Goal: Information Seeking & Learning: Learn about a topic

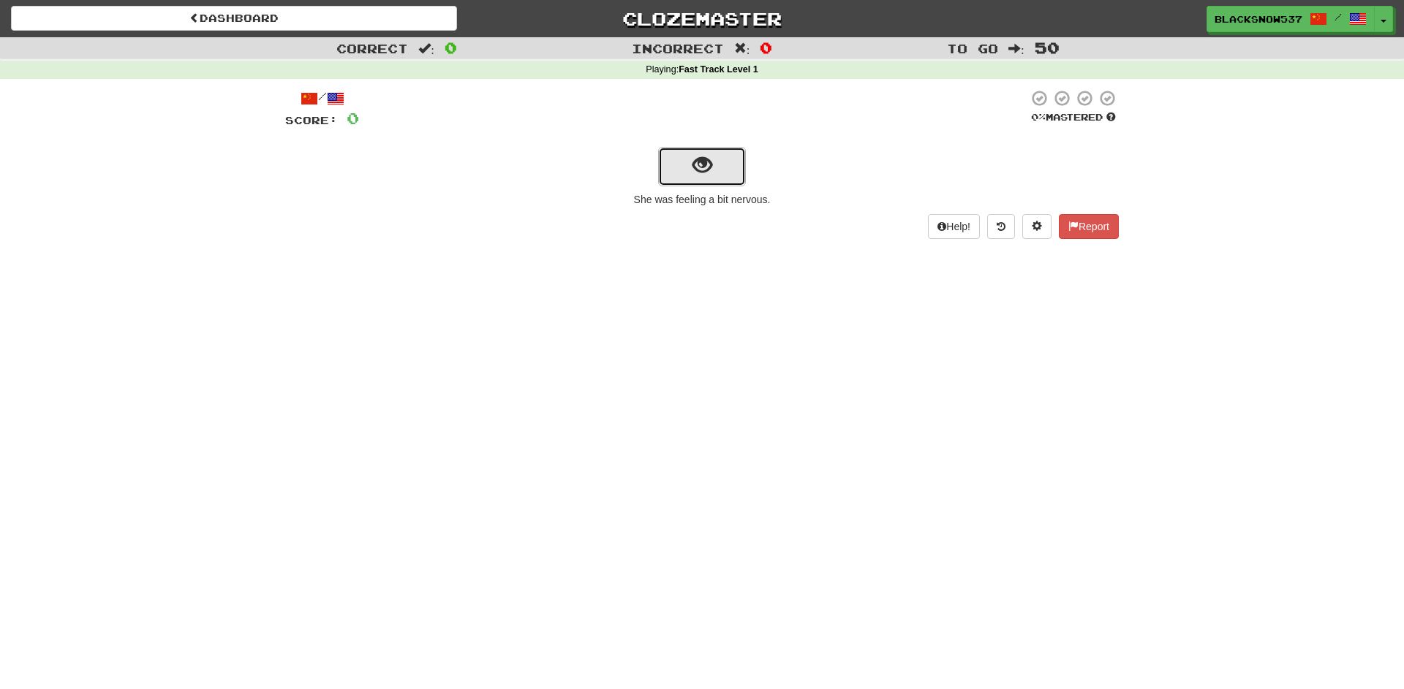
click at [706, 169] on span "show sentence" at bounding box center [702, 166] width 20 height 20
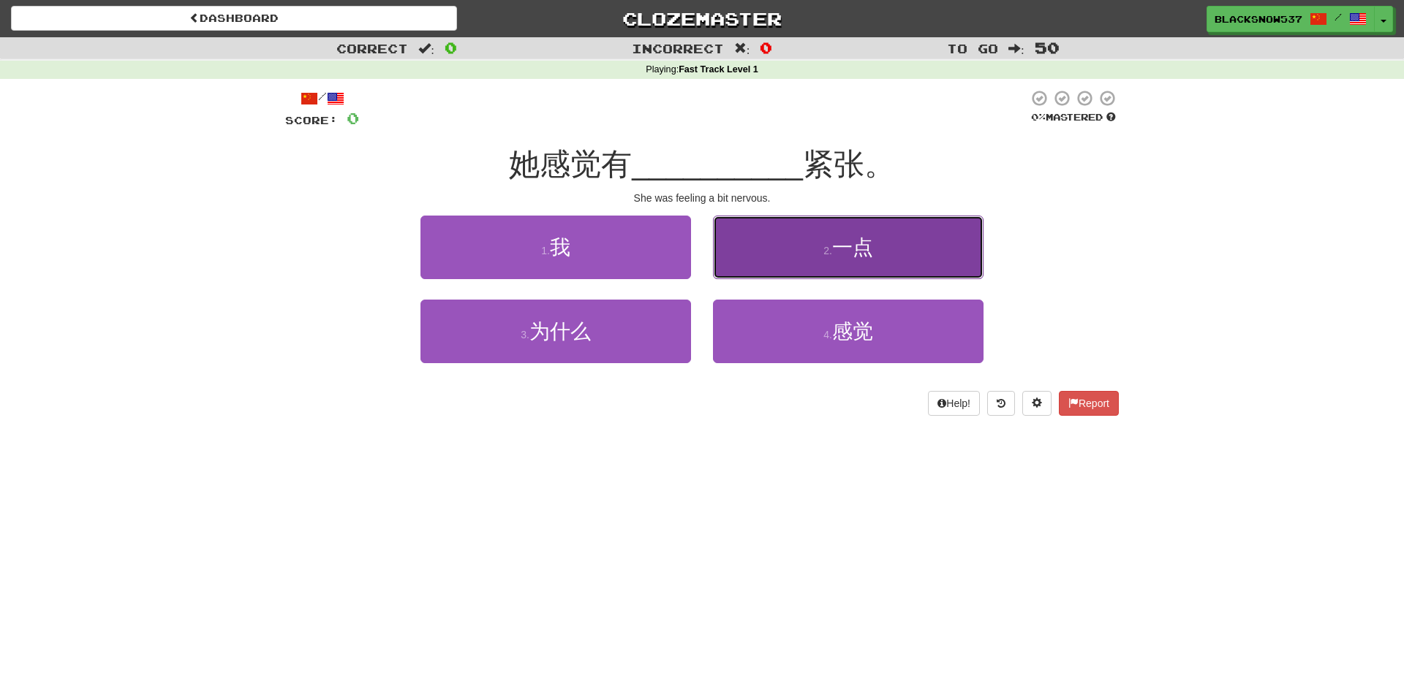
click at [823, 237] on button "2 . 一点" at bounding box center [848, 248] width 271 height 64
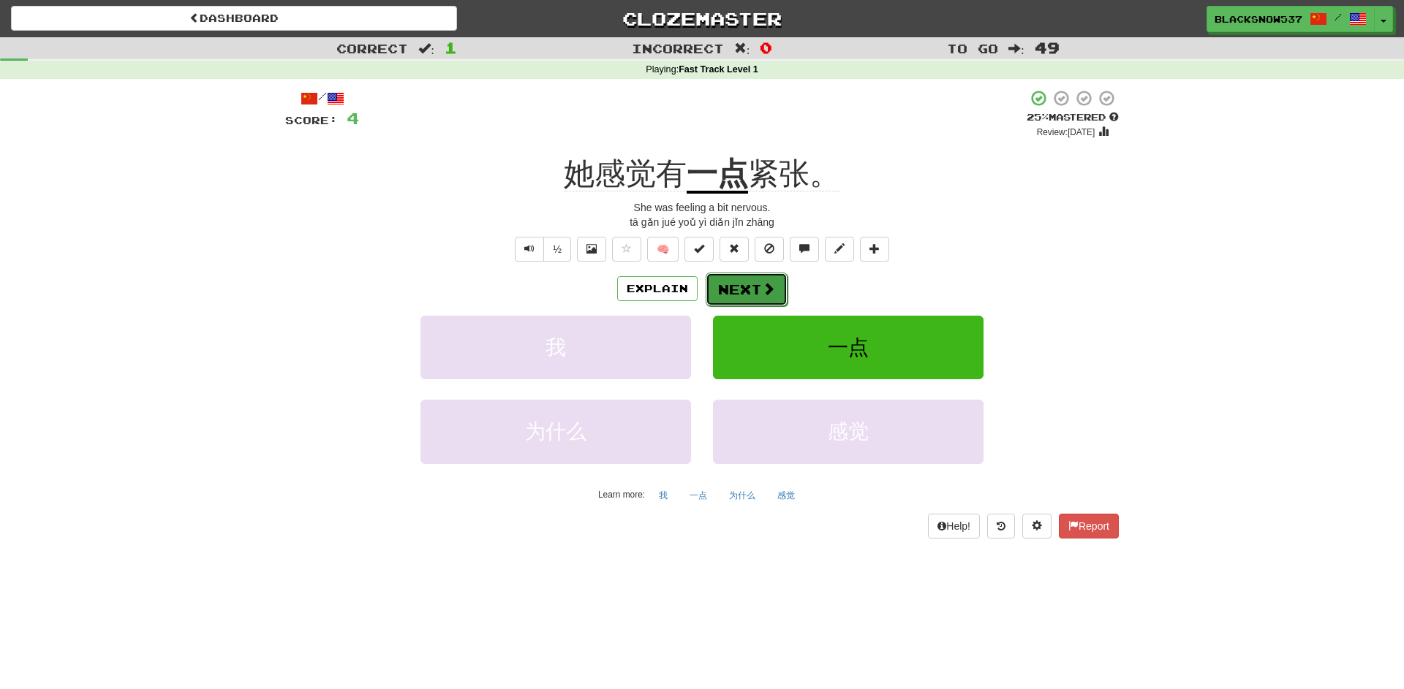
click at [749, 289] on button "Next" at bounding box center [747, 290] width 82 height 34
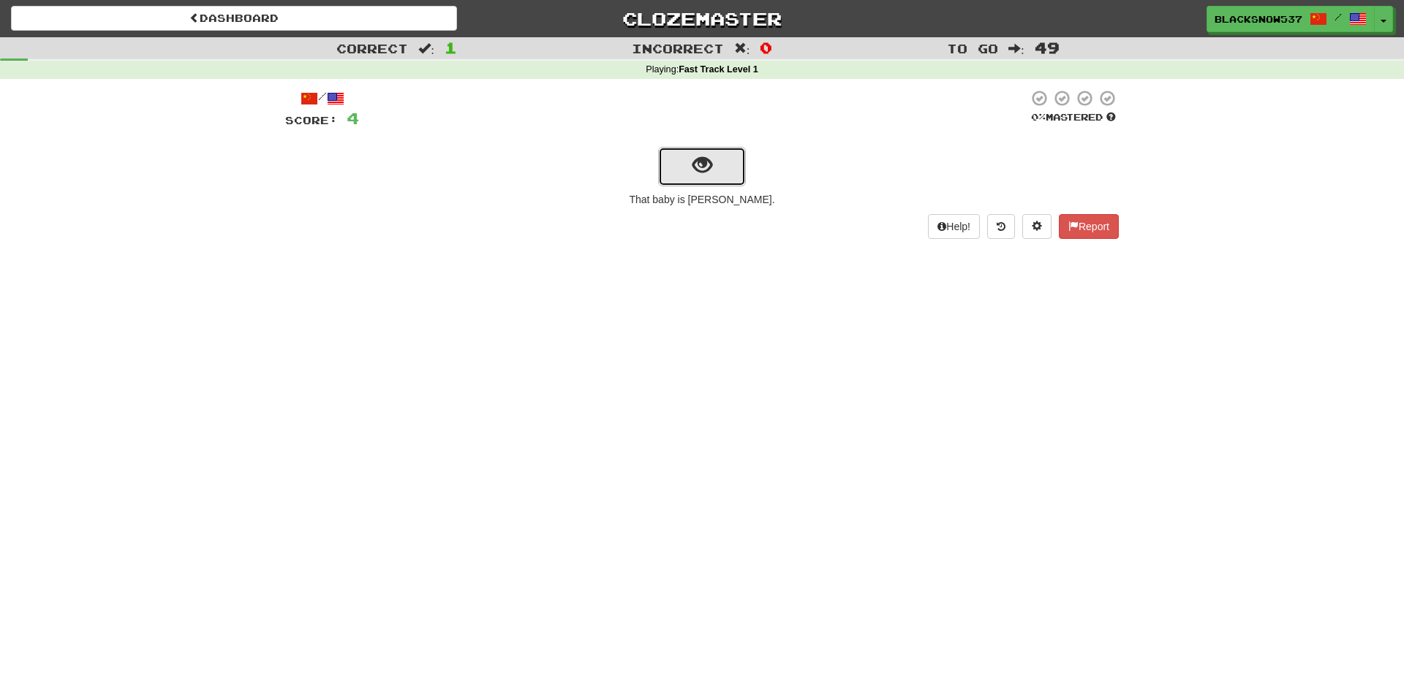
click at [697, 182] on button "show sentence" at bounding box center [702, 166] width 88 height 39
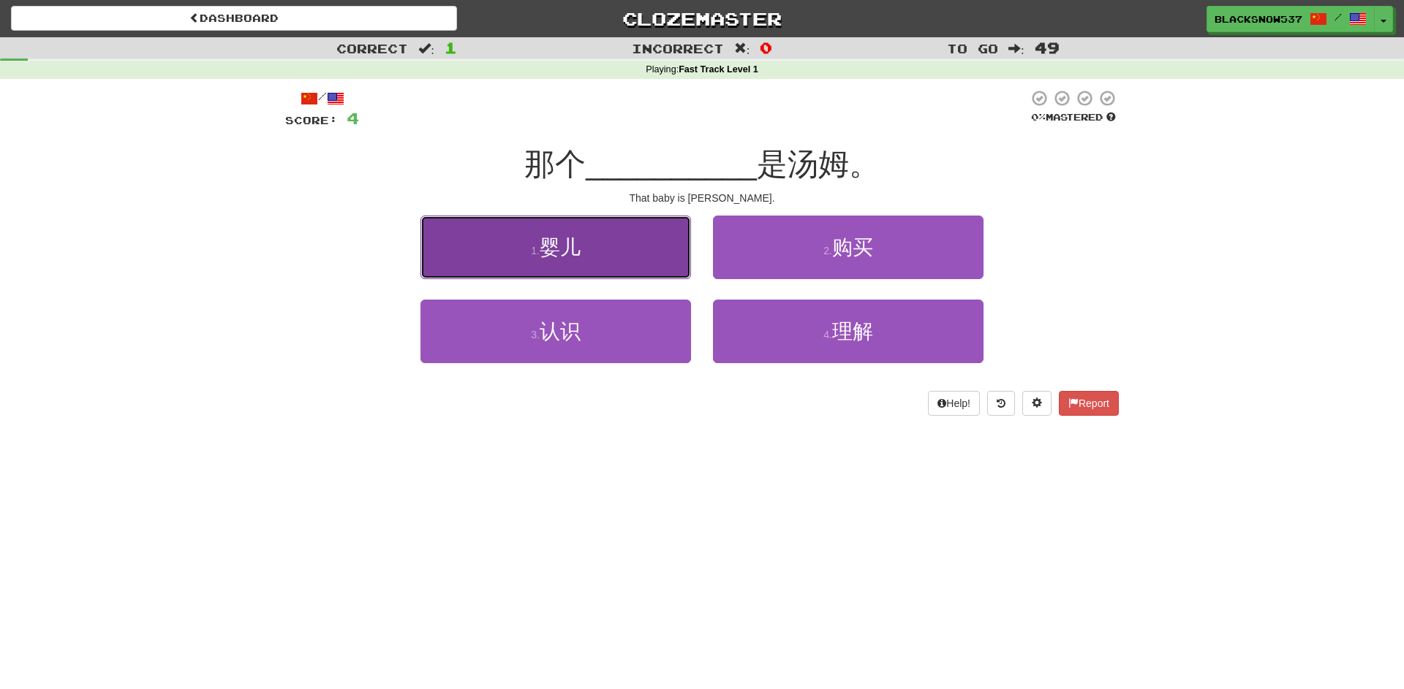
click at [638, 246] on button "1 . 婴儿" at bounding box center [555, 248] width 271 height 64
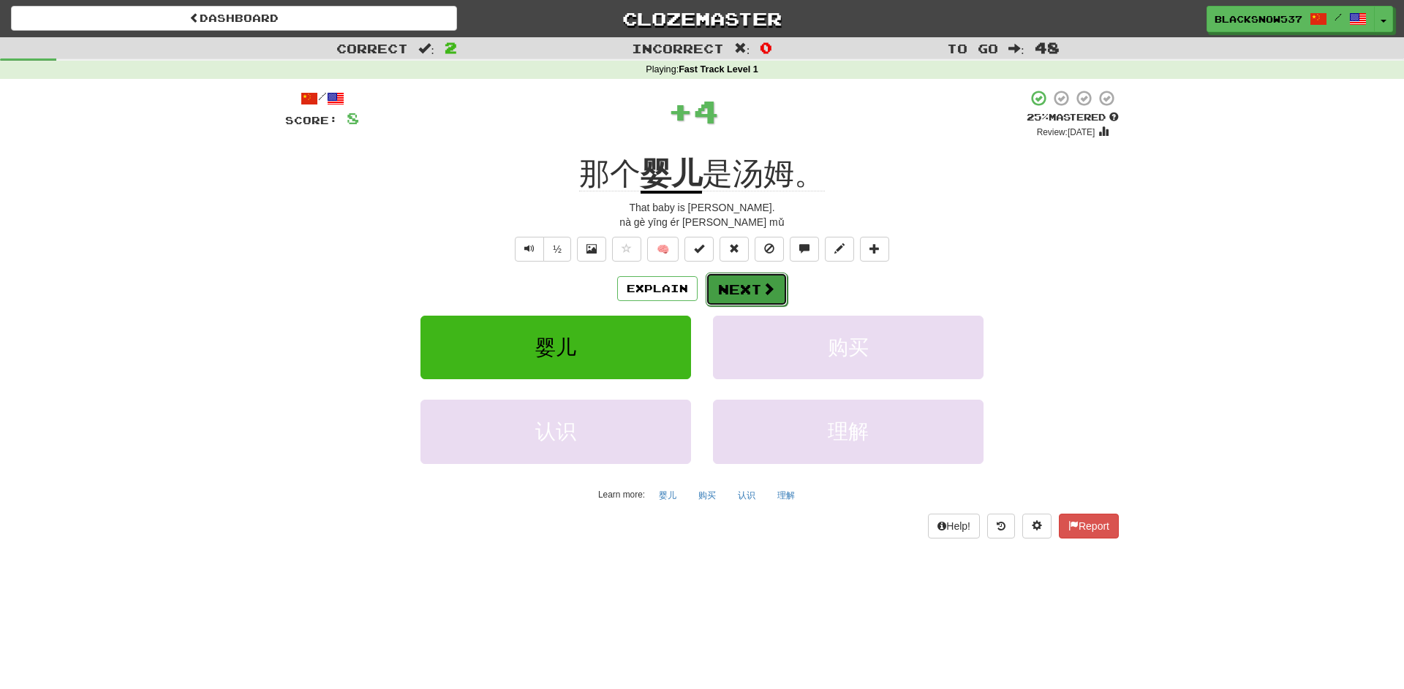
click at [739, 279] on button "Next" at bounding box center [747, 290] width 82 height 34
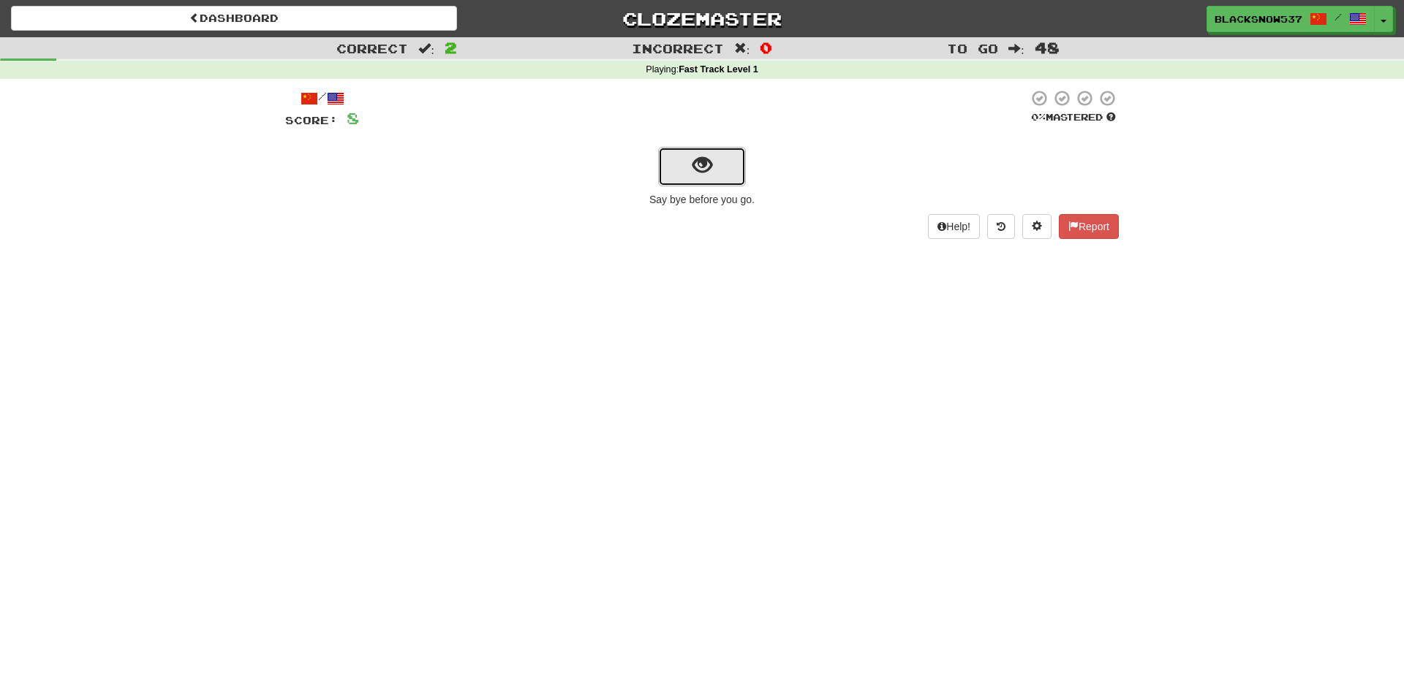
click at [679, 173] on button "show sentence" at bounding box center [702, 166] width 88 height 39
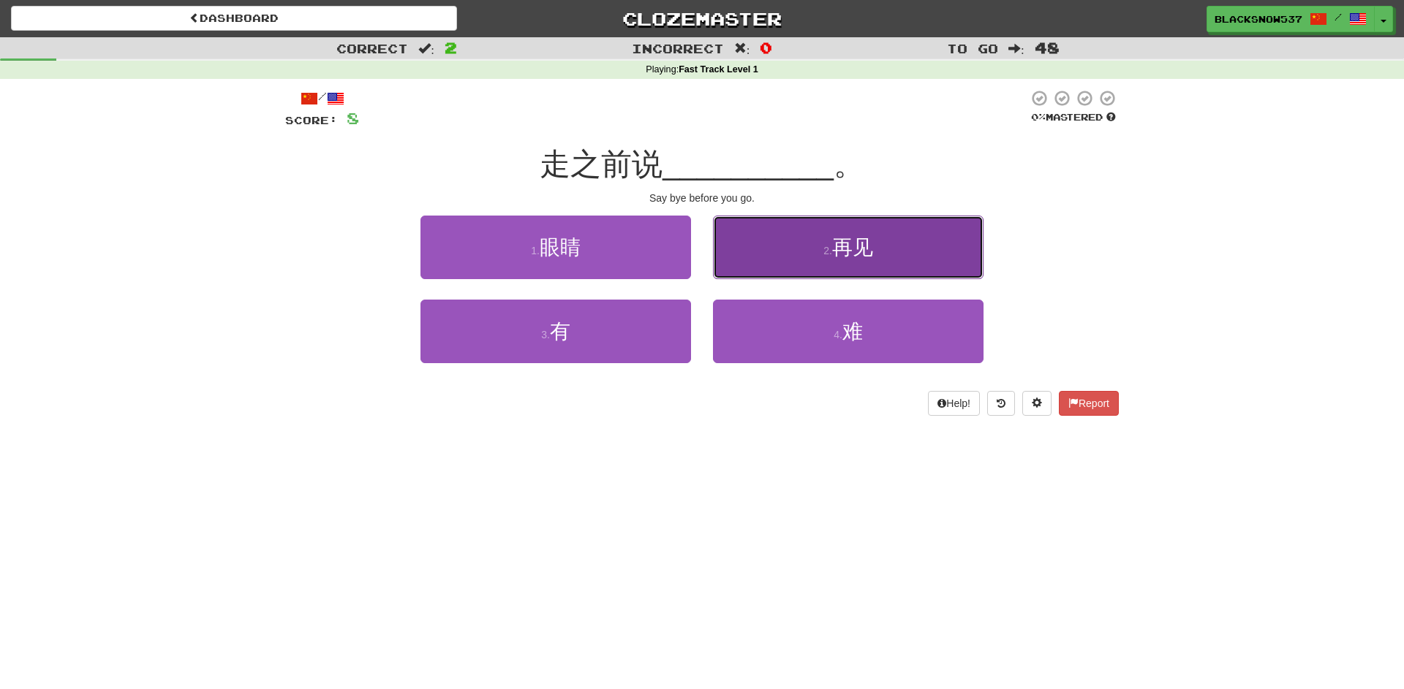
click at [780, 249] on button "2 . 再见" at bounding box center [848, 248] width 271 height 64
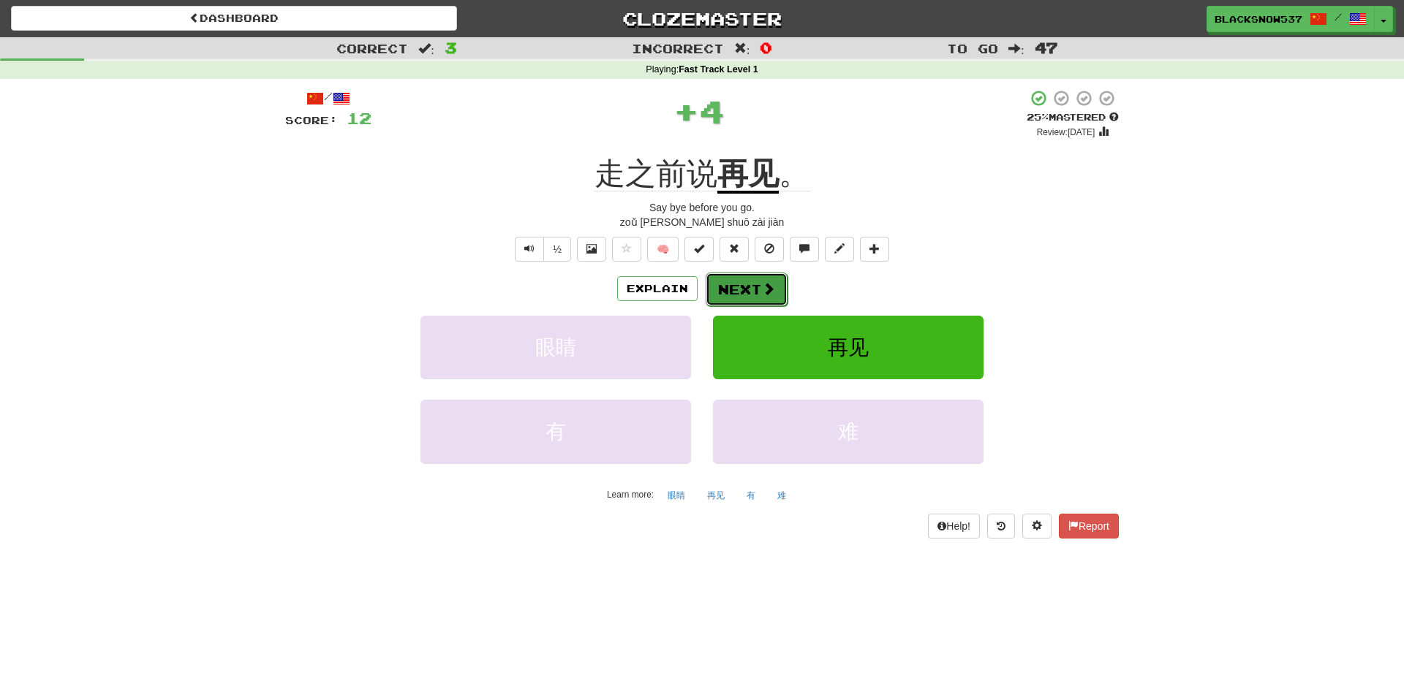
click at [743, 285] on button "Next" at bounding box center [747, 290] width 82 height 34
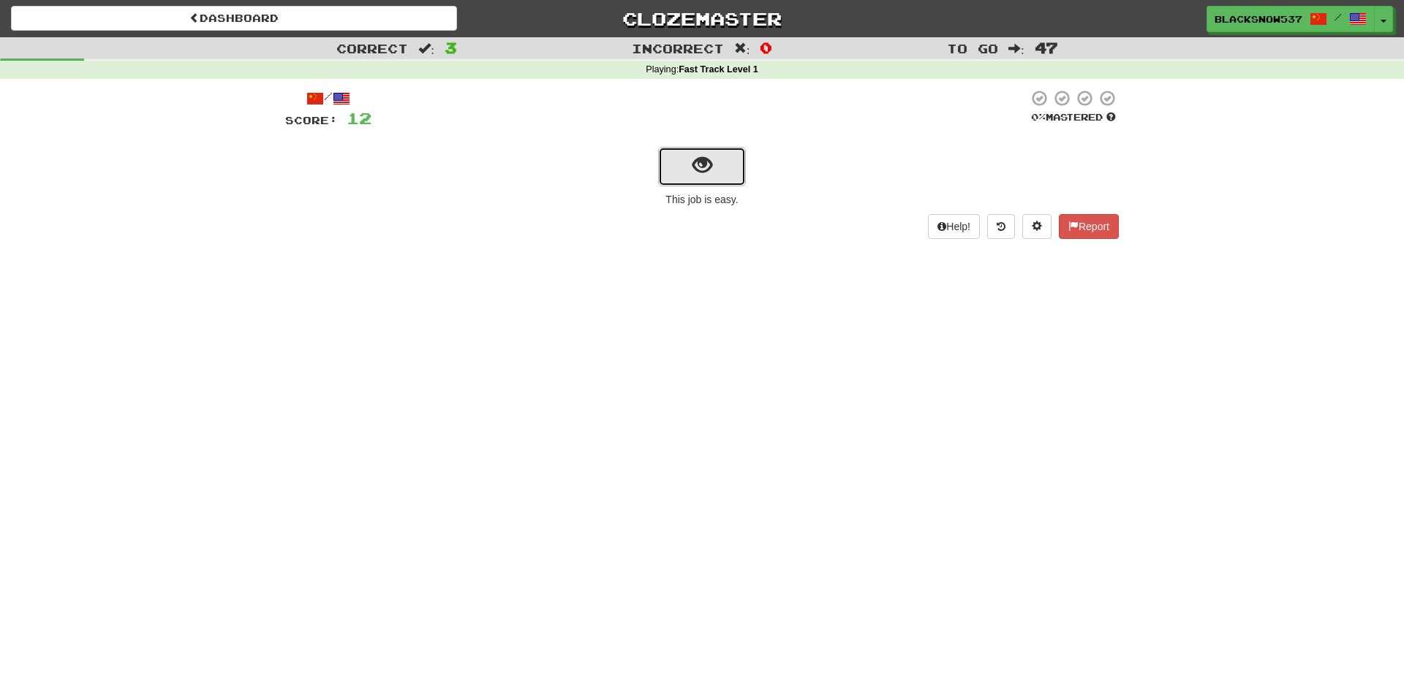
click at [706, 175] on span "show sentence" at bounding box center [702, 166] width 20 height 20
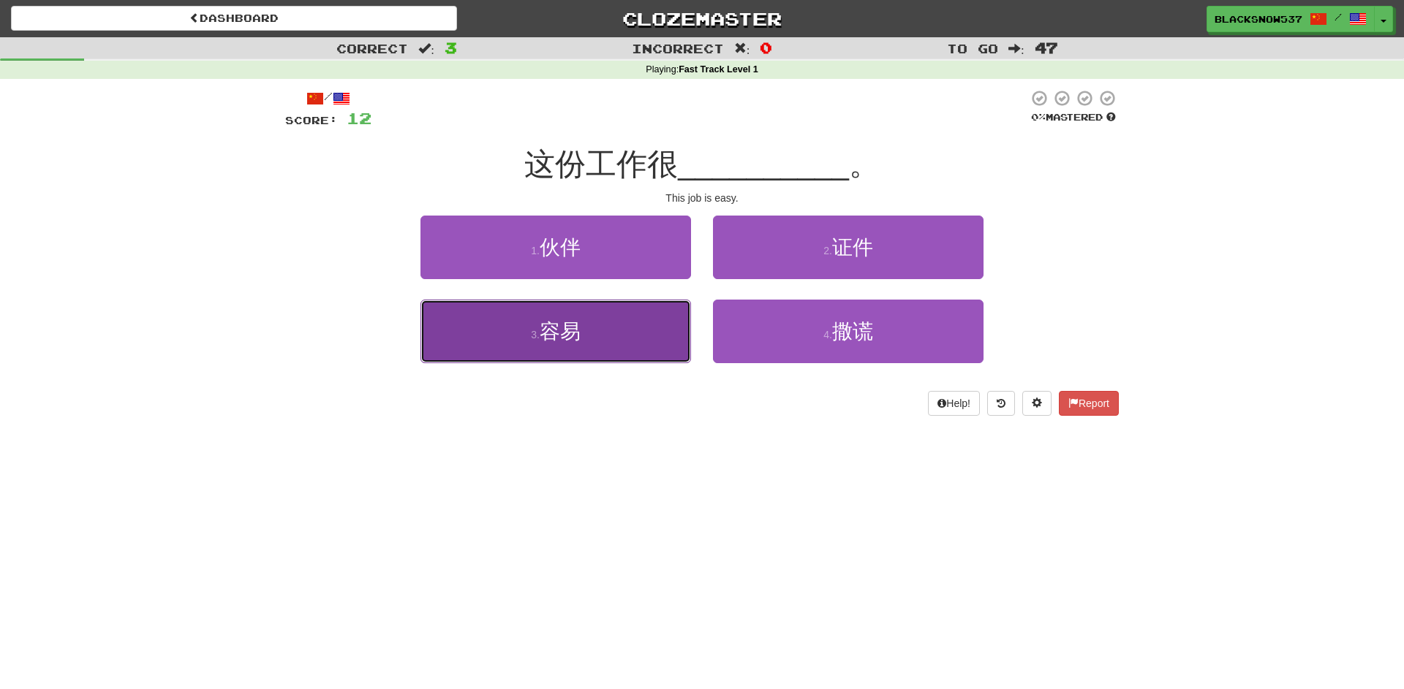
click at [624, 355] on button "3 . 容易" at bounding box center [555, 332] width 271 height 64
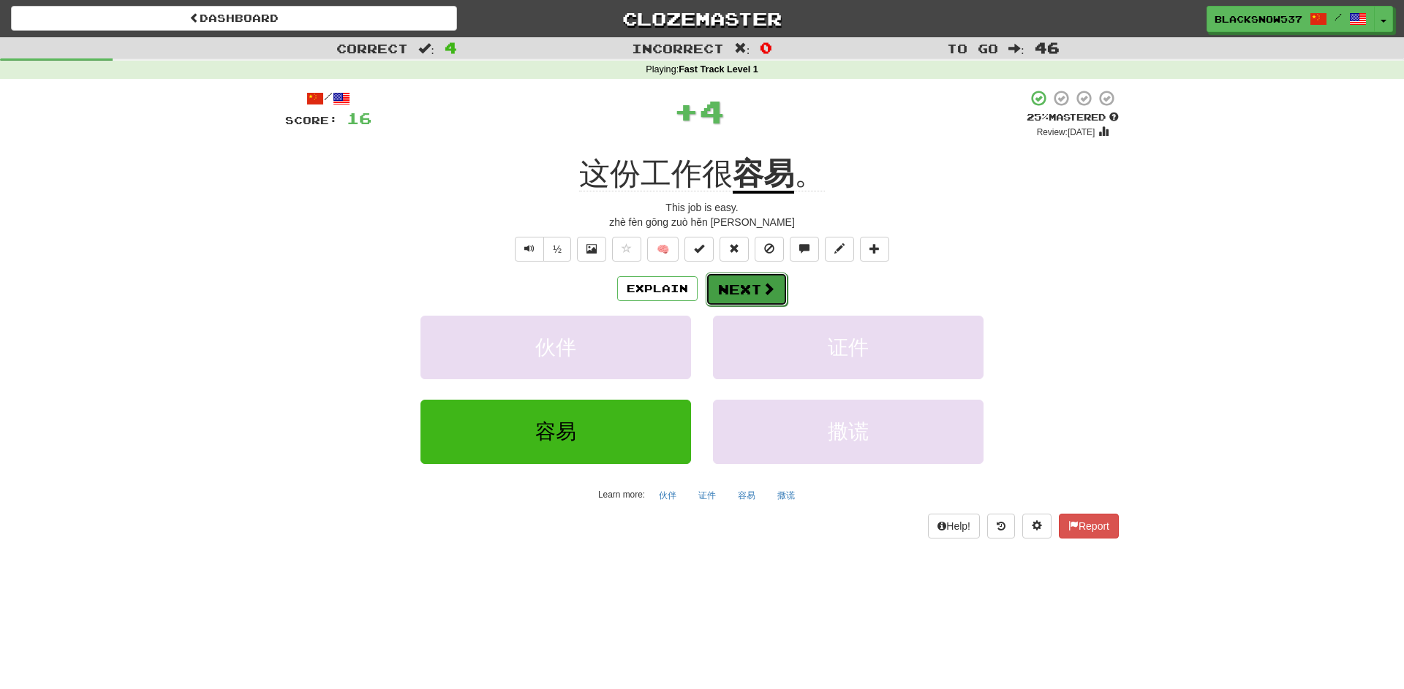
click at [746, 297] on button "Next" at bounding box center [747, 290] width 82 height 34
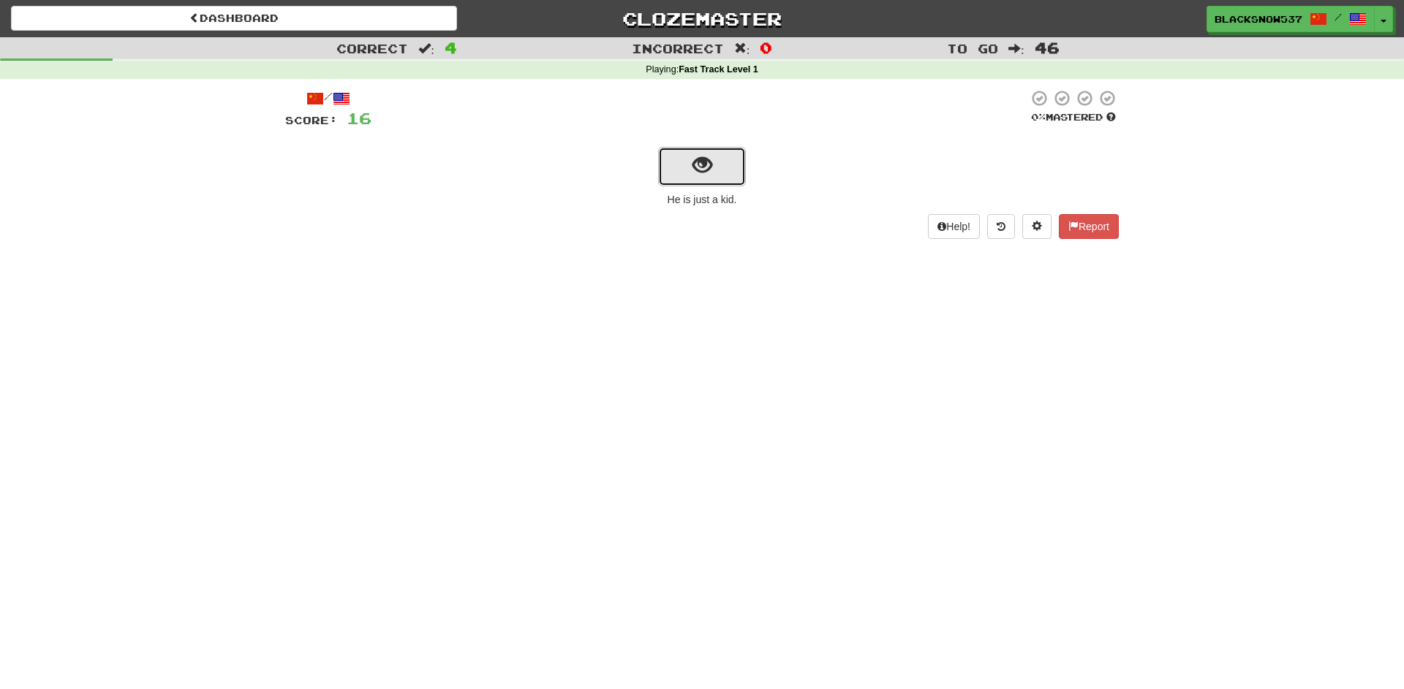
click at [700, 161] on span "show sentence" at bounding box center [702, 166] width 20 height 20
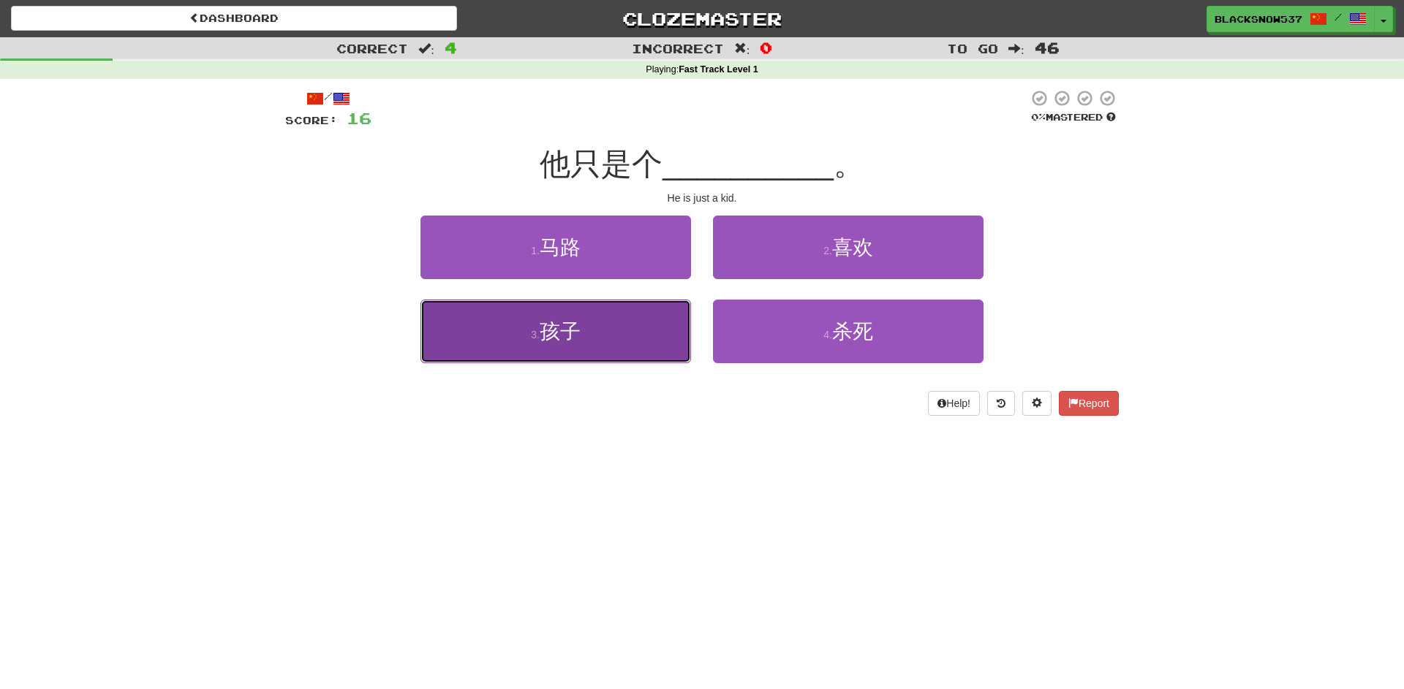
click at [658, 312] on button "3 . 孩子" at bounding box center [555, 332] width 271 height 64
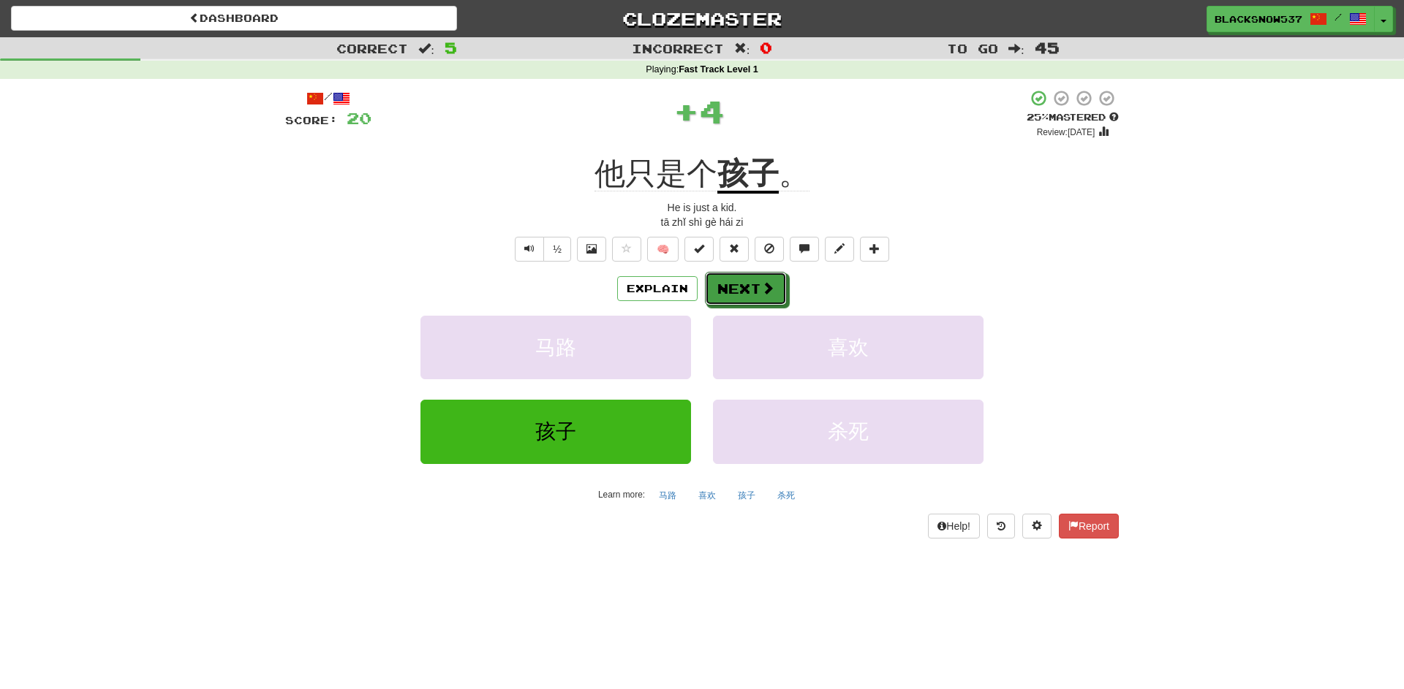
click at [749, 273] on button "Next" at bounding box center [746, 289] width 82 height 34
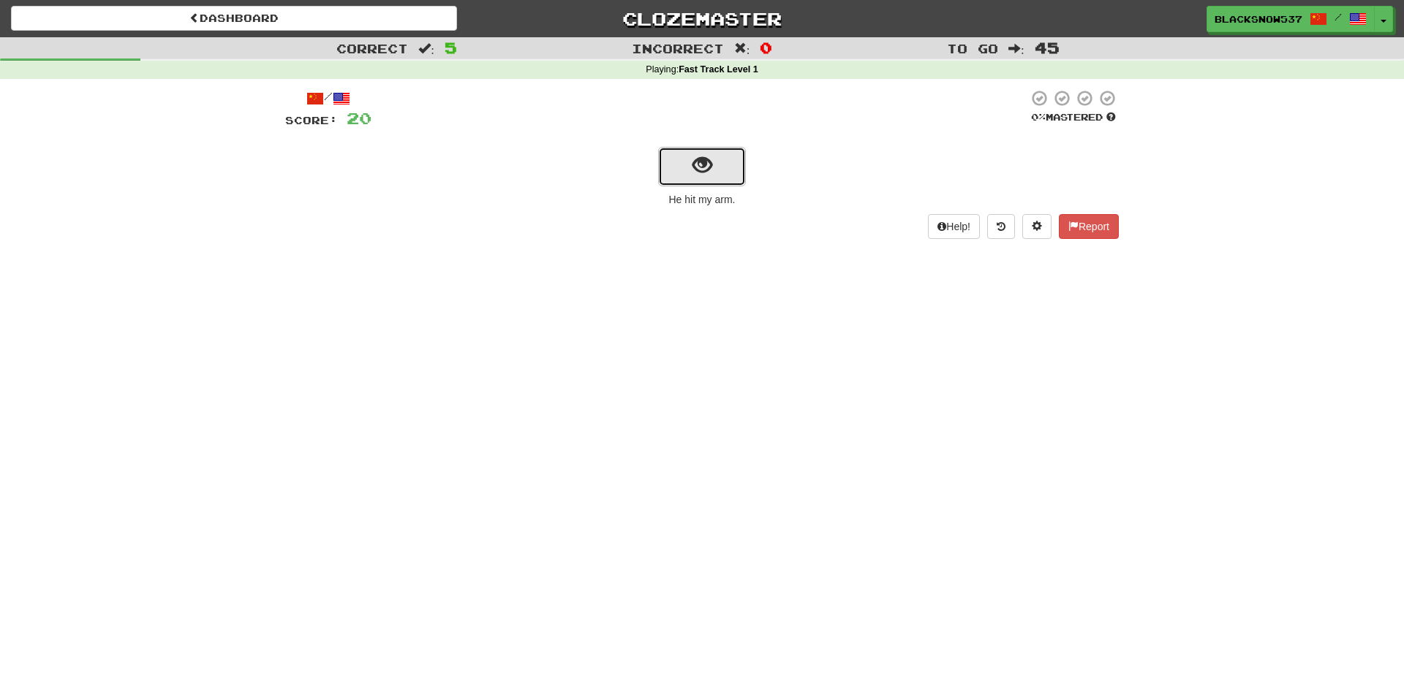
click at [684, 175] on button "show sentence" at bounding box center [702, 166] width 88 height 39
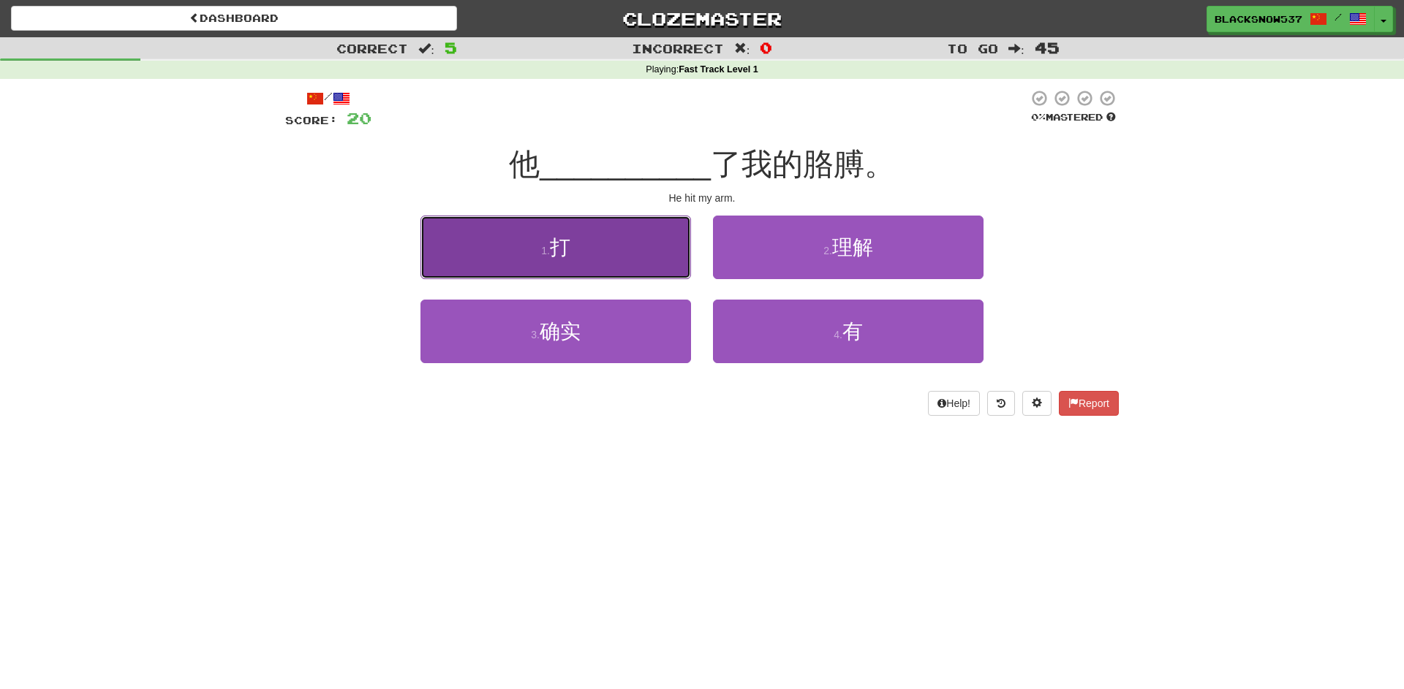
click at [657, 259] on button "1 . 打" at bounding box center [555, 248] width 271 height 64
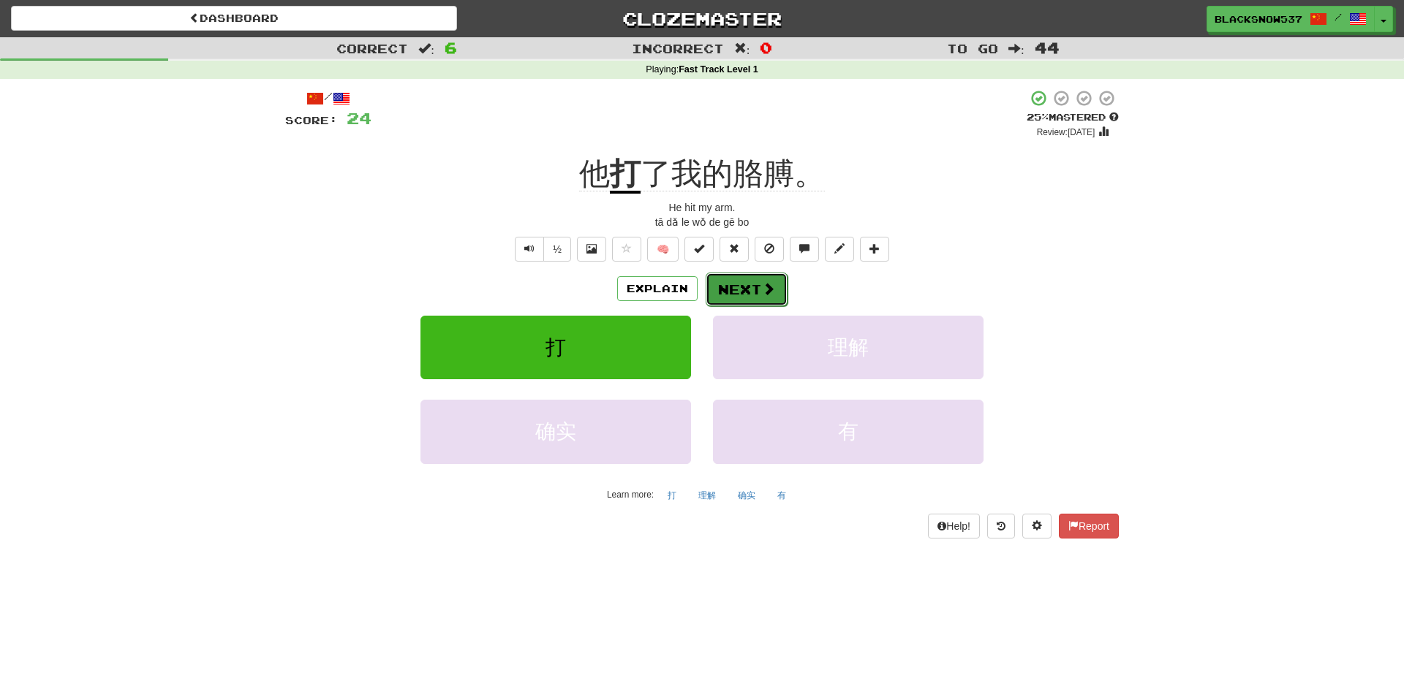
click at [730, 281] on button "Next" at bounding box center [747, 290] width 82 height 34
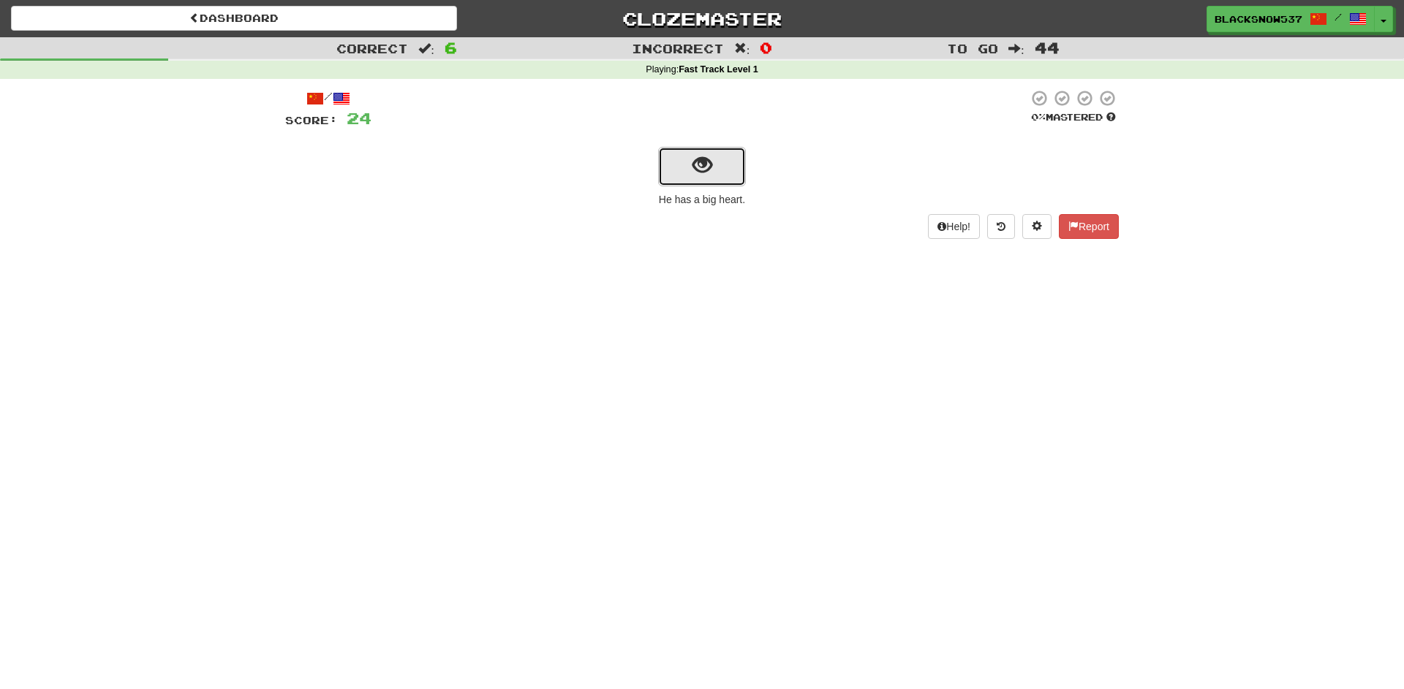
click at [685, 167] on button "show sentence" at bounding box center [702, 166] width 88 height 39
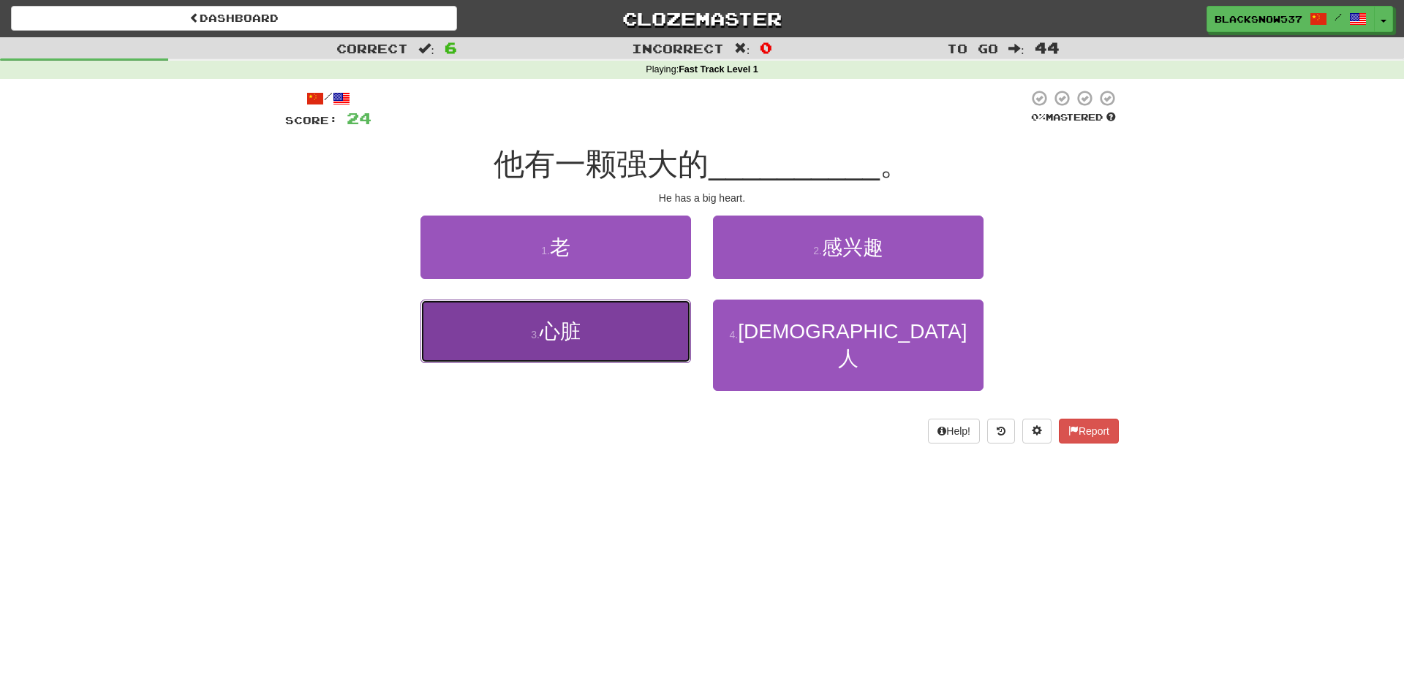
click at [657, 327] on button "3 . 心脏" at bounding box center [555, 332] width 271 height 64
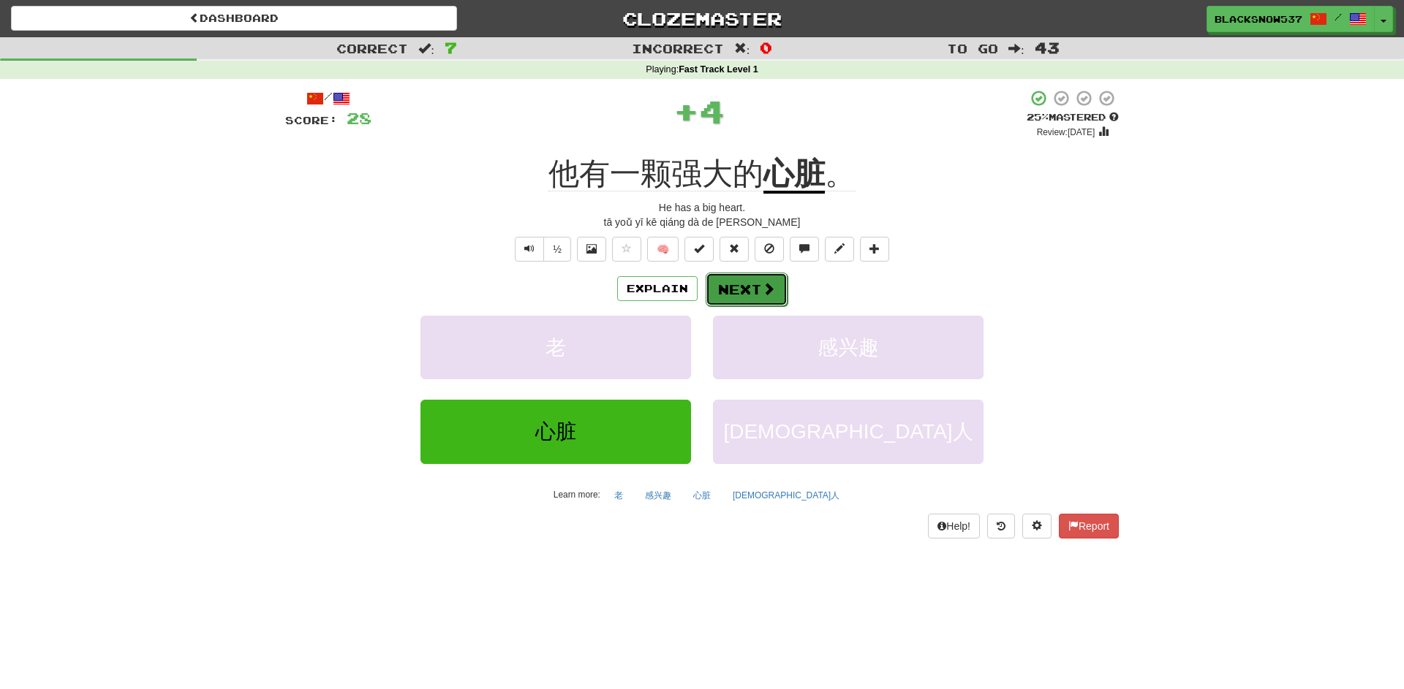
click at [730, 284] on button "Next" at bounding box center [747, 290] width 82 height 34
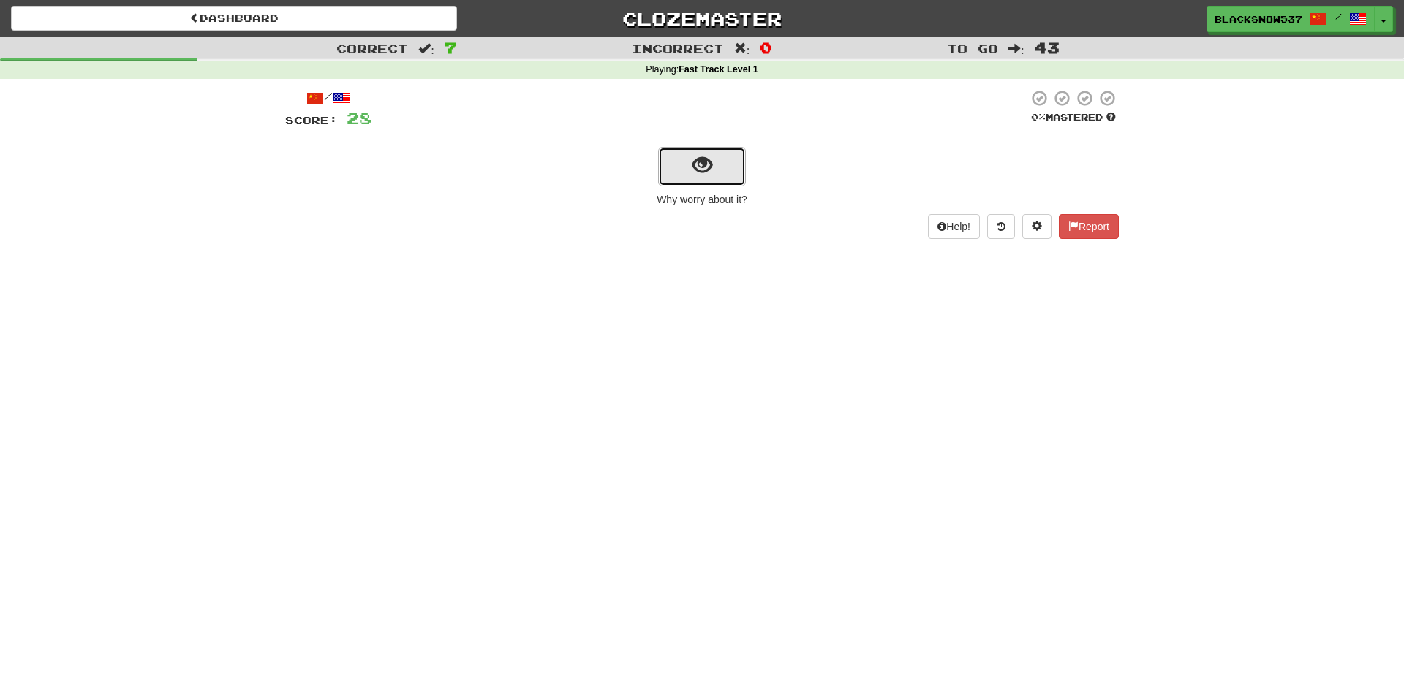
click at [704, 179] on button "show sentence" at bounding box center [702, 166] width 88 height 39
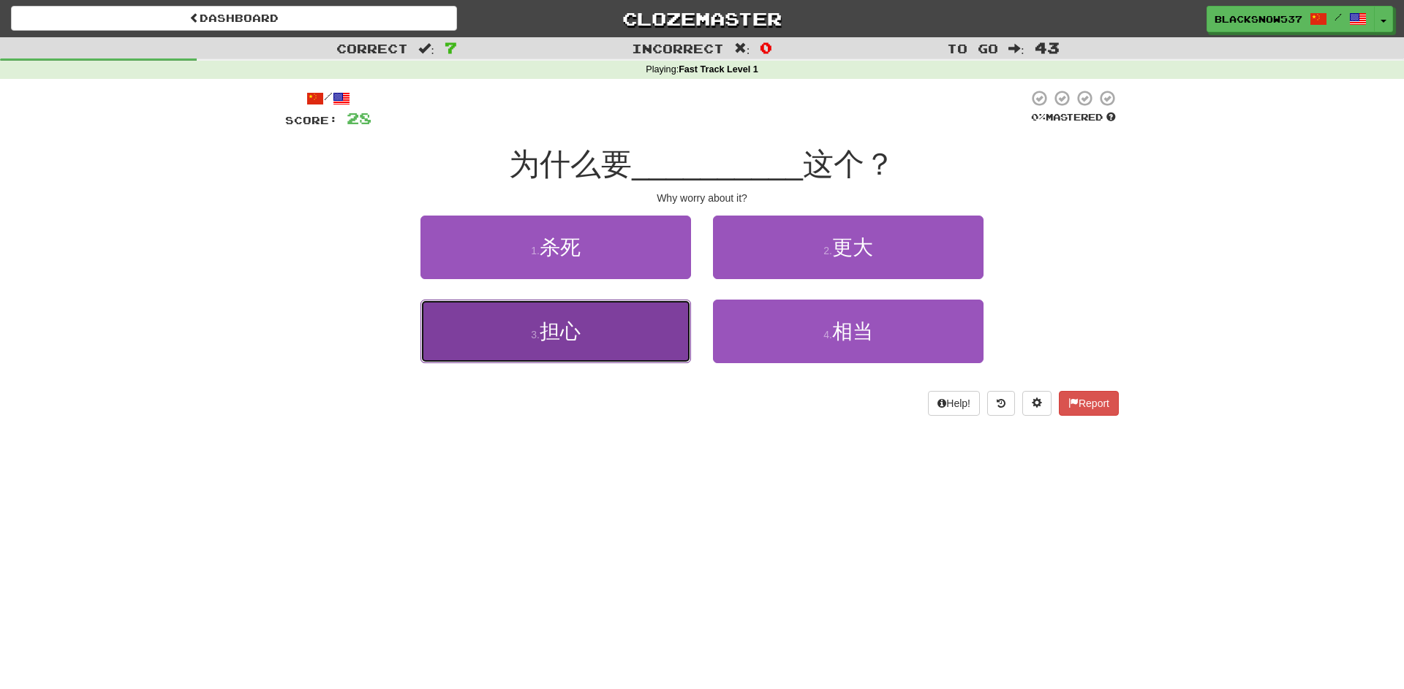
click at [656, 309] on button "3 . 担心" at bounding box center [555, 332] width 271 height 64
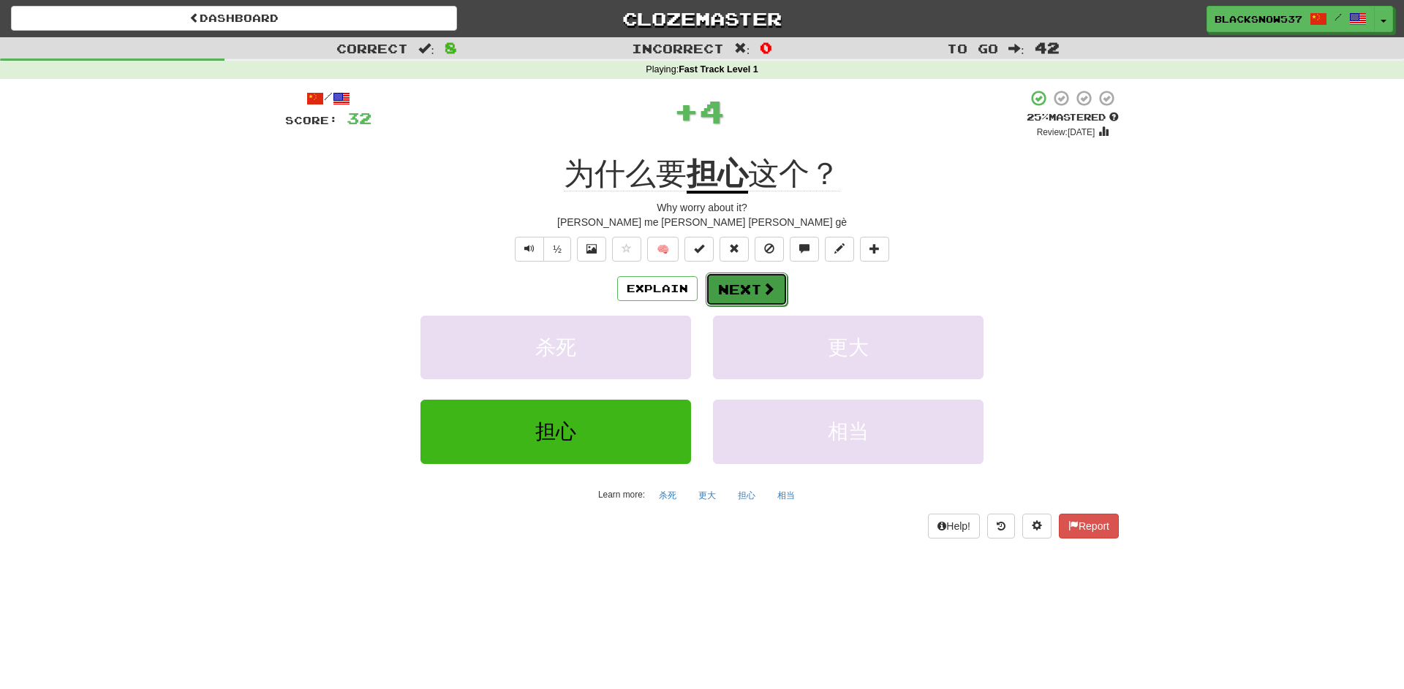
click at [723, 279] on button "Next" at bounding box center [747, 290] width 82 height 34
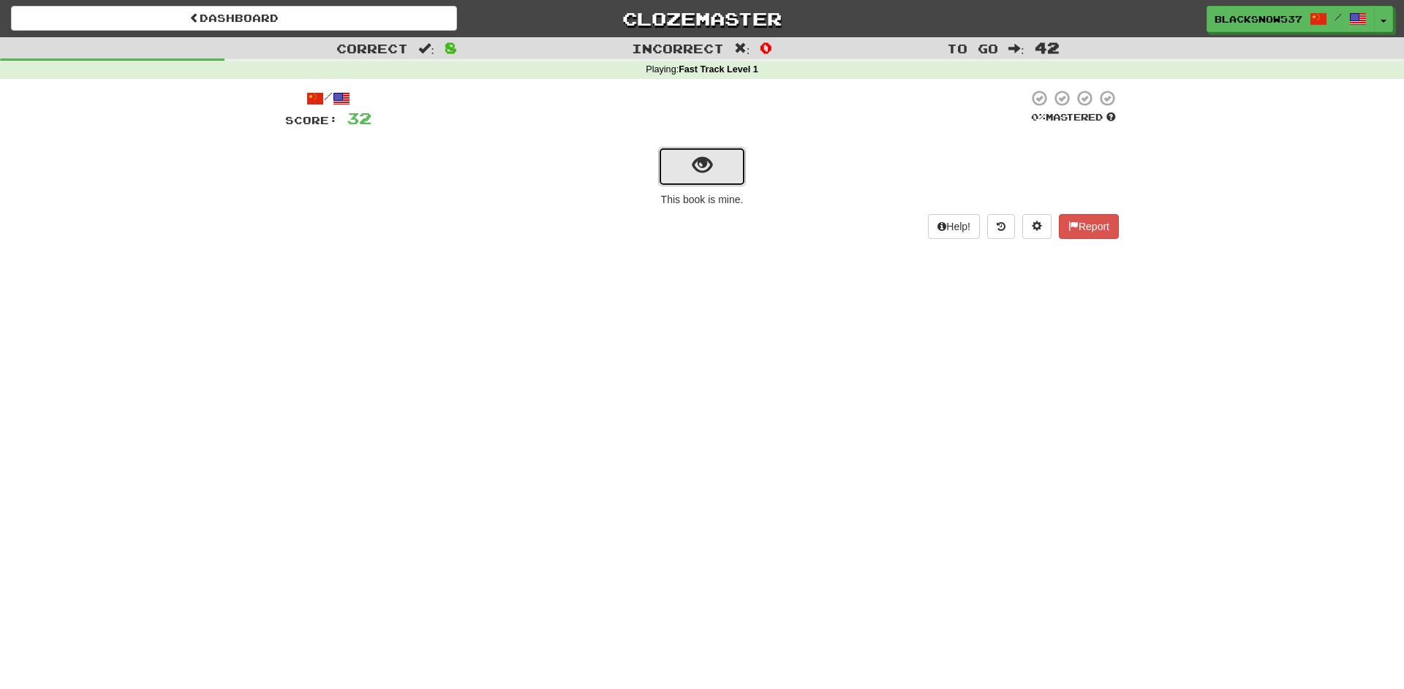
click at [701, 184] on button "show sentence" at bounding box center [702, 166] width 88 height 39
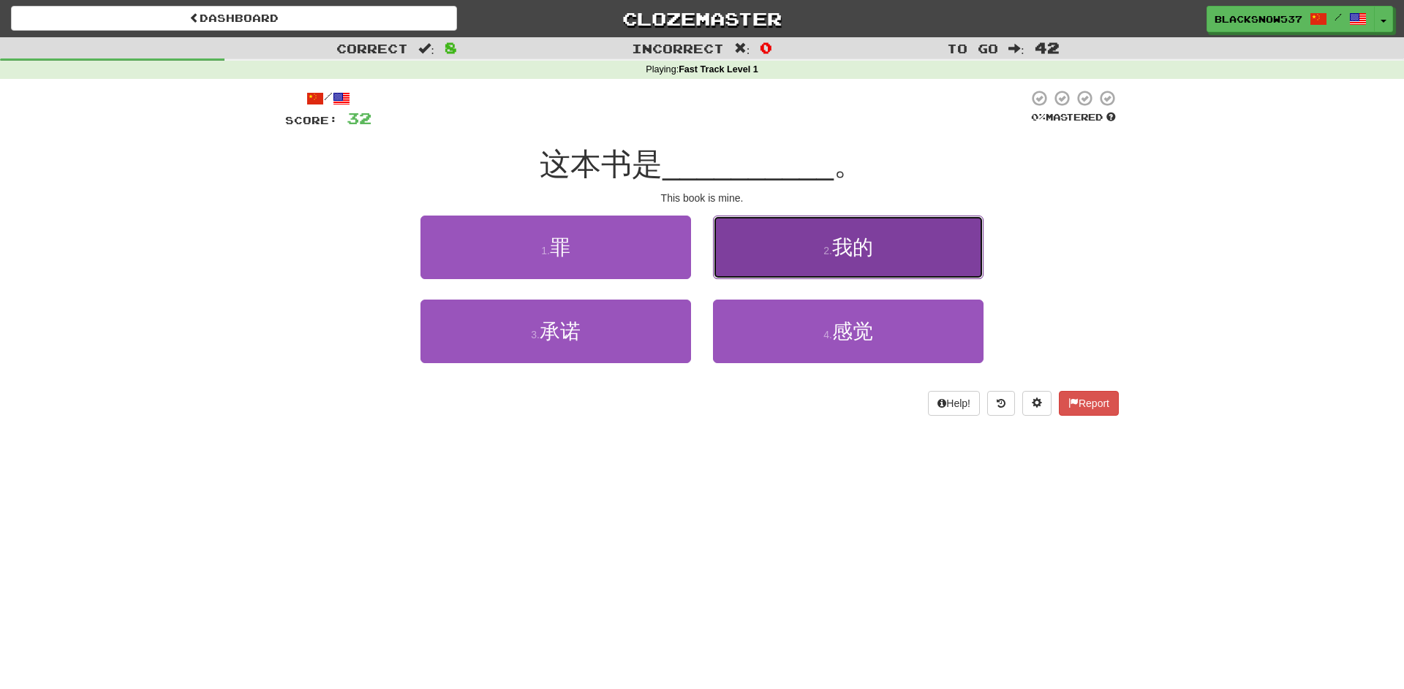
click at [734, 232] on button "2 . 我的" at bounding box center [848, 248] width 271 height 64
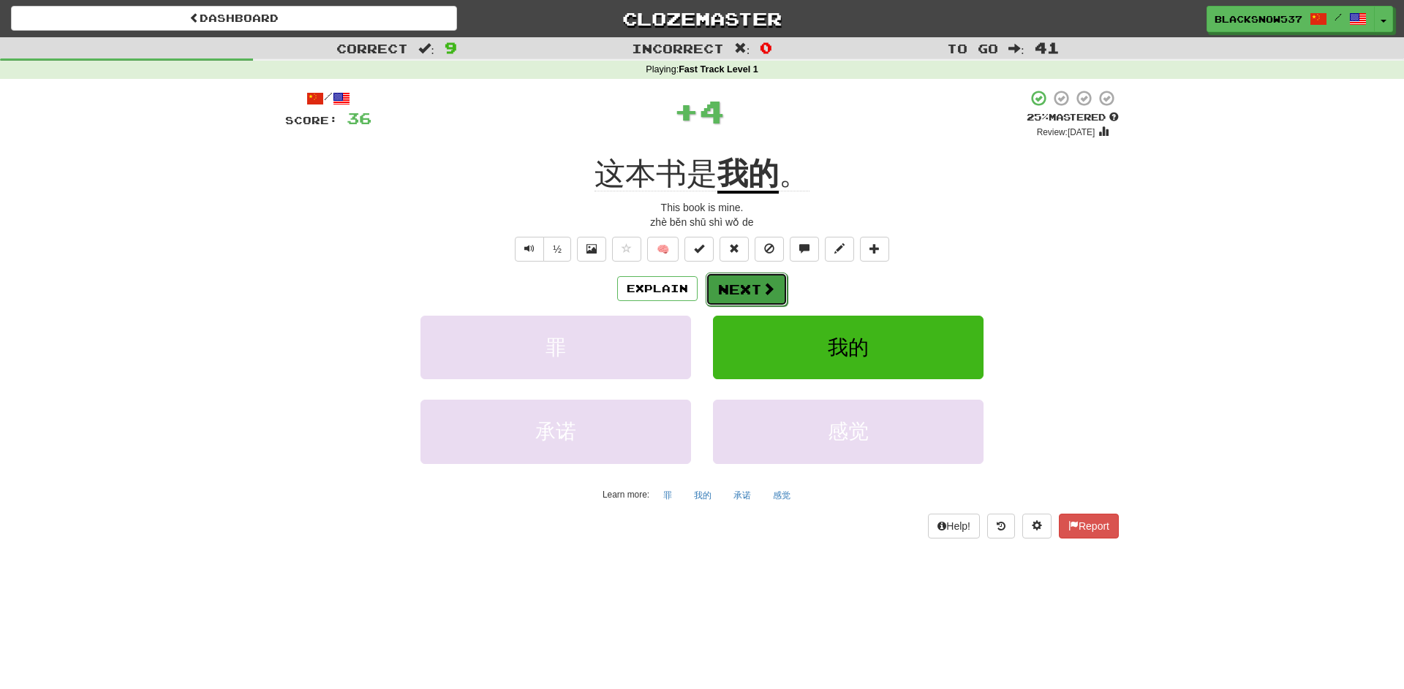
click at [741, 274] on button "Next" at bounding box center [747, 290] width 82 height 34
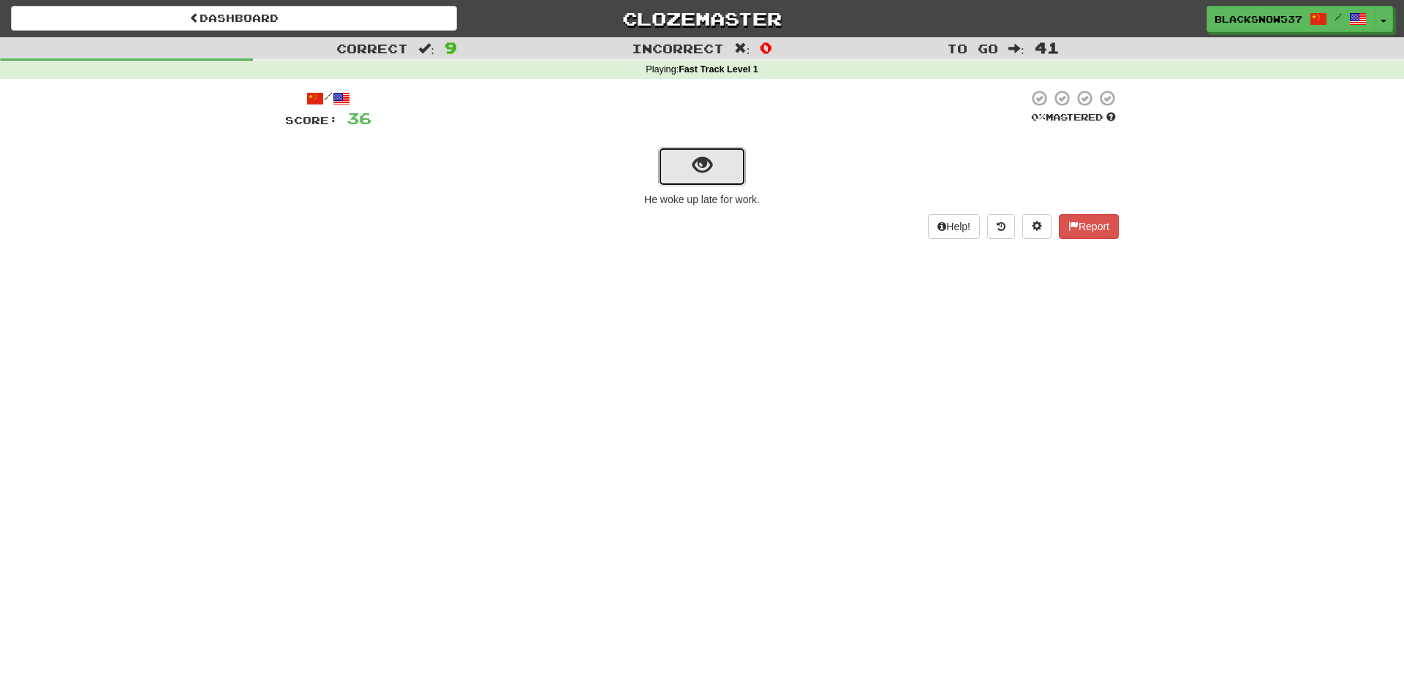
click at [706, 164] on span "show sentence" at bounding box center [702, 166] width 20 height 20
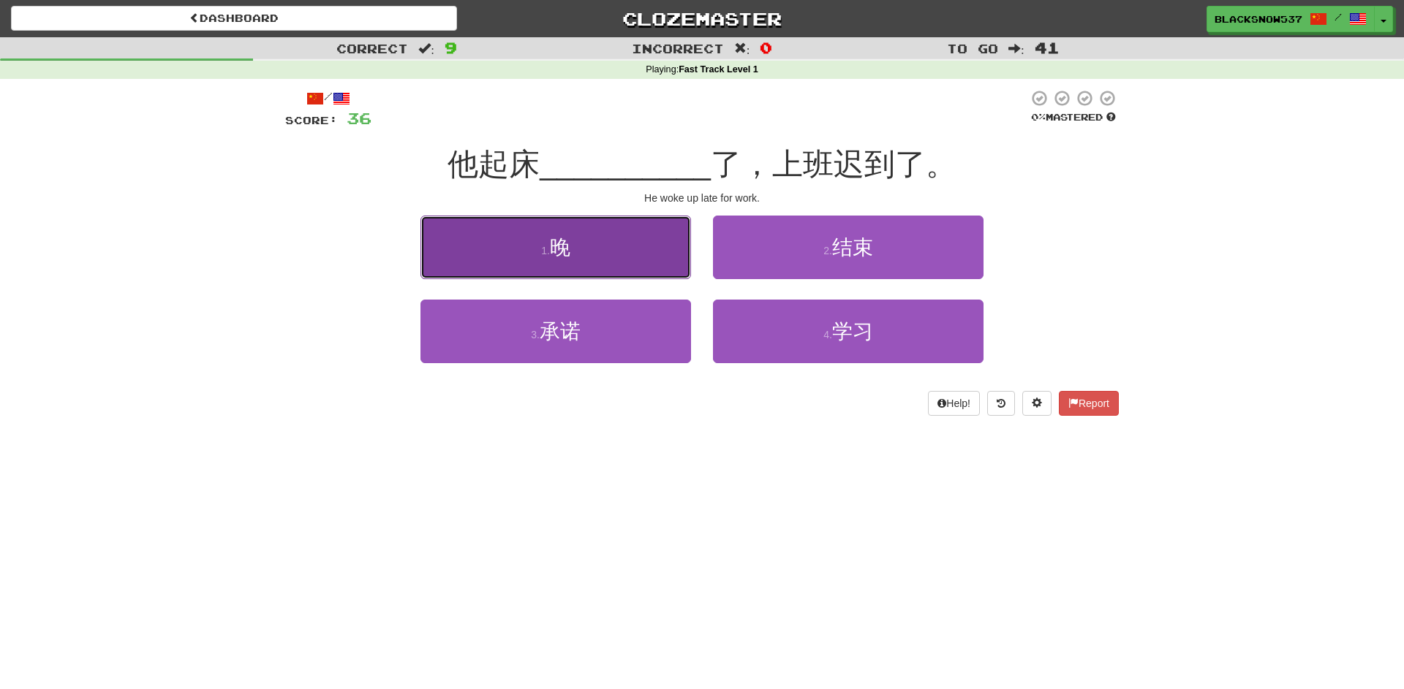
click at [654, 238] on button "1 . 晚" at bounding box center [555, 248] width 271 height 64
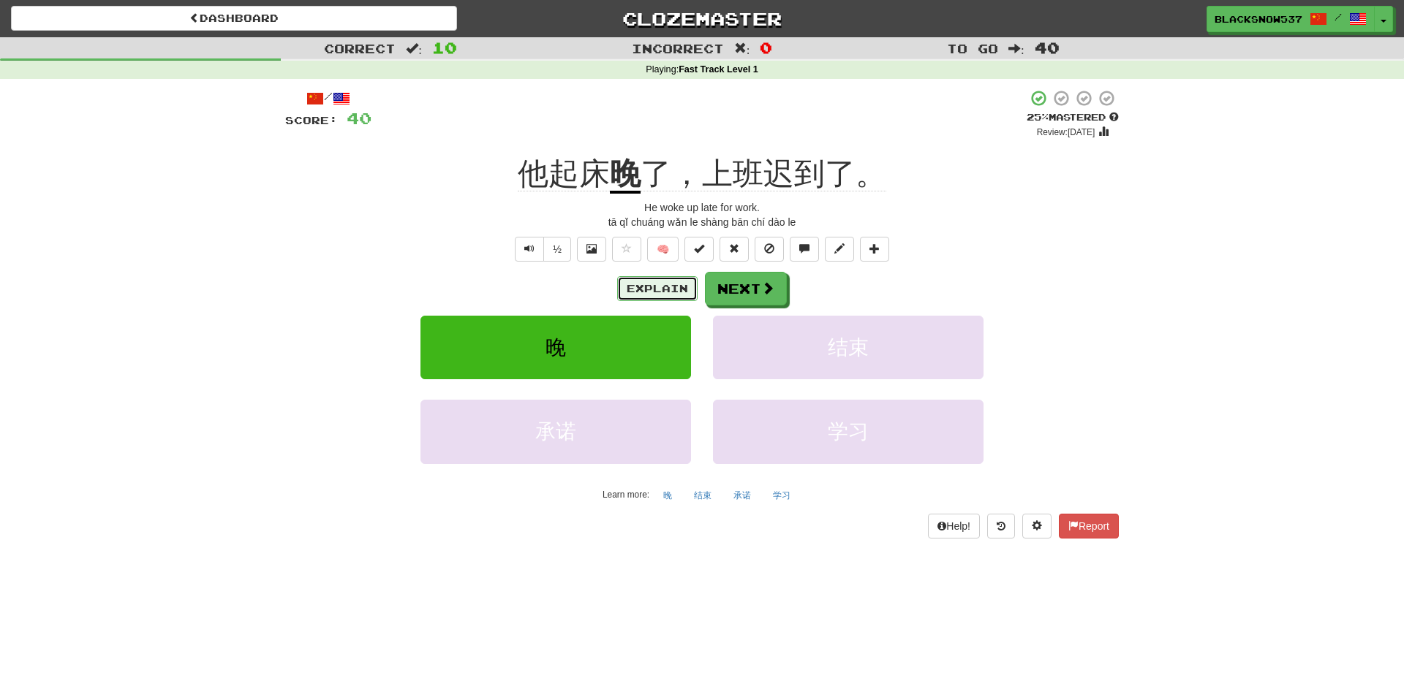
click at [680, 292] on button "Explain" at bounding box center [657, 288] width 80 height 25
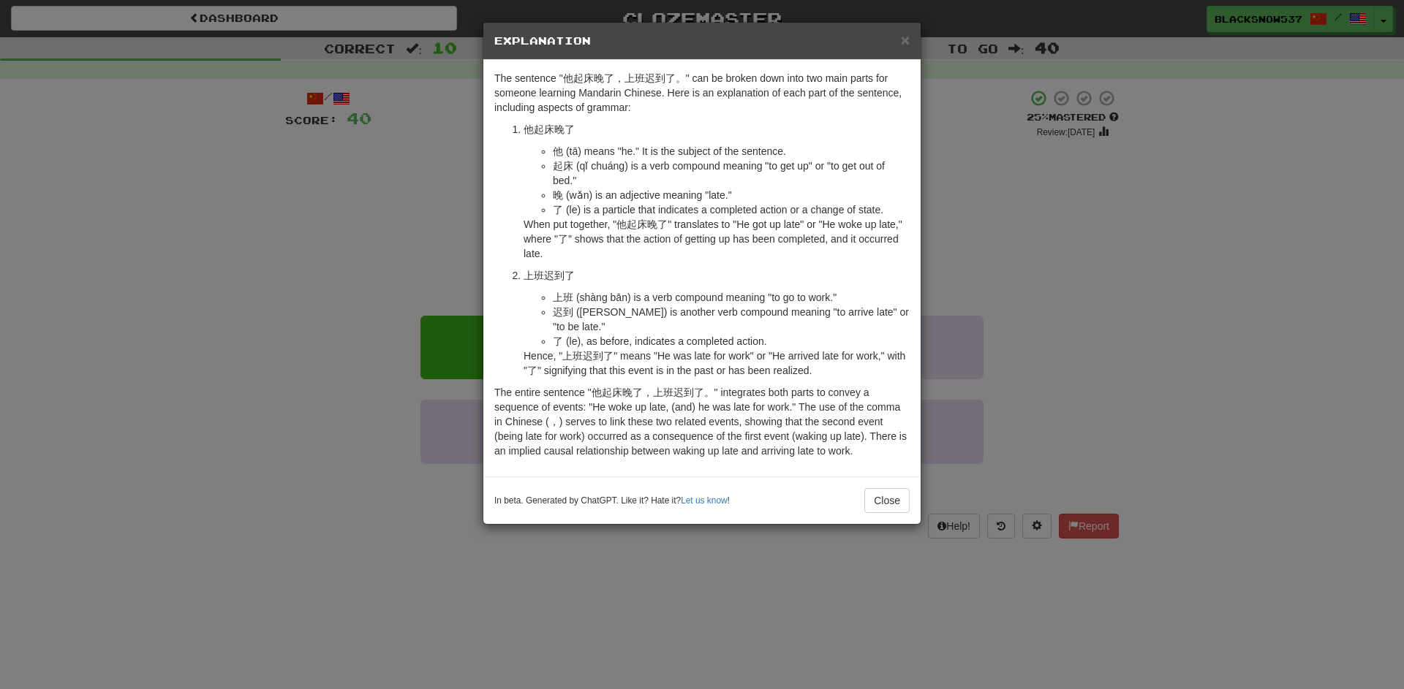
click at [461, 258] on div "× Explanation The sentence "他起床晚了，上班迟到了。" can be broken down into two main part…" at bounding box center [702, 344] width 1404 height 689
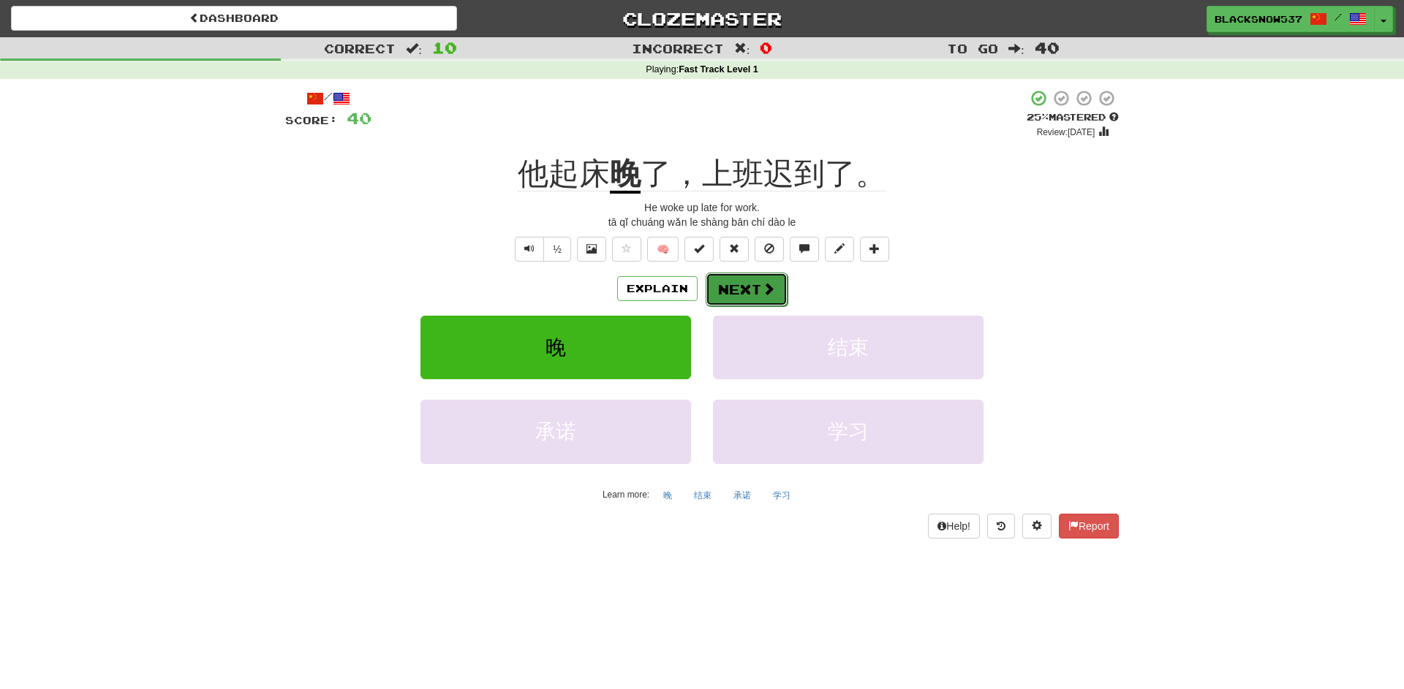
click at [758, 284] on button "Next" at bounding box center [747, 290] width 82 height 34
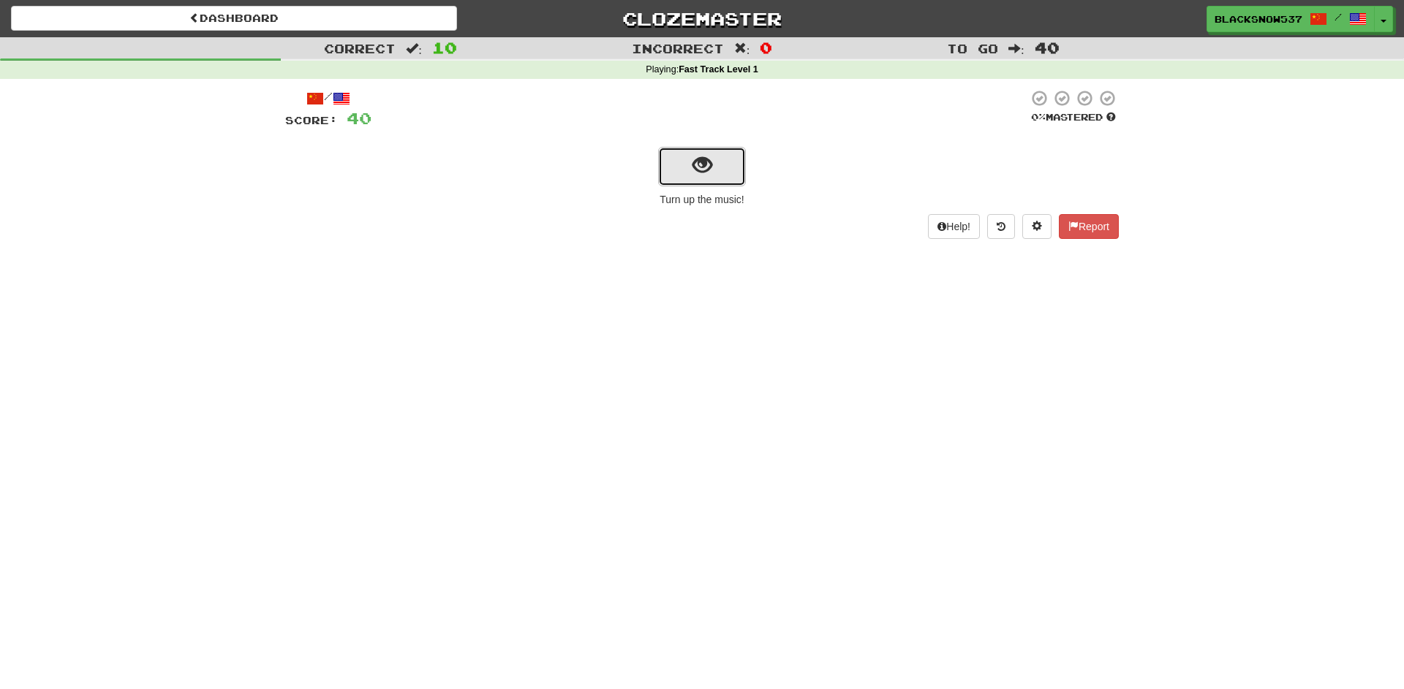
click at [679, 164] on button "show sentence" at bounding box center [702, 166] width 88 height 39
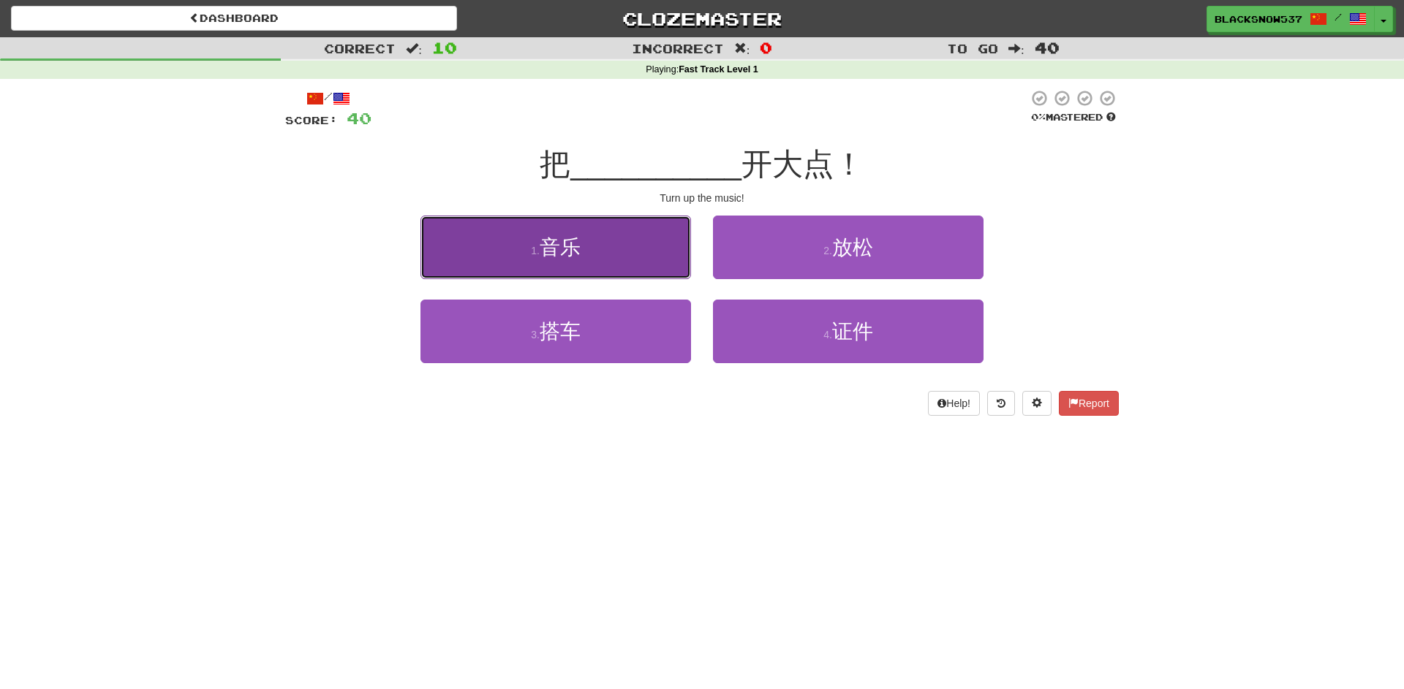
click at [655, 237] on button "1 . 音乐" at bounding box center [555, 248] width 271 height 64
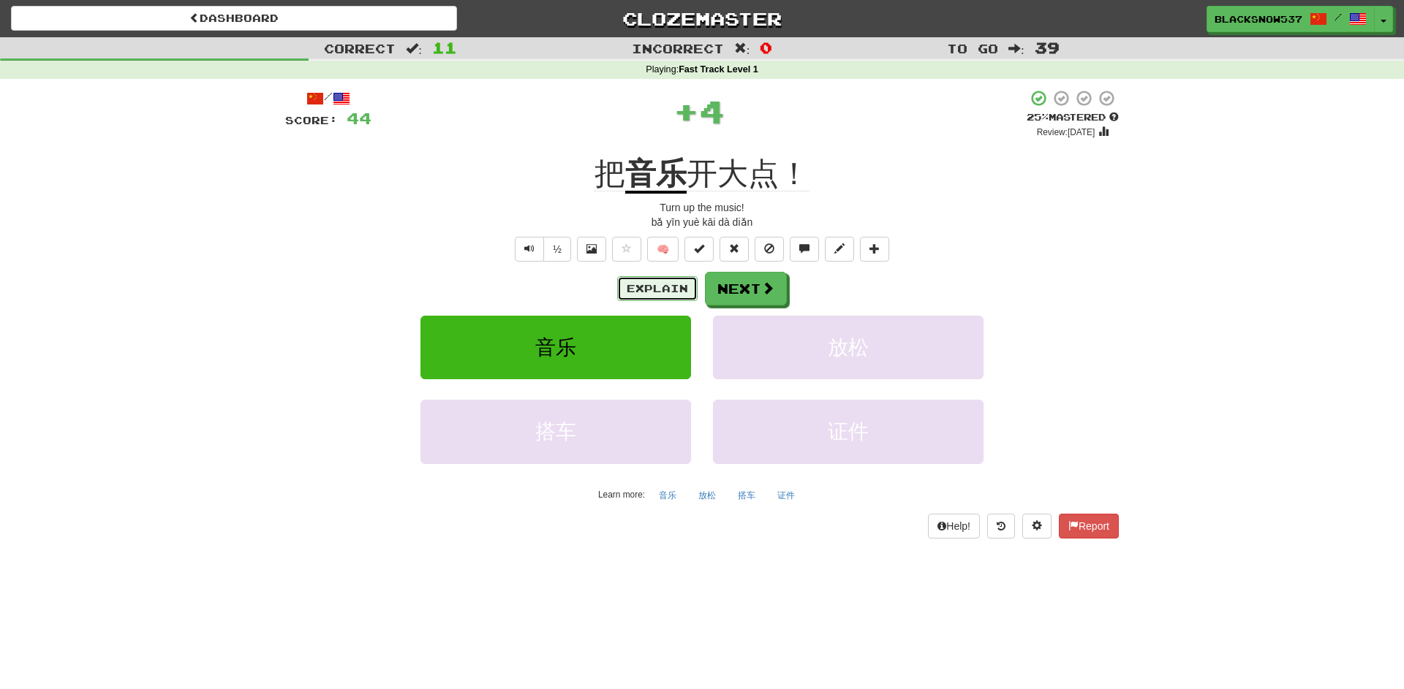
click at [673, 286] on button "Explain" at bounding box center [657, 288] width 80 height 25
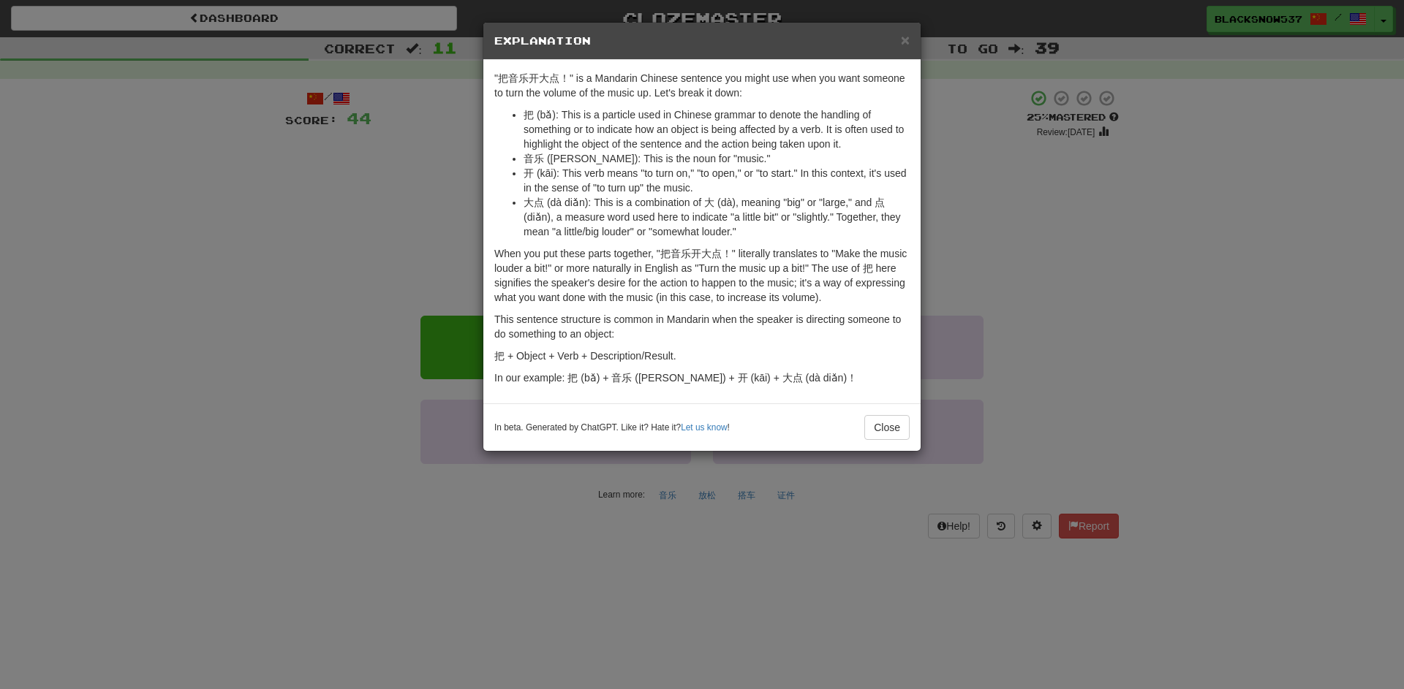
click at [435, 205] on div "× Explanation "把音乐开大点！" is a Mandarin Chinese sentence you might use when you w…" at bounding box center [702, 344] width 1404 height 689
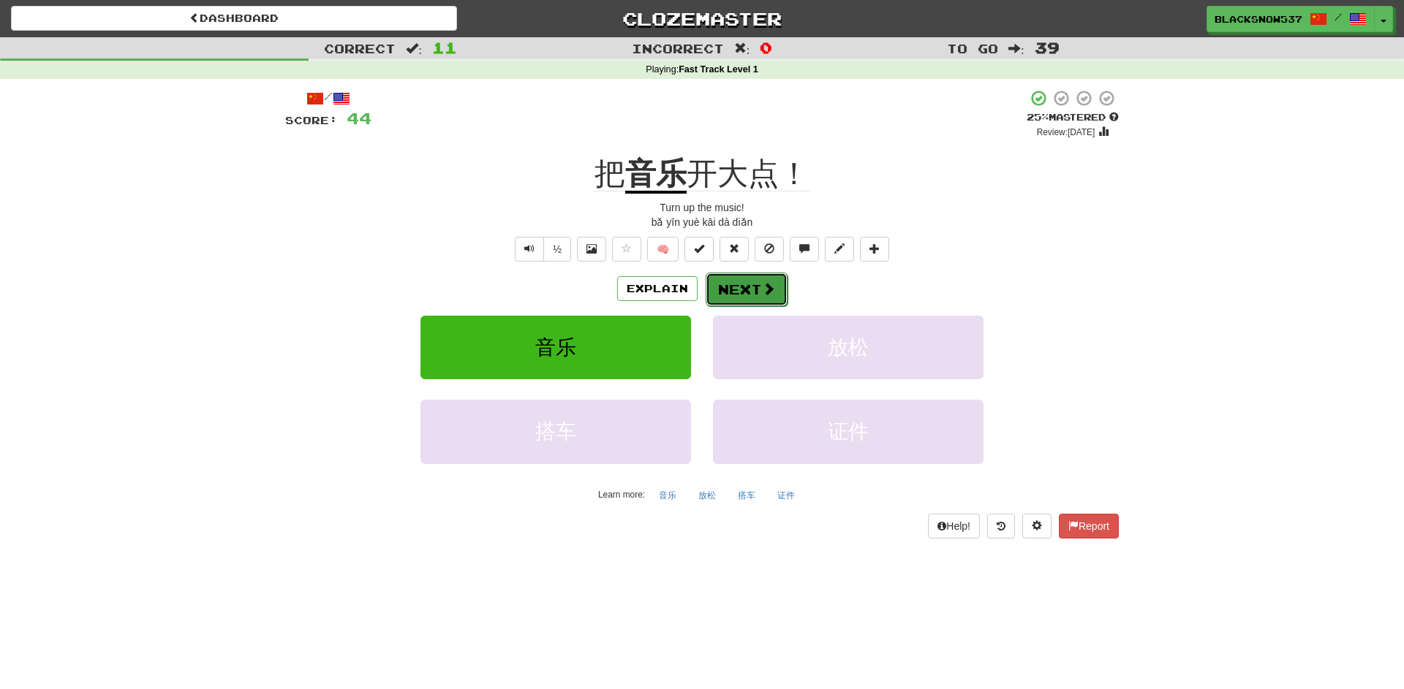
click at [725, 284] on button "Next" at bounding box center [747, 290] width 82 height 34
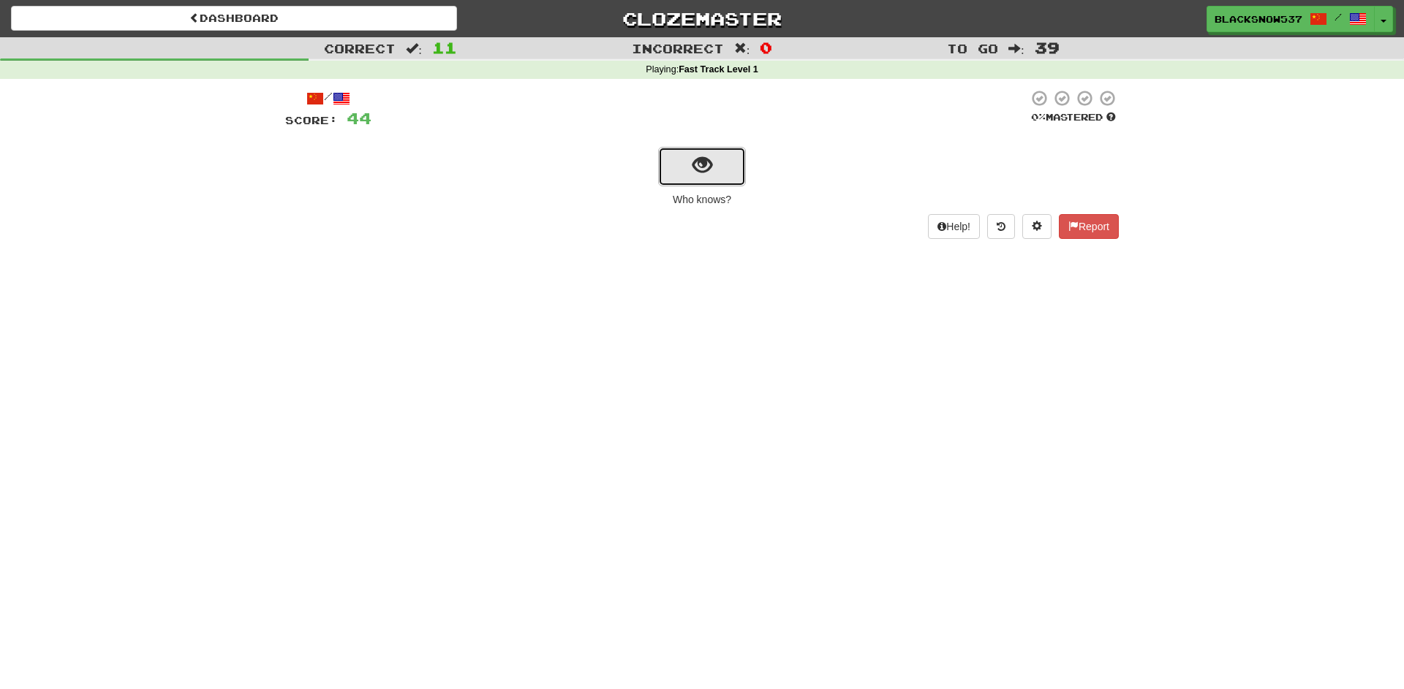
click at [695, 173] on span "show sentence" at bounding box center [702, 166] width 20 height 20
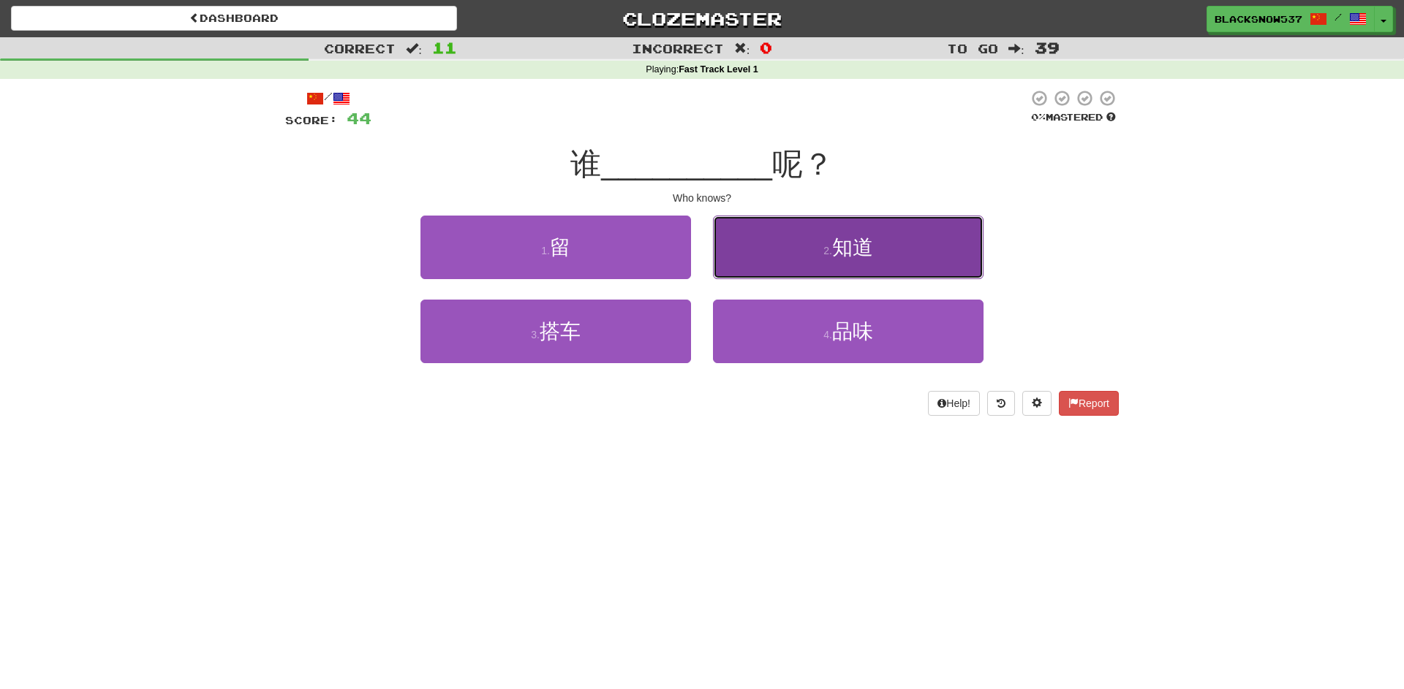
click at [732, 240] on button "2 . 知道" at bounding box center [848, 248] width 271 height 64
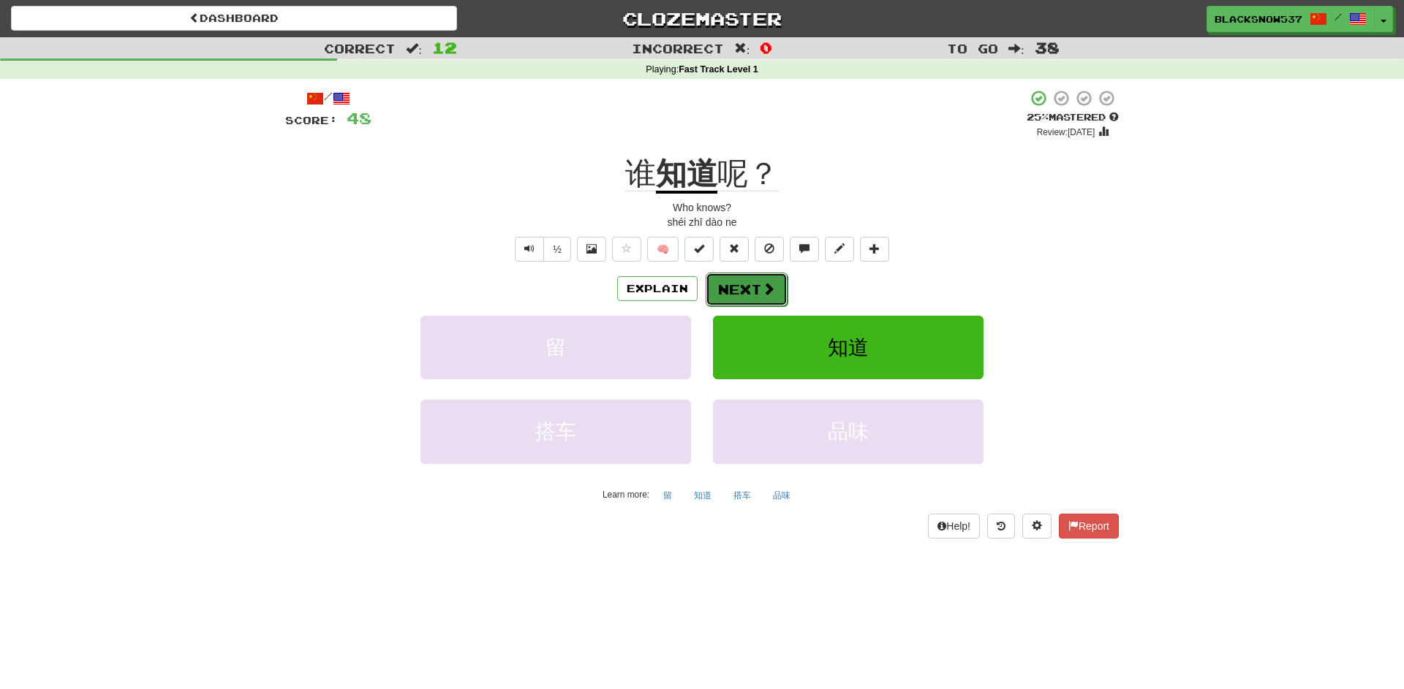
click at [741, 285] on button "Next" at bounding box center [747, 290] width 82 height 34
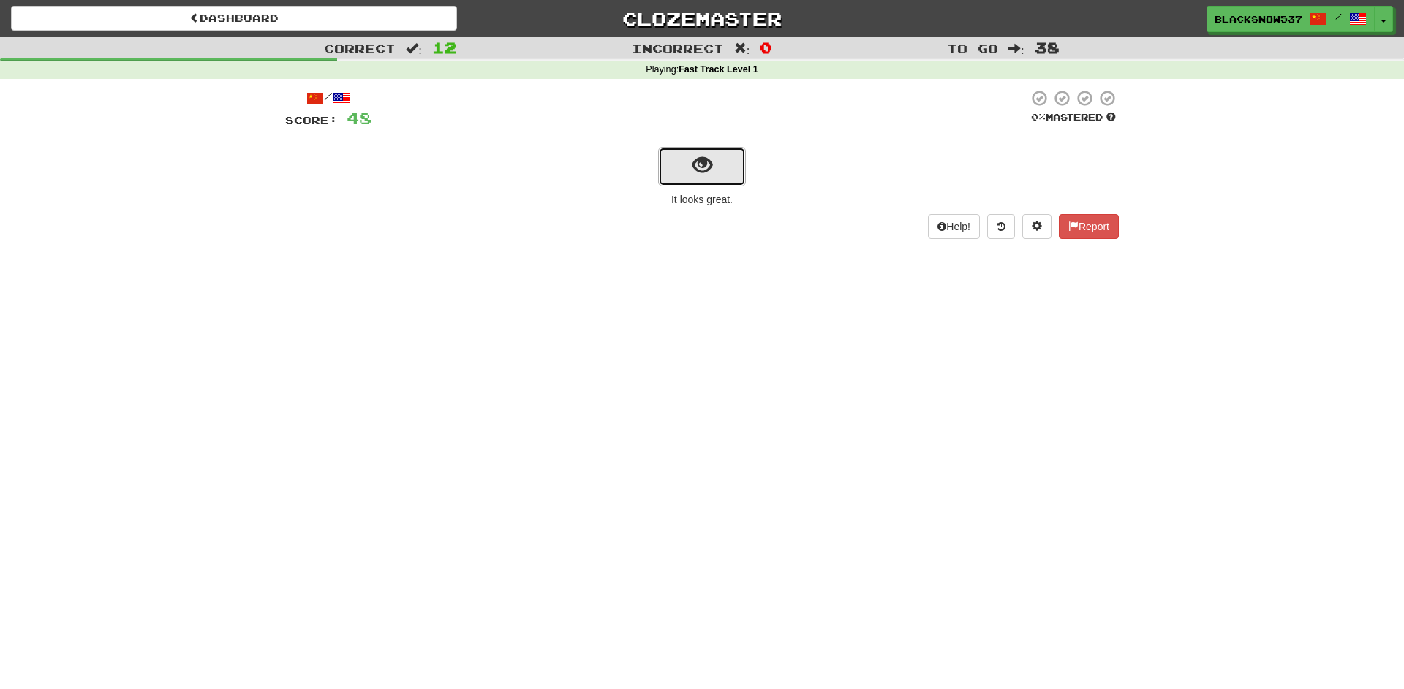
click at [693, 175] on span "show sentence" at bounding box center [702, 166] width 20 height 20
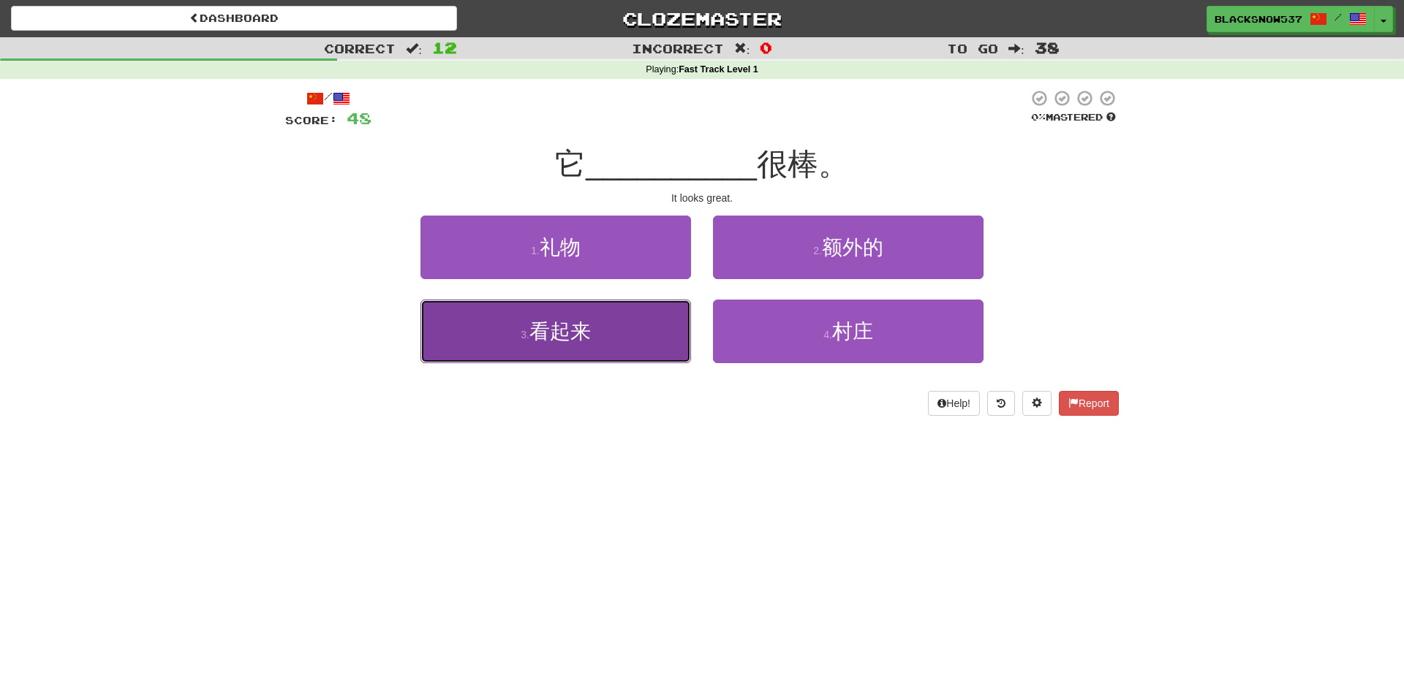
click at [665, 316] on button "3 . 看起来" at bounding box center [555, 332] width 271 height 64
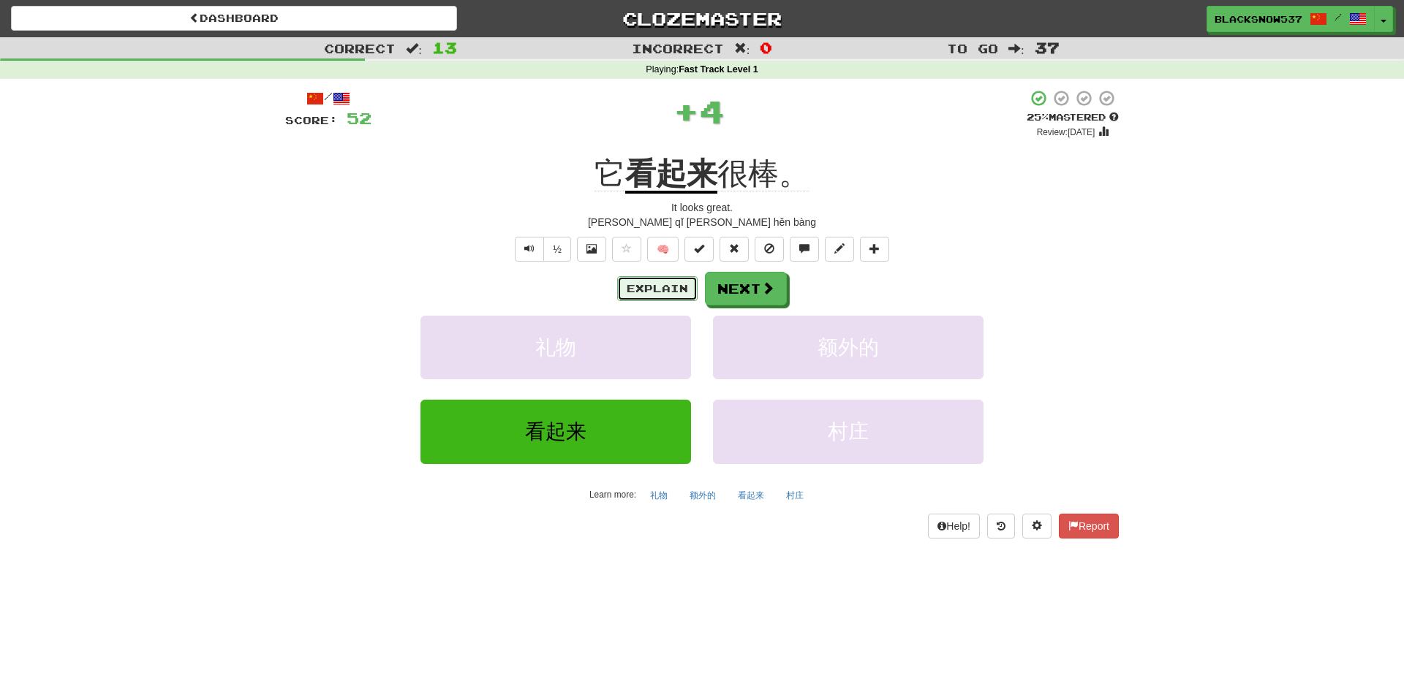
click at [681, 291] on button "Explain" at bounding box center [657, 288] width 80 height 25
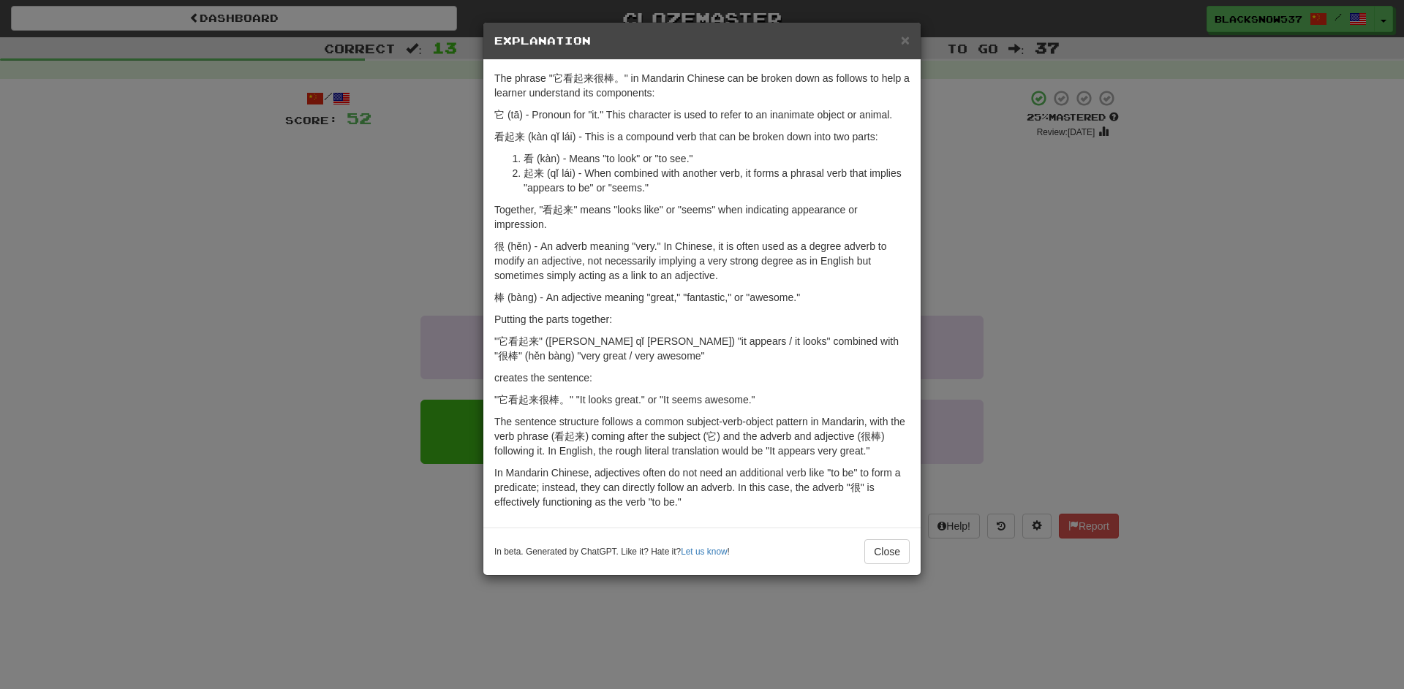
click at [404, 211] on div "× Explanation The phrase "它看起来很棒。" in Mandarin Chinese can be broken down as fo…" at bounding box center [702, 344] width 1404 height 689
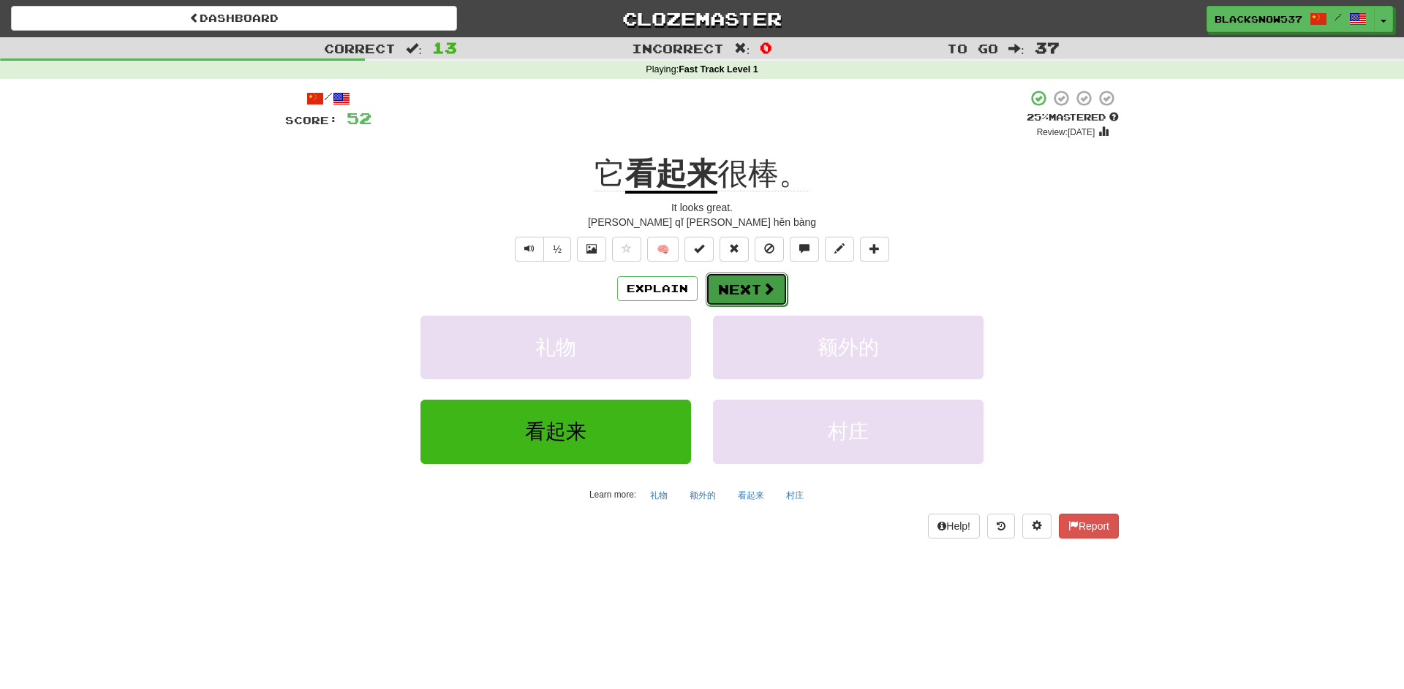
click at [730, 289] on button "Next" at bounding box center [747, 290] width 82 height 34
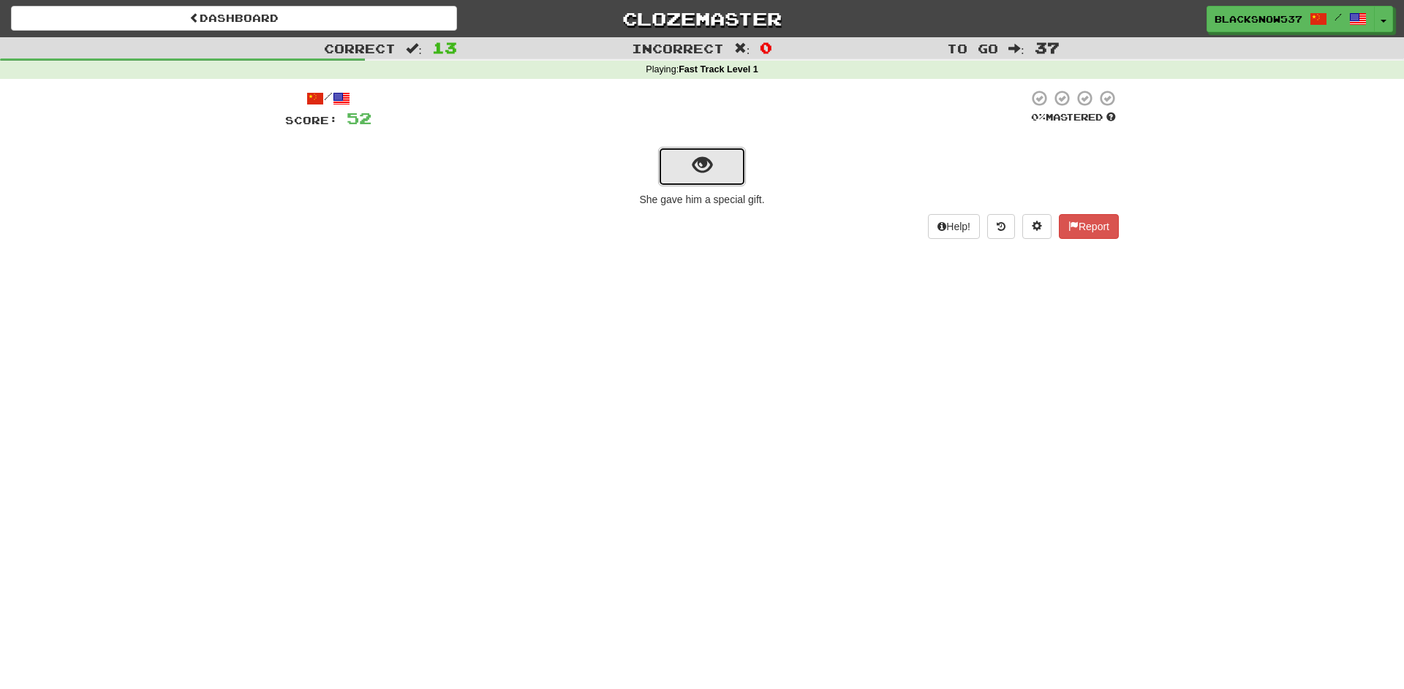
click at [721, 170] on button "show sentence" at bounding box center [702, 166] width 88 height 39
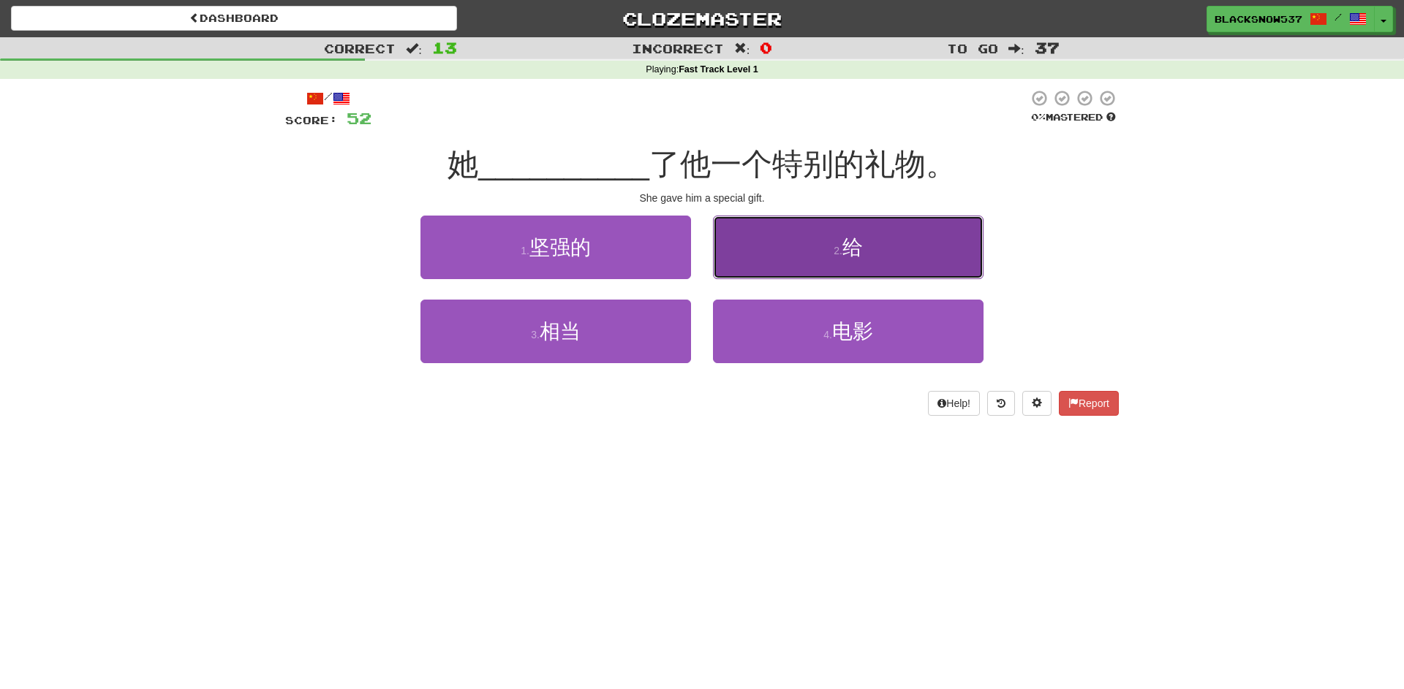
click at [741, 229] on button "2 . 给" at bounding box center [848, 248] width 271 height 64
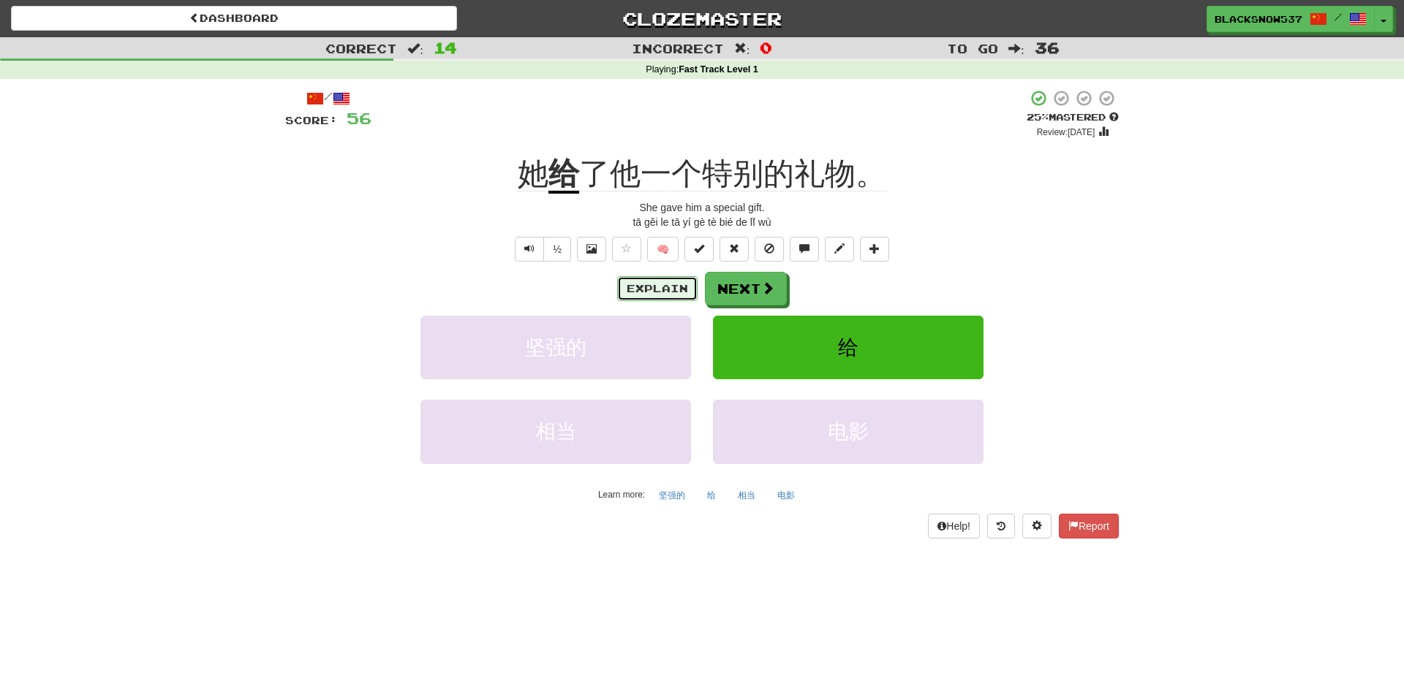
click at [667, 292] on button "Explain" at bounding box center [657, 288] width 80 height 25
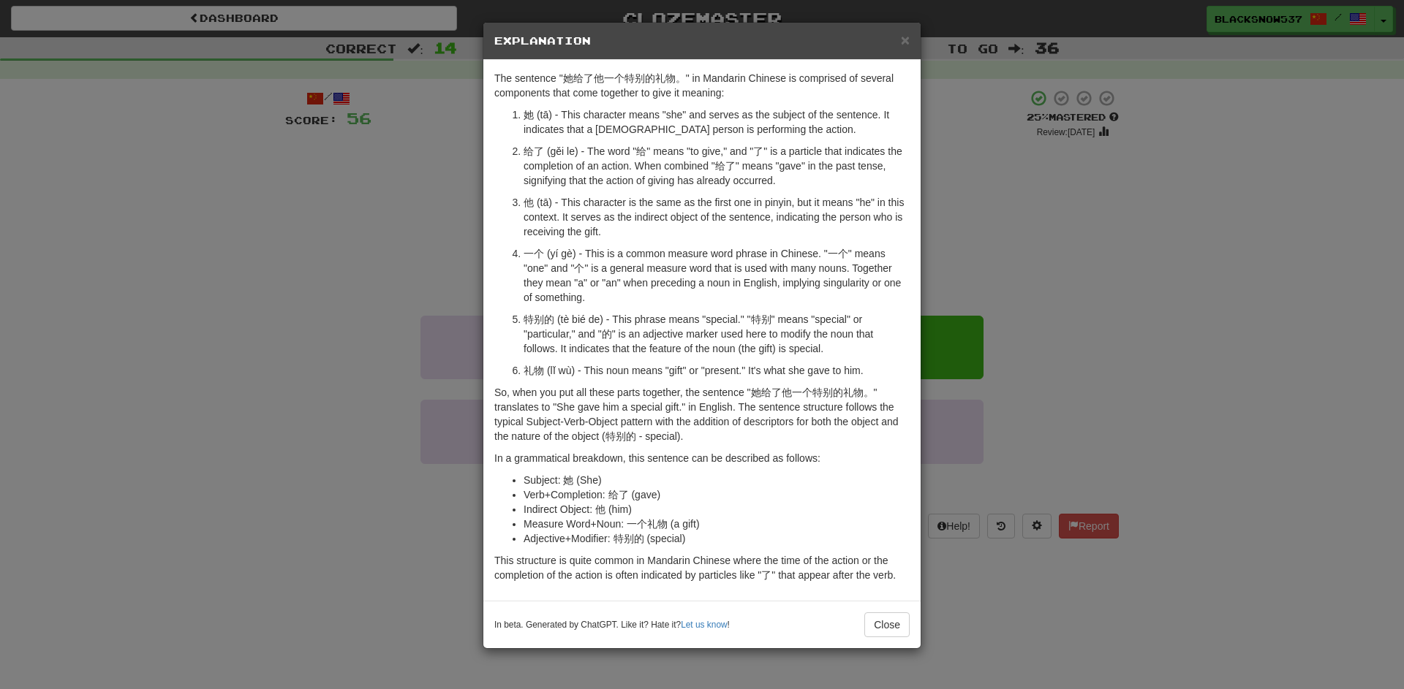
click at [461, 247] on div "× Explanation The sentence "她给了他一个特别的礼物。" in Mandarin Chinese is comprised of s…" at bounding box center [702, 344] width 1404 height 689
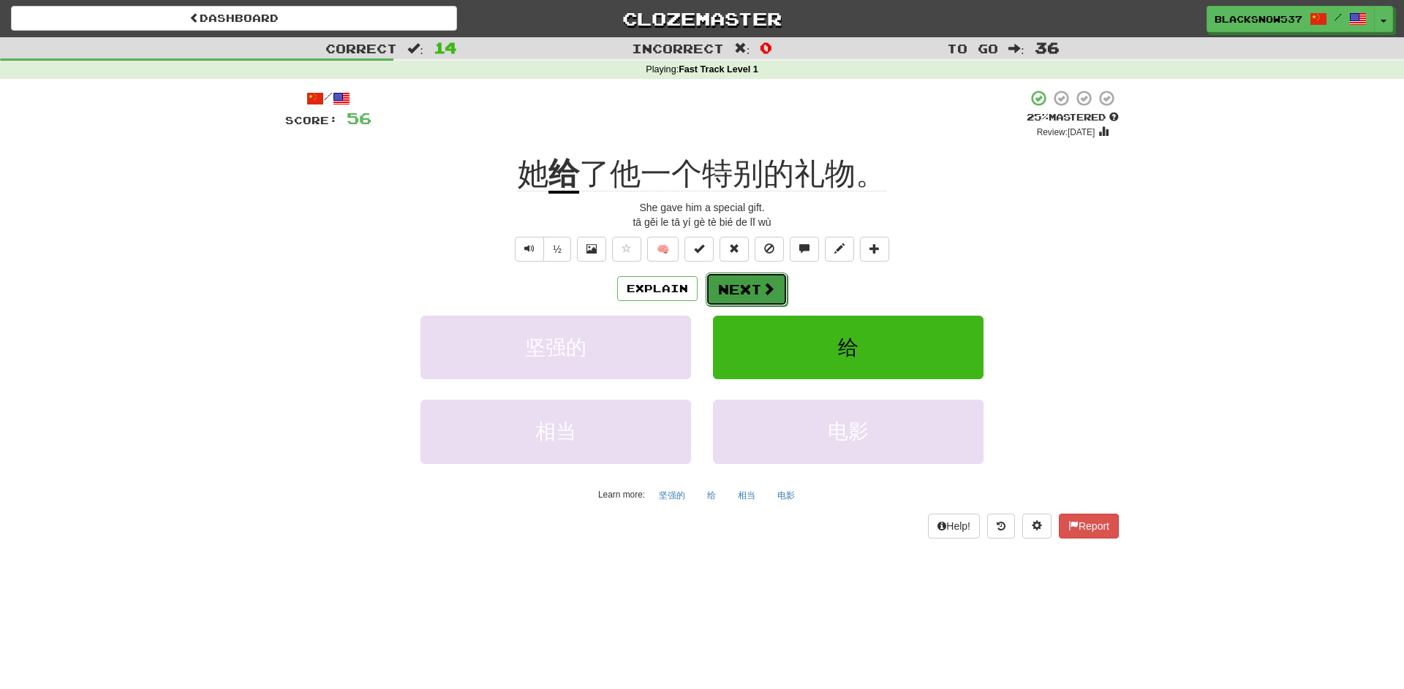
click at [714, 284] on button "Next" at bounding box center [747, 290] width 82 height 34
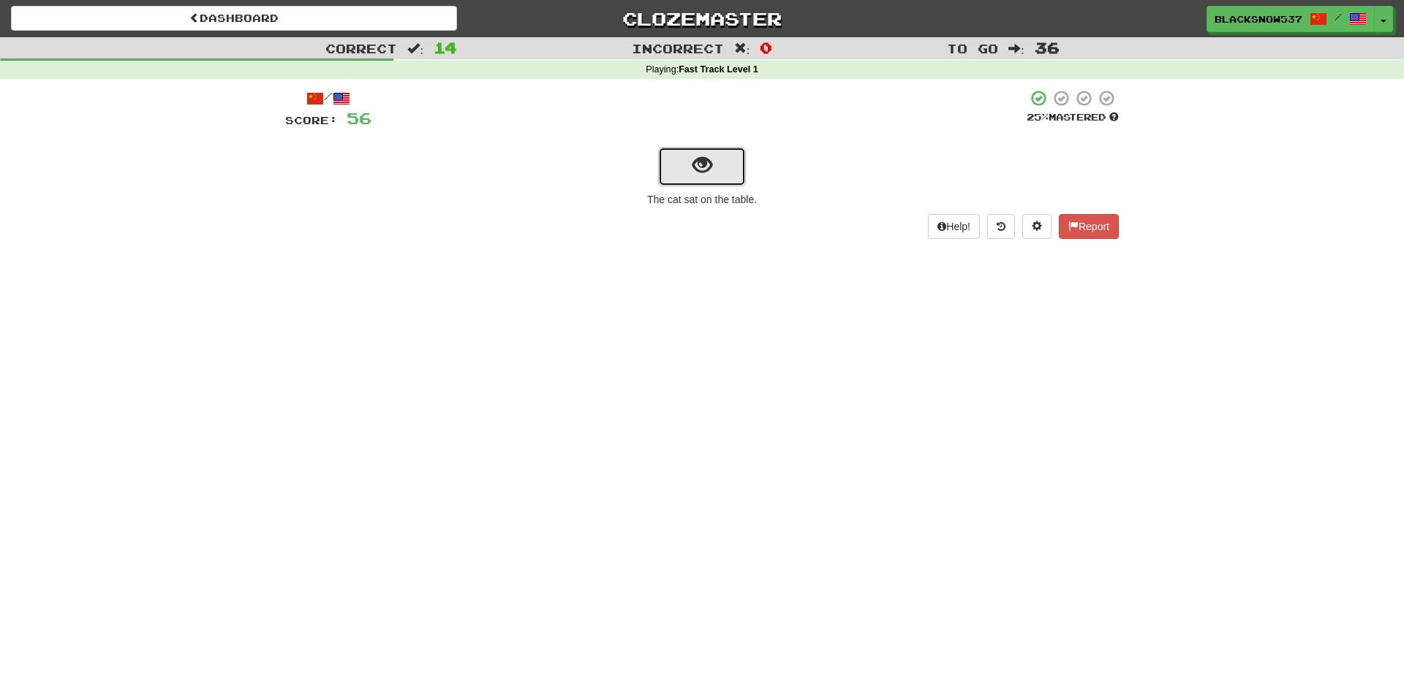
click at [706, 167] on span "show sentence" at bounding box center [702, 166] width 20 height 20
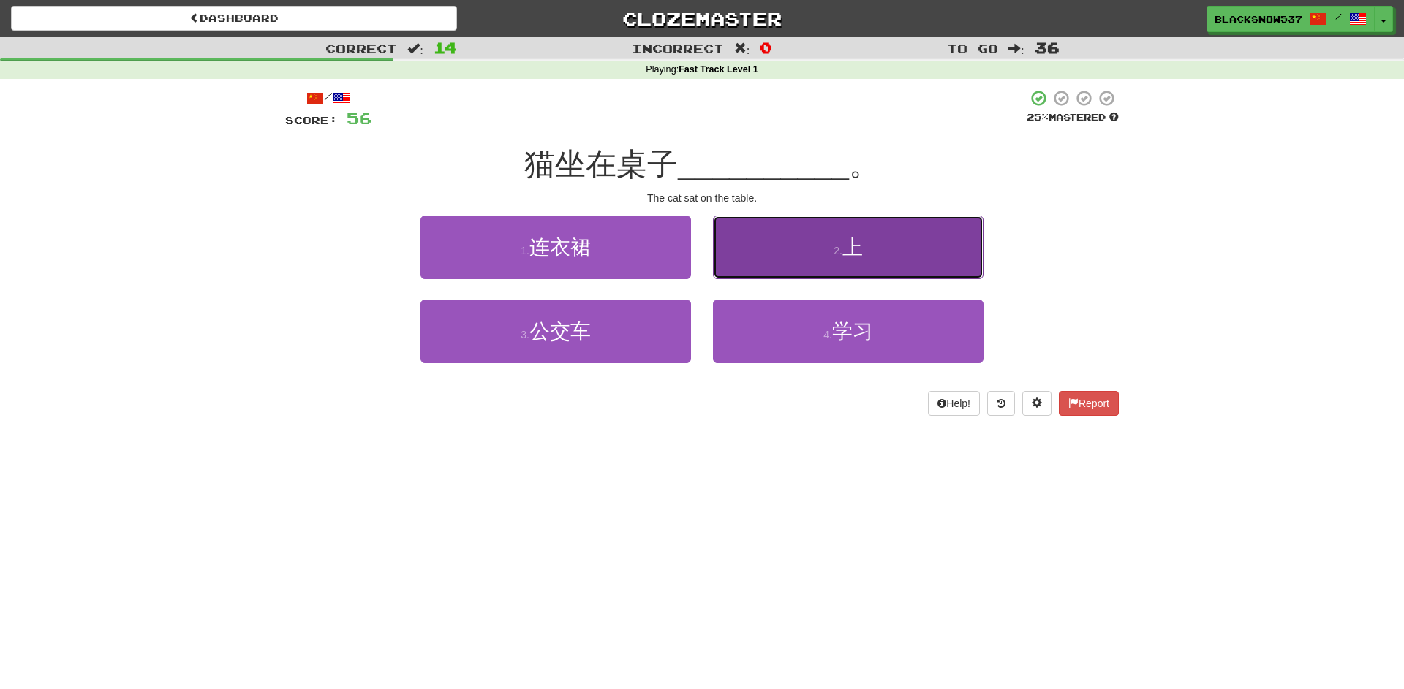
click at [752, 248] on button "2 . 上" at bounding box center [848, 248] width 271 height 64
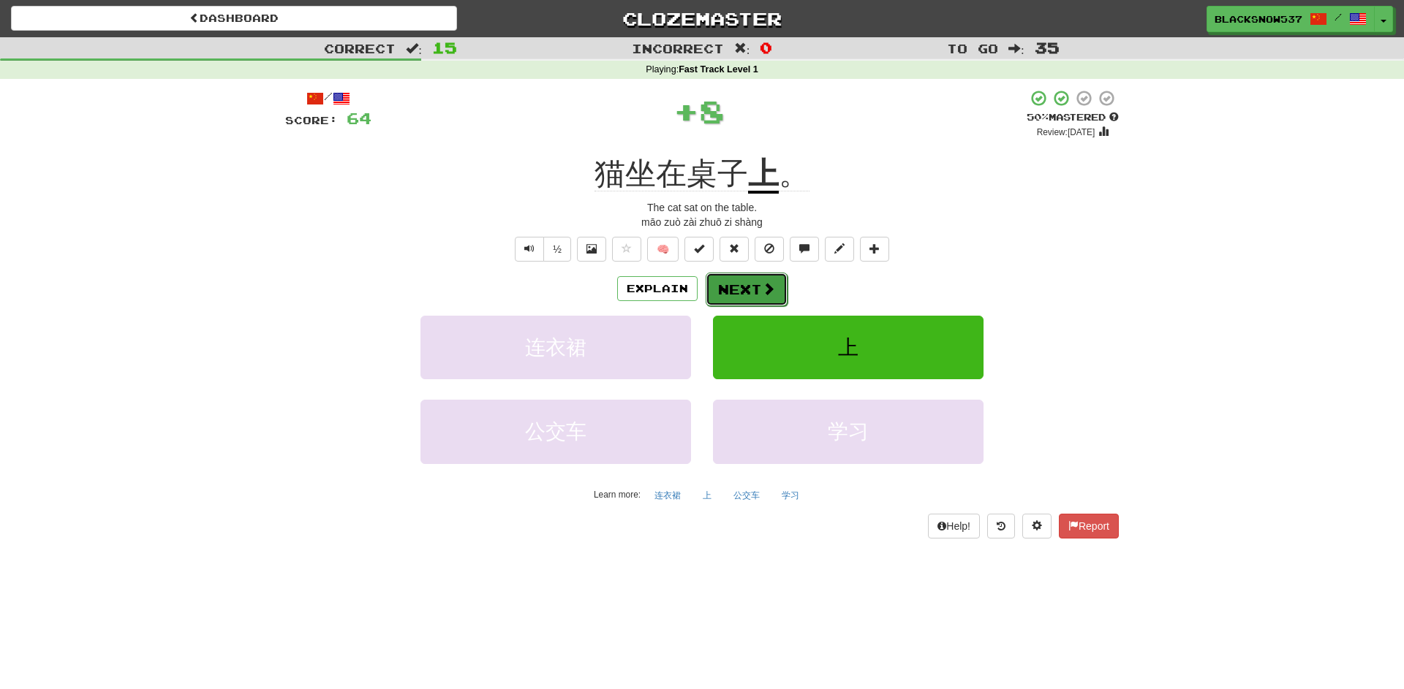
click at [752, 284] on button "Next" at bounding box center [747, 290] width 82 height 34
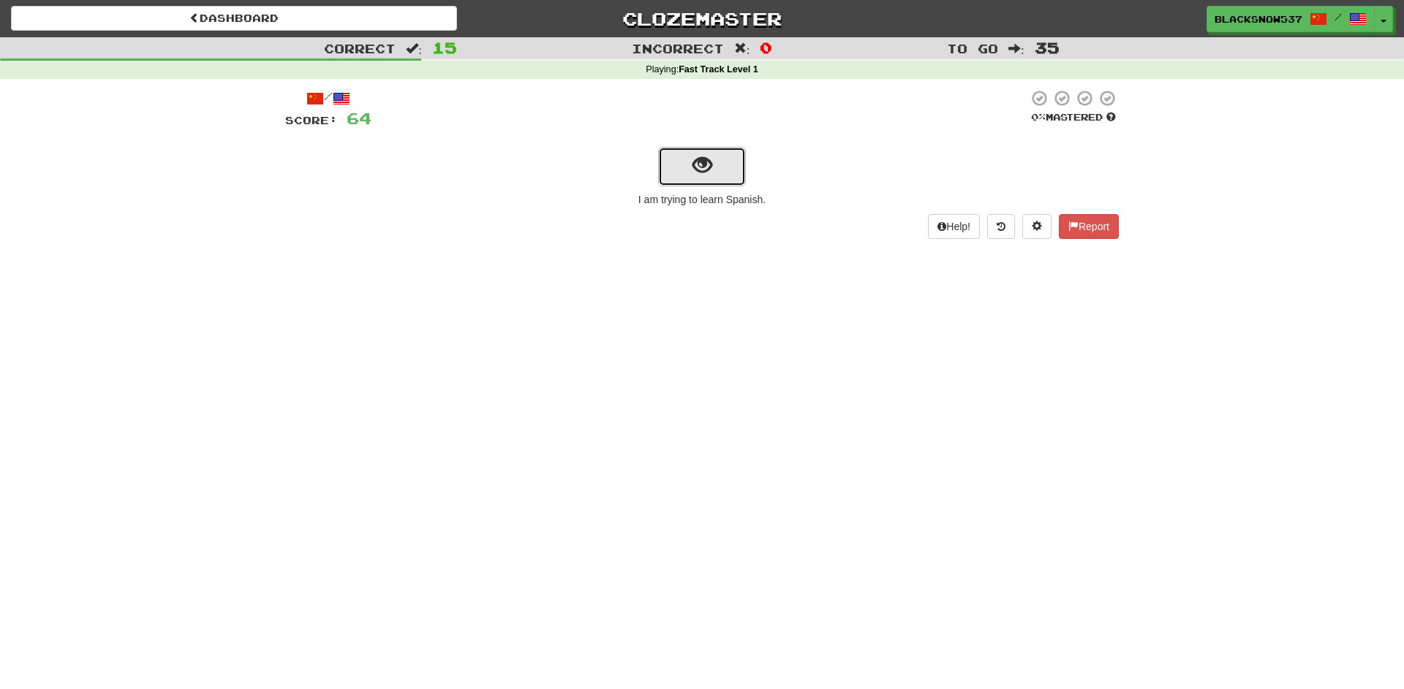
click at [704, 175] on span "show sentence" at bounding box center [702, 166] width 20 height 20
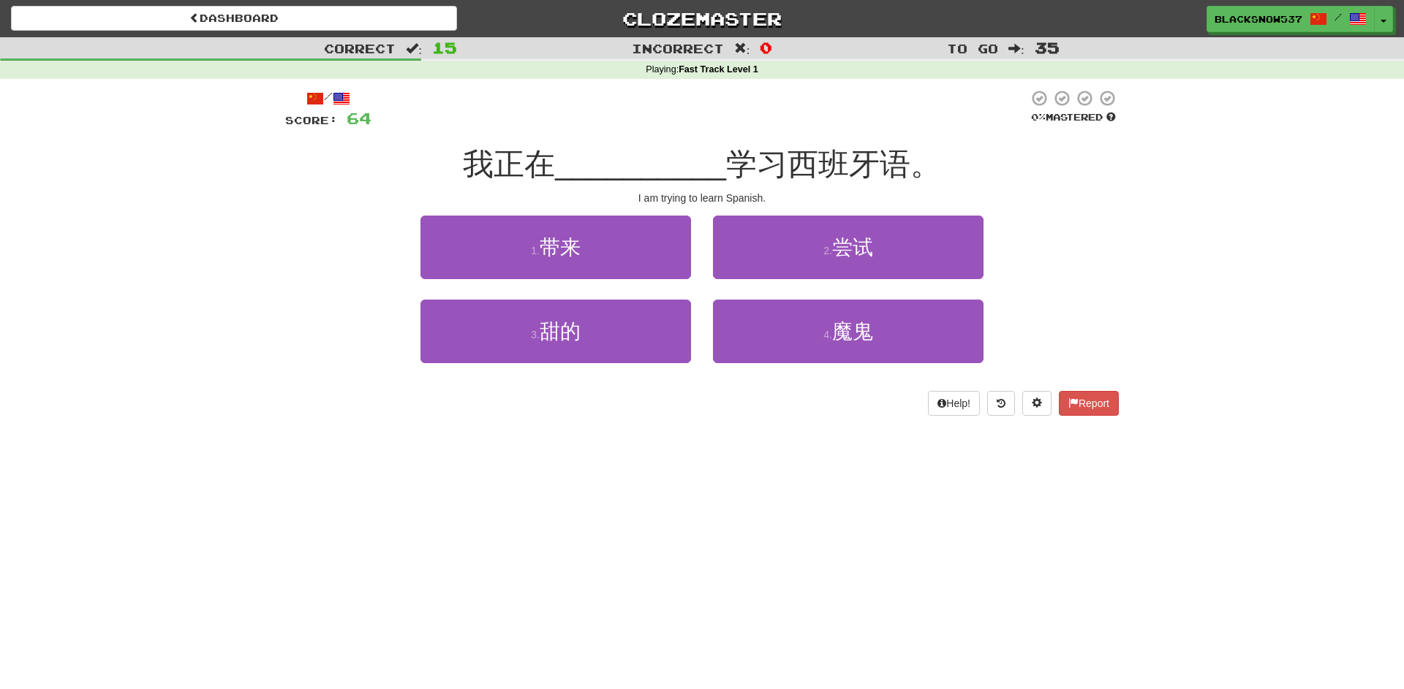
click at [553, 177] on span "我正在" at bounding box center [509, 164] width 92 height 34
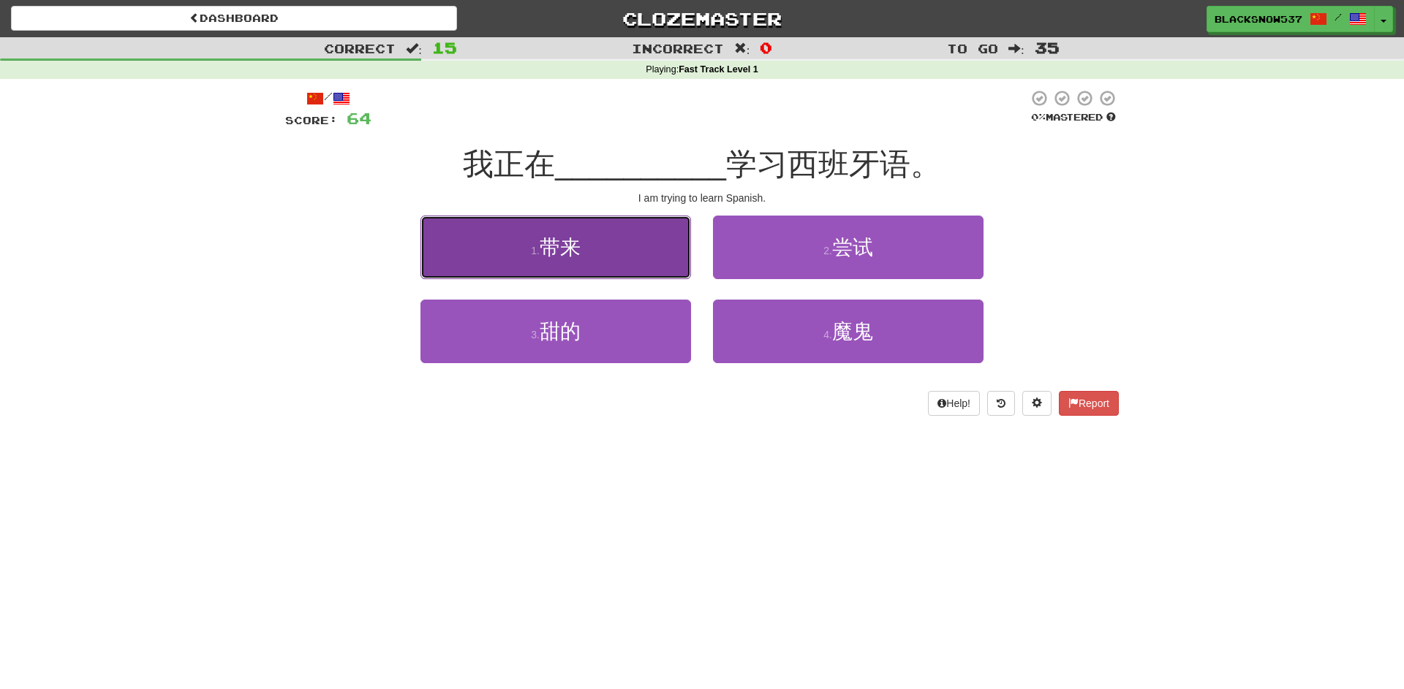
click at [610, 241] on button "1 . 带来" at bounding box center [555, 248] width 271 height 64
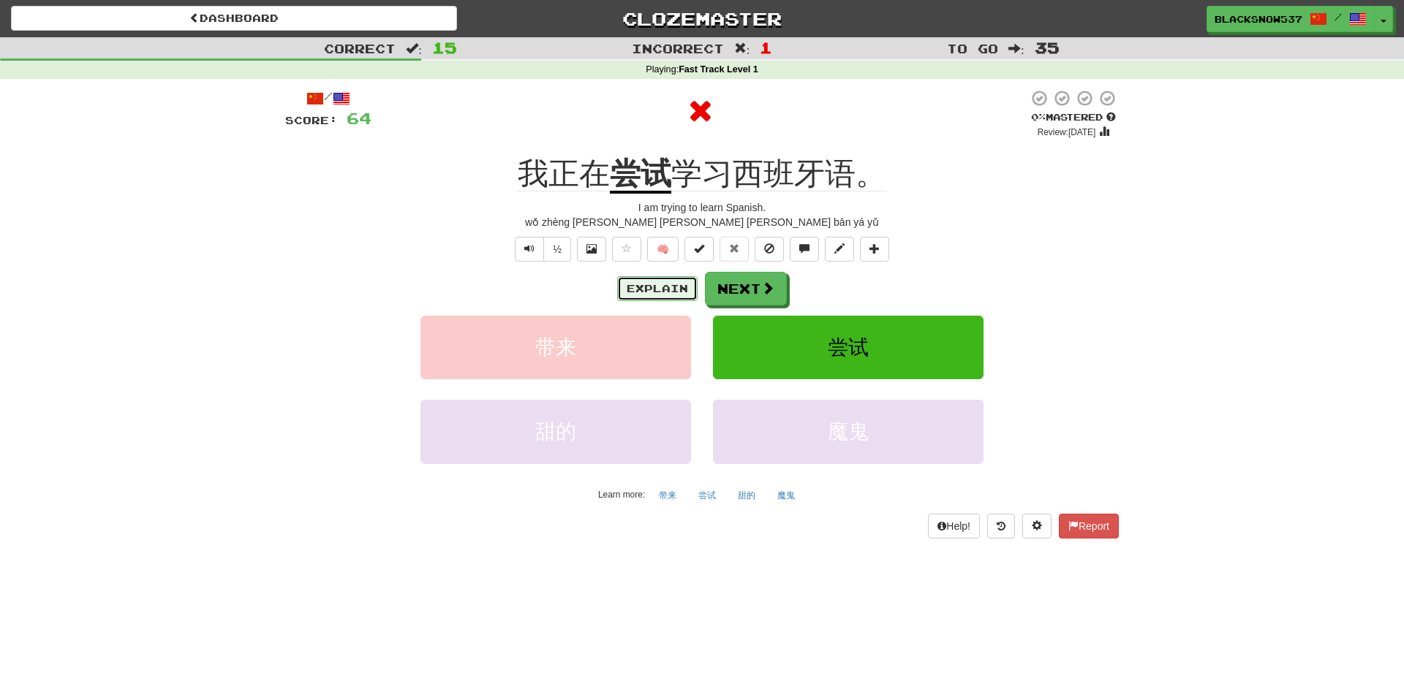
click at [646, 286] on button "Explain" at bounding box center [657, 288] width 80 height 25
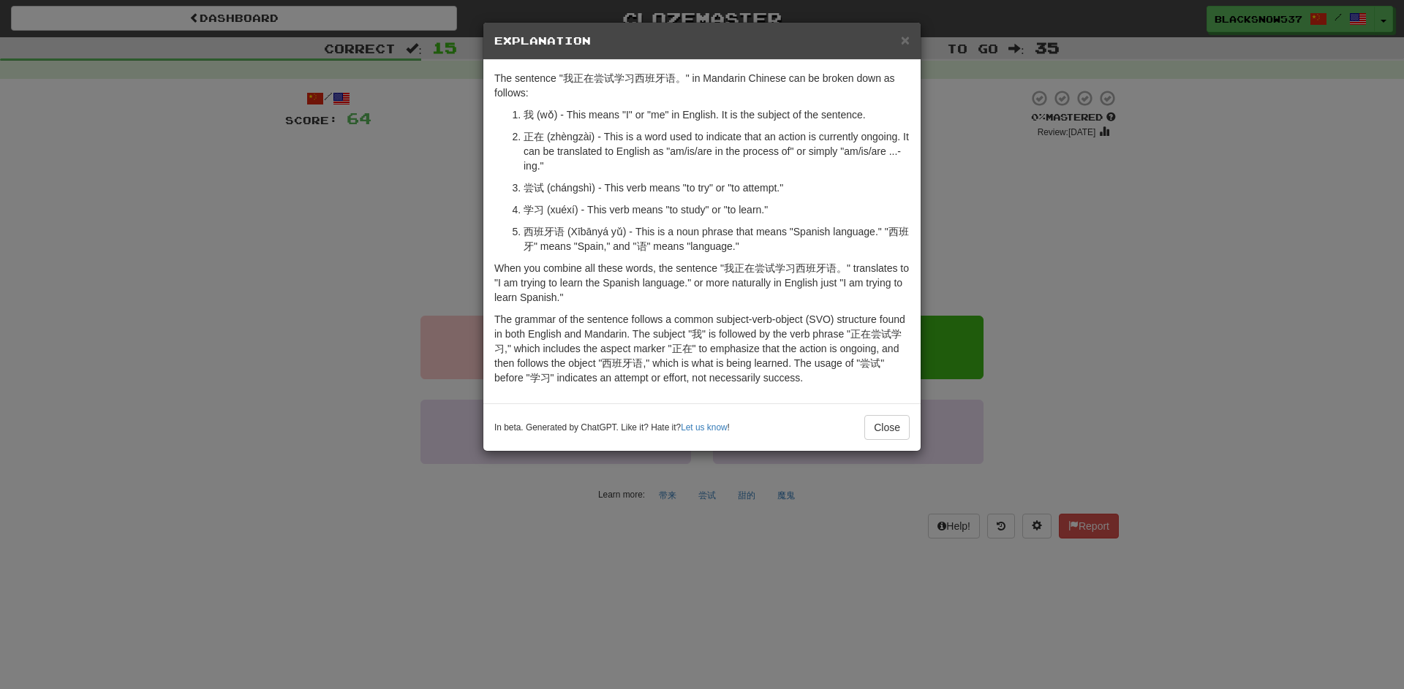
click at [467, 204] on div "× Explanation The sentence "我正在尝试学习西班牙语。" in Mandarin Chinese can be broken dow…" at bounding box center [702, 344] width 1404 height 689
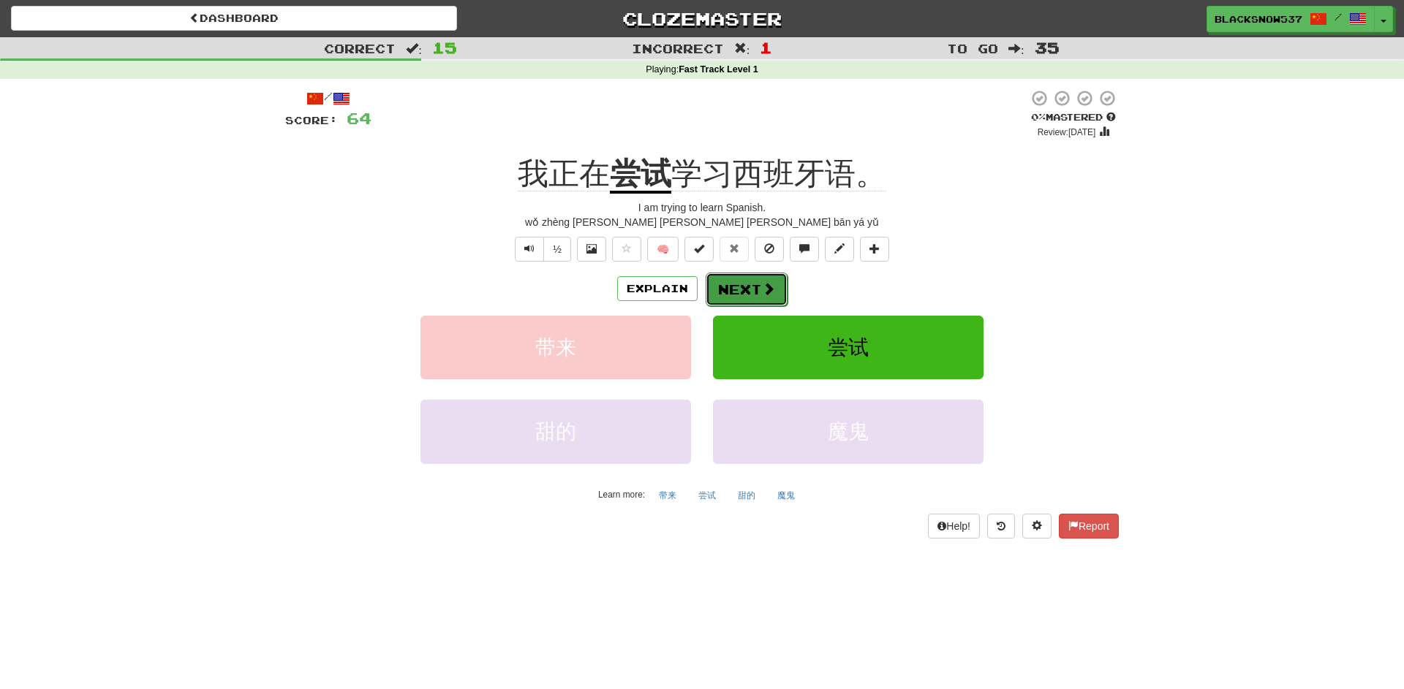
click at [749, 284] on button "Next" at bounding box center [747, 290] width 82 height 34
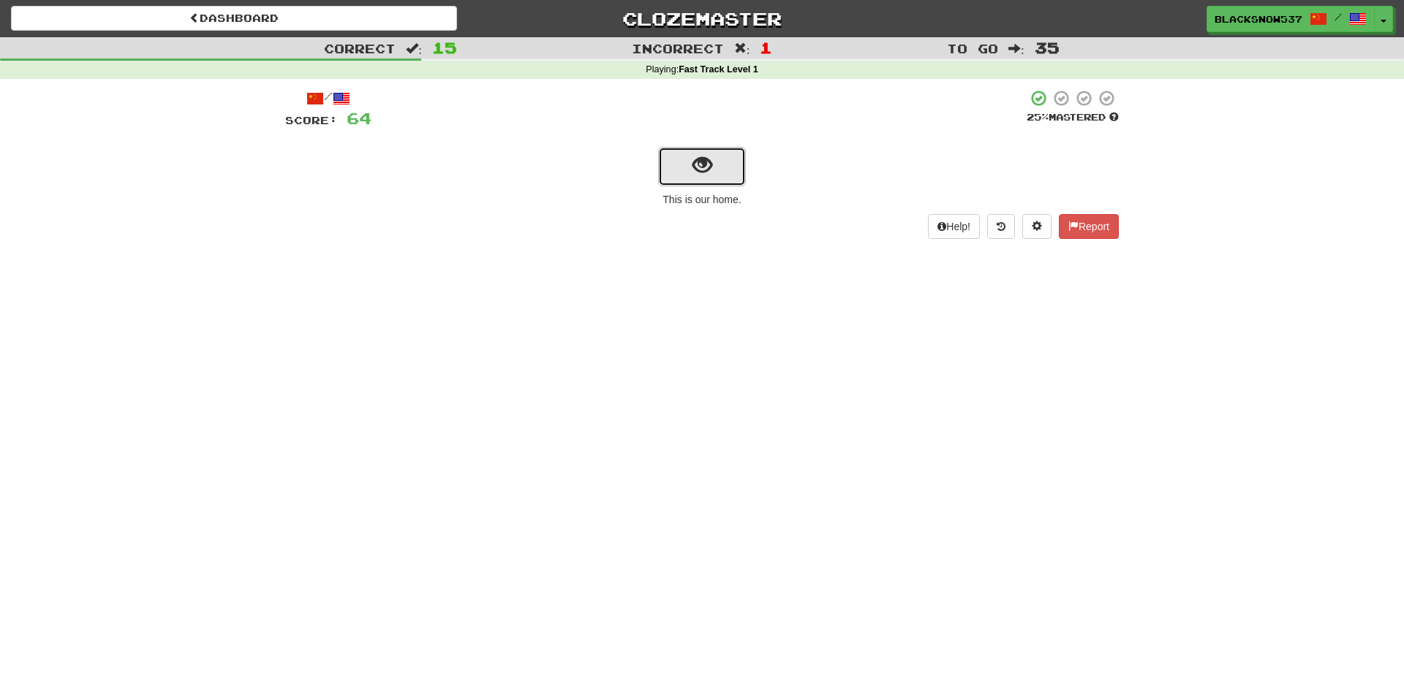
click at [710, 186] on button "show sentence" at bounding box center [702, 166] width 88 height 39
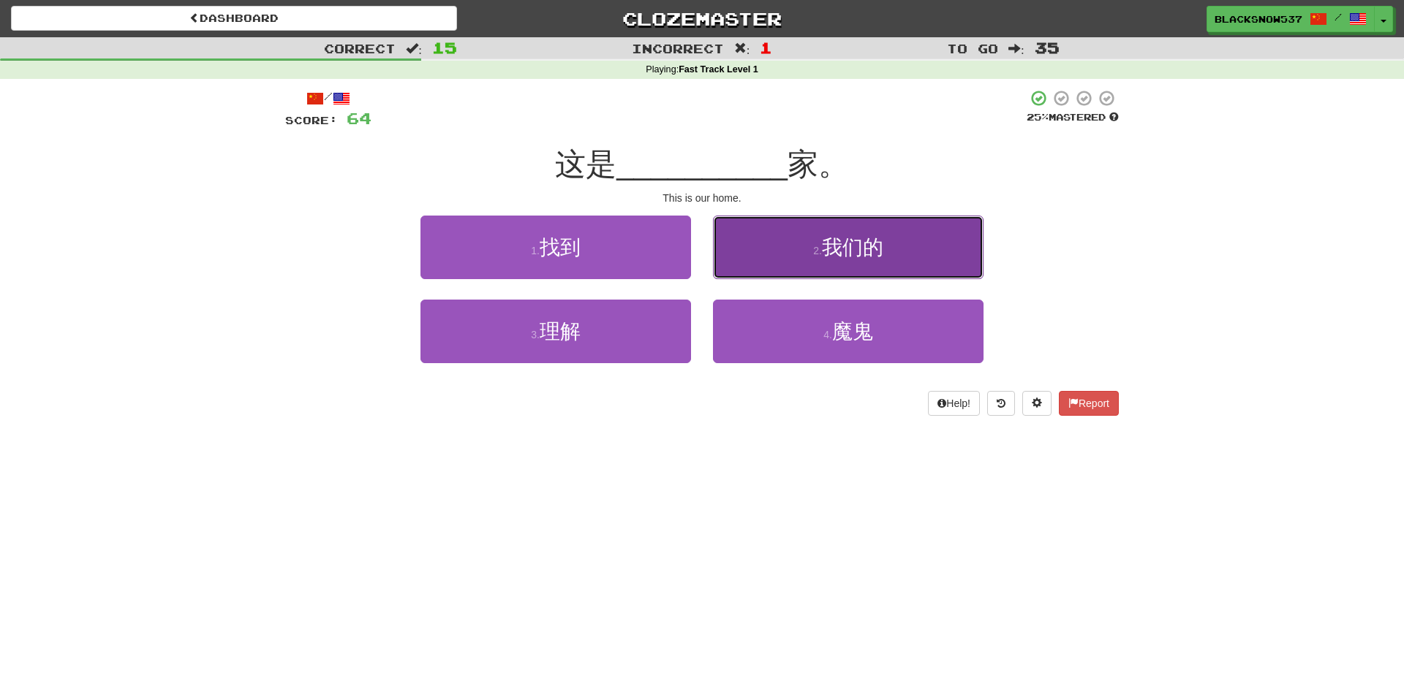
click at [876, 267] on button "2 . 我们的" at bounding box center [848, 248] width 271 height 64
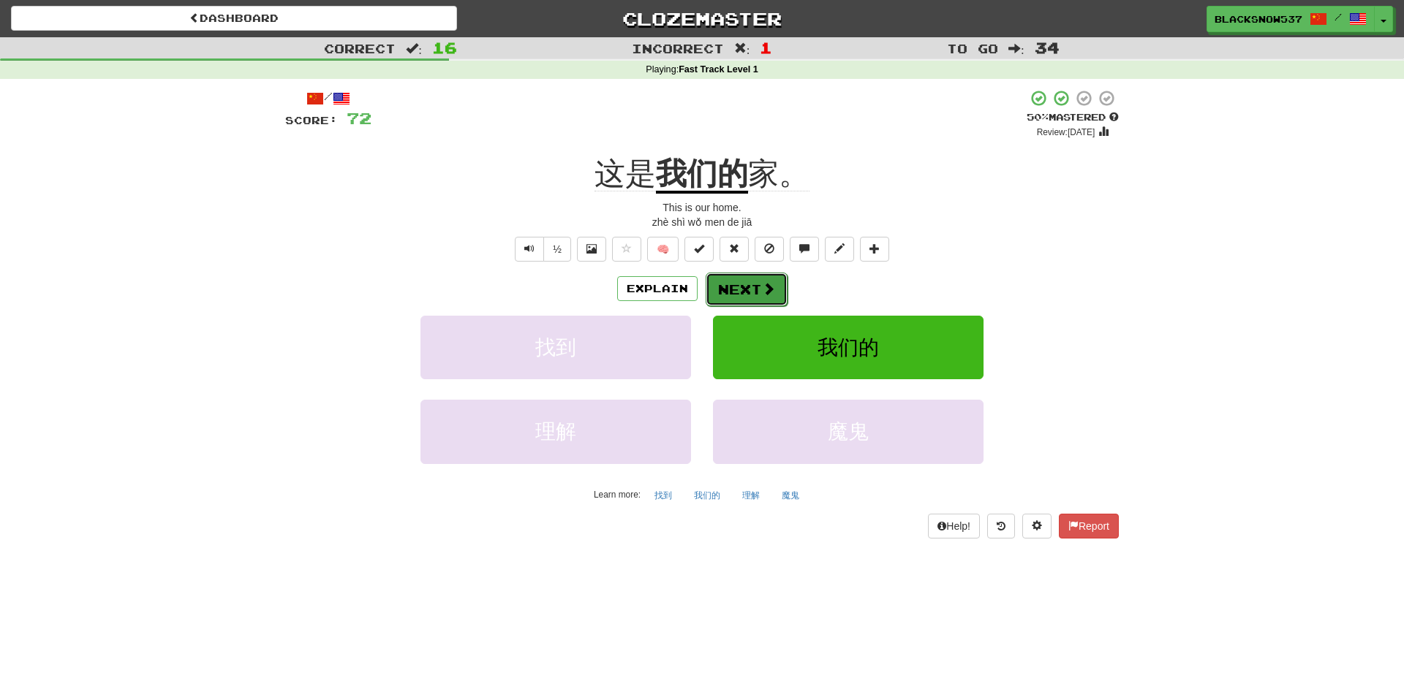
click at [733, 287] on button "Next" at bounding box center [747, 290] width 82 height 34
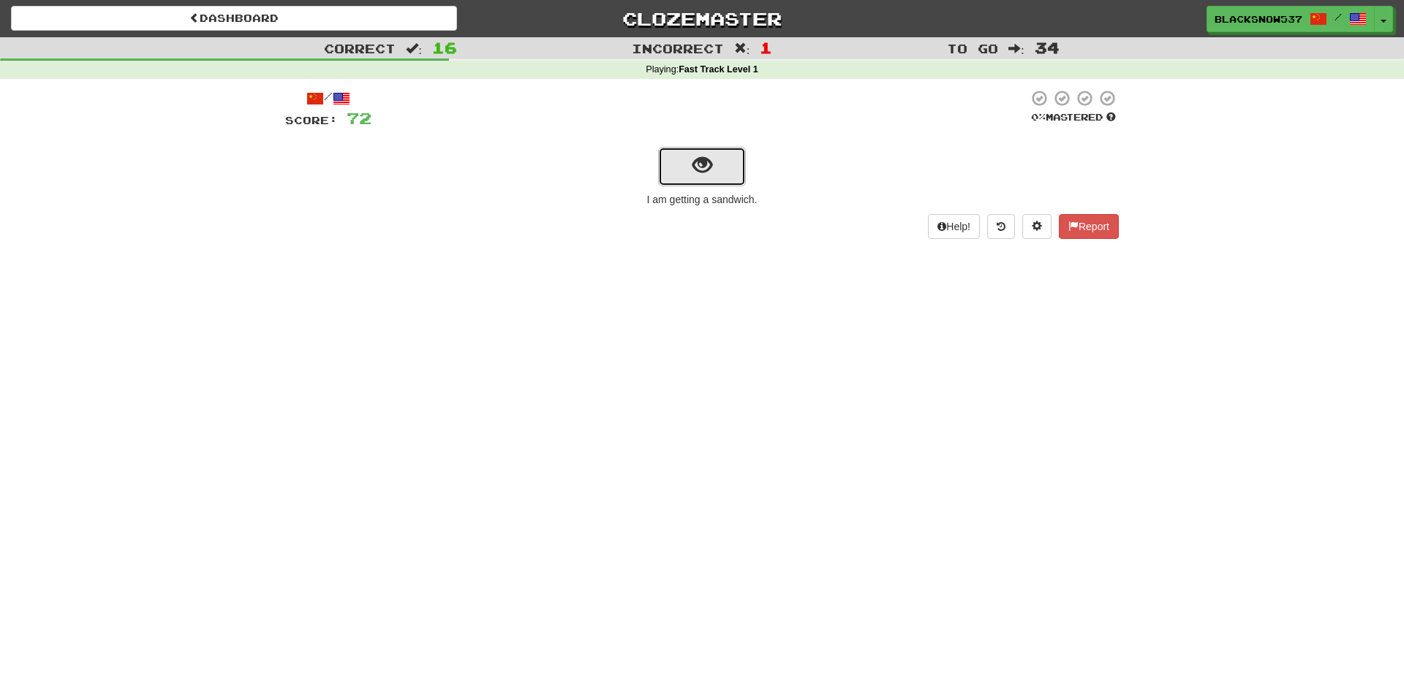
click at [705, 168] on span "show sentence" at bounding box center [702, 166] width 20 height 20
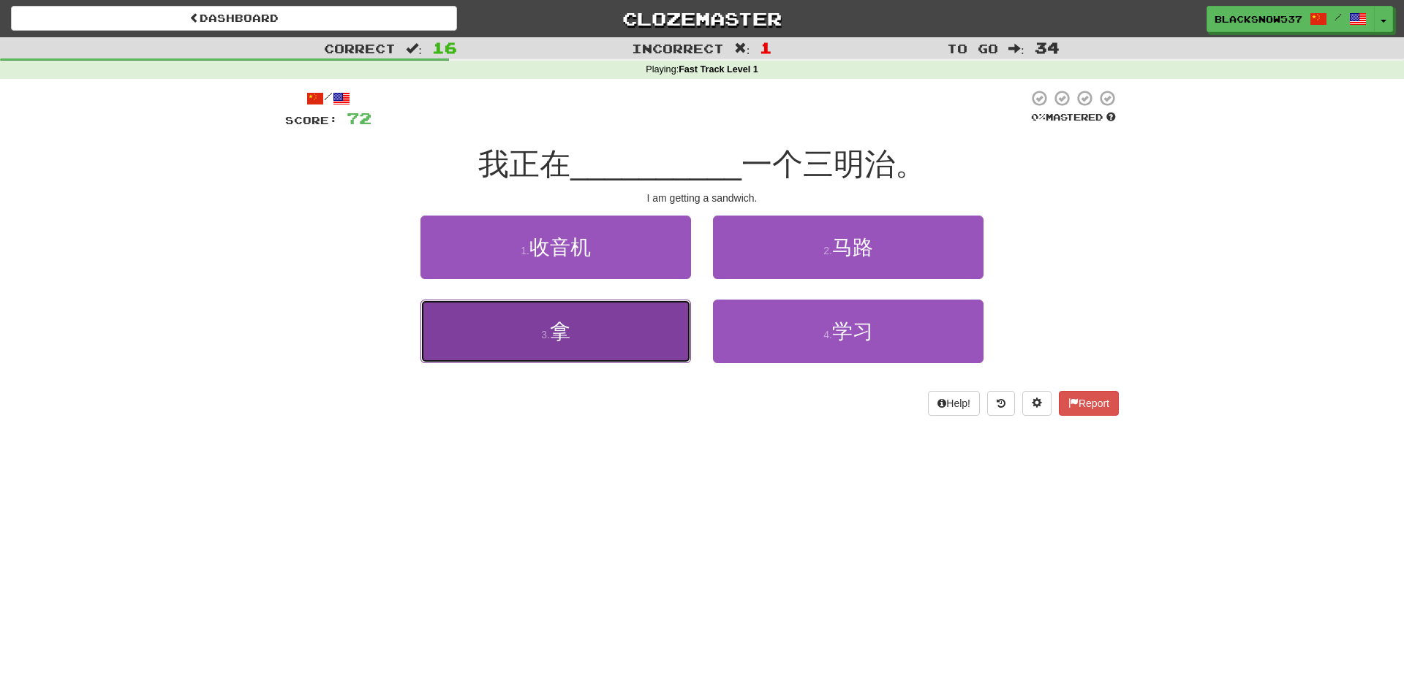
click at [674, 335] on button "3 . 拿" at bounding box center [555, 332] width 271 height 64
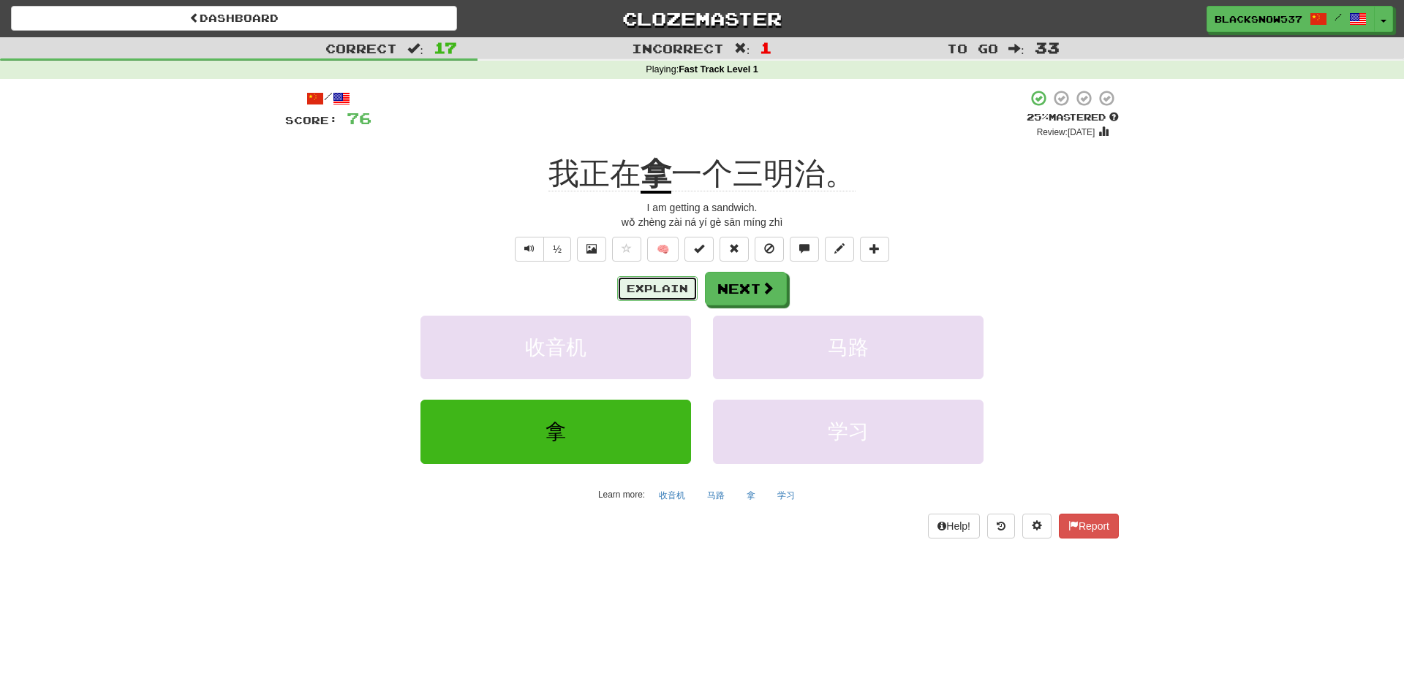
click at [632, 286] on button "Explain" at bounding box center [657, 288] width 80 height 25
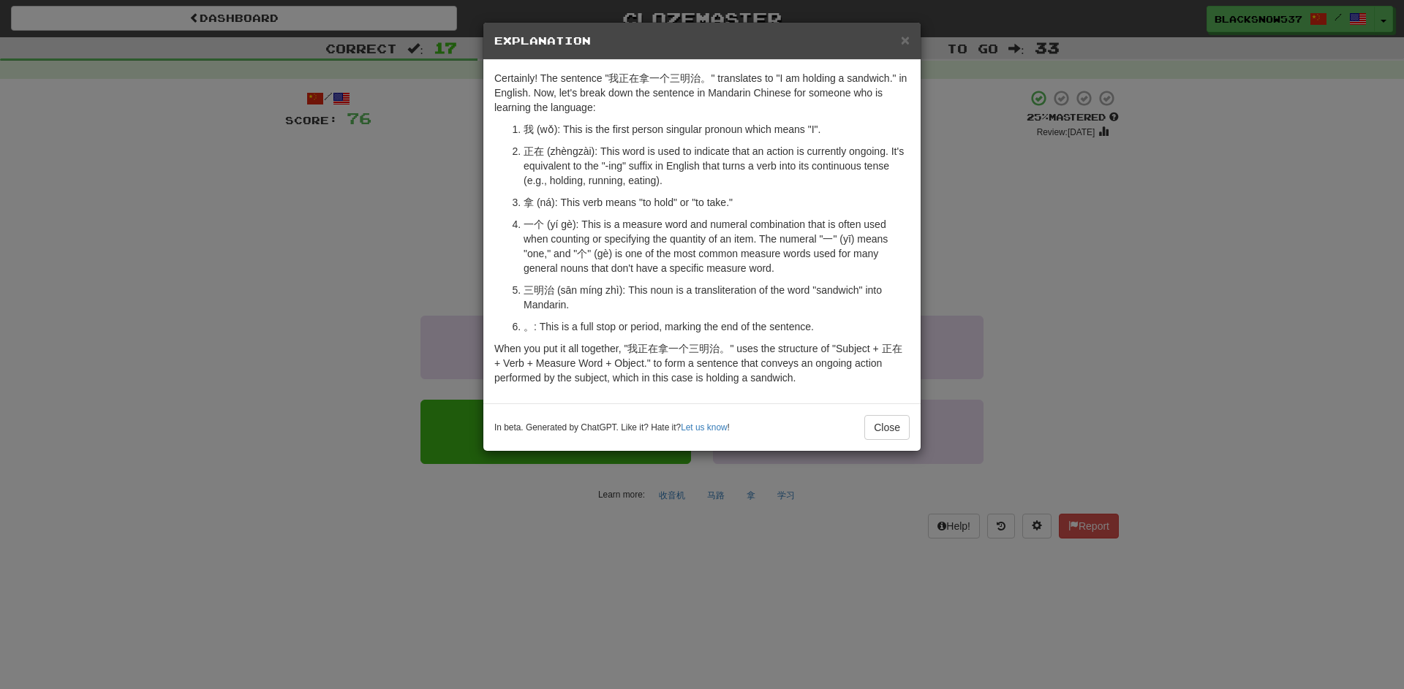
click at [465, 217] on div "× Explanation Certainly! The sentence "我正在拿一个三明治。" translates to "I am holding …" at bounding box center [702, 344] width 1404 height 689
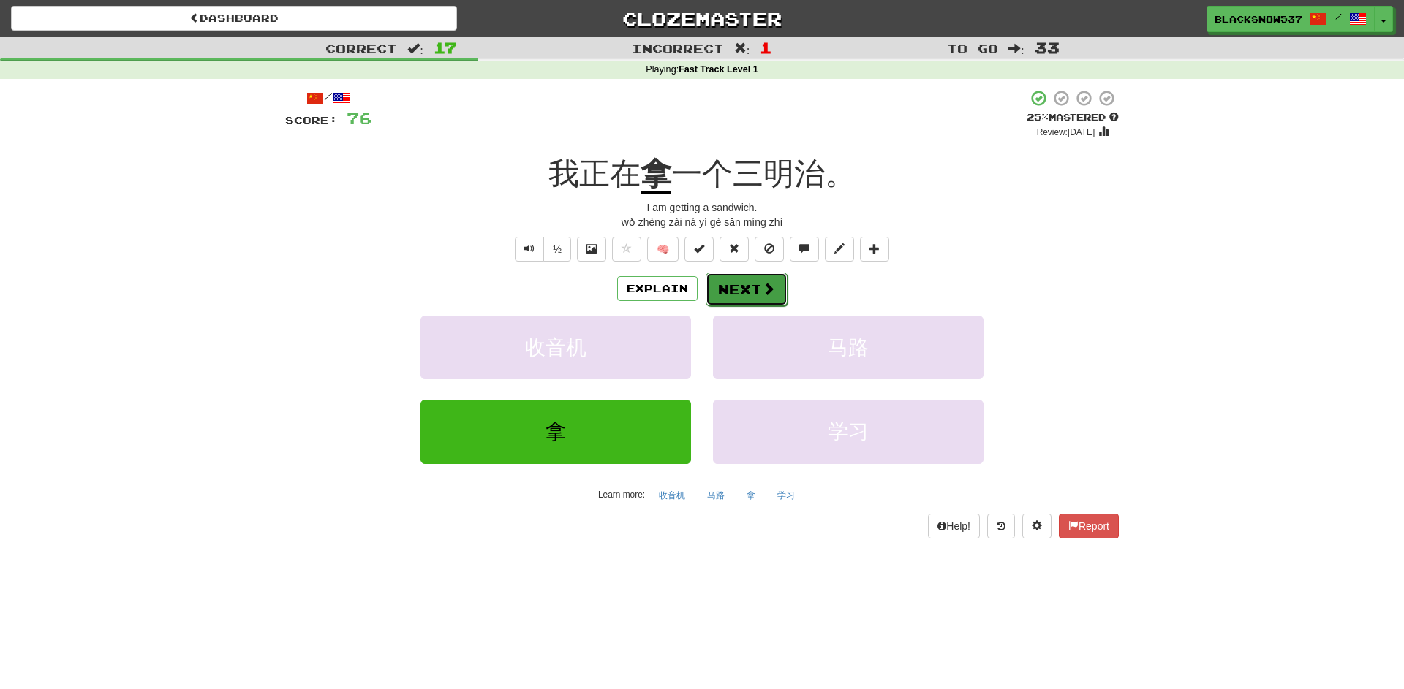
click at [747, 293] on button "Next" at bounding box center [747, 290] width 82 height 34
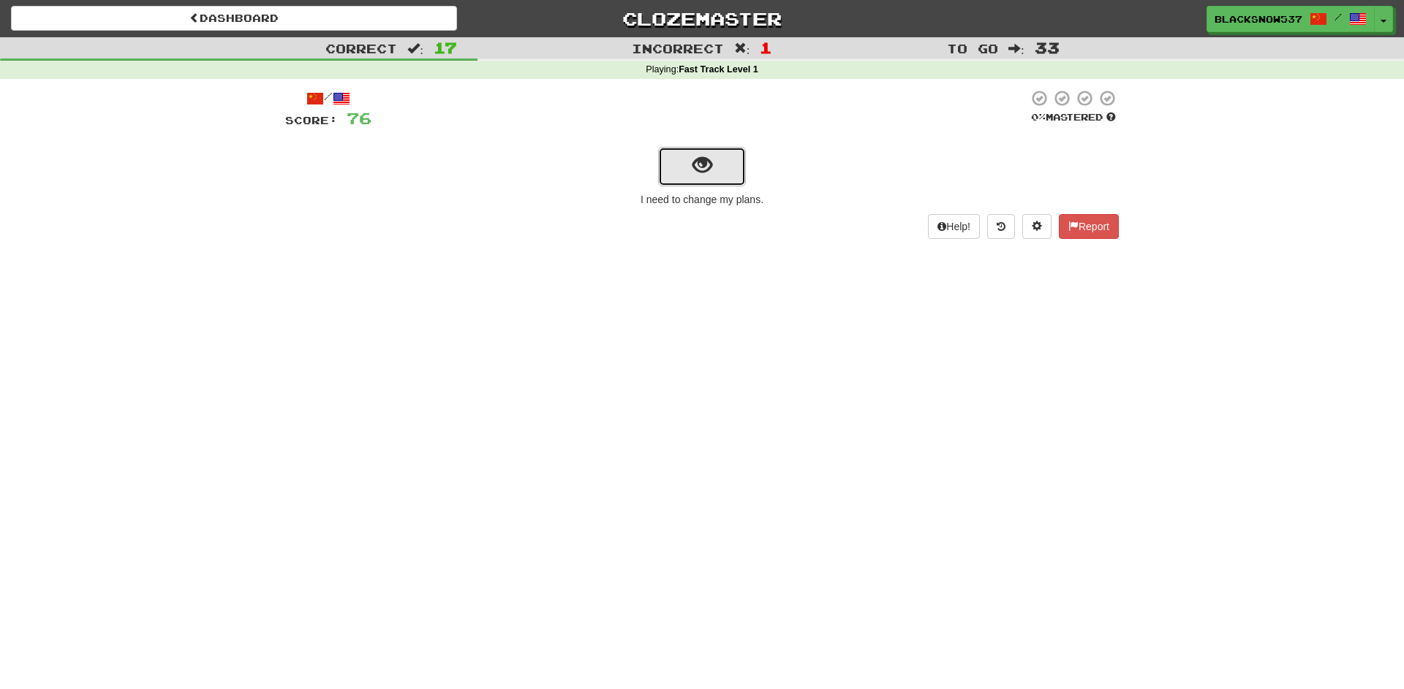
click at [712, 170] on button "show sentence" at bounding box center [702, 166] width 88 height 39
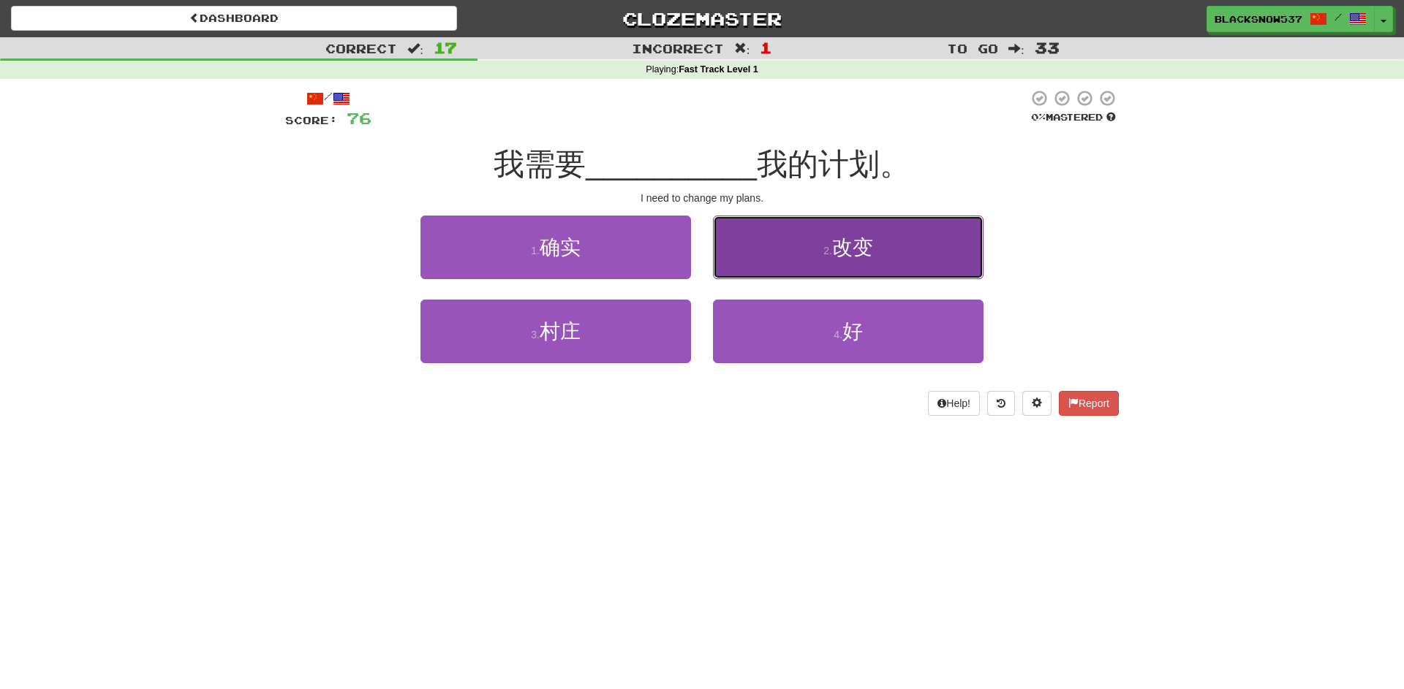
click at [736, 230] on button "2 . 改变" at bounding box center [848, 248] width 271 height 64
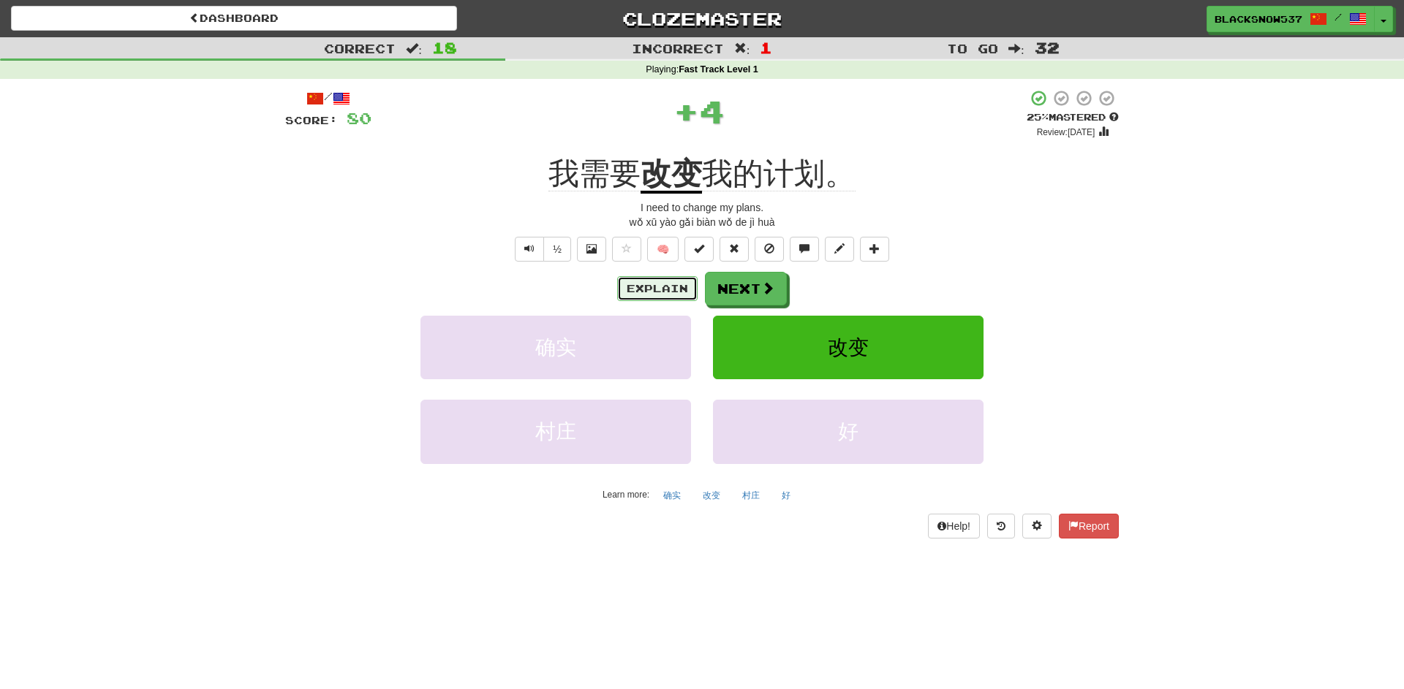
click at [669, 284] on button "Explain" at bounding box center [657, 288] width 80 height 25
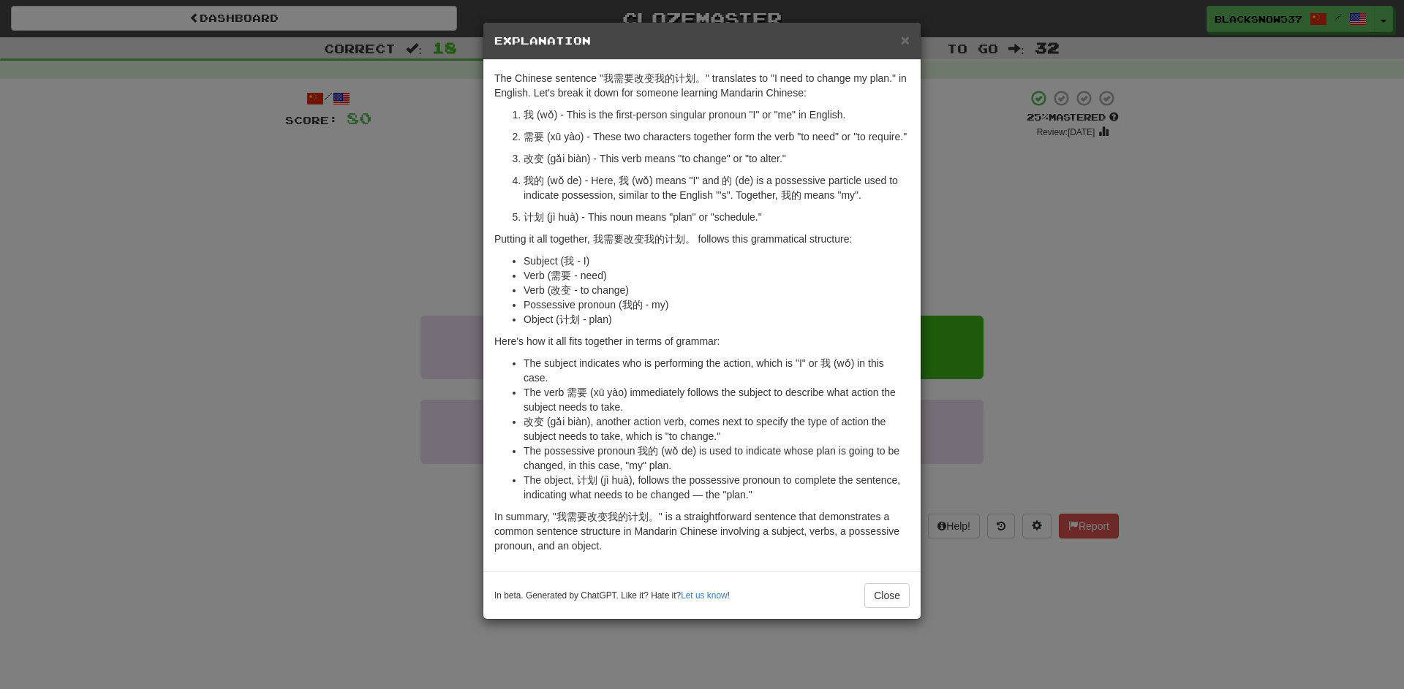
click at [966, 184] on div "× Explanation The Chinese sentence "我需要改变我的计划。" translates to "I need to change…" at bounding box center [702, 344] width 1404 height 689
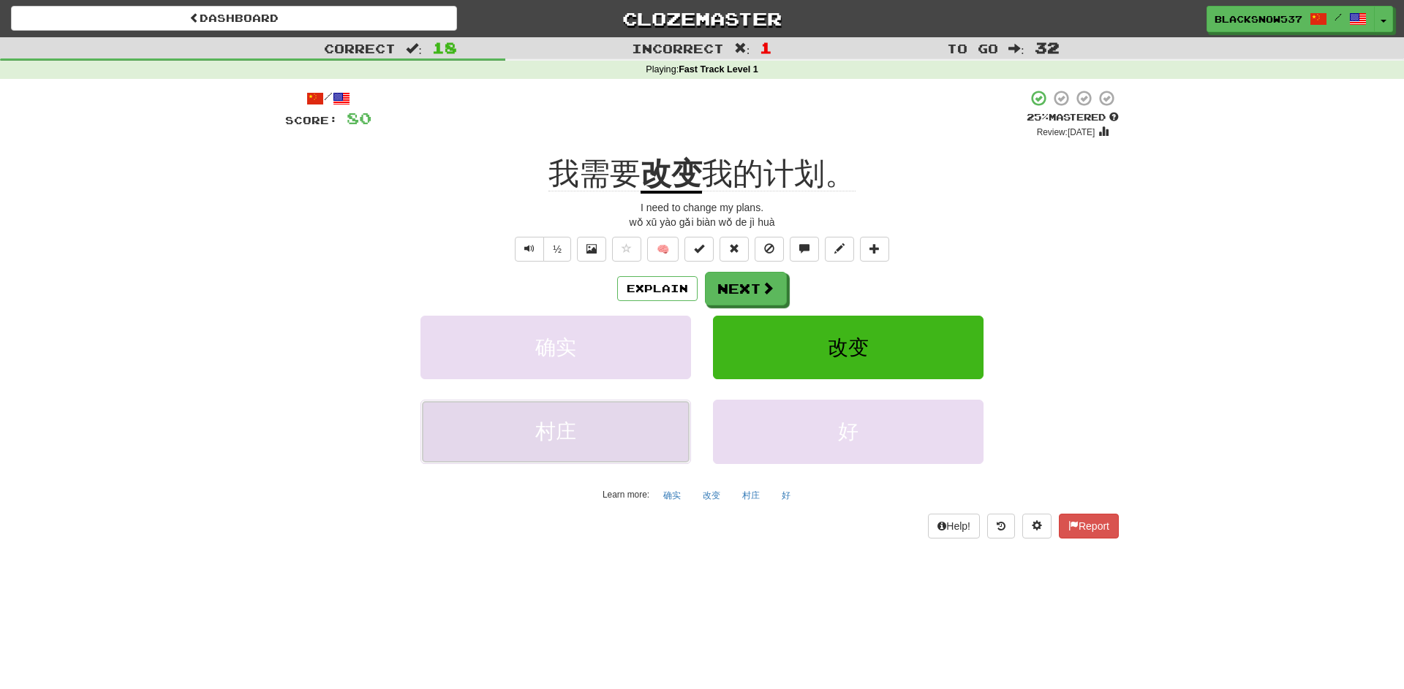
click at [588, 423] on button "村庄" at bounding box center [555, 432] width 271 height 64
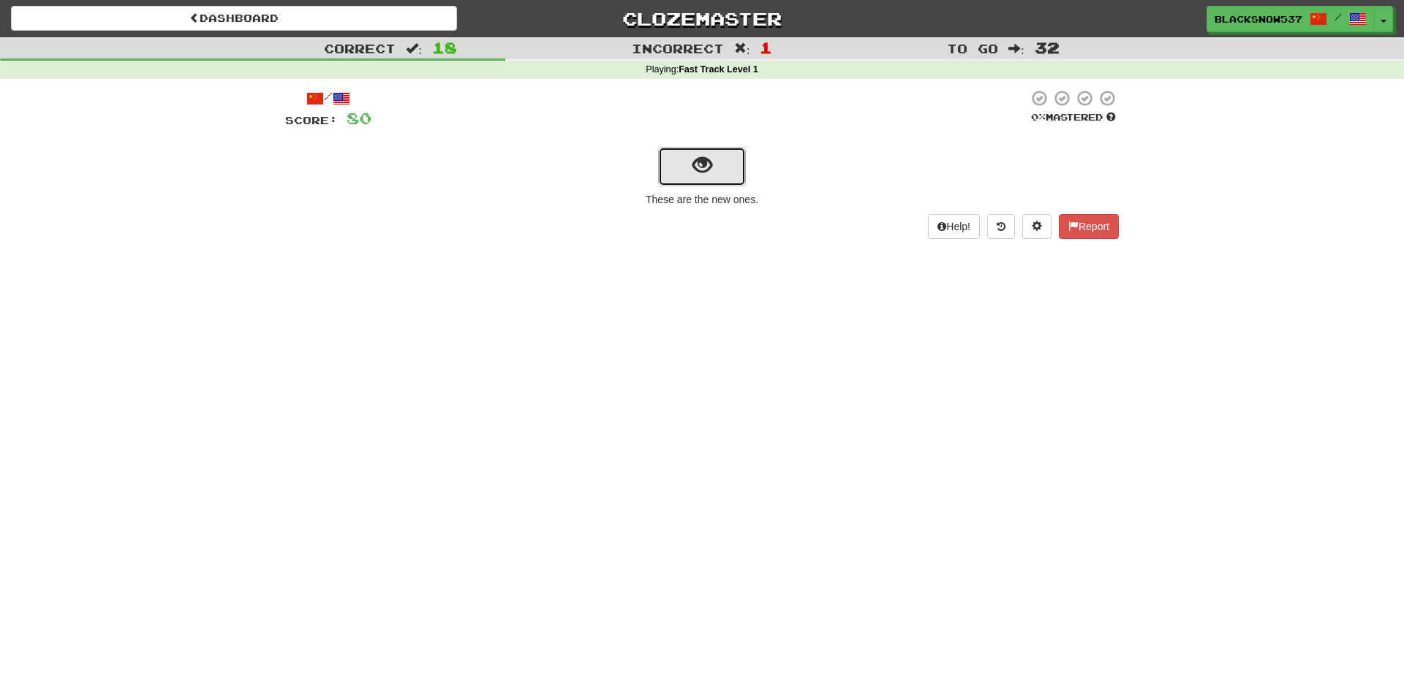
click at [721, 173] on button "show sentence" at bounding box center [702, 166] width 88 height 39
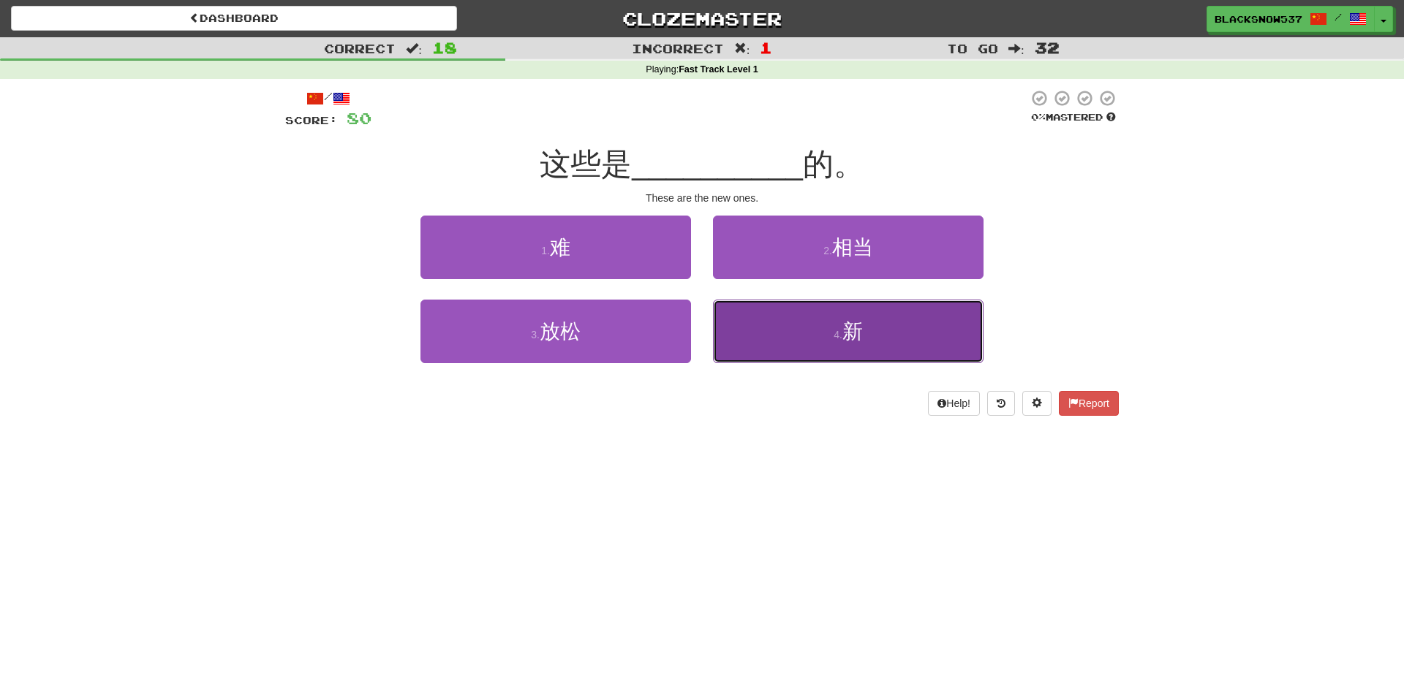
click at [760, 305] on button "4 . 新" at bounding box center [848, 332] width 271 height 64
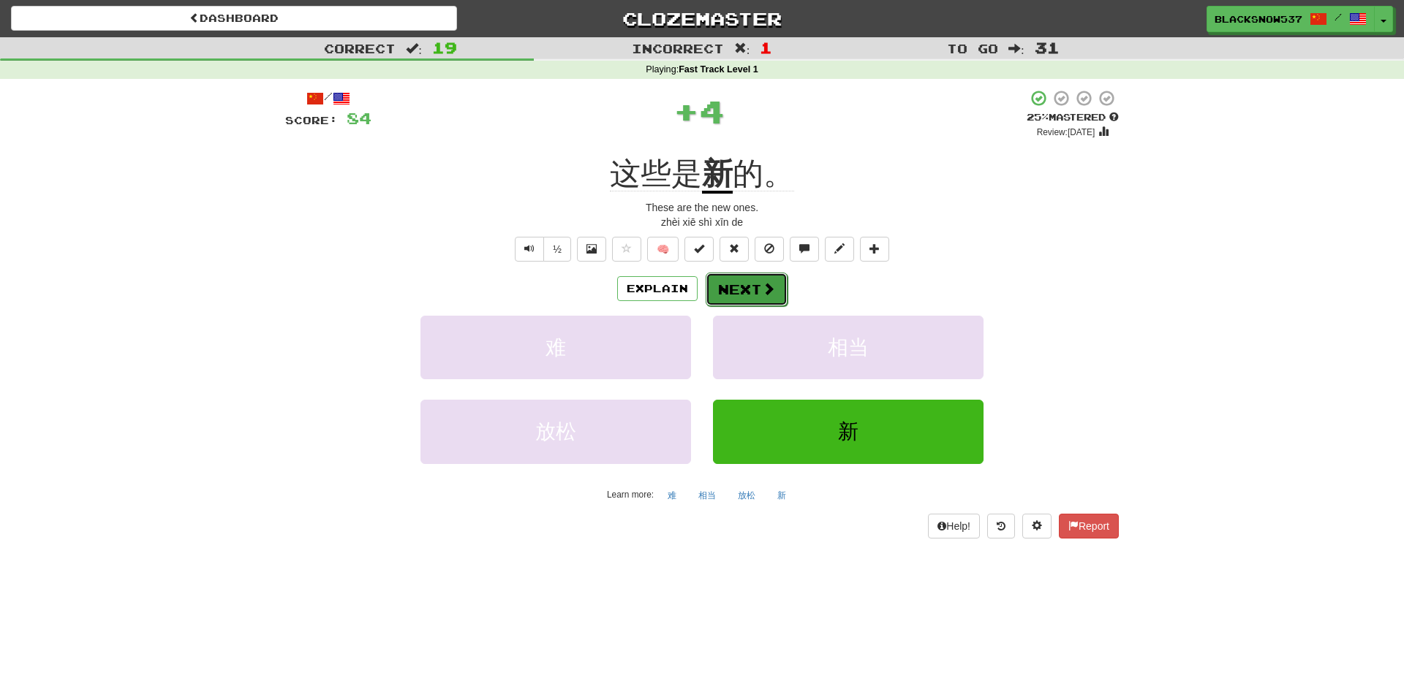
click at [746, 290] on button "Next" at bounding box center [747, 290] width 82 height 34
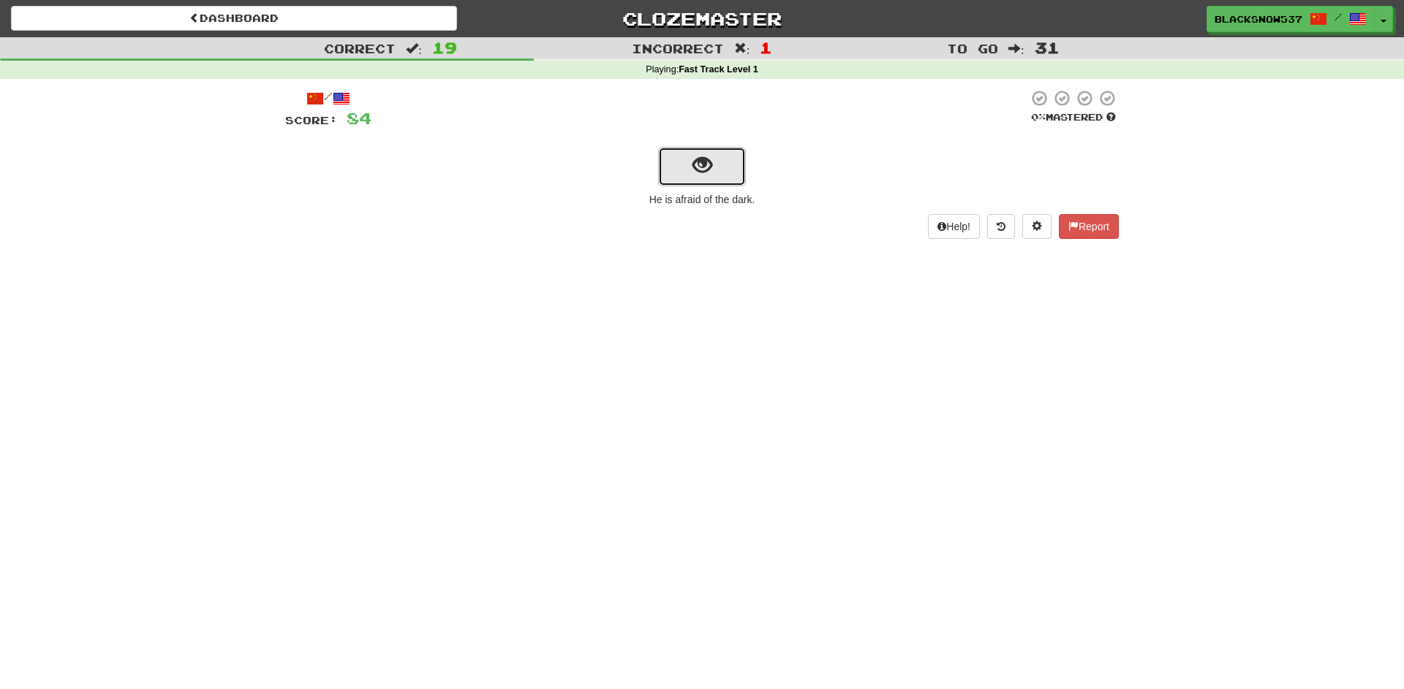
click at [706, 167] on span "show sentence" at bounding box center [702, 166] width 20 height 20
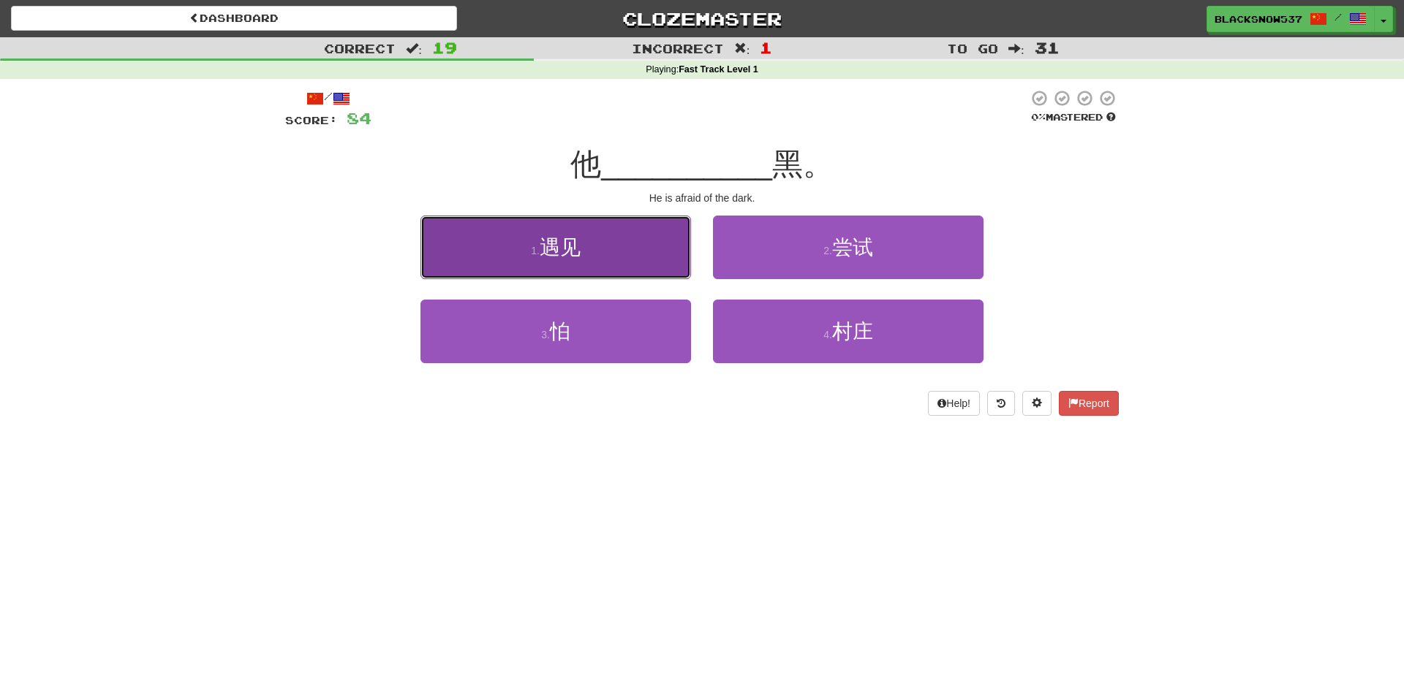
click at [676, 254] on button "1 . 遇见" at bounding box center [555, 248] width 271 height 64
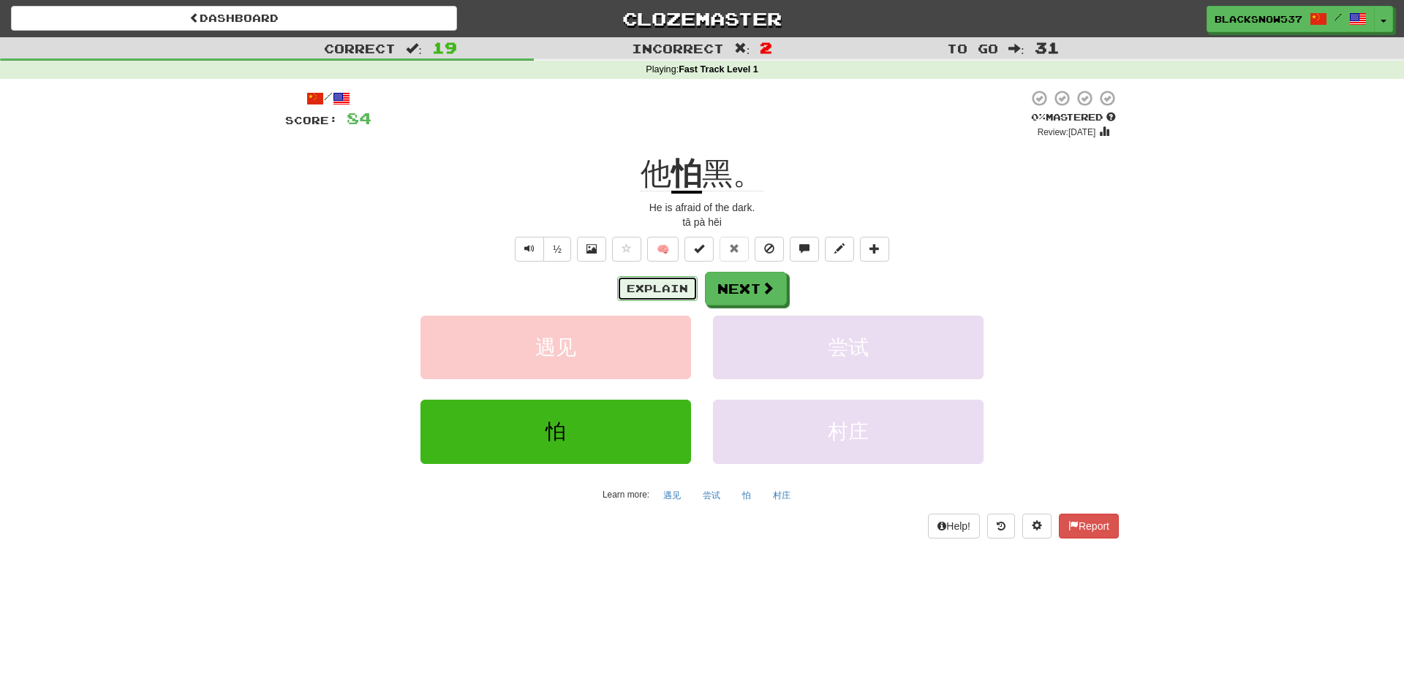
click at [679, 284] on button "Explain" at bounding box center [657, 288] width 80 height 25
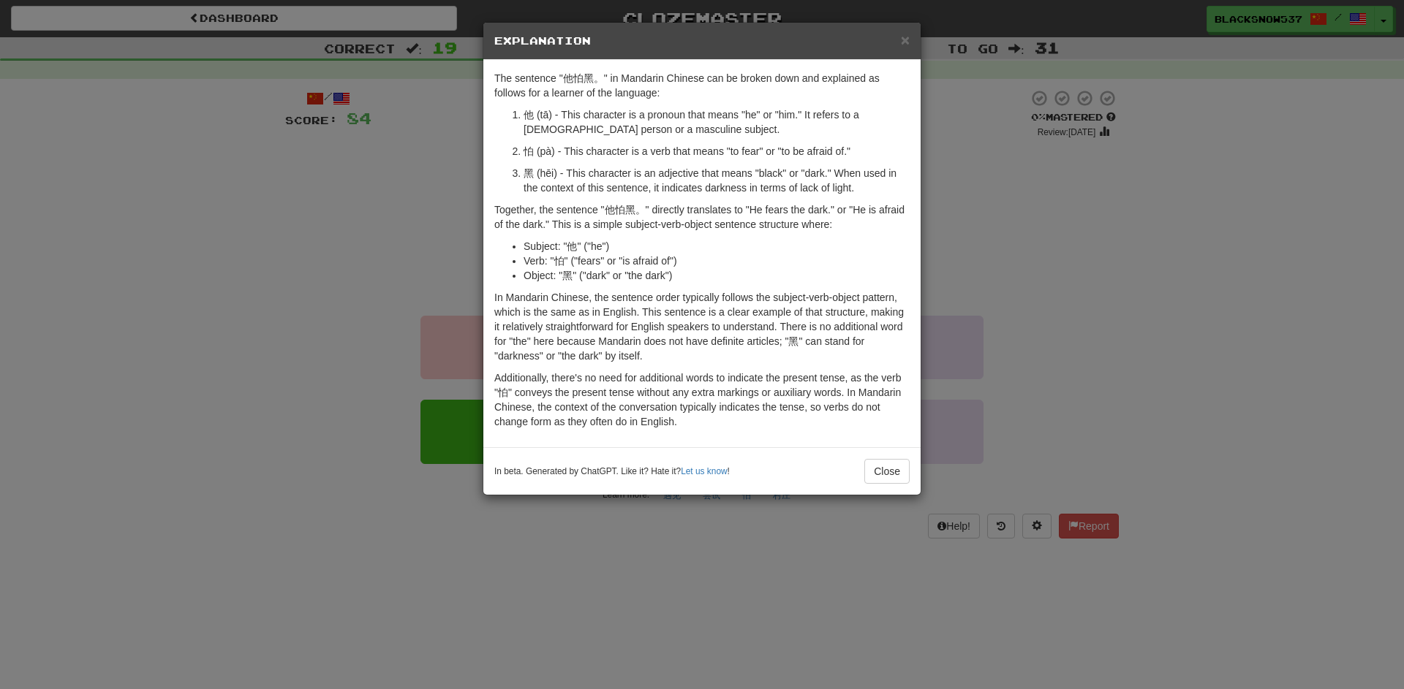
click at [1028, 293] on div "× Explanation The sentence "他怕黑。" in Mandarin Chinese can be broken down and ex…" at bounding box center [702, 344] width 1404 height 689
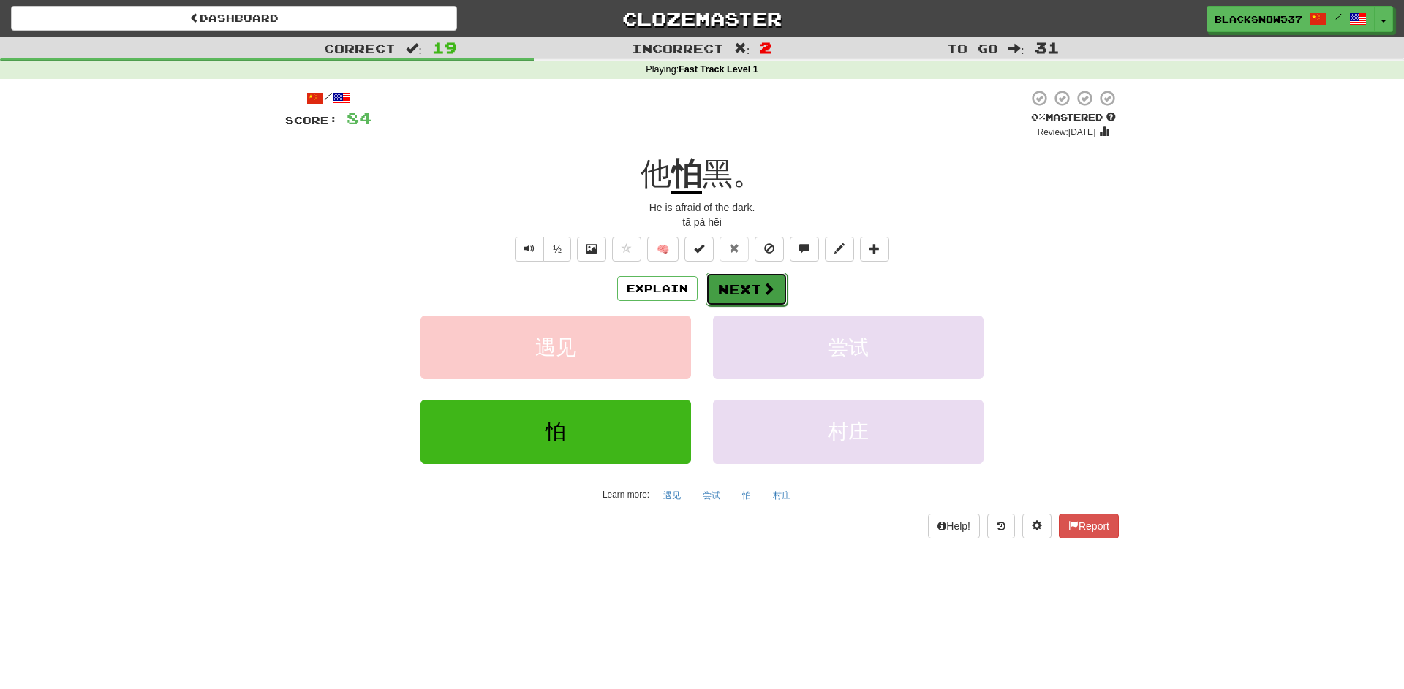
click at [742, 287] on button "Next" at bounding box center [747, 290] width 82 height 34
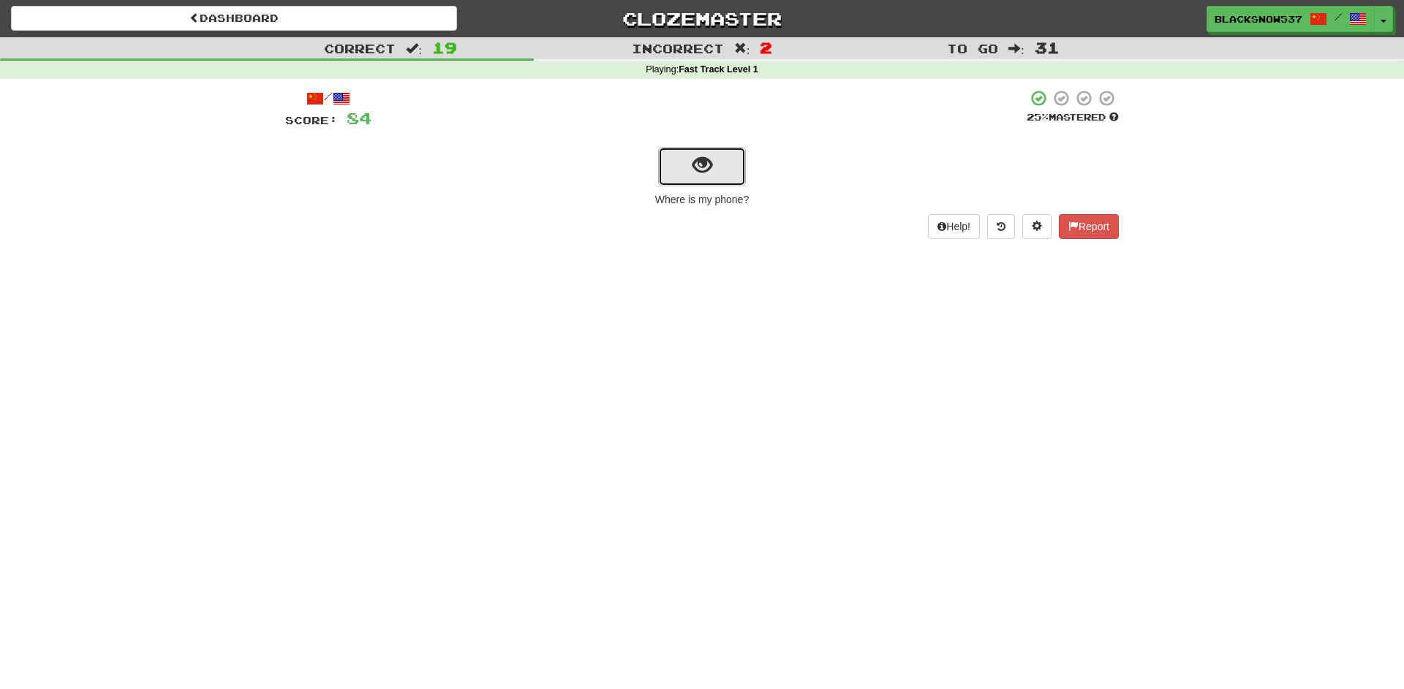
click at [706, 154] on button "show sentence" at bounding box center [702, 166] width 88 height 39
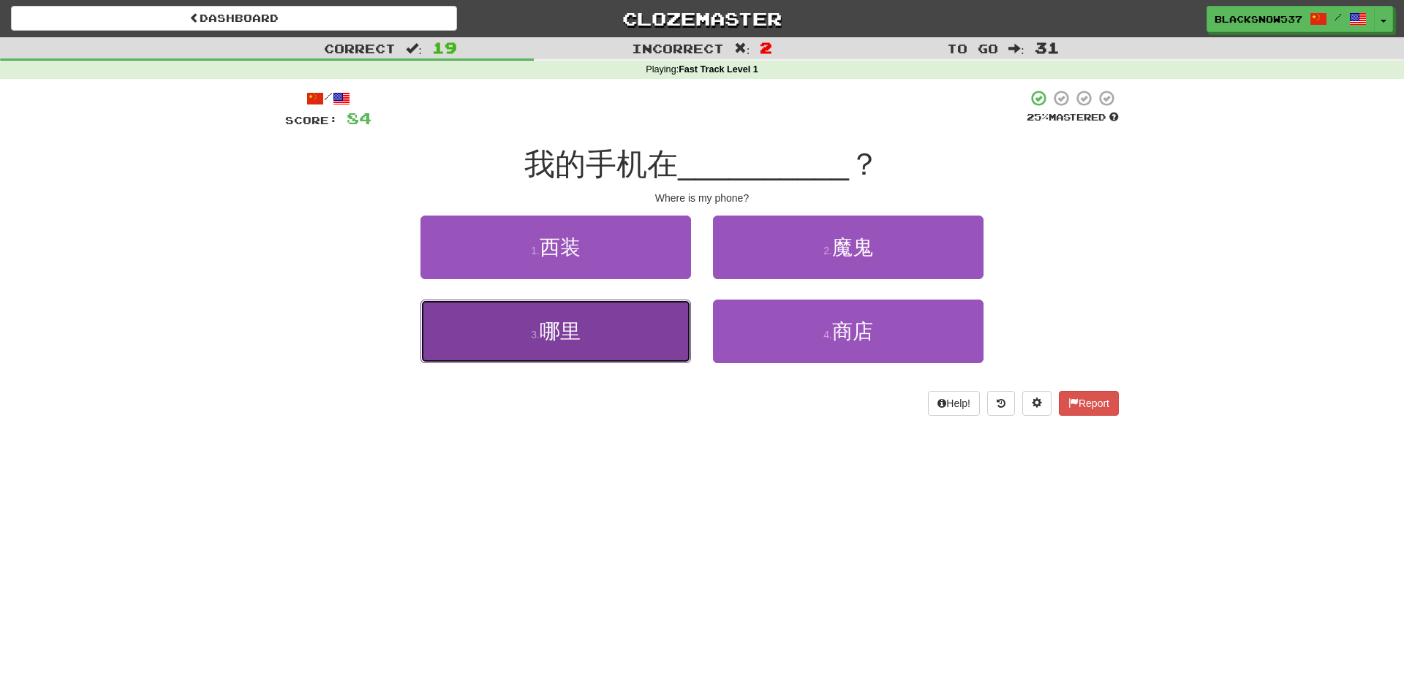
click at [639, 314] on button "3 . 哪里" at bounding box center [555, 332] width 271 height 64
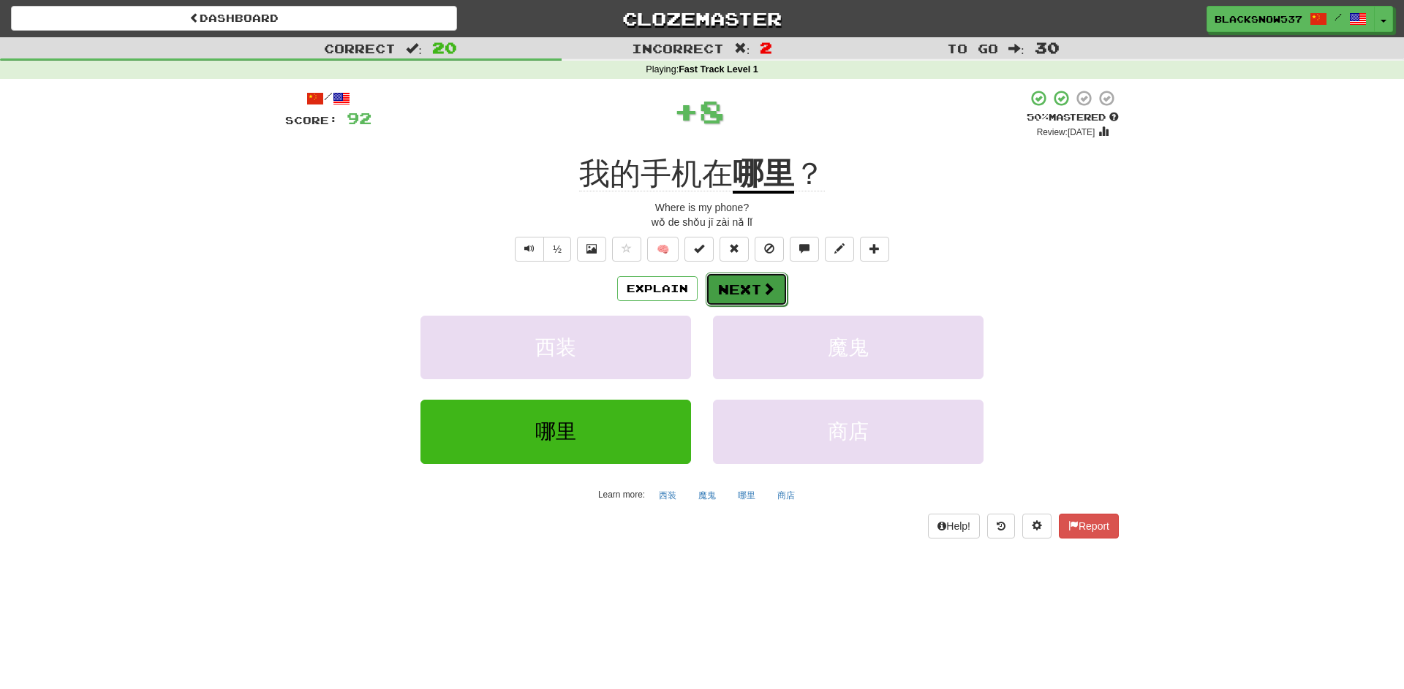
click at [743, 281] on button "Next" at bounding box center [747, 290] width 82 height 34
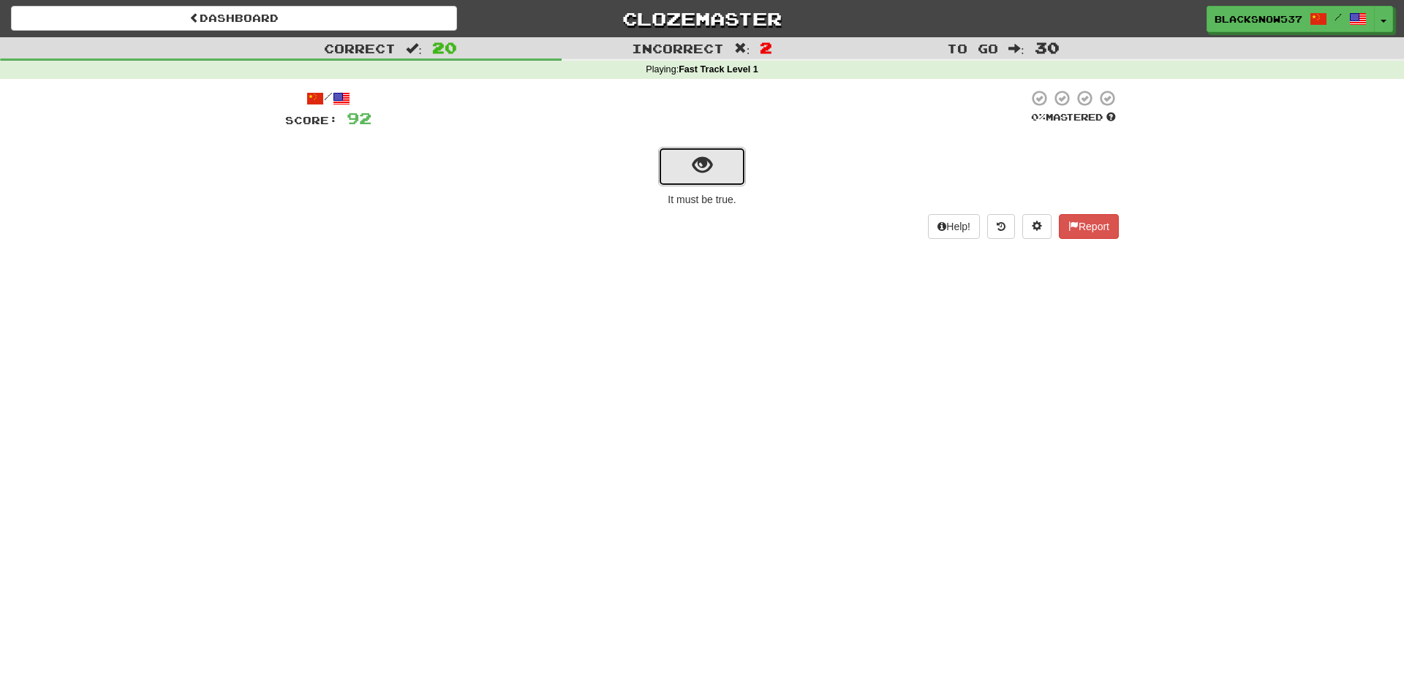
click at [707, 178] on button "show sentence" at bounding box center [702, 166] width 88 height 39
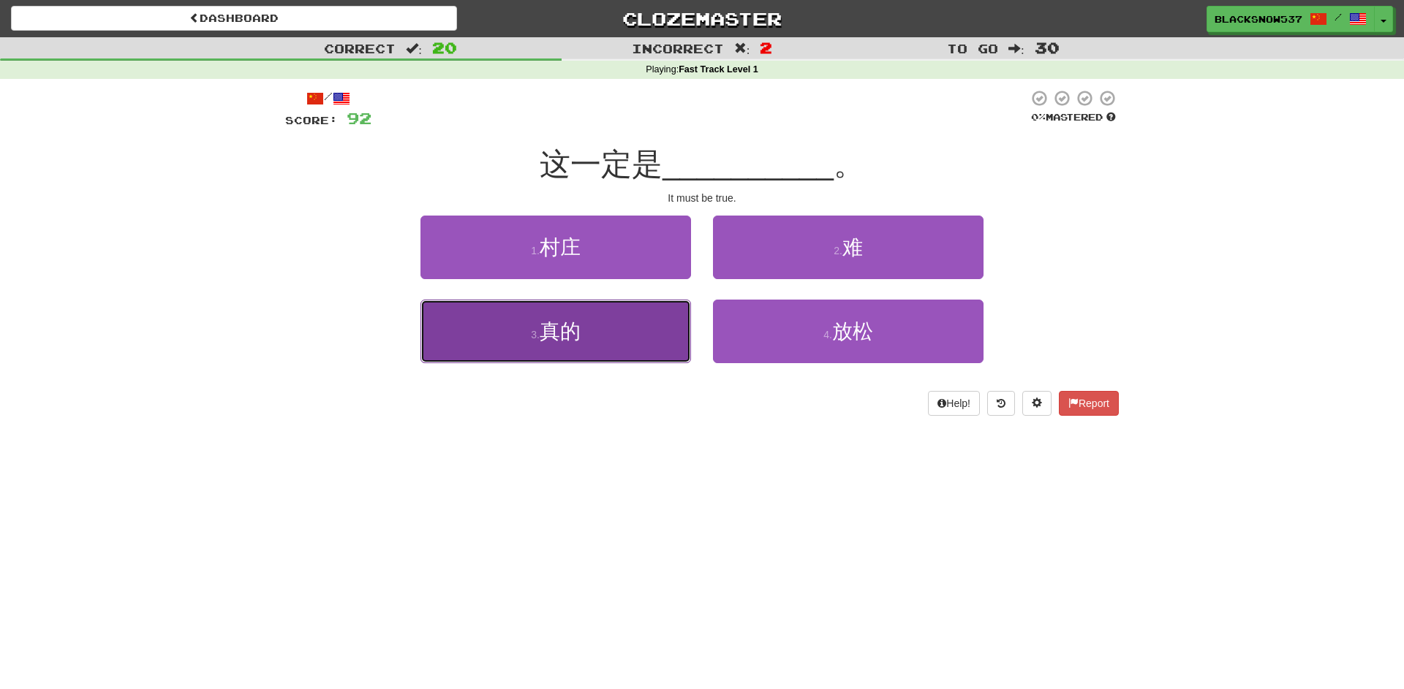
click at [632, 317] on button "3 . 真的" at bounding box center [555, 332] width 271 height 64
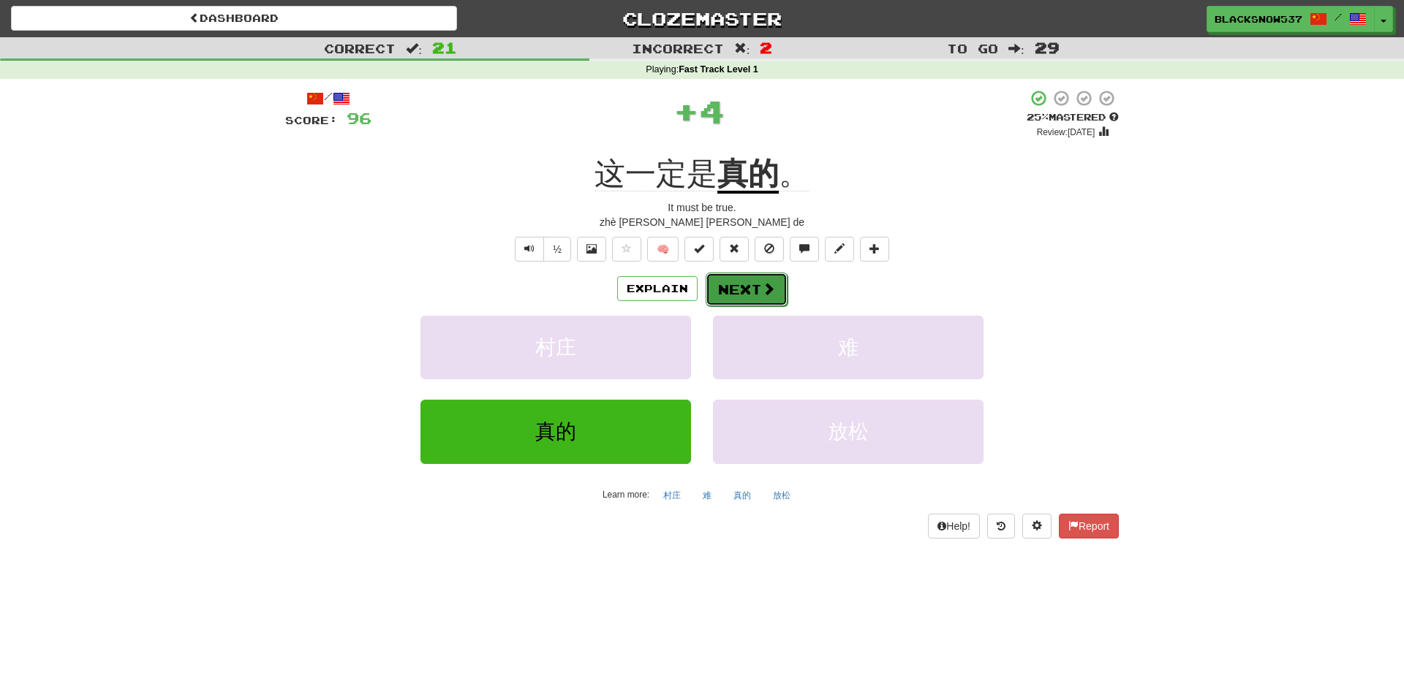
click at [737, 282] on button "Next" at bounding box center [747, 290] width 82 height 34
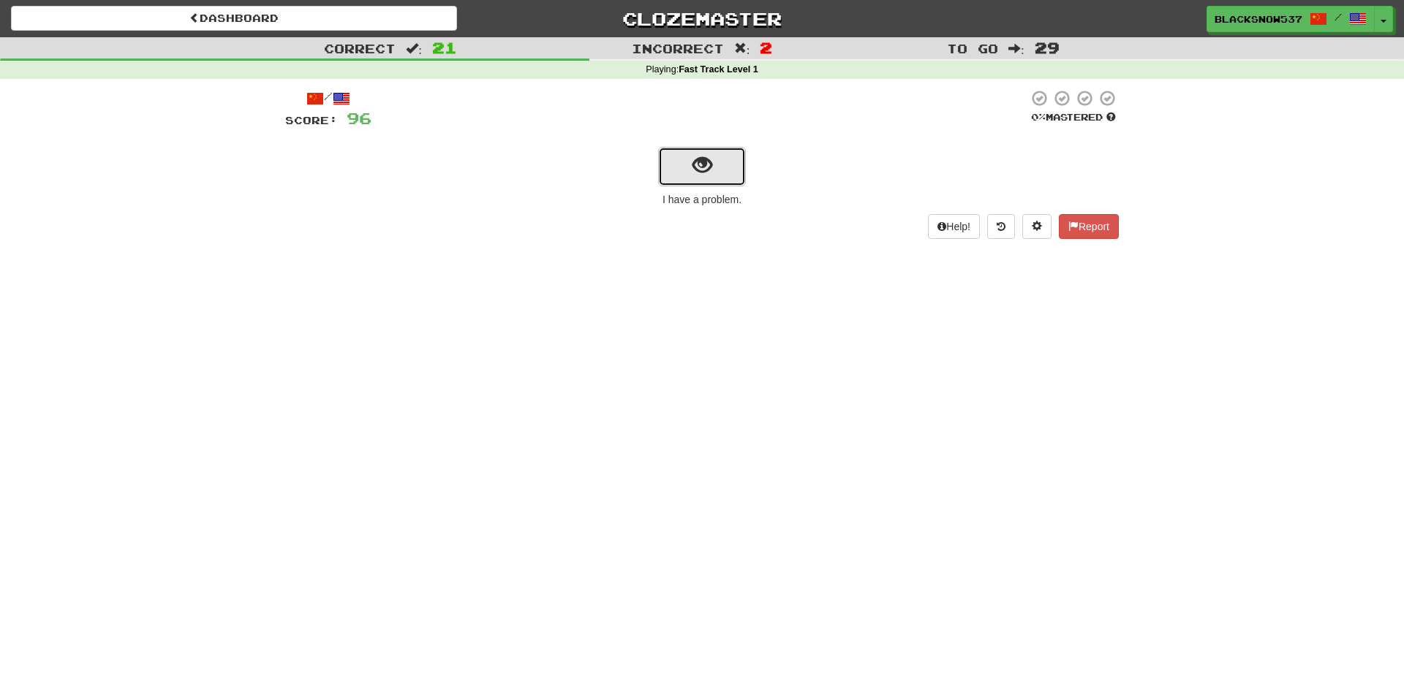
click at [720, 184] on button "show sentence" at bounding box center [702, 166] width 88 height 39
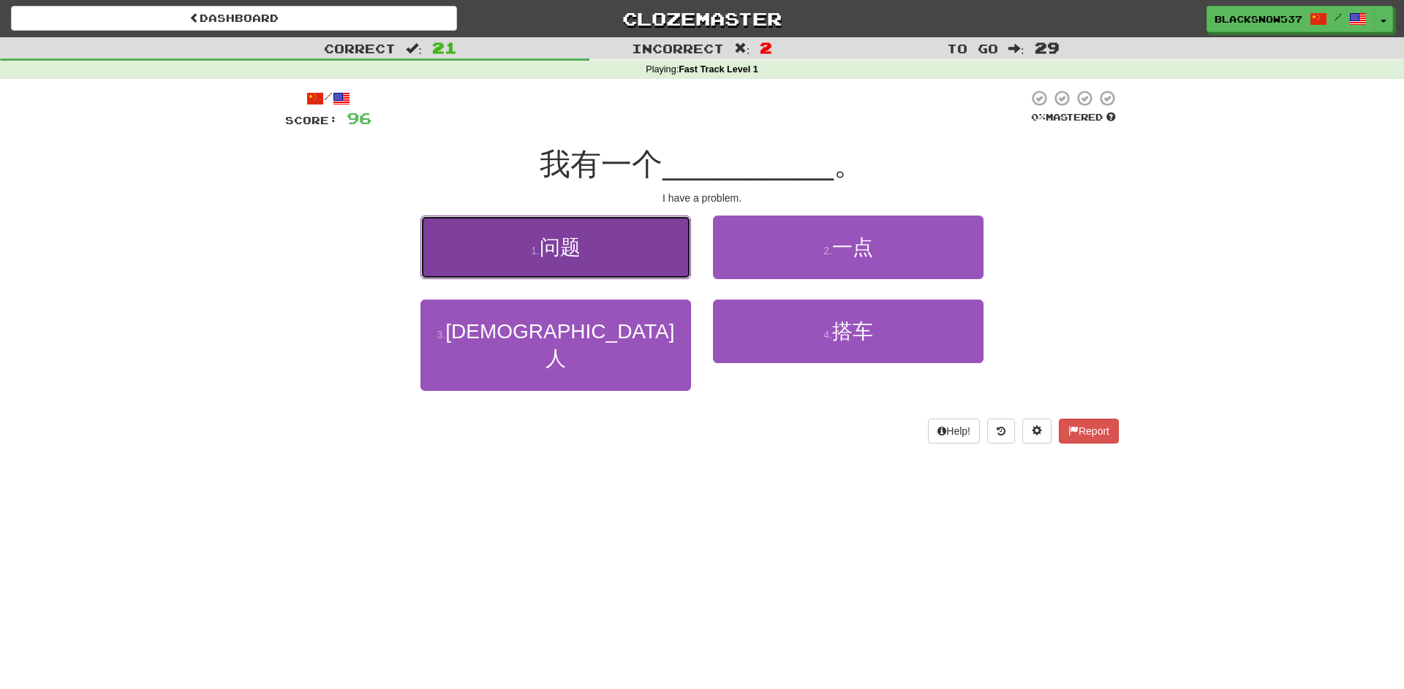
click at [652, 243] on button "1 . 问题" at bounding box center [555, 248] width 271 height 64
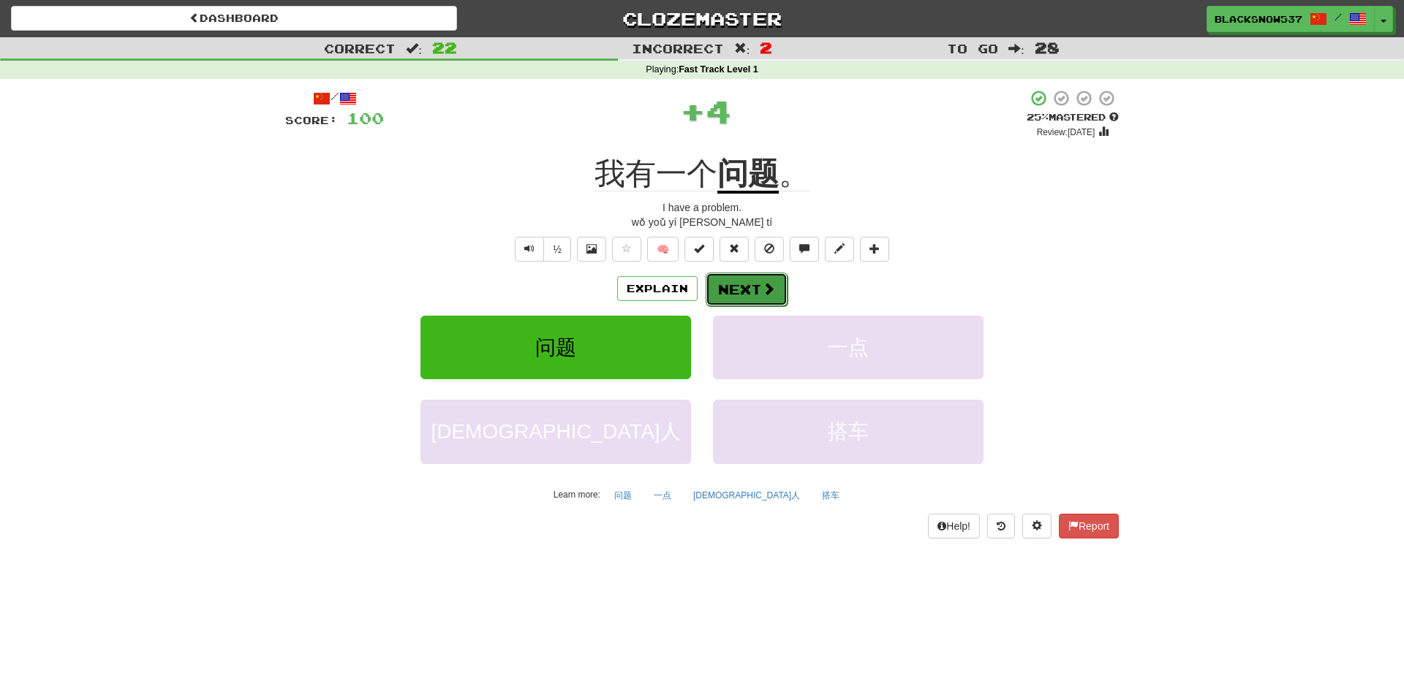
click at [720, 282] on button "Next" at bounding box center [747, 290] width 82 height 34
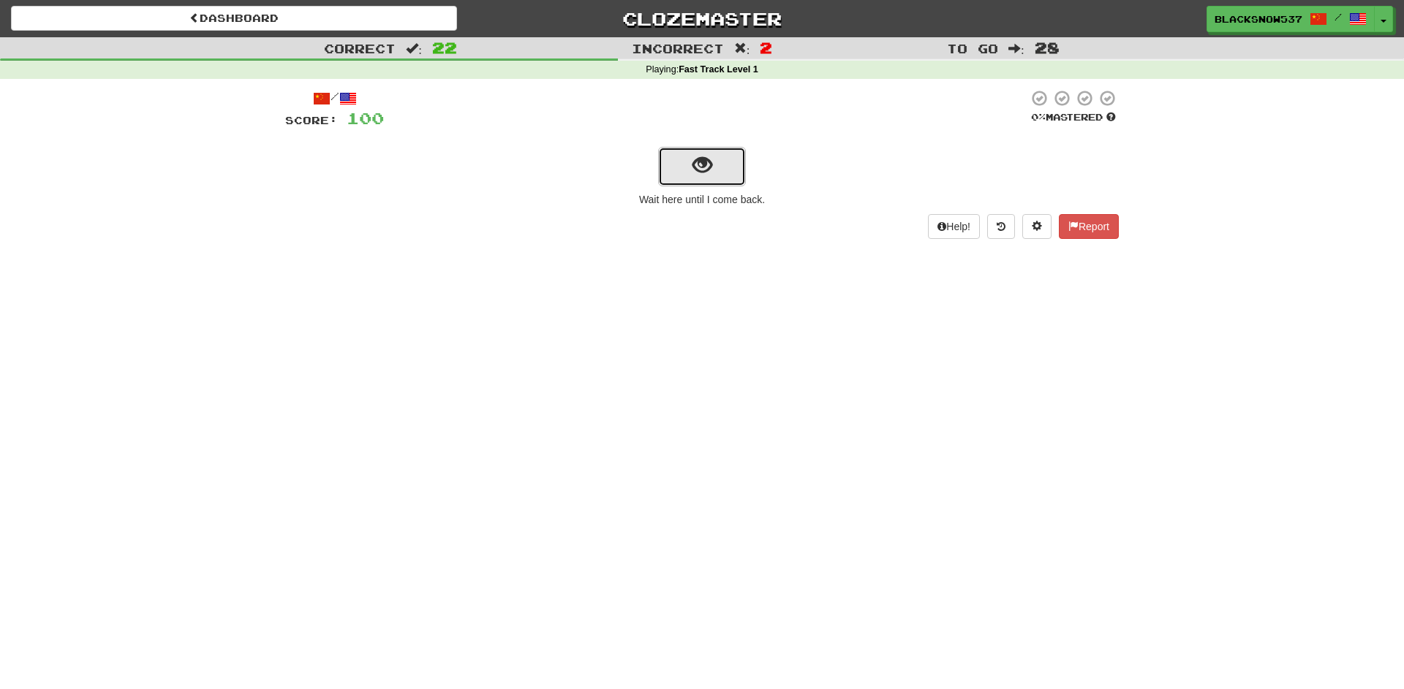
click at [715, 167] on button "show sentence" at bounding box center [702, 166] width 88 height 39
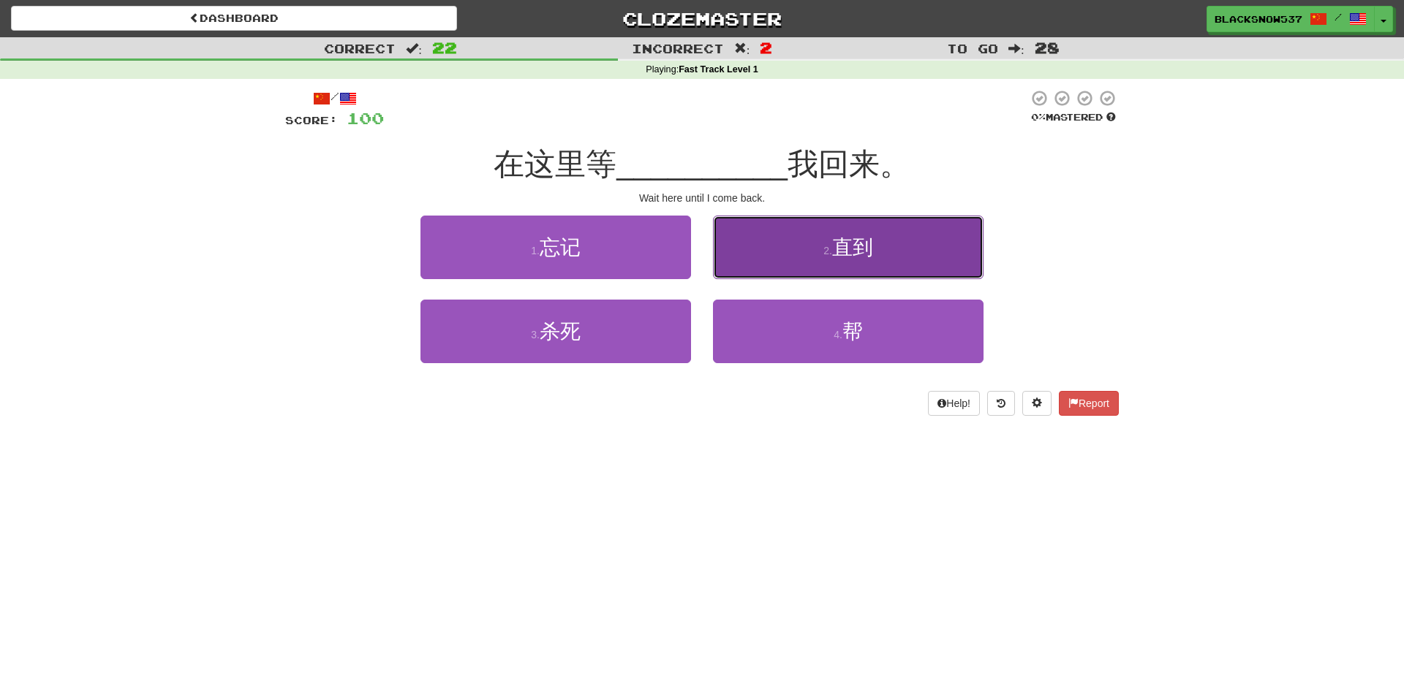
click at [736, 231] on button "2 . 直到" at bounding box center [848, 248] width 271 height 64
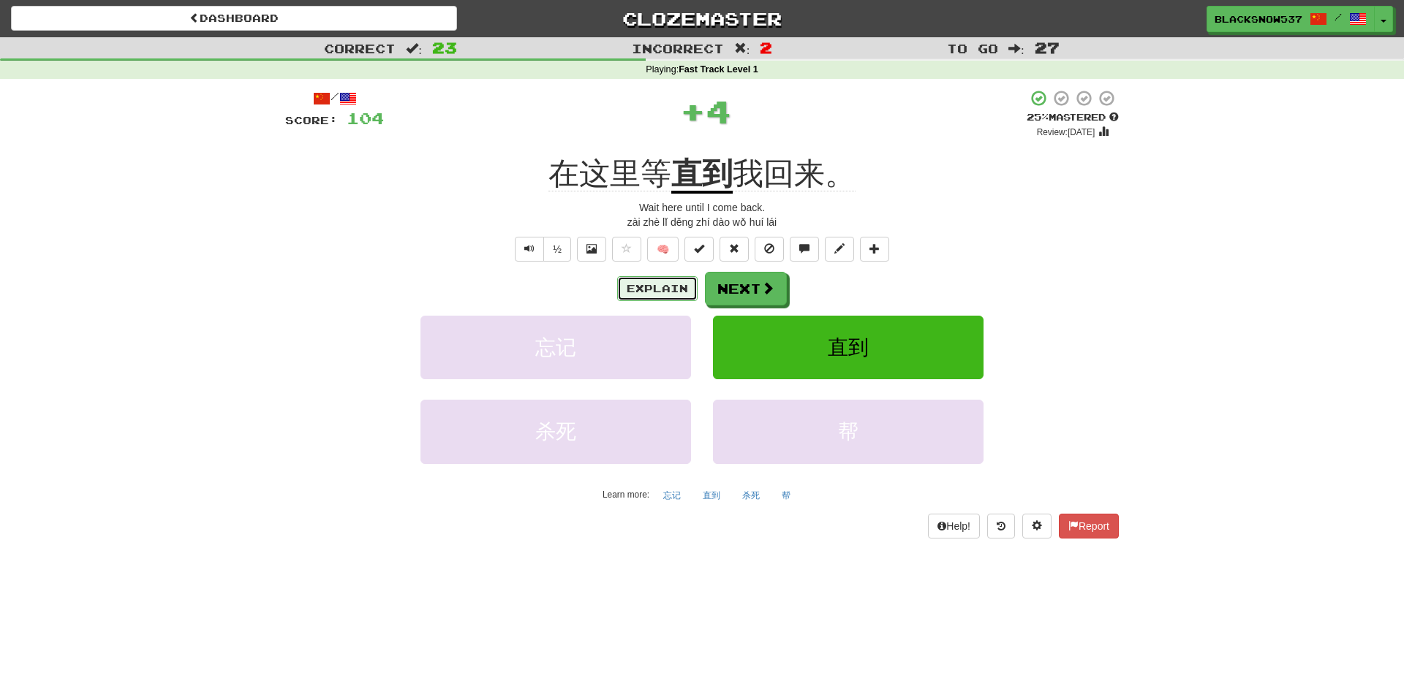
click at [668, 285] on button "Explain" at bounding box center [657, 288] width 80 height 25
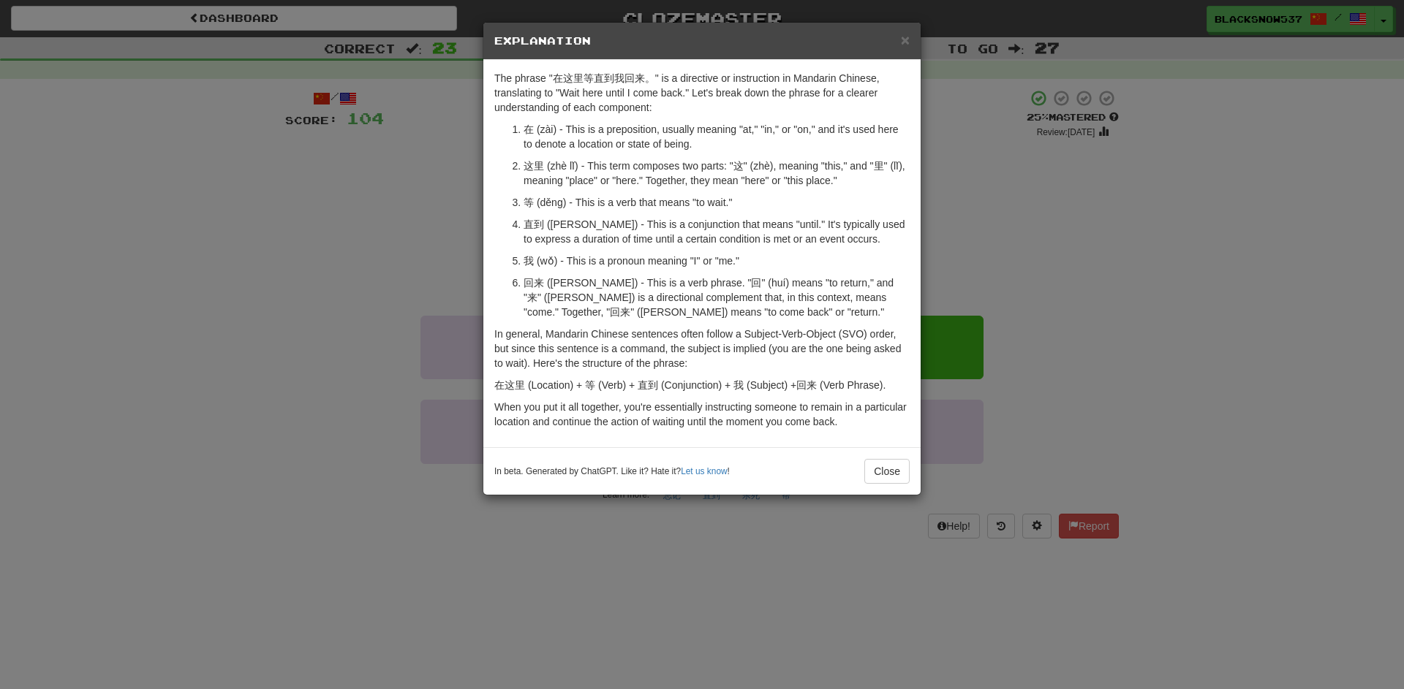
click at [439, 189] on div "× Explanation The phrase "在这里等直到我回来。" is a directive or instruction in Mandarin…" at bounding box center [702, 344] width 1404 height 689
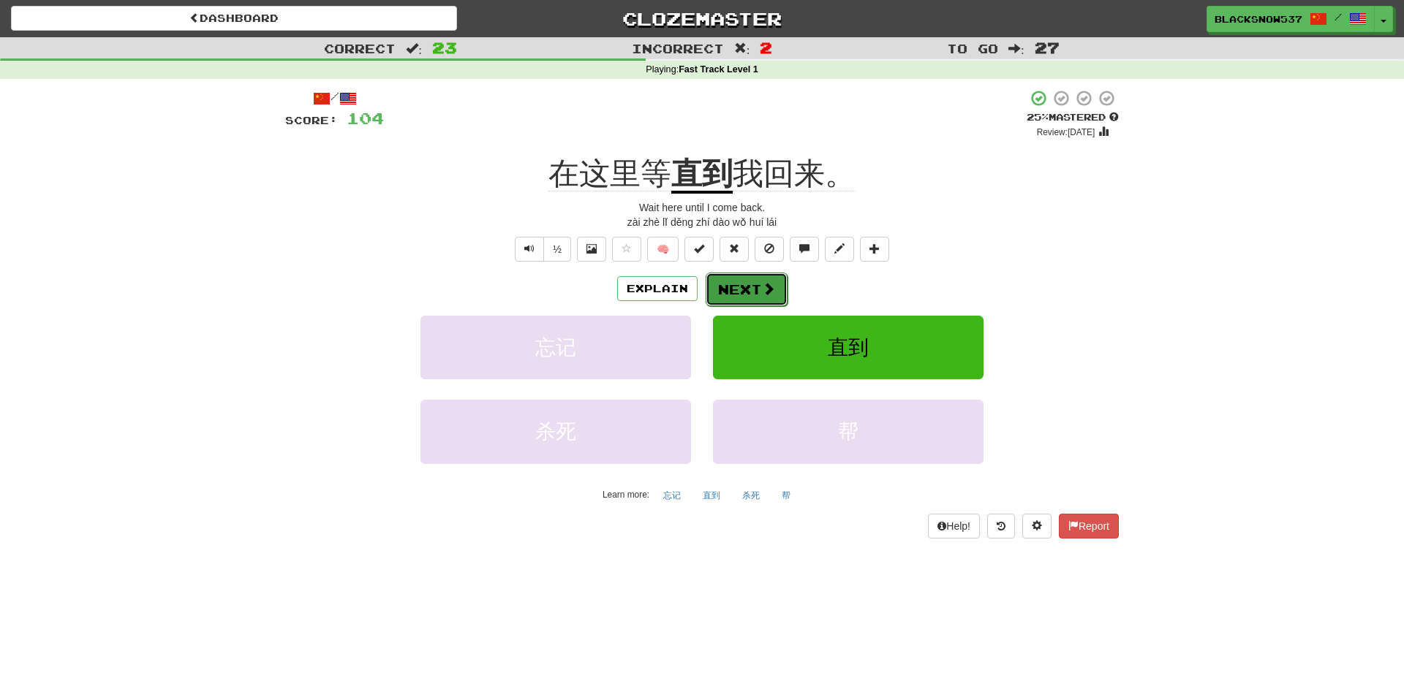
click at [734, 282] on button "Next" at bounding box center [747, 290] width 82 height 34
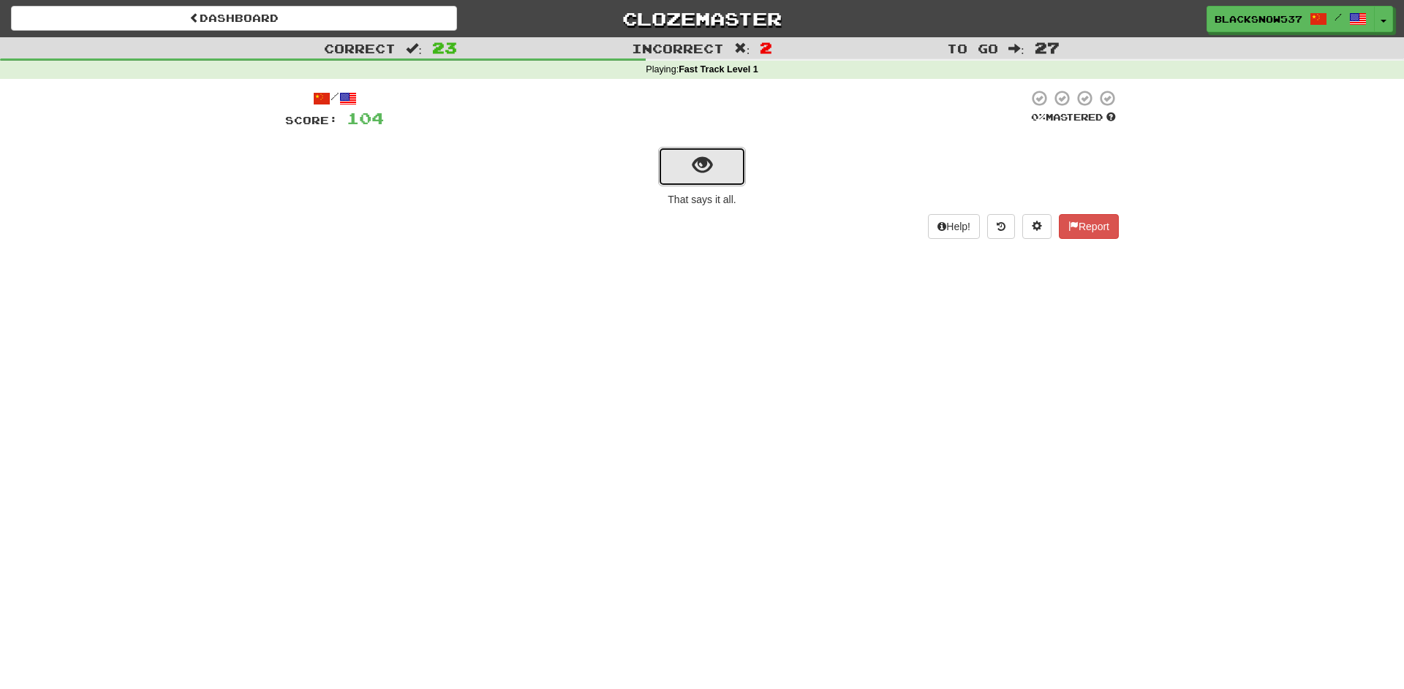
click at [728, 179] on button "show sentence" at bounding box center [702, 166] width 88 height 39
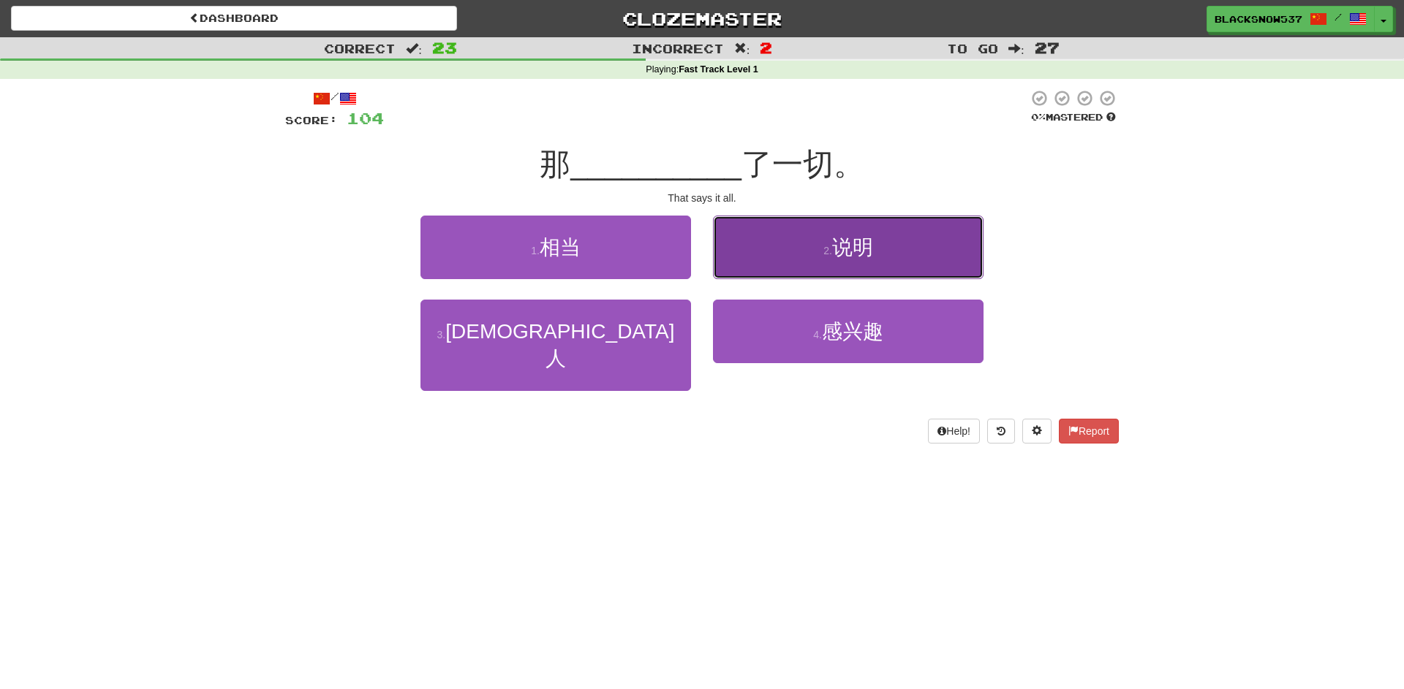
click at [768, 238] on button "2 . 说明" at bounding box center [848, 248] width 271 height 64
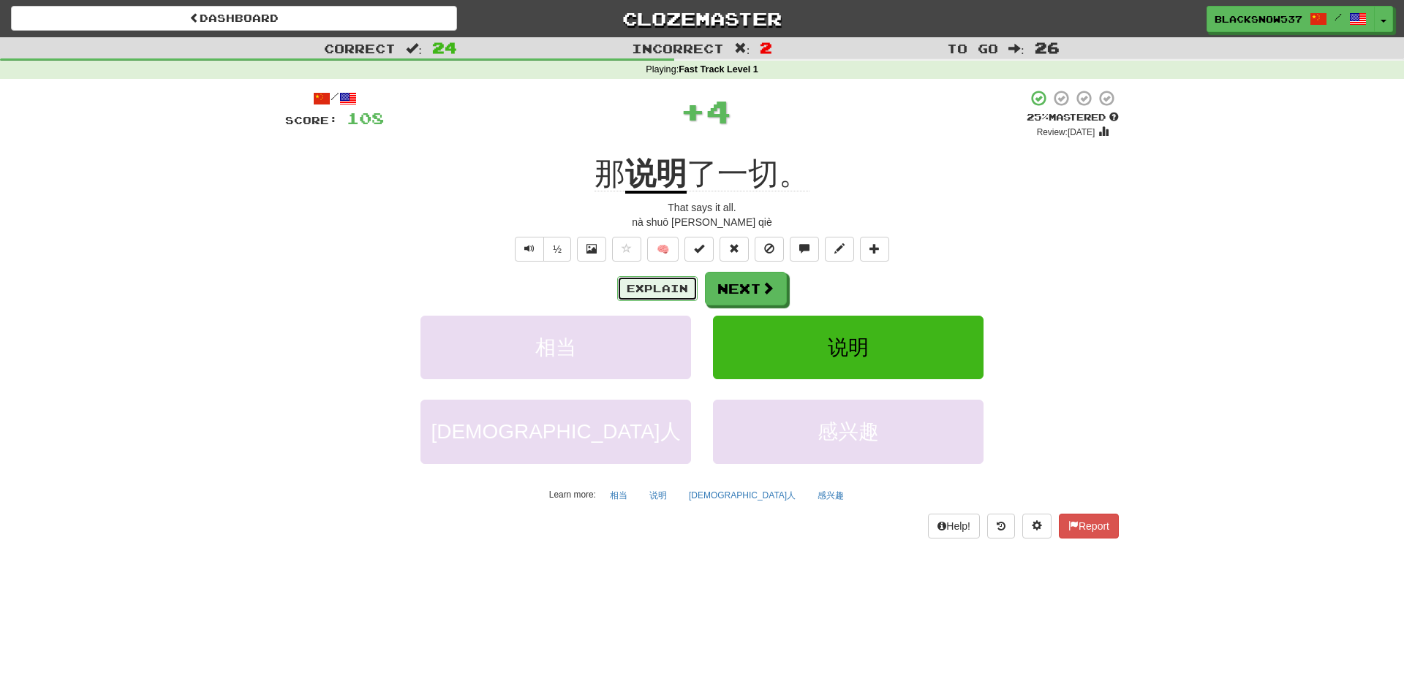
click at [649, 295] on button "Explain" at bounding box center [657, 288] width 80 height 25
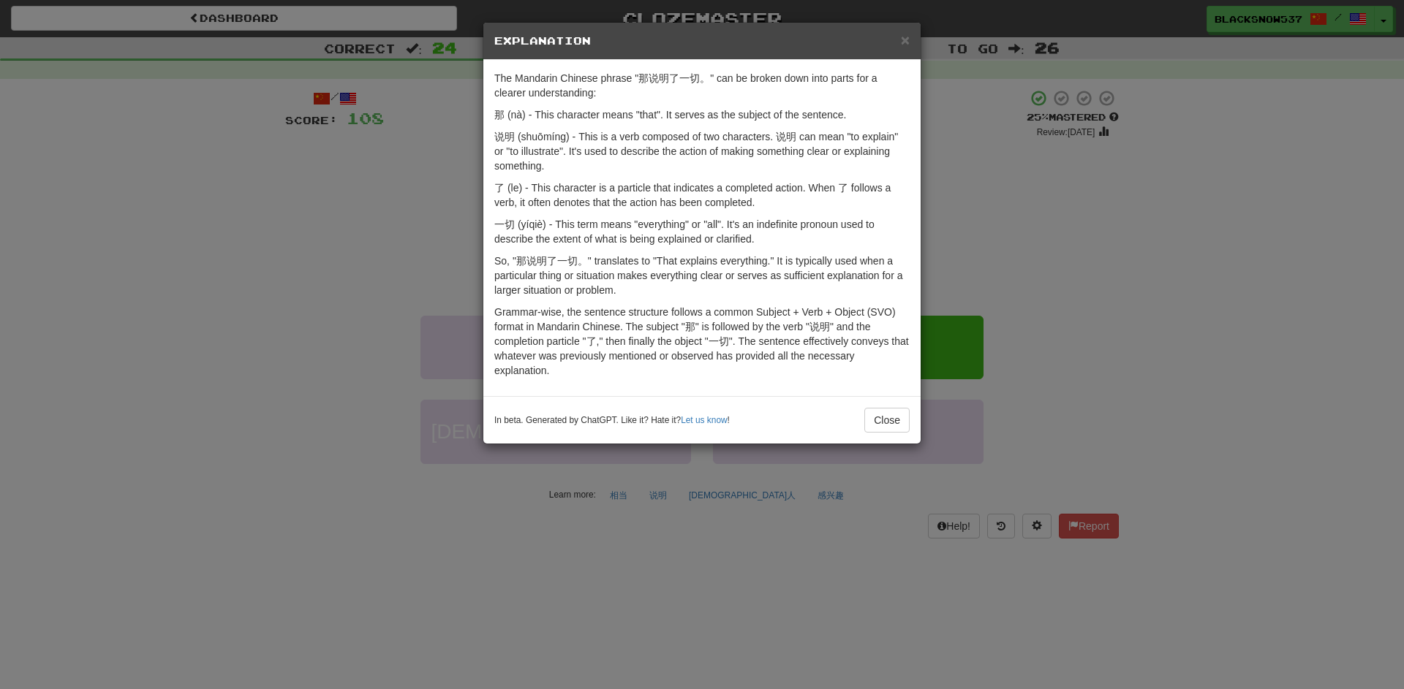
click at [430, 215] on div "× Explanation The Mandarin Chinese phrase "那说明了一切。" can be broken down into par…" at bounding box center [702, 344] width 1404 height 689
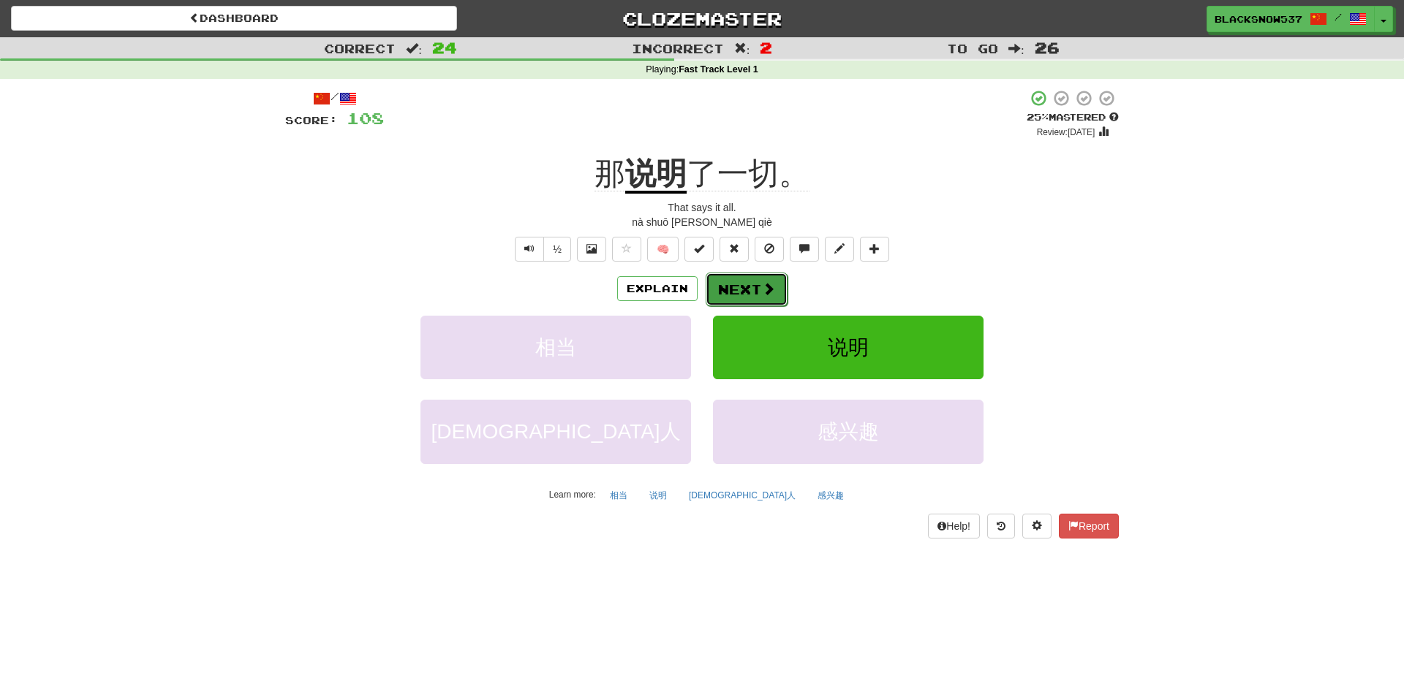
click at [765, 290] on span at bounding box center [768, 288] width 13 height 13
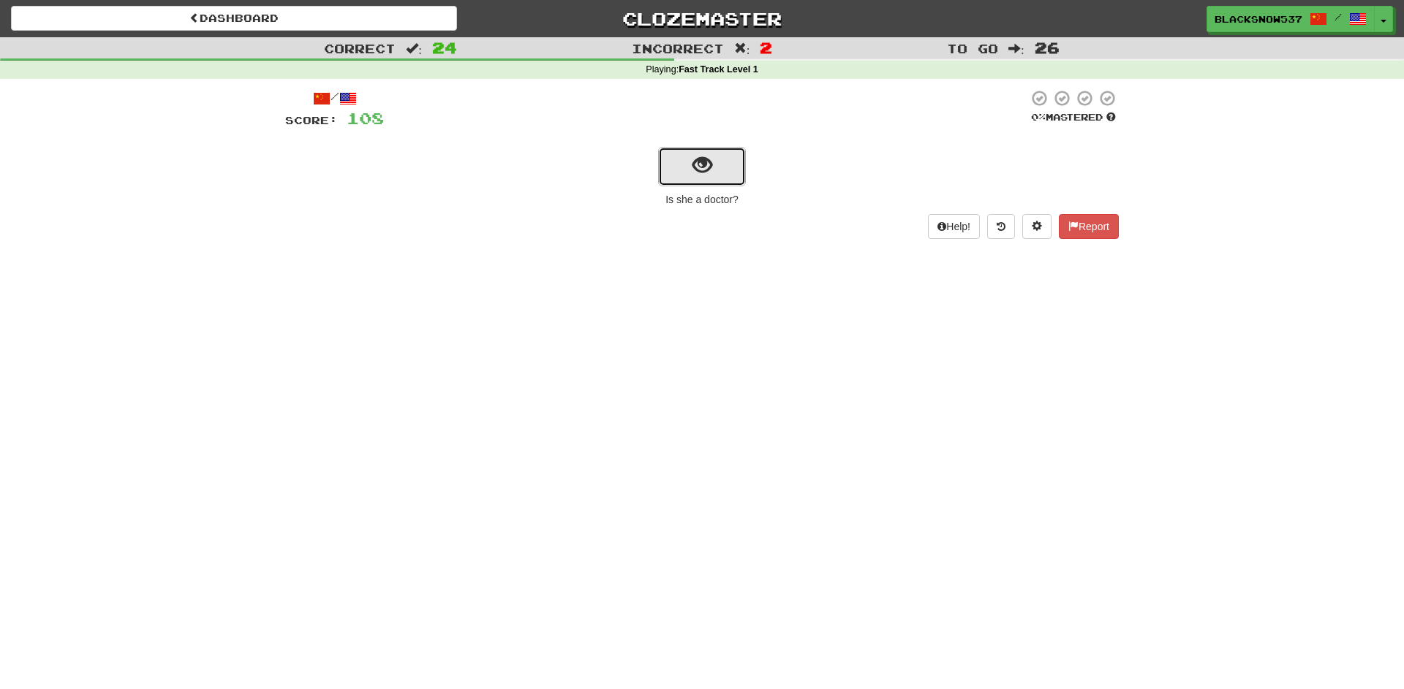
click at [708, 154] on button "show sentence" at bounding box center [702, 166] width 88 height 39
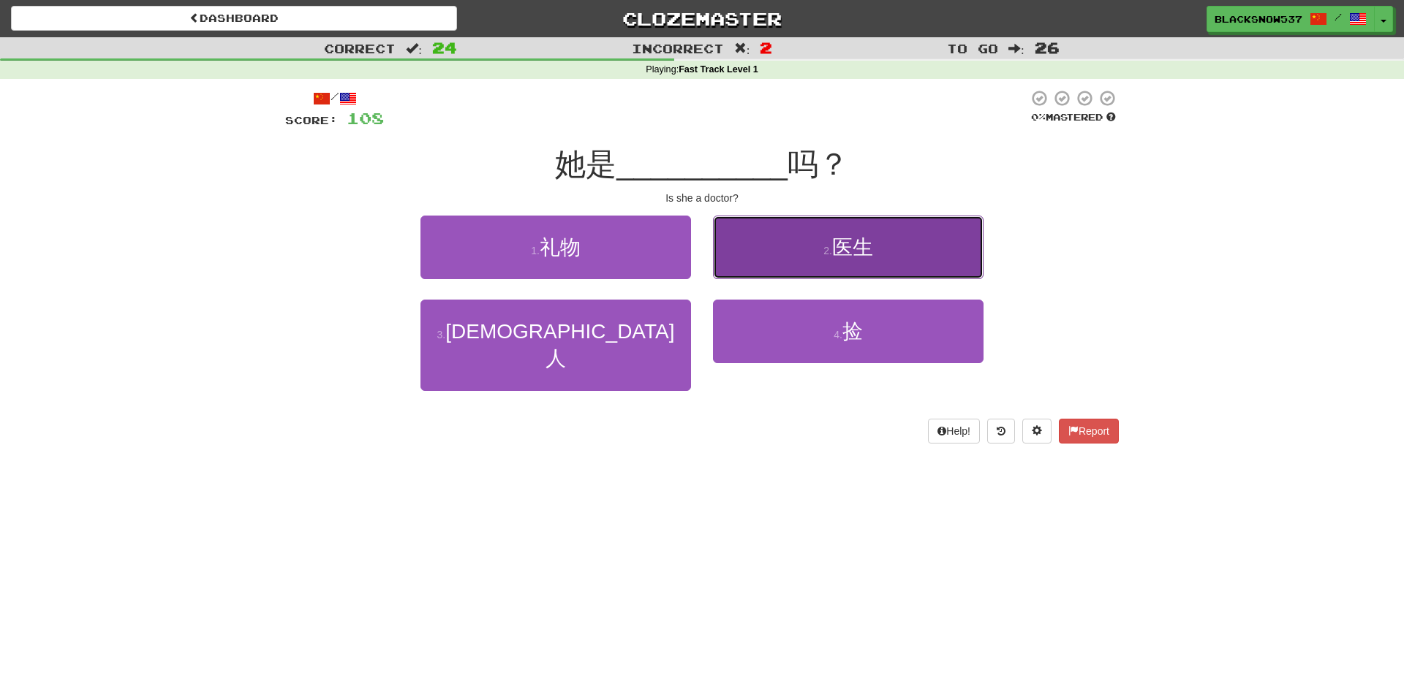
click at [785, 246] on button "2 . 医生" at bounding box center [848, 248] width 271 height 64
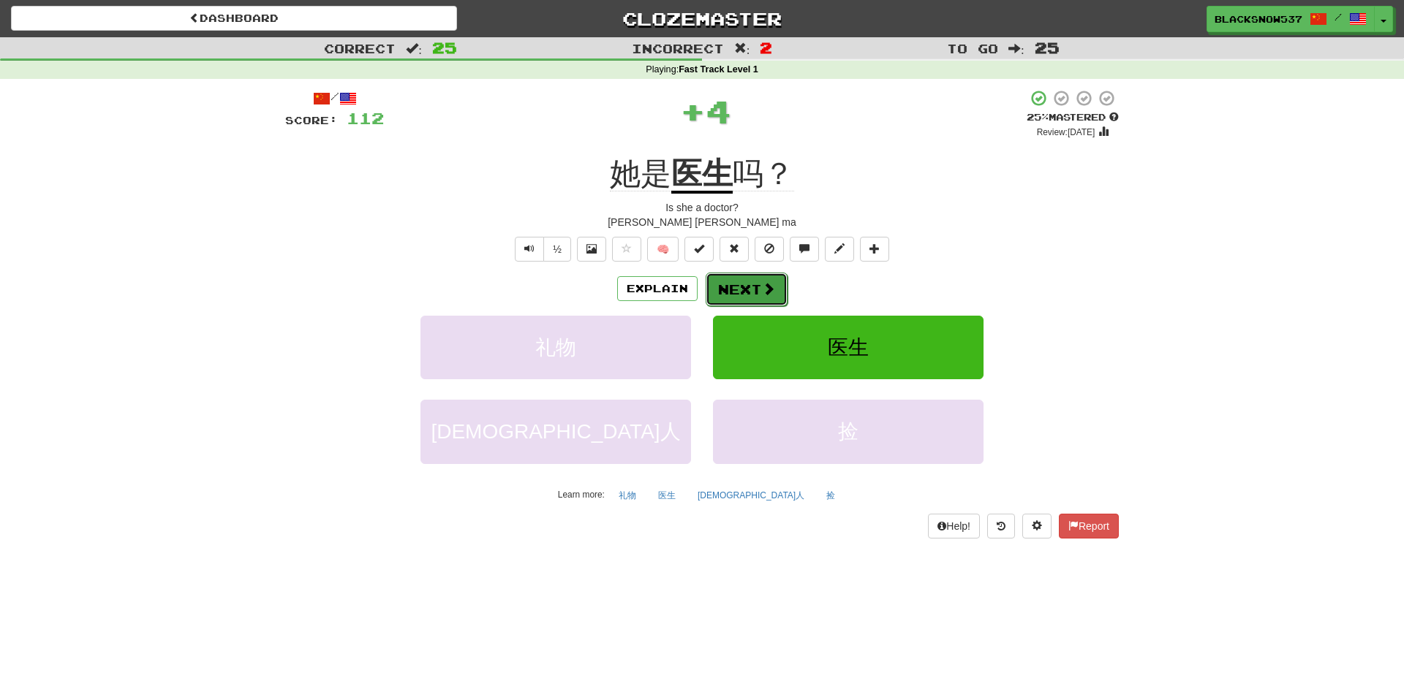
click at [749, 286] on button "Next" at bounding box center [747, 290] width 82 height 34
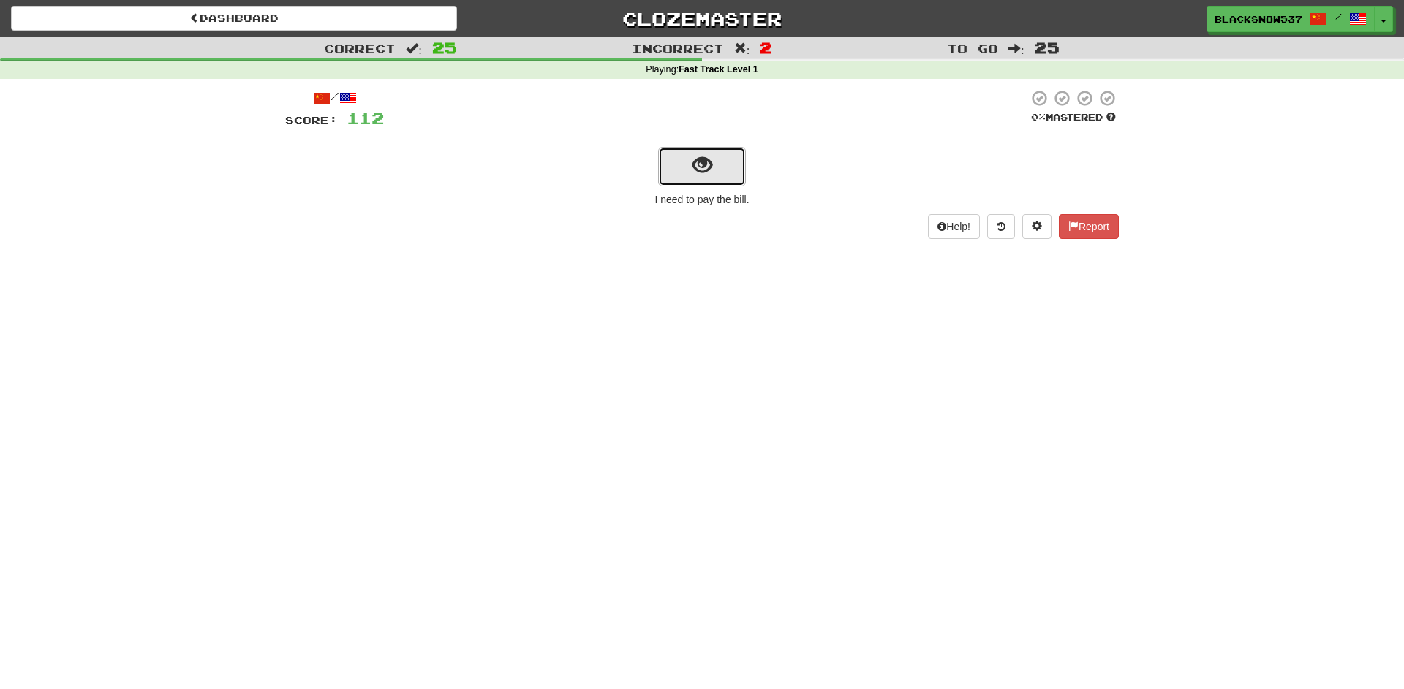
click at [710, 175] on span "show sentence" at bounding box center [702, 166] width 20 height 20
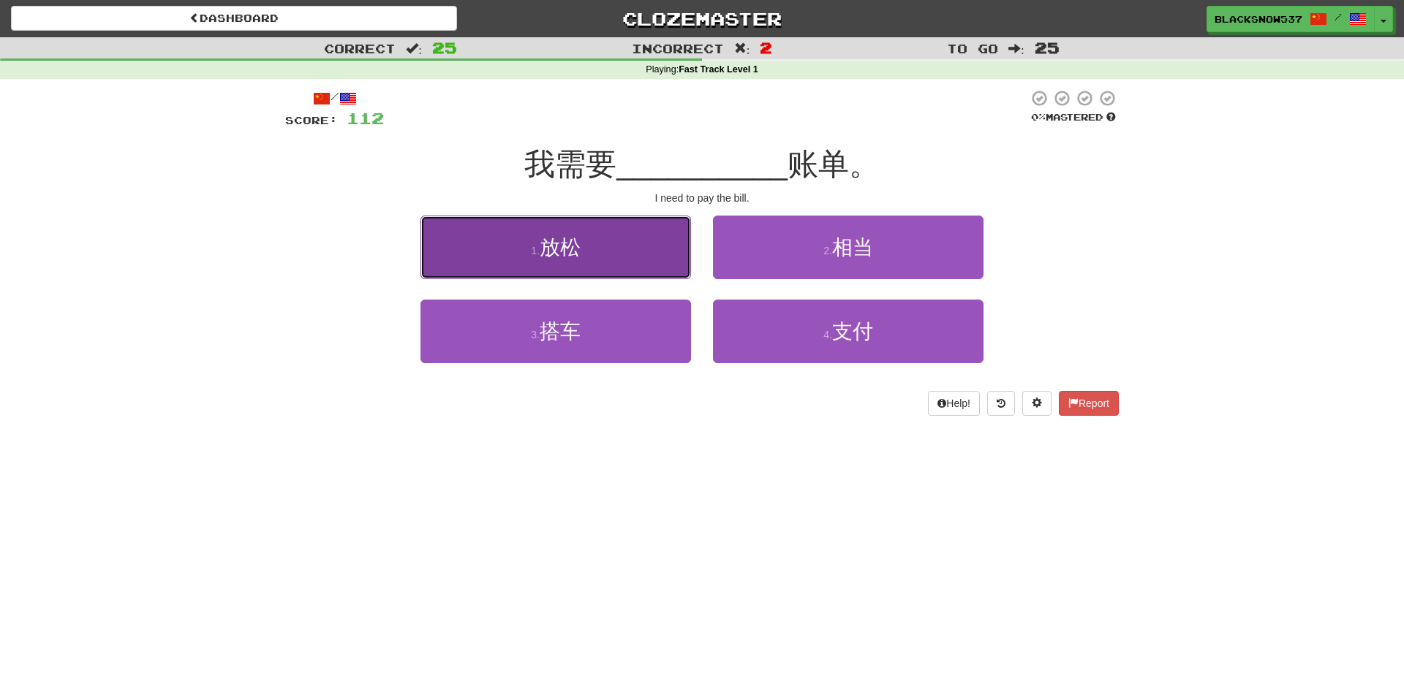
click at [512, 271] on button "1 . 放松" at bounding box center [555, 248] width 271 height 64
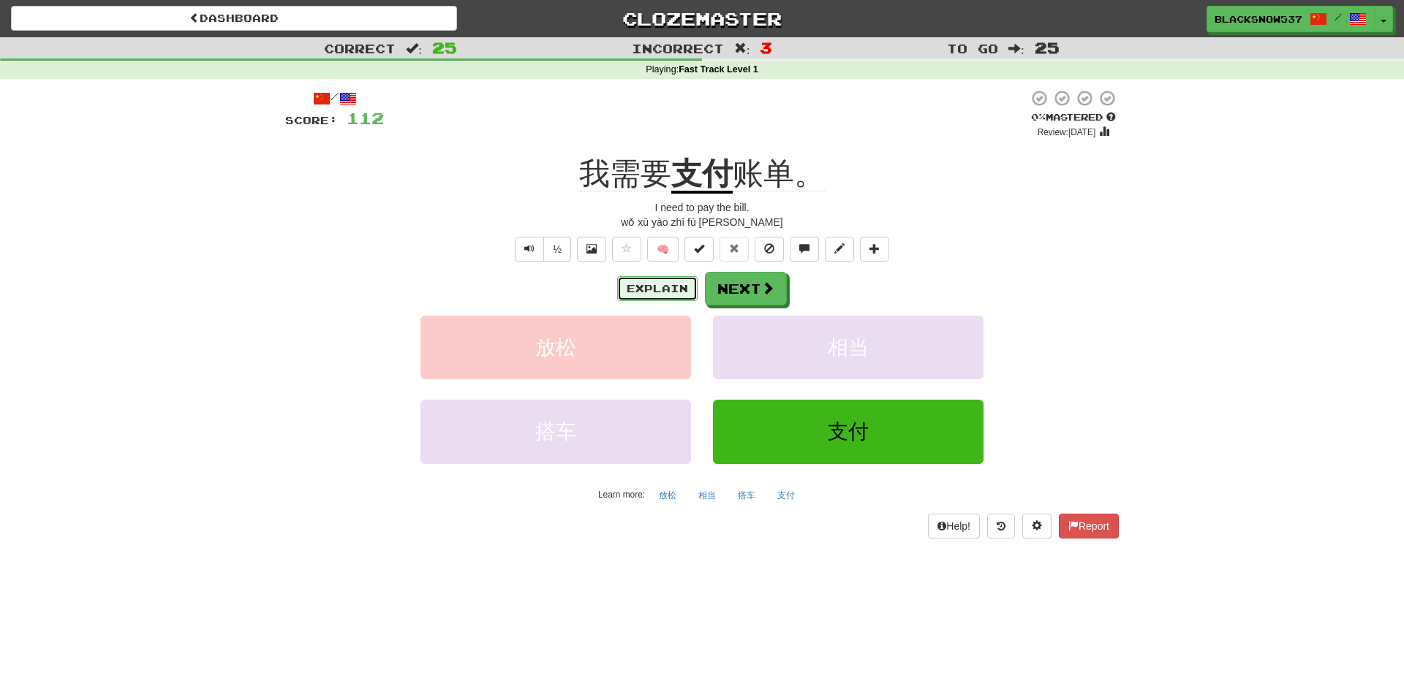
click at [638, 293] on button "Explain" at bounding box center [657, 288] width 80 height 25
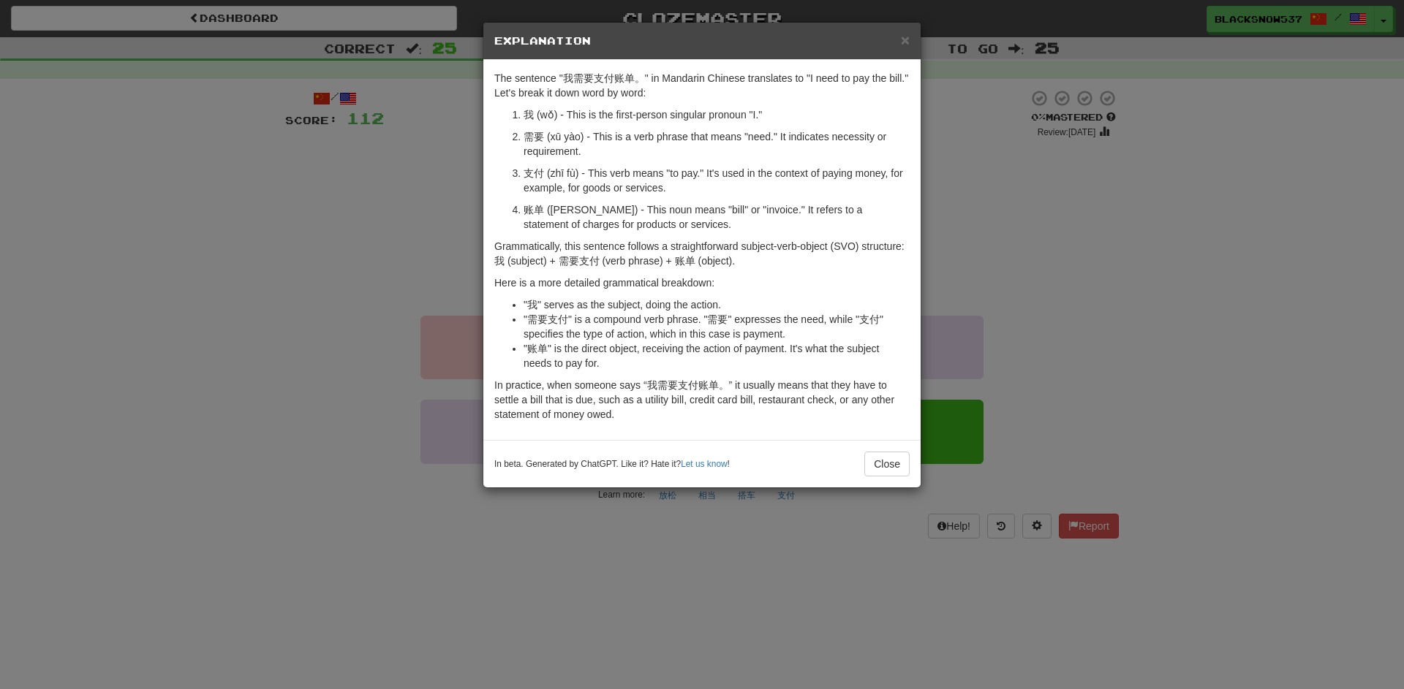
click at [436, 186] on div "× Explanation The sentence "我需要支付账单。" in Mandarin Chinese translates to "I need…" at bounding box center [702, 344] width 1404 height 689
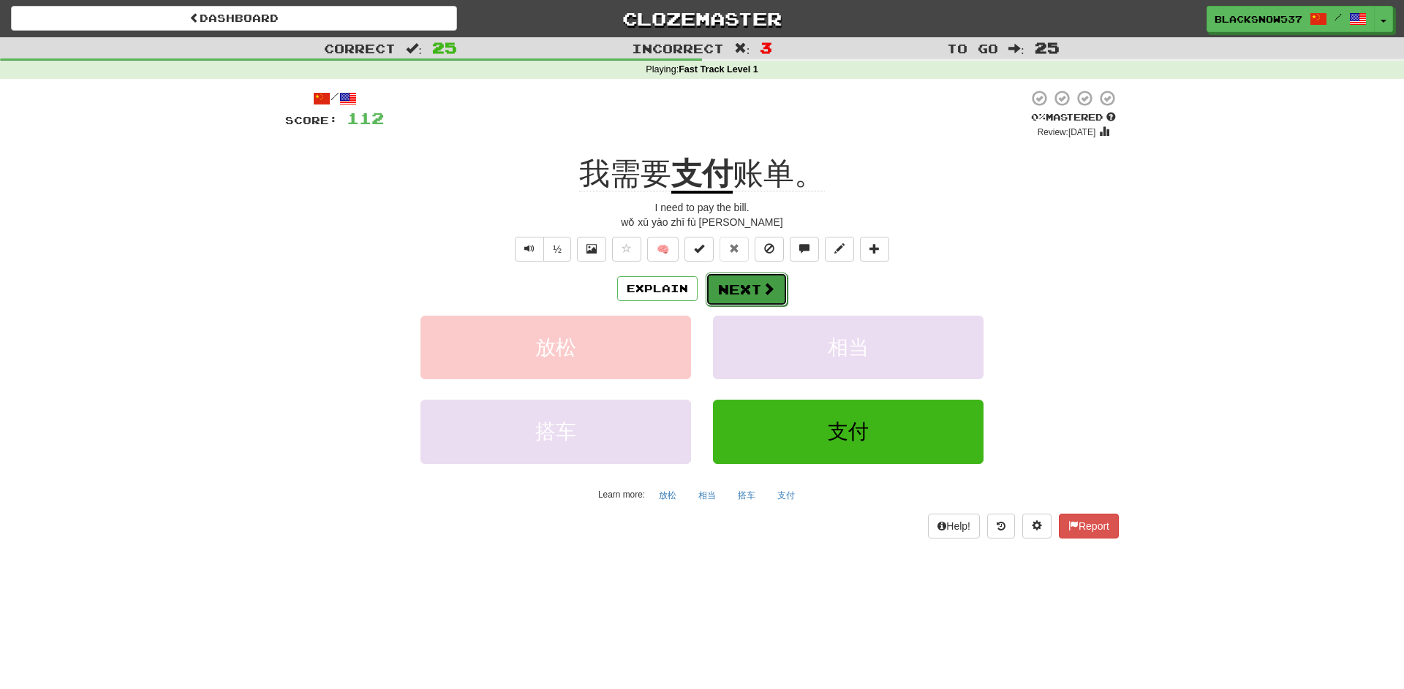
click at [761, 298] on button "Next" at bounding box center [747, 290] width 82 height 34
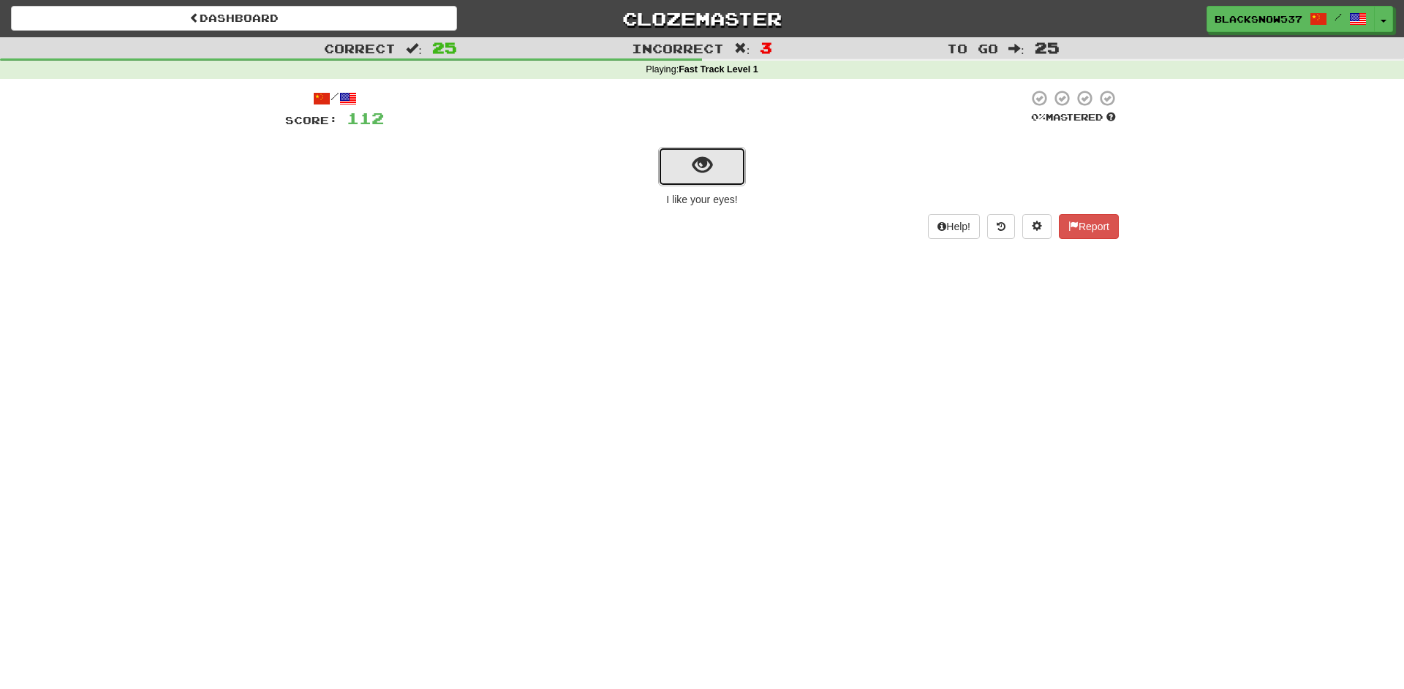
click at [660, 178] on button "show sentence" at bounding box center [702, 166] width 88 height 39
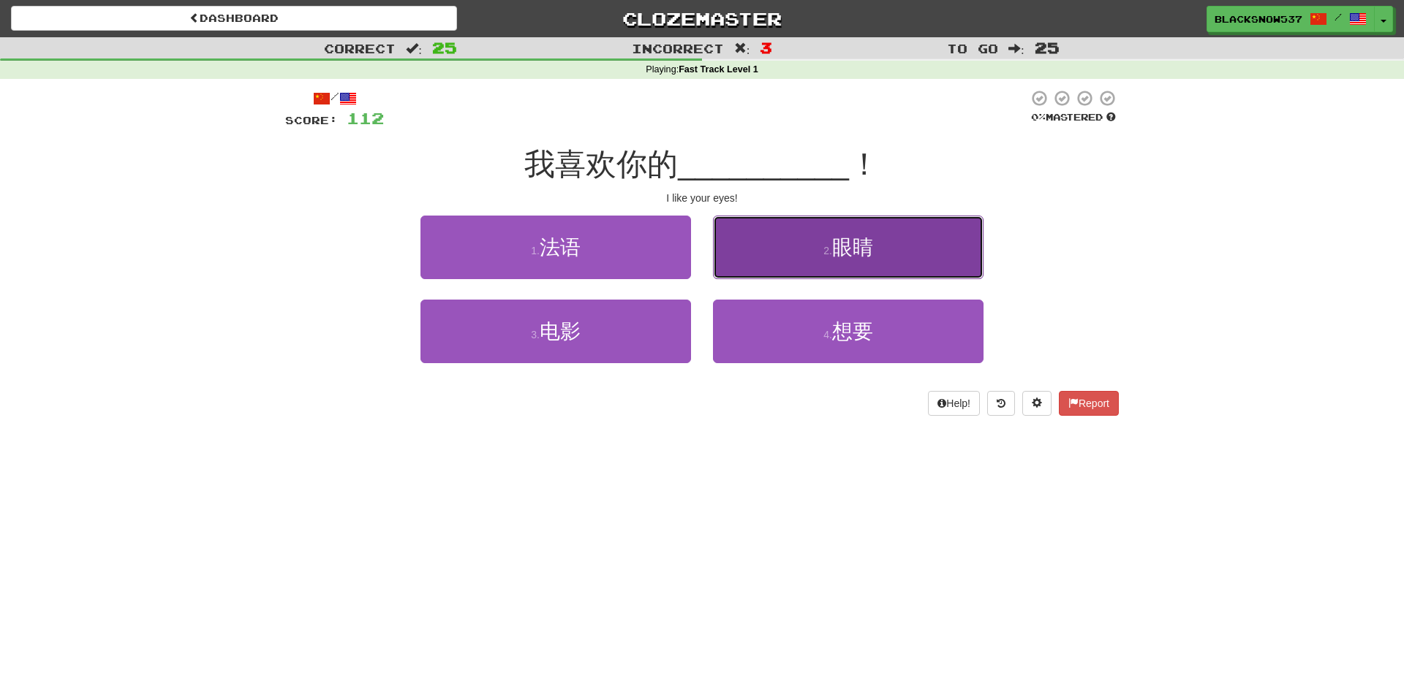
click at [747, 260] on button "2 . 眼睛" at bounding box center [848, 248] width 271 height 64
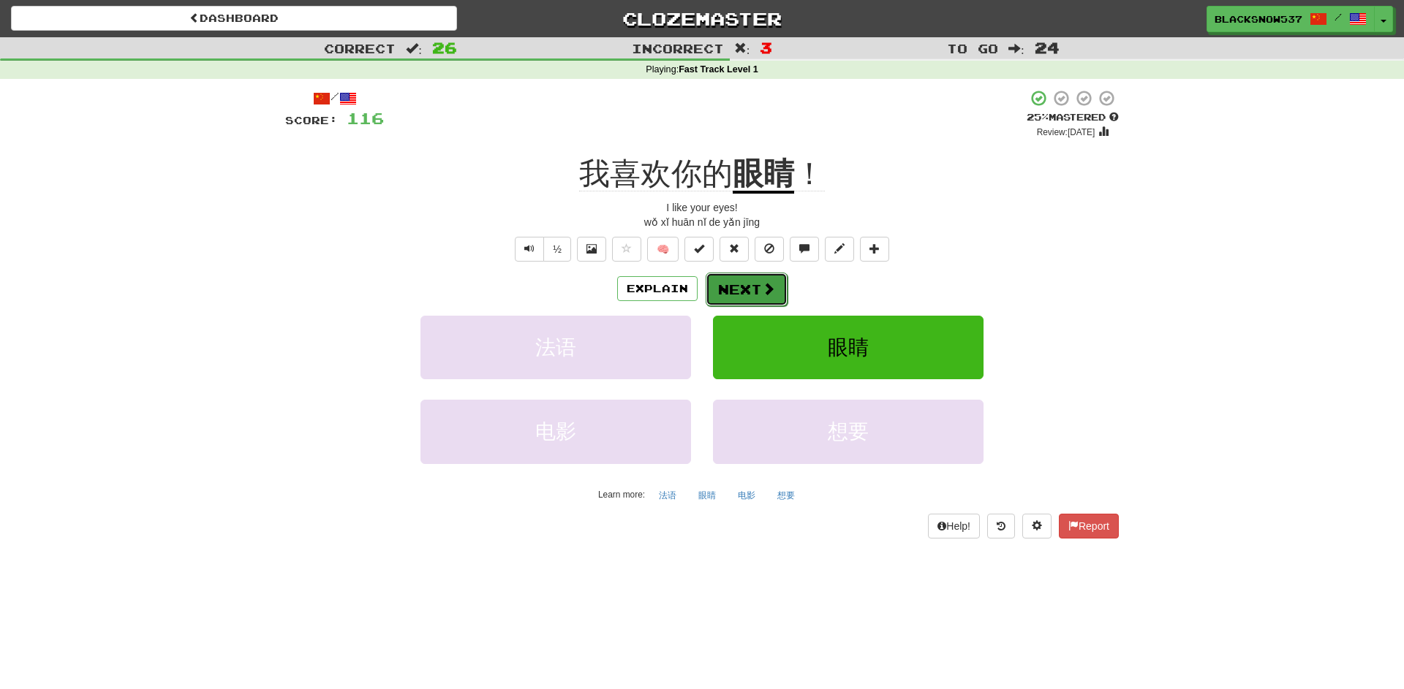
click at [729, 299] on button "Next" at bounding box center [747, 290] width 82 height 34
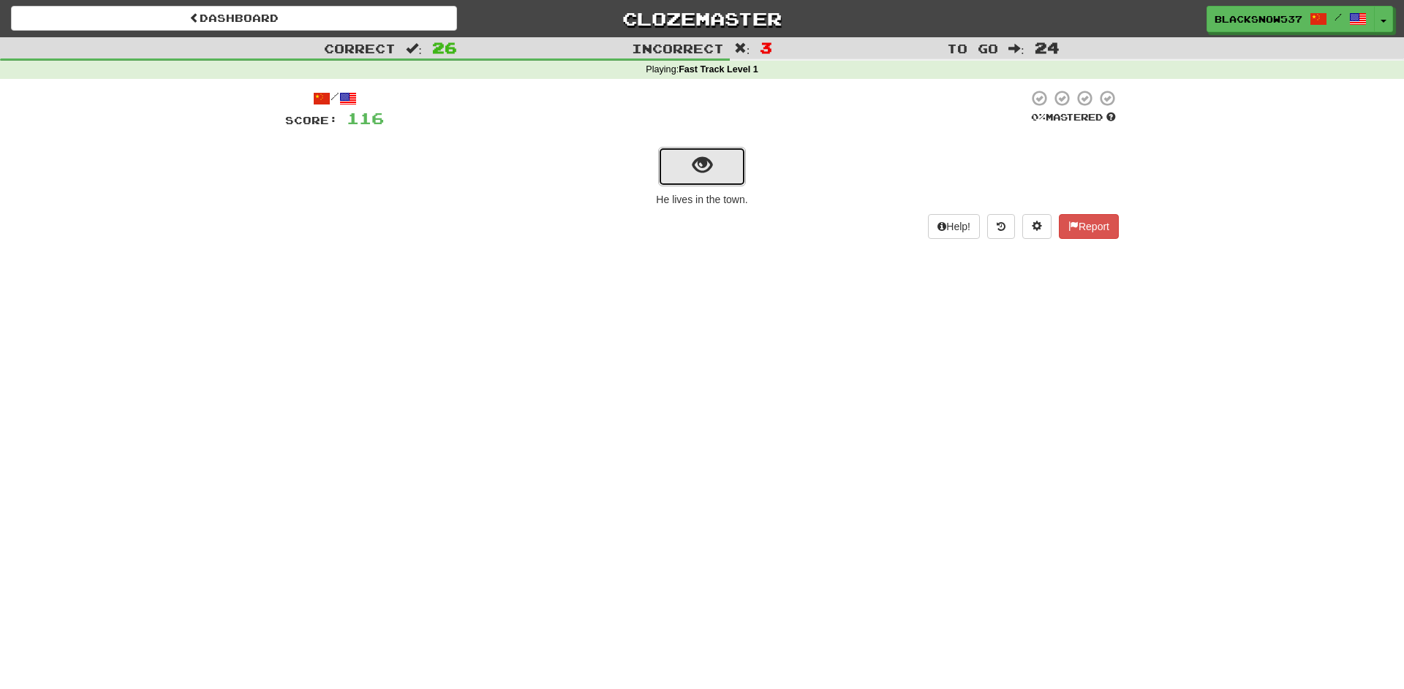
click at [702, 169] on span "show sentence" at bounding box center [702, 166] width 20 height 20
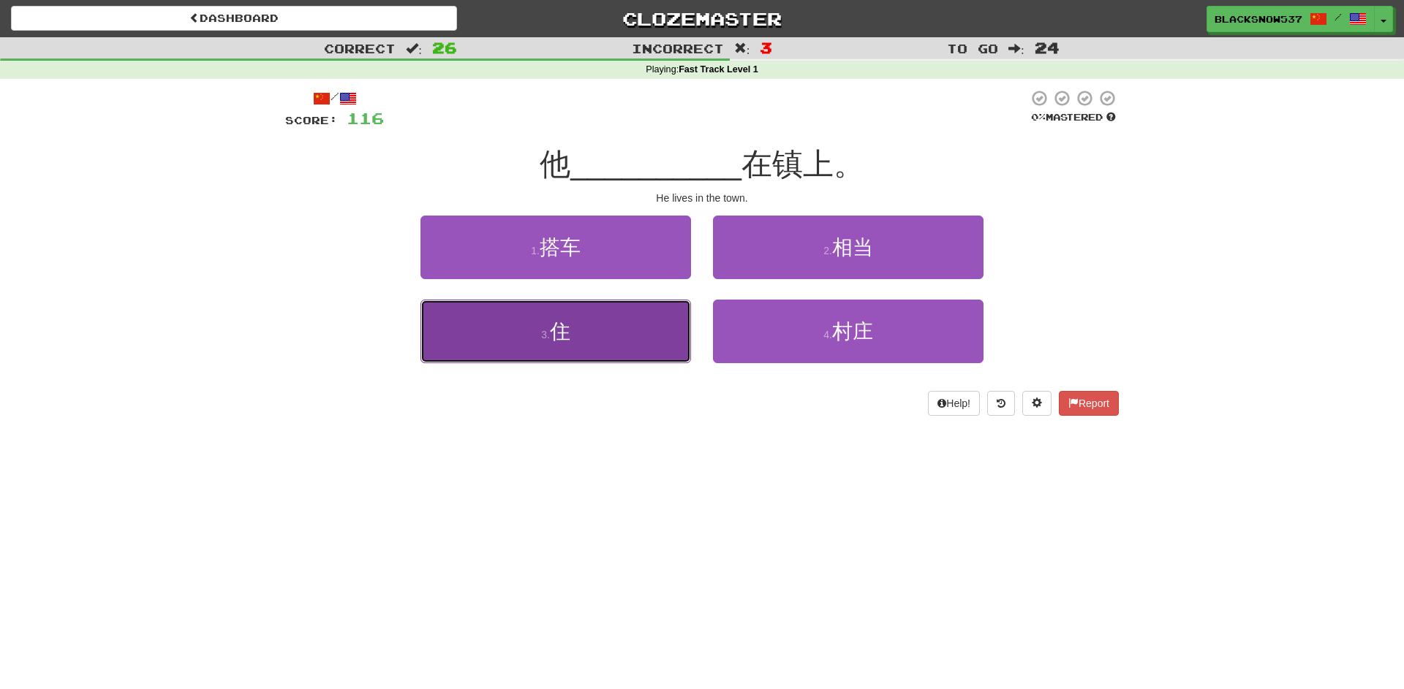
click at [673, 325] on button "3 . 住" at bounding box center [555, 332] width 271 height 64
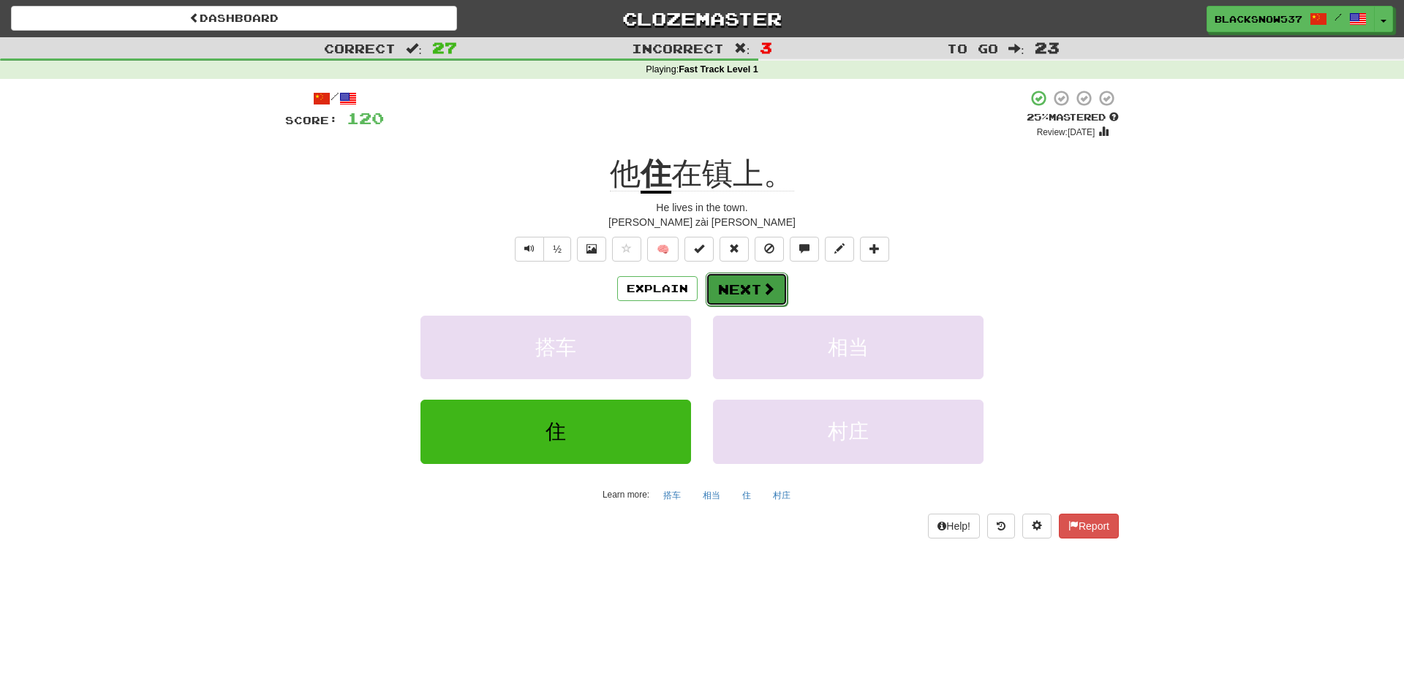
click at [748, 297] on button "Next" at bounding box center [747, 290] width 82 height 34
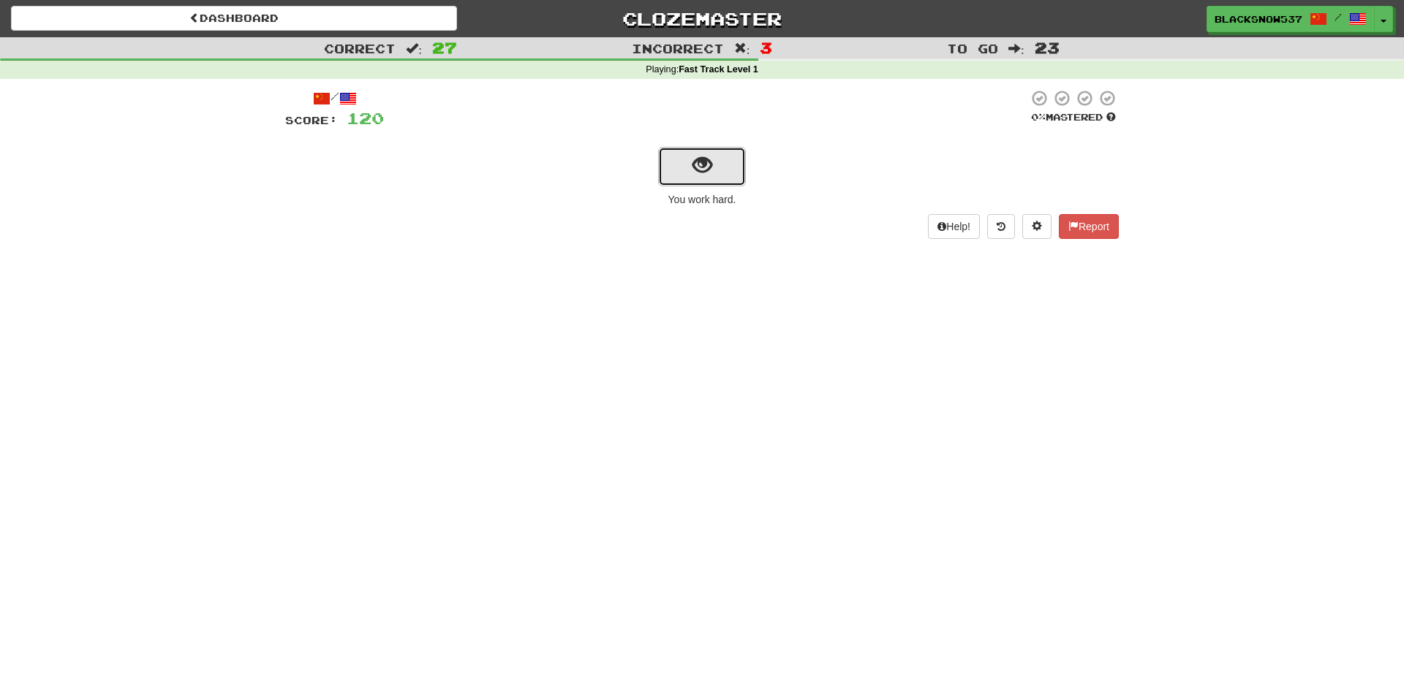
click at [706, 173] on span "show sentence" at bounding box center [702, 166] width 20 height 20
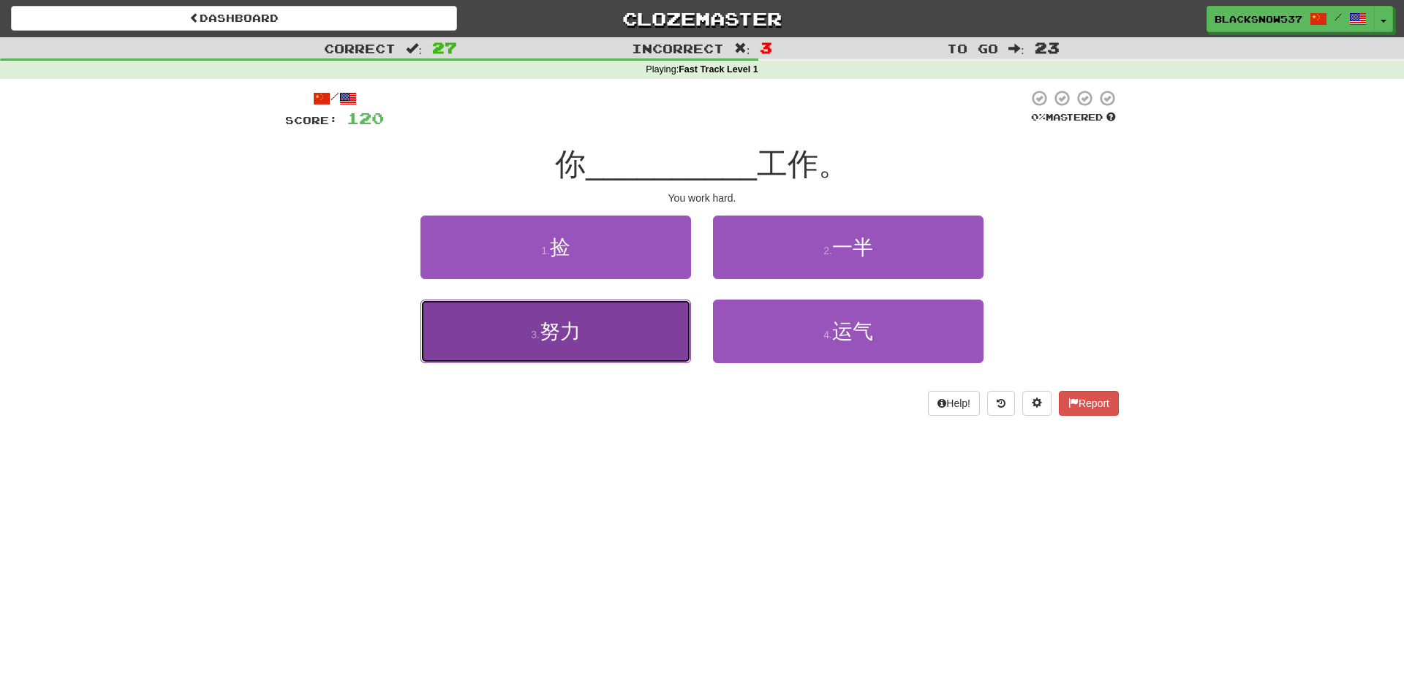
click at [658, 318] on button "3 . 努力" at bounding box center [555, 332] width 271 height 64
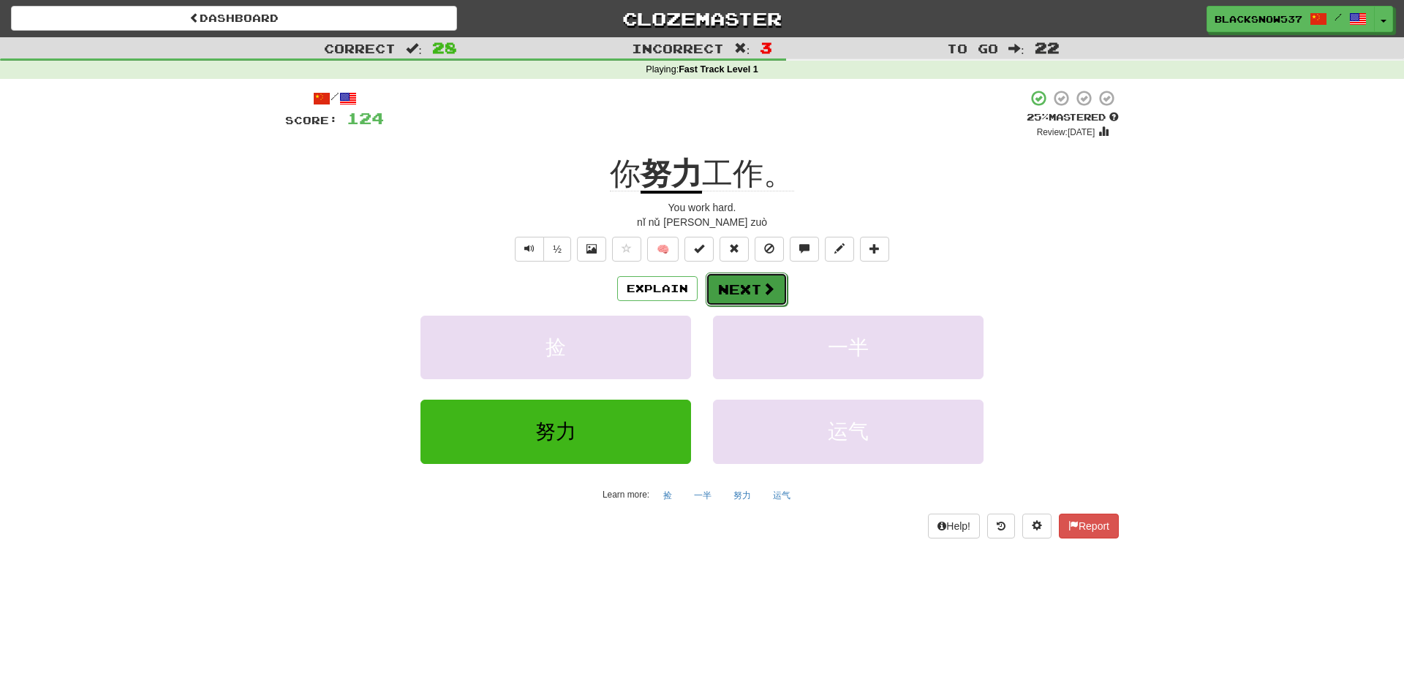
click at [722, 292] on button "Next" at bounding box center [747, 290] width 82 height 34
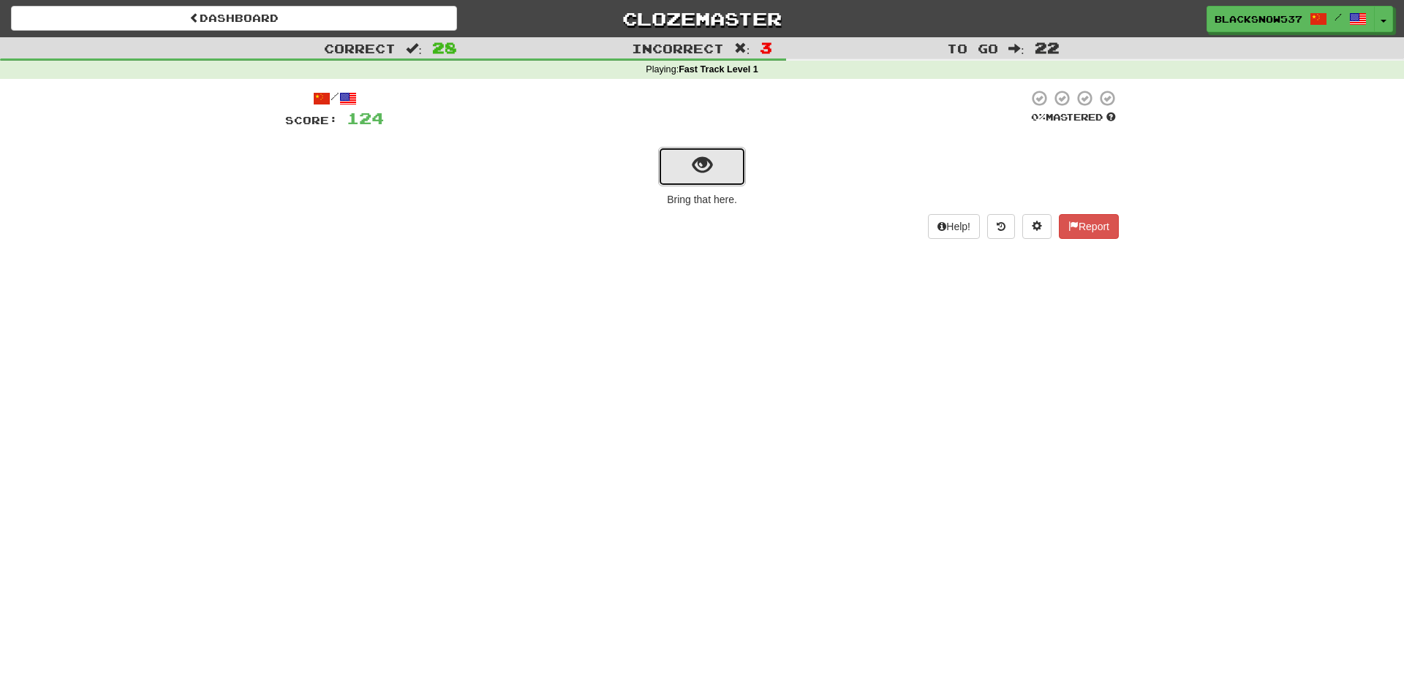
click at [708, 184] on button "show sentence" at bounding box center [702, 166] width 88 height 39
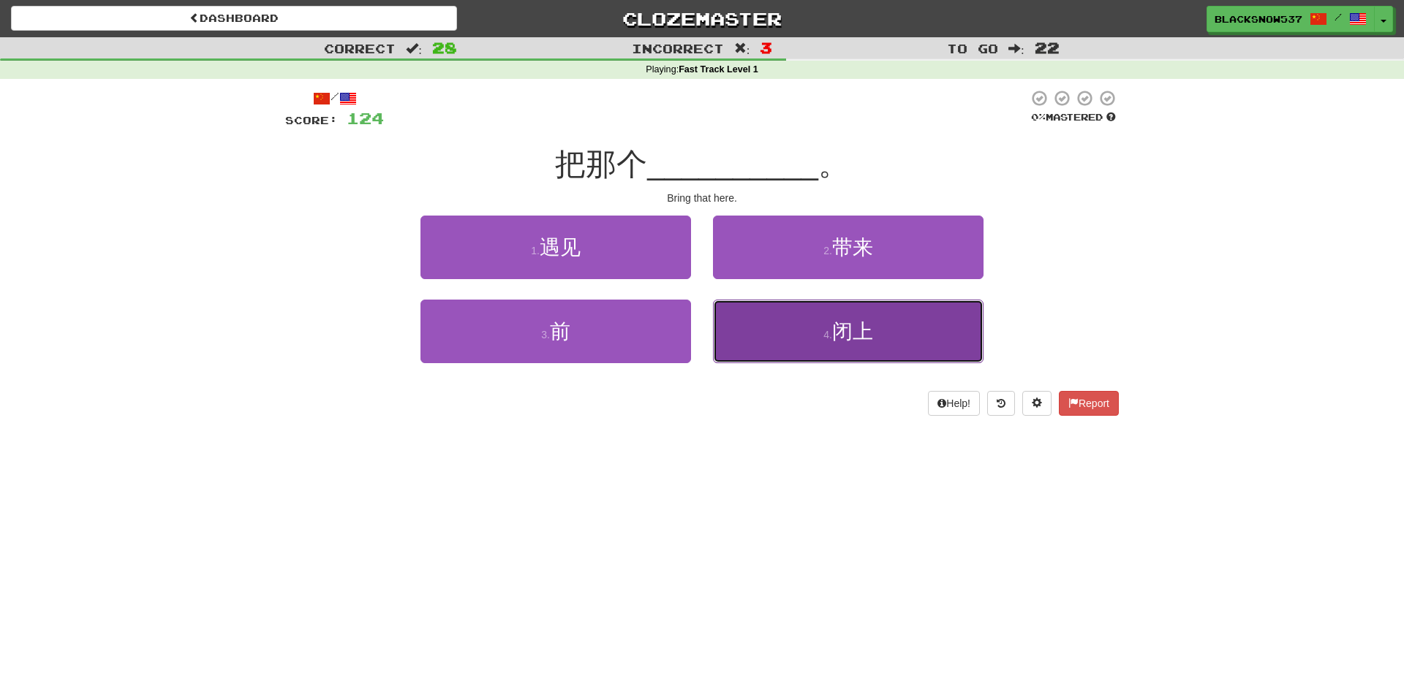
click at [749, 332] on button "4 . 闭上" at bounding box center [848, 332] width 271 height 64
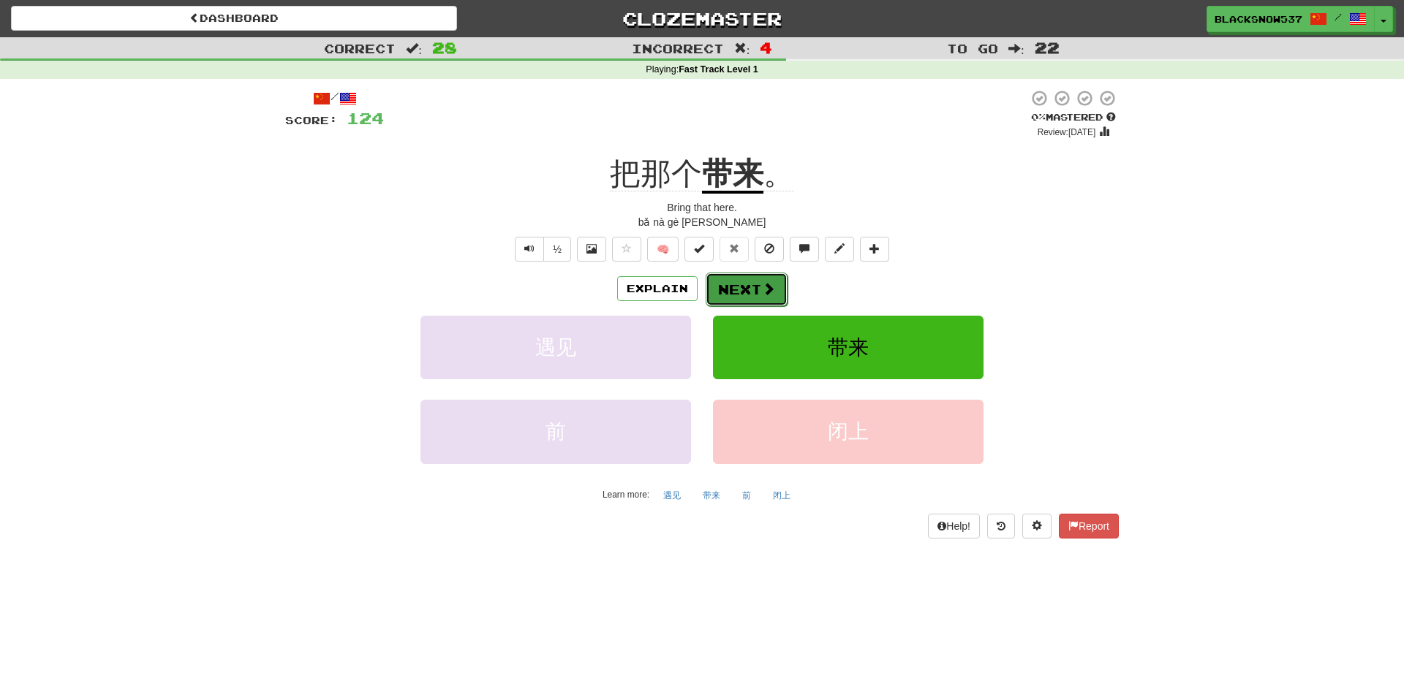
click at [749, 289] on button "Next" at bounding box center [747, 290] width 82 height 34
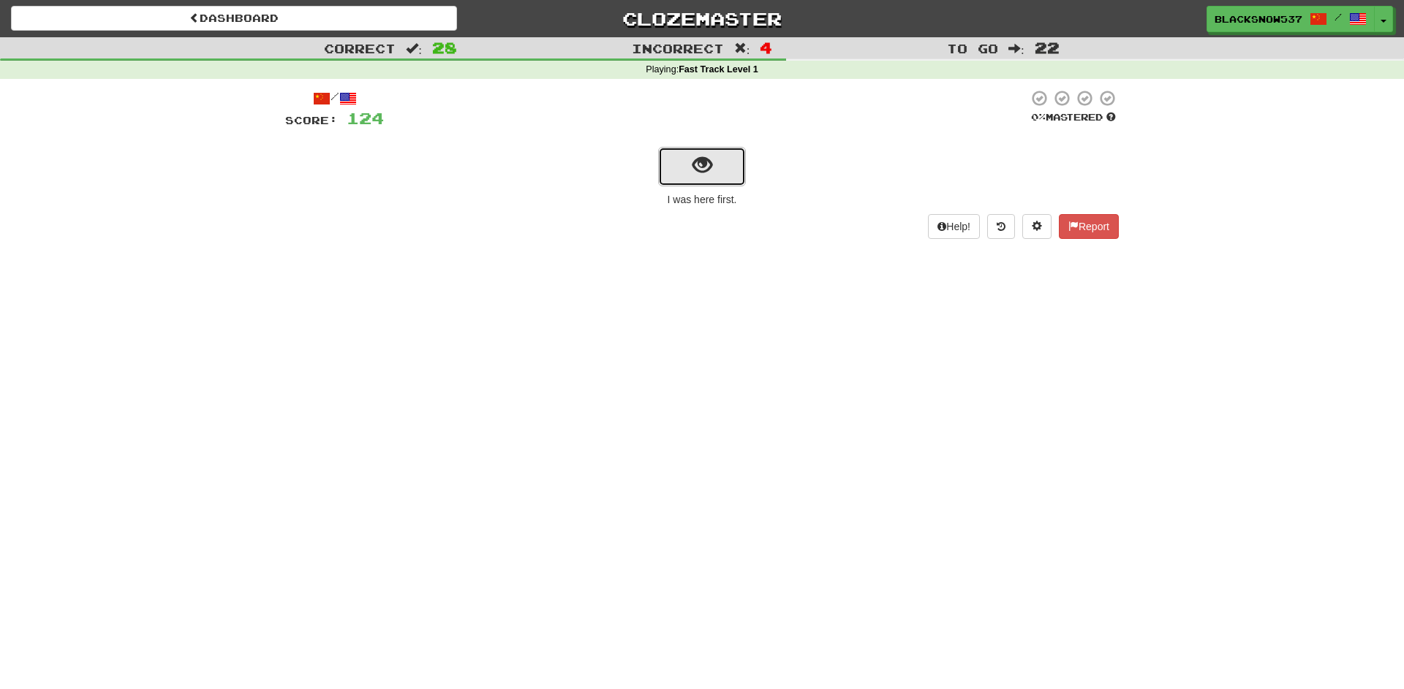
click at [684, 156] on button "show sentence" at bounding box center [702, 166] width 88 height 39
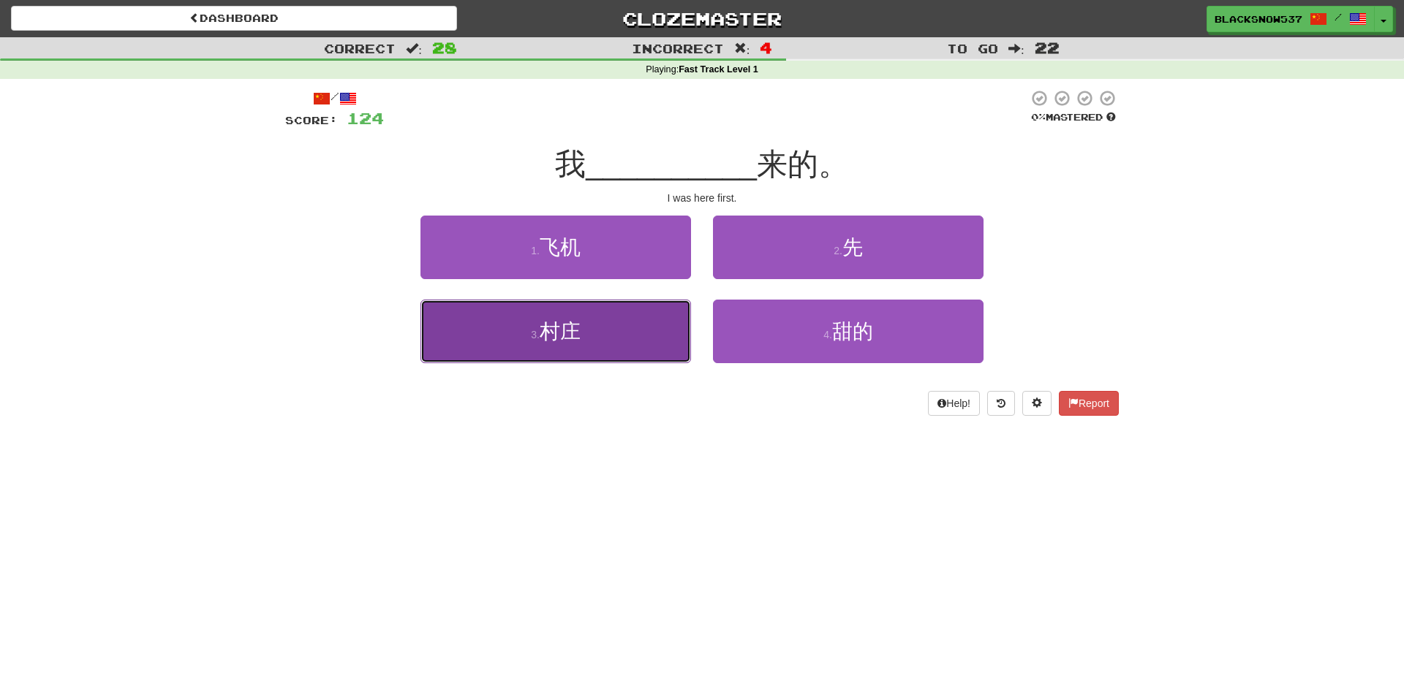
click at [647, 325] on button "3 . 村庄" at bounding box center [555, 332] width 271 height 64
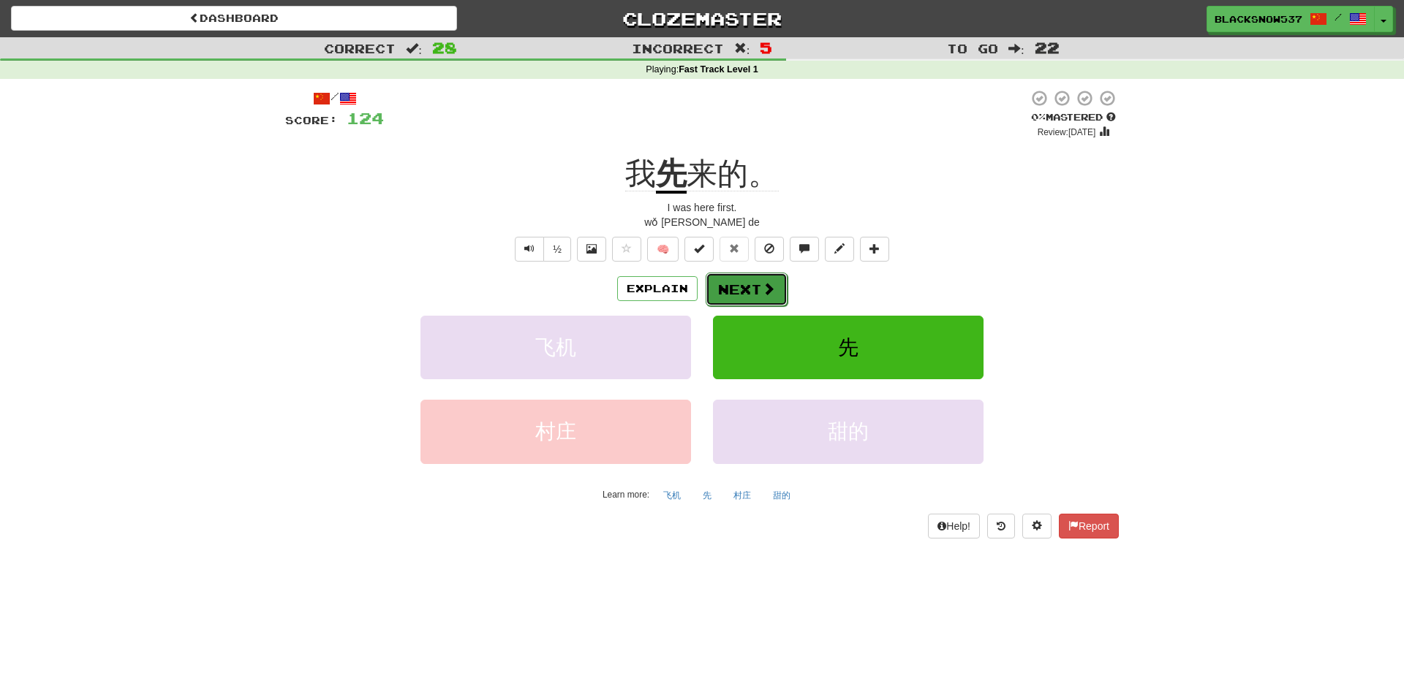
click at [746, 282] on button "Next" at bounding box center [747, 290] width 82 height 34
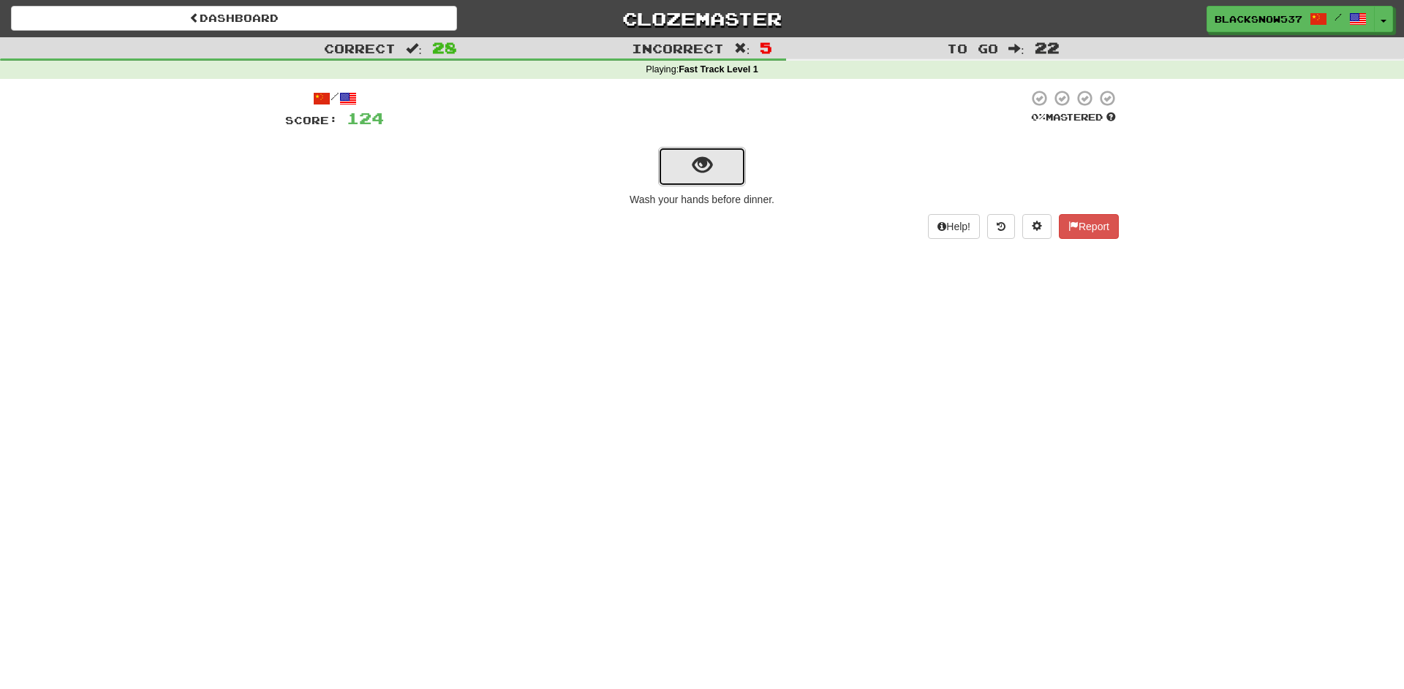
click at [704, 172] on span "show sentence" at bounding box center [702, 166] width 20 height 20
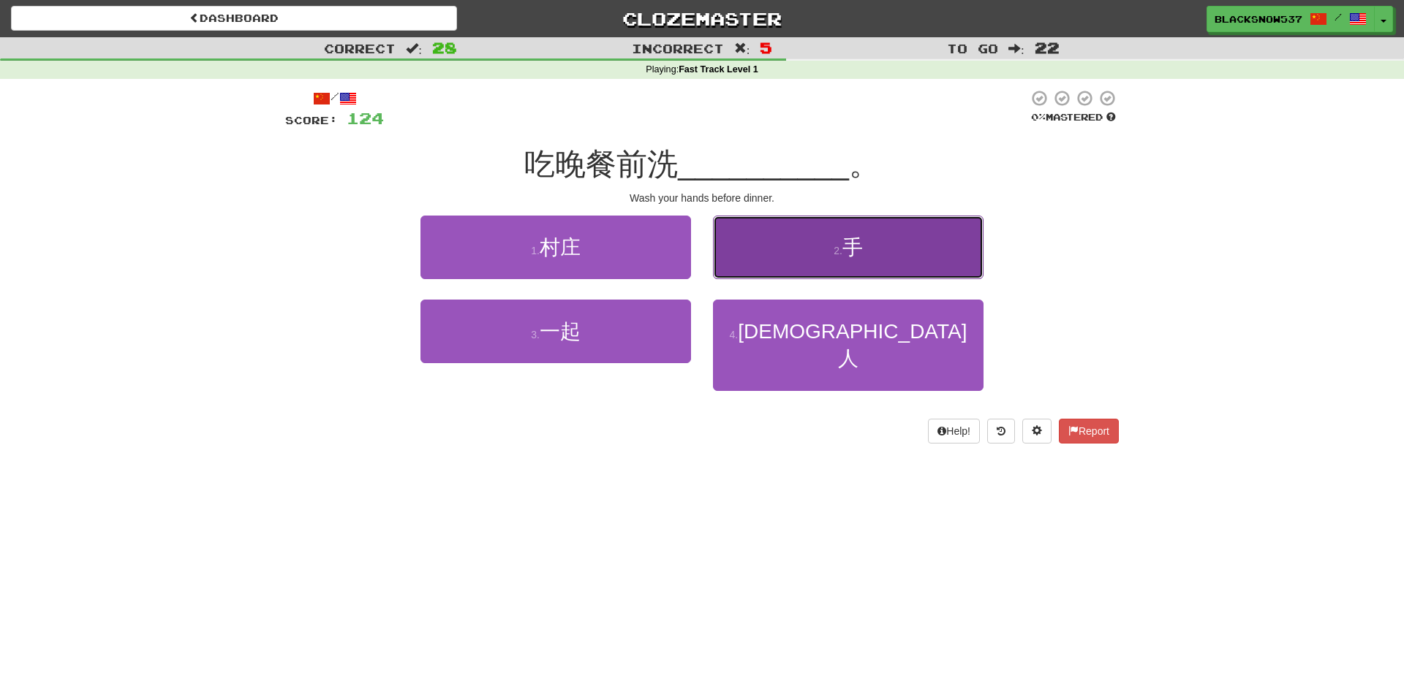
click at [741, 224] on button "2 . 手" at bounding box center [848, 248] width 271 height 64
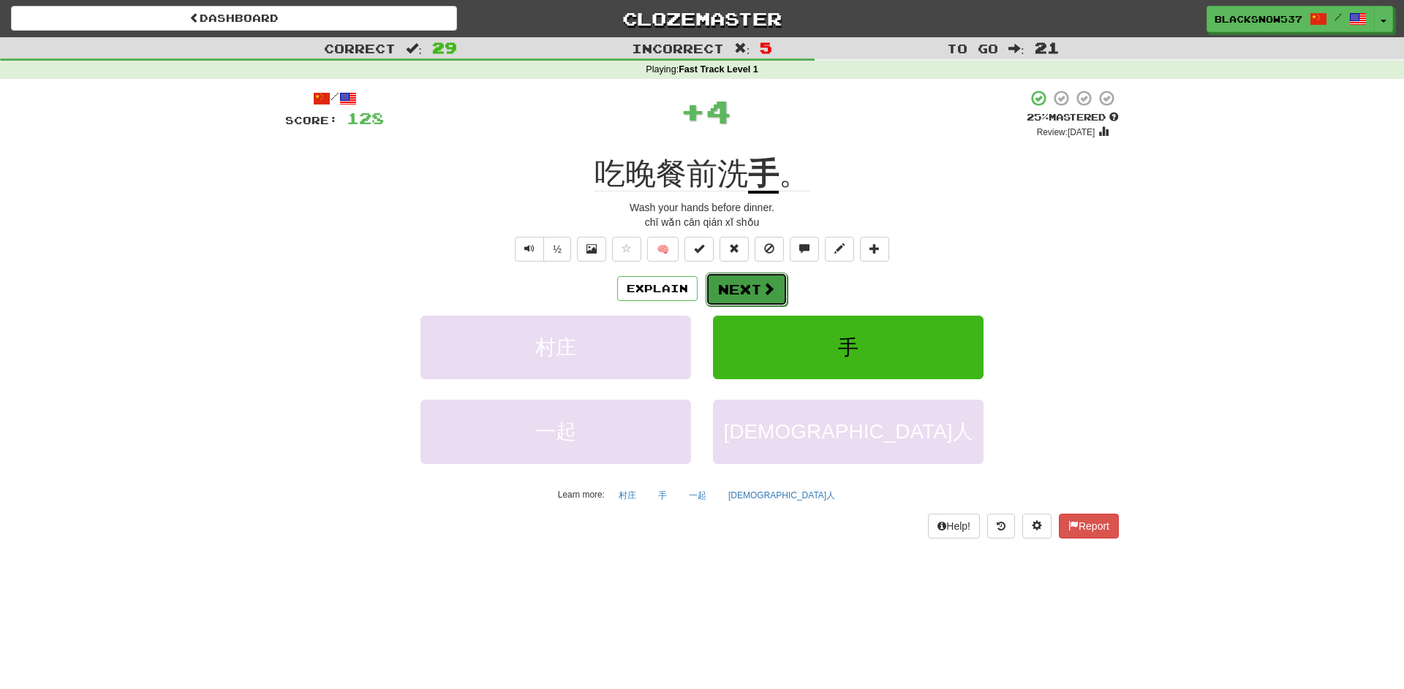
click at [737, 283] on button "Next" at bounding box center [747, 290] width 82 height 34
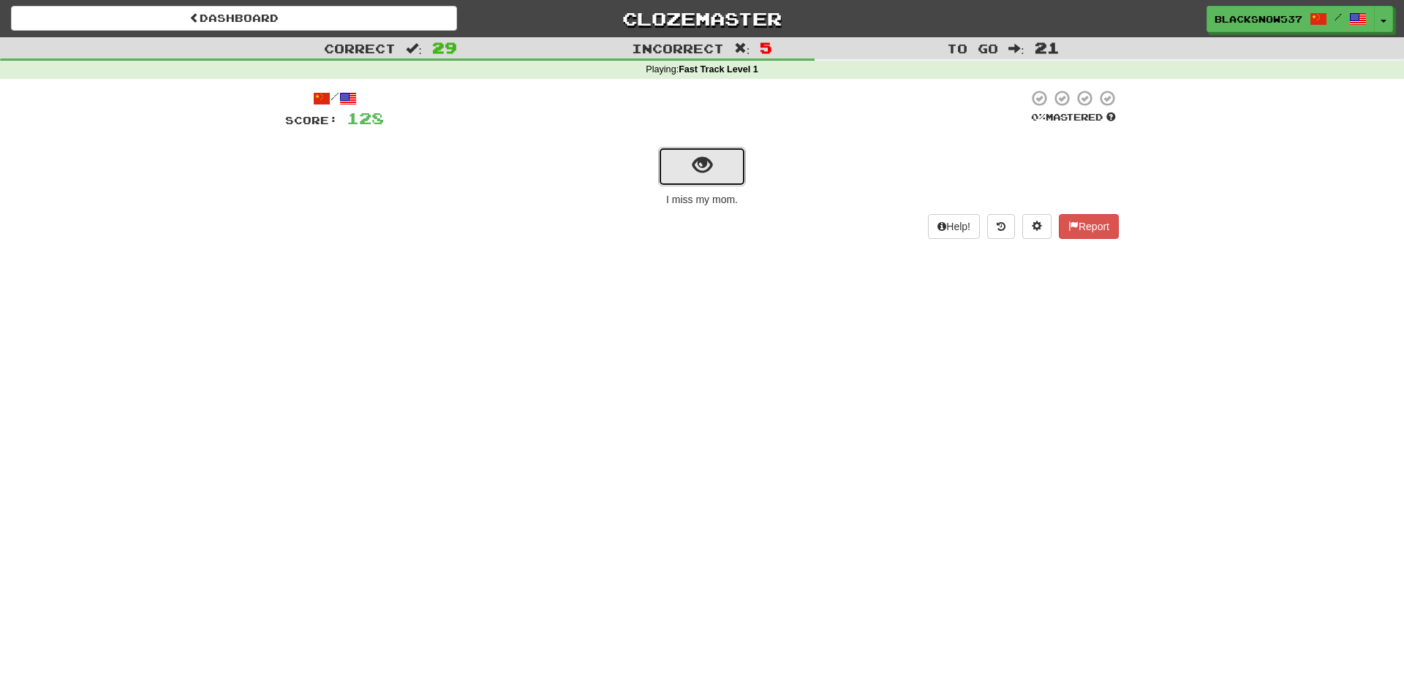
click at [668, 175] on button "show sentence" at bounding box center [702, 166] width 88 height 39
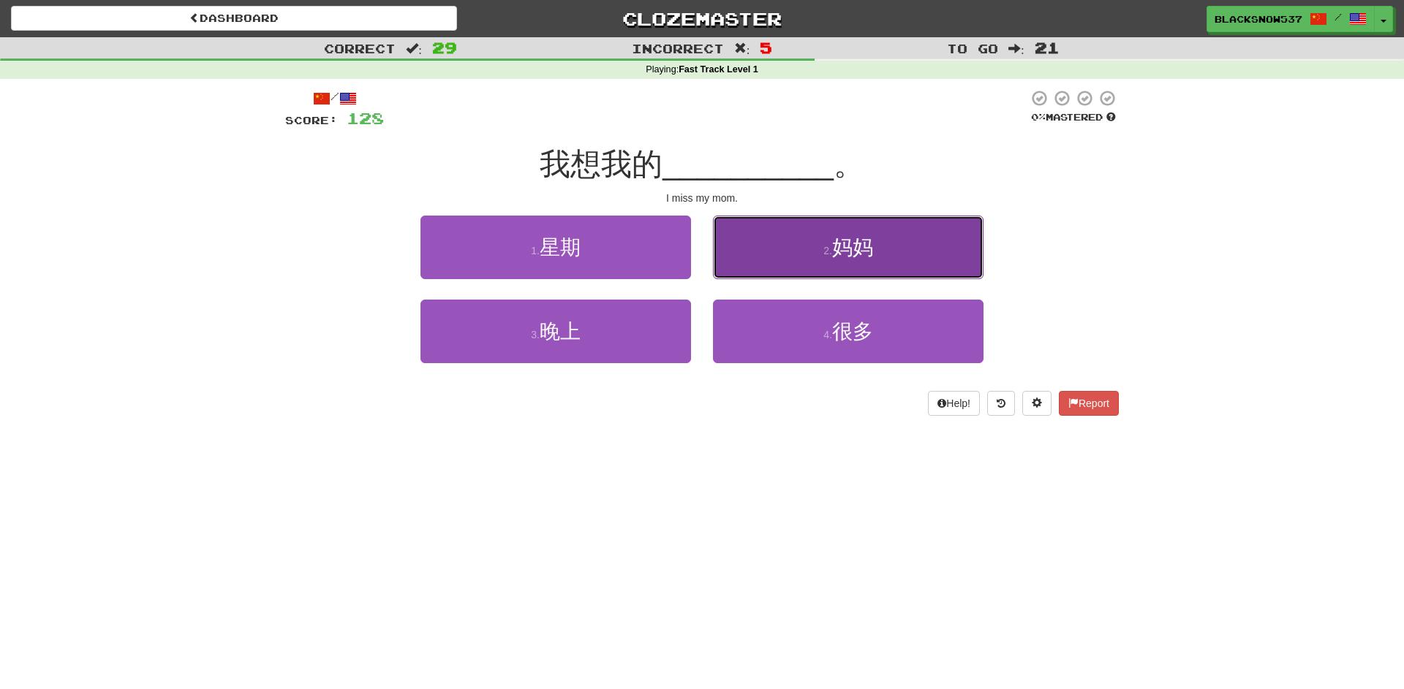
click at [762, 241] on button "2 . 妈妈" at bounding box center [848, 248] width 271 height 64
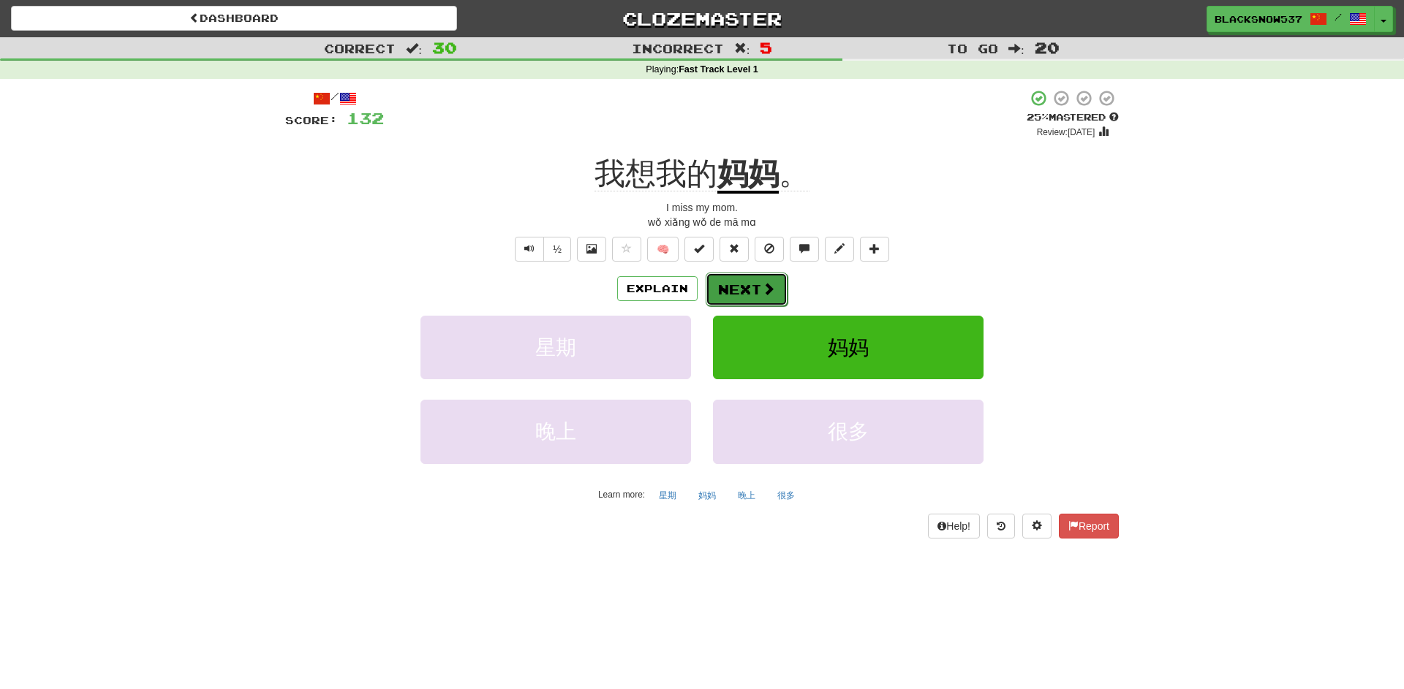
click at [753, 283] on button "Next" at bounding box center [747, 290] width 82 height 34
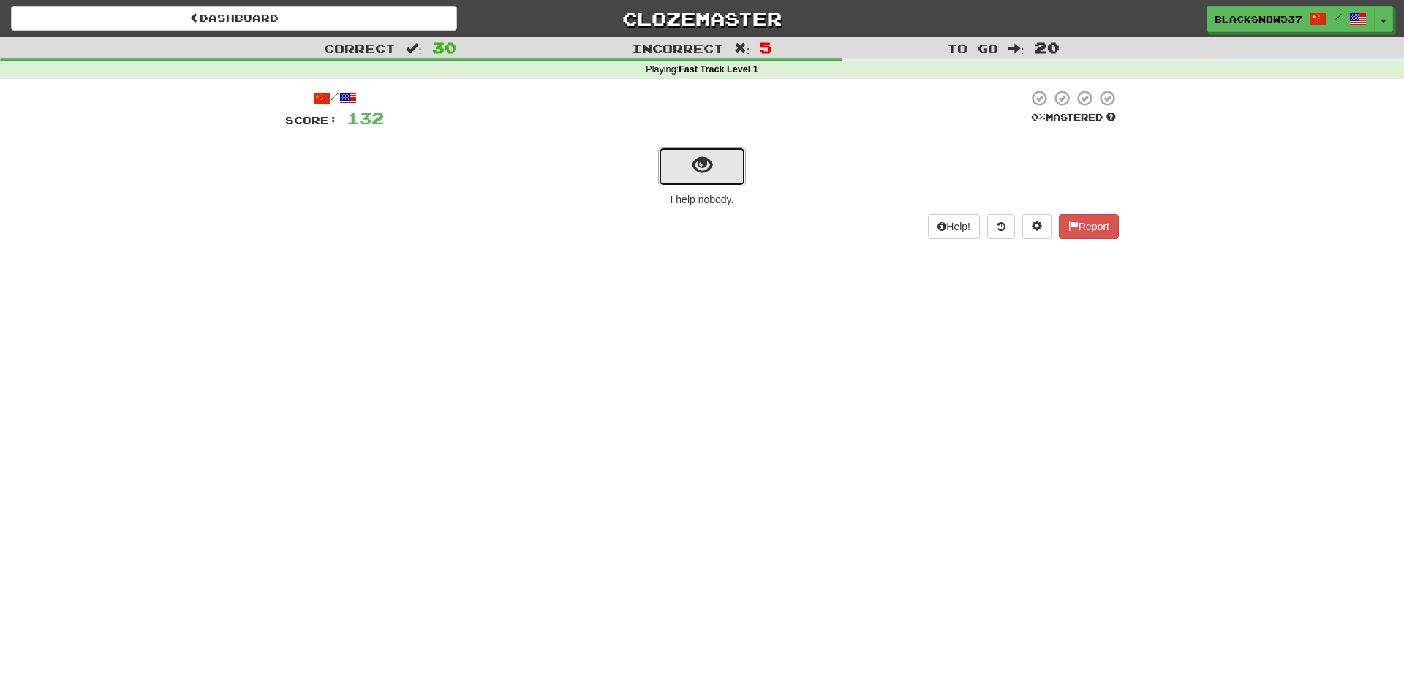
click at [730, 170] on button "show sentence" at bounding box center [702, 166] width 88 height 39
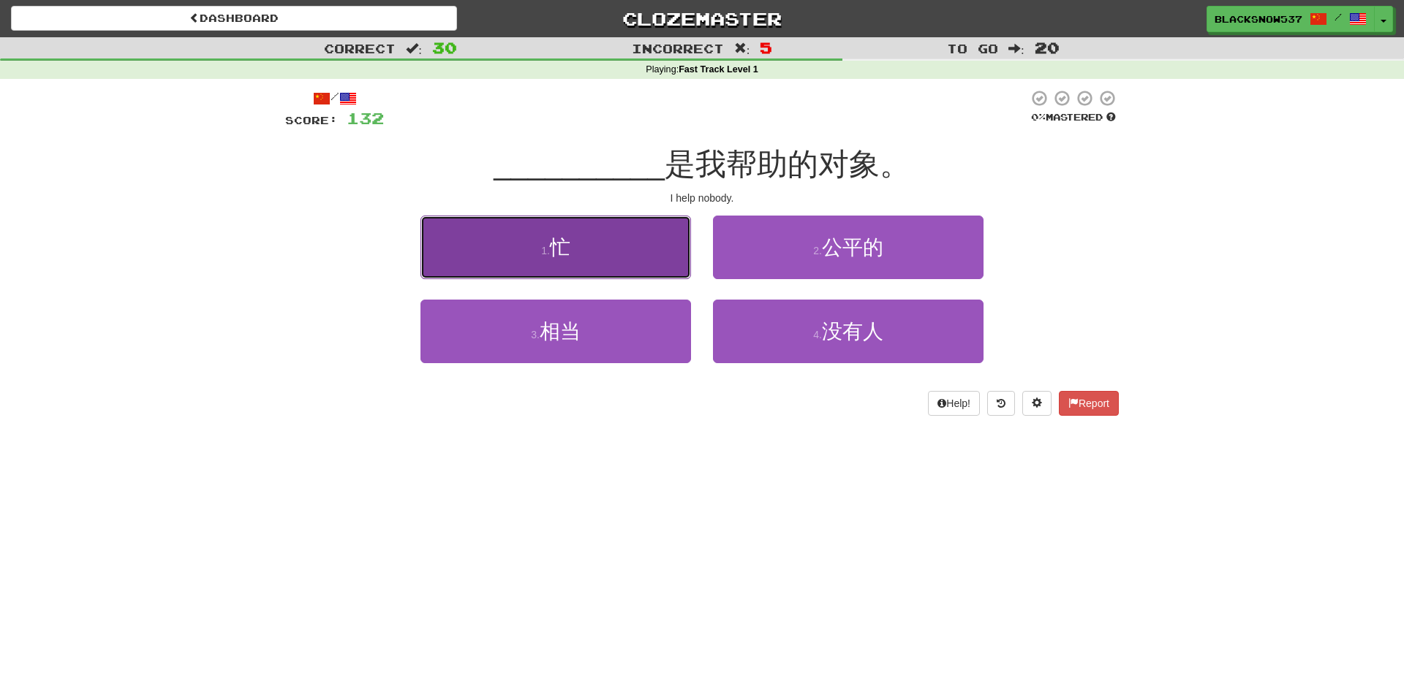
click at [686, 260] on button "1 . 忙" at bounding box center [555, 248] width 271 height 64
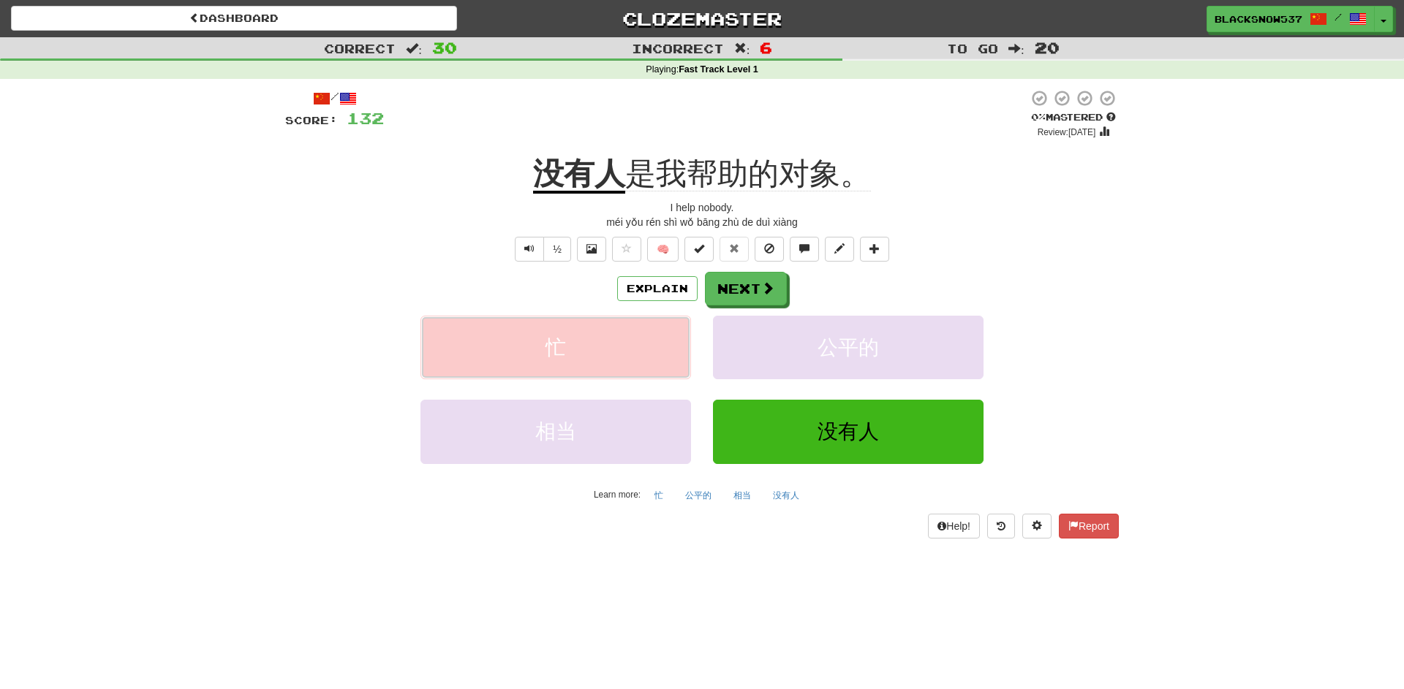
click at [586, 363] on button "忙" at bounding box center [555, 348] width 271 height 64
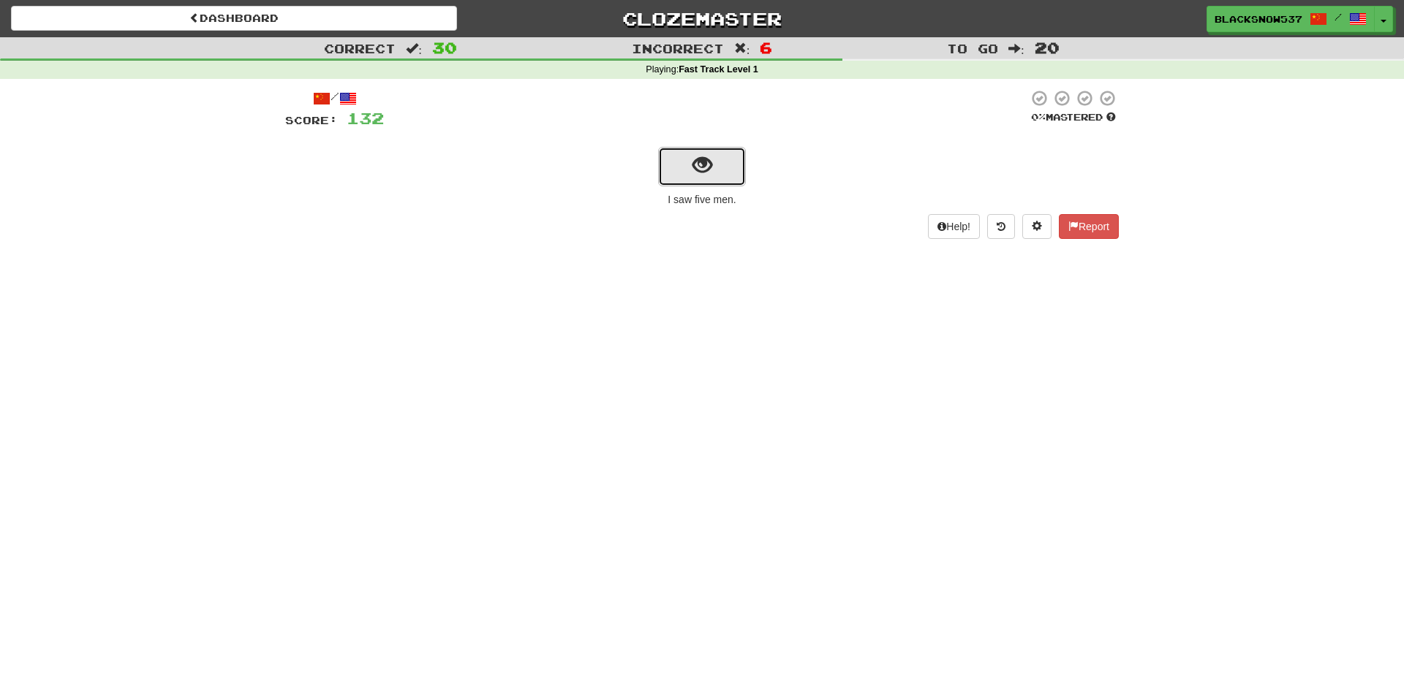
click at [689, 162] on button "show sentence" at bounding box center [702, 166] width 88 height 39
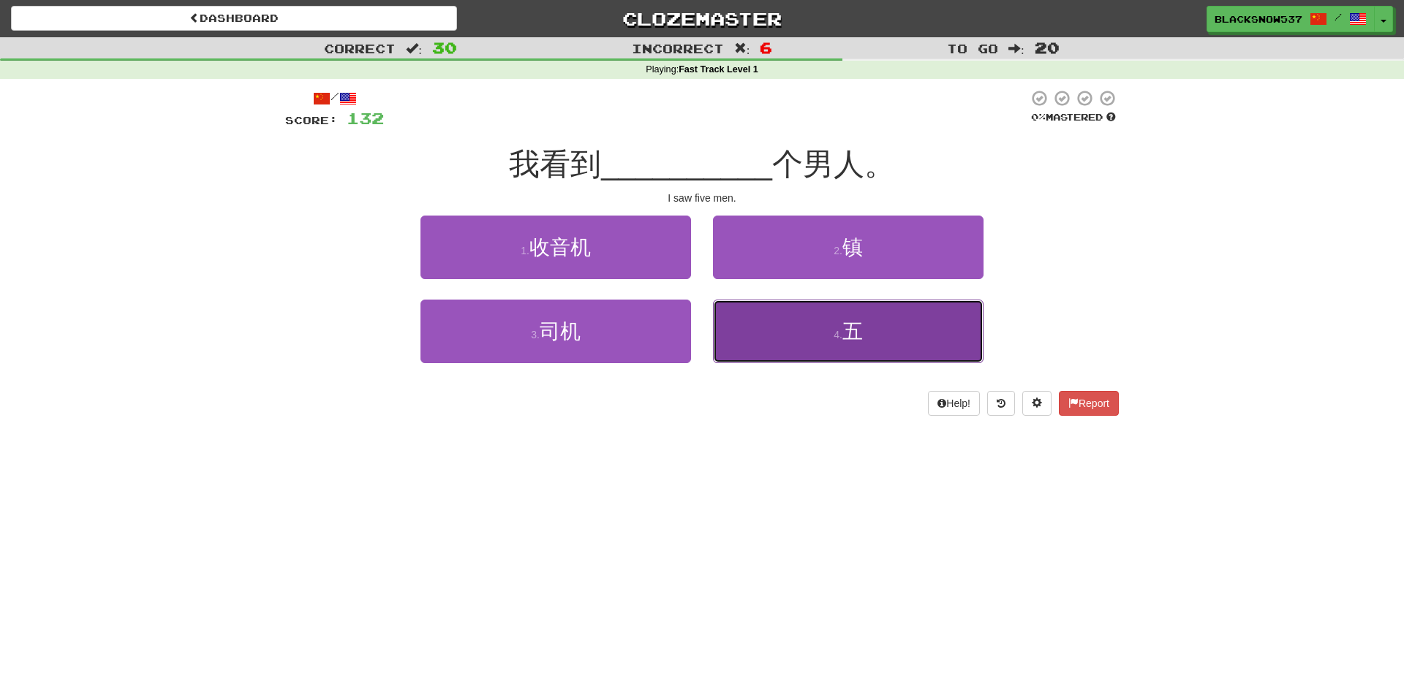
click at [768, 325] on button "4 . 五" at bounding box center [848, 332] width 271 height 64
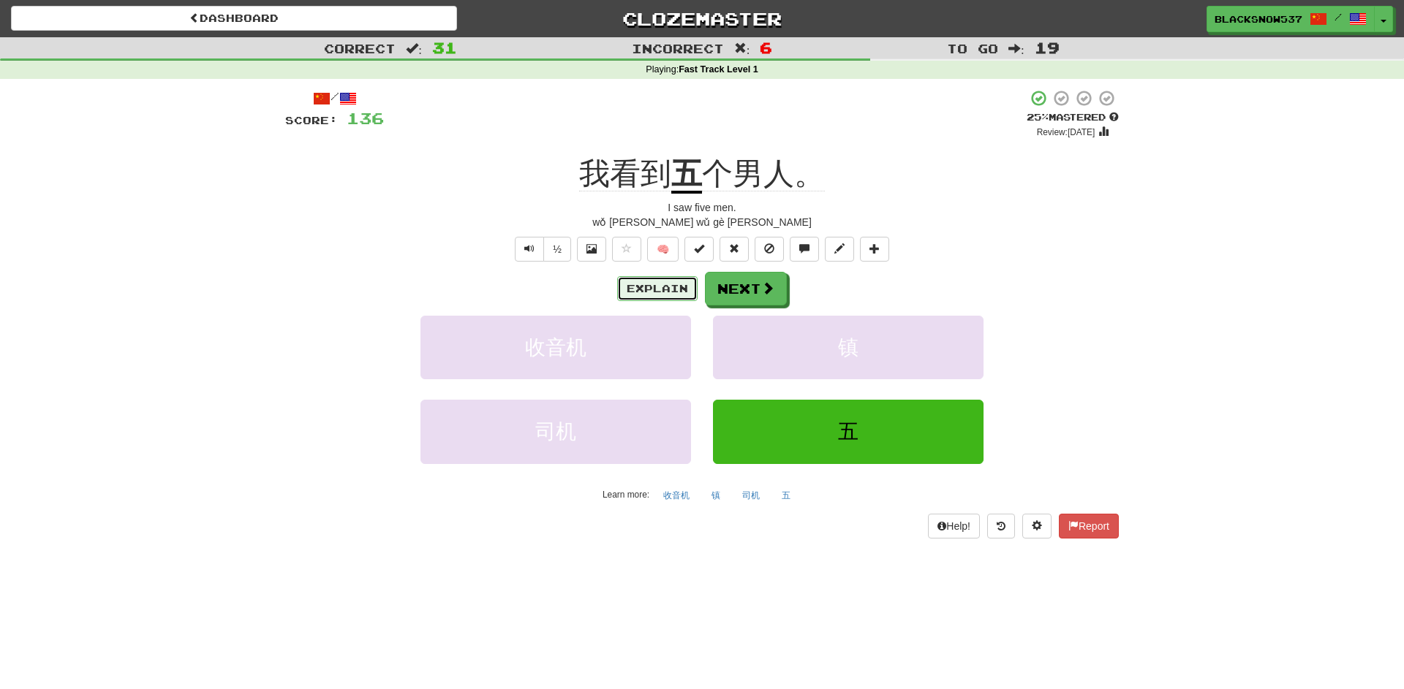
click at [676, 295] on button "Explain" at bounding box center [657, 288] width 80 height 25
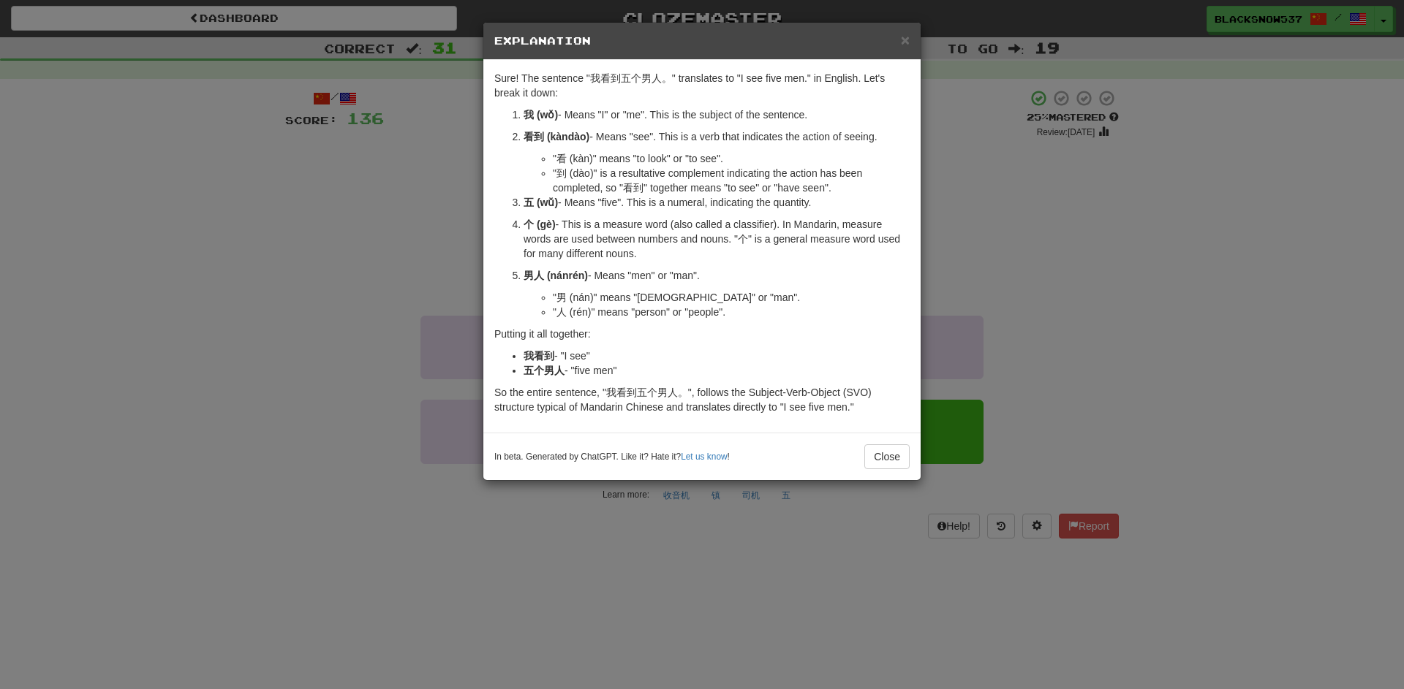
click at [423, 222] on div "× Explanation Sure! The sentence "我看到五个男人。" translates to "I see five men." in …" at bounding box center [702, 344] width 1404 height 689
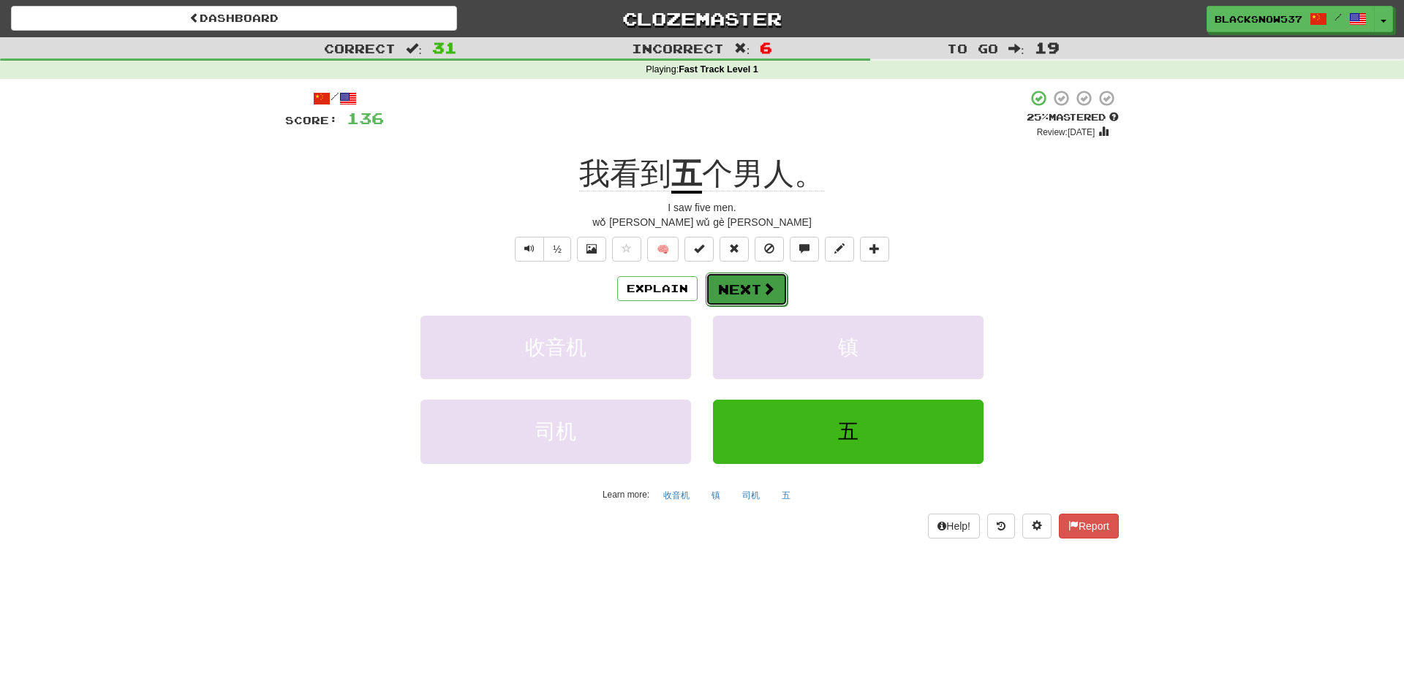
click at [738, 292] on button "Next" at bounding box center [747, 290] width 82 height 34
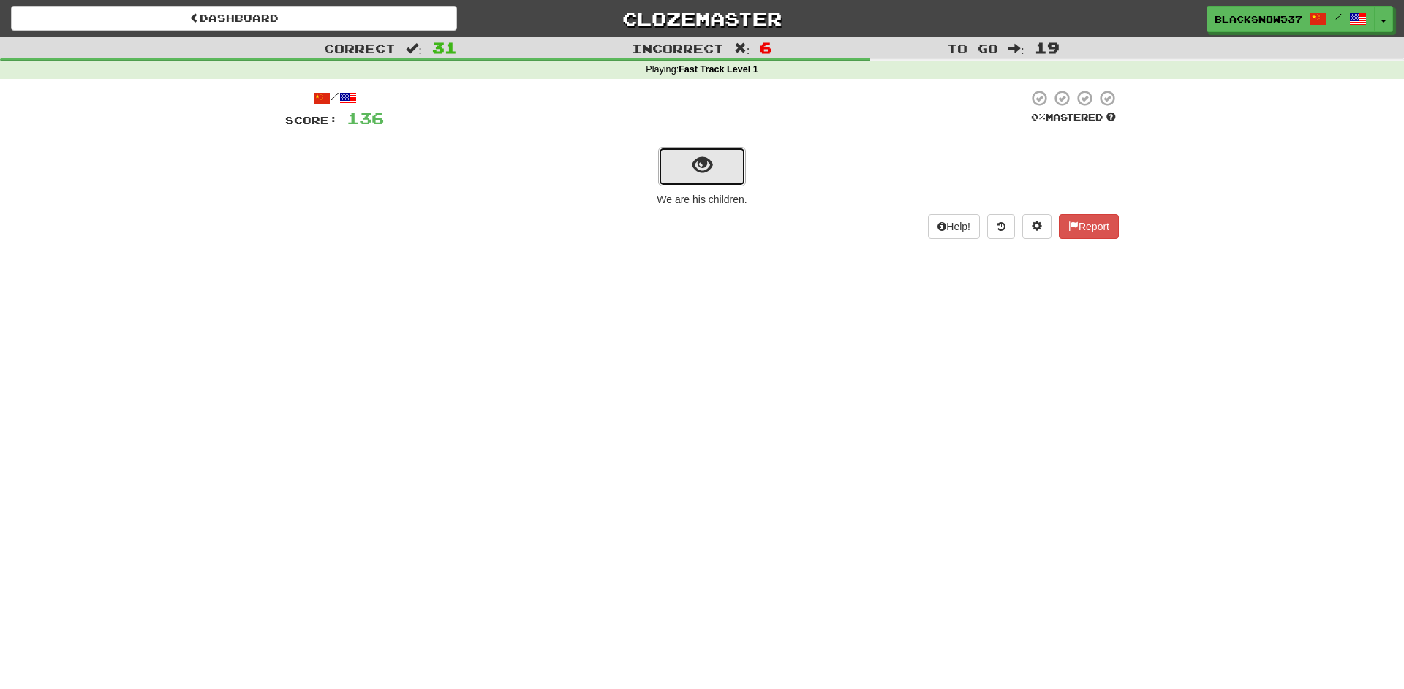
click at [662, 161] on button "show sentence" at bounding box center [702, 166] width 88 height 39
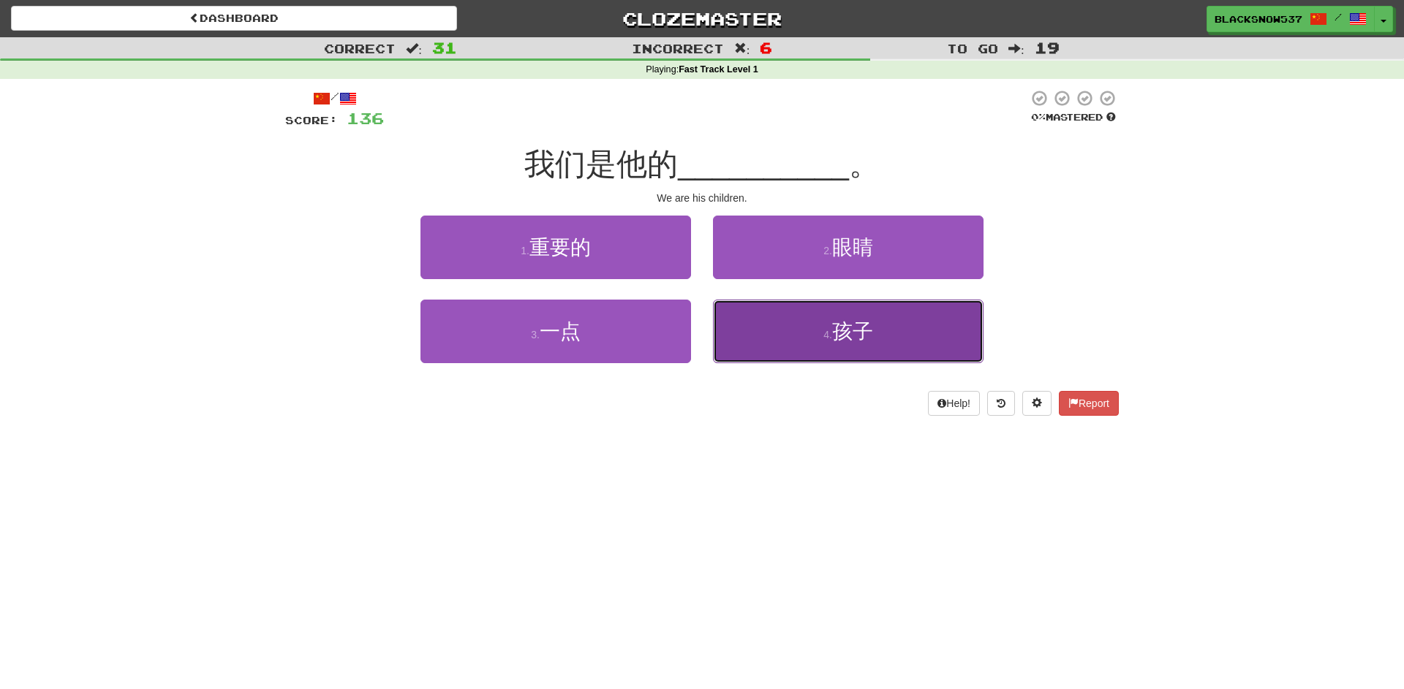
click at [831, 342] on button "4 . 孩子" at bounding box center [848, 332] width 271 height 64
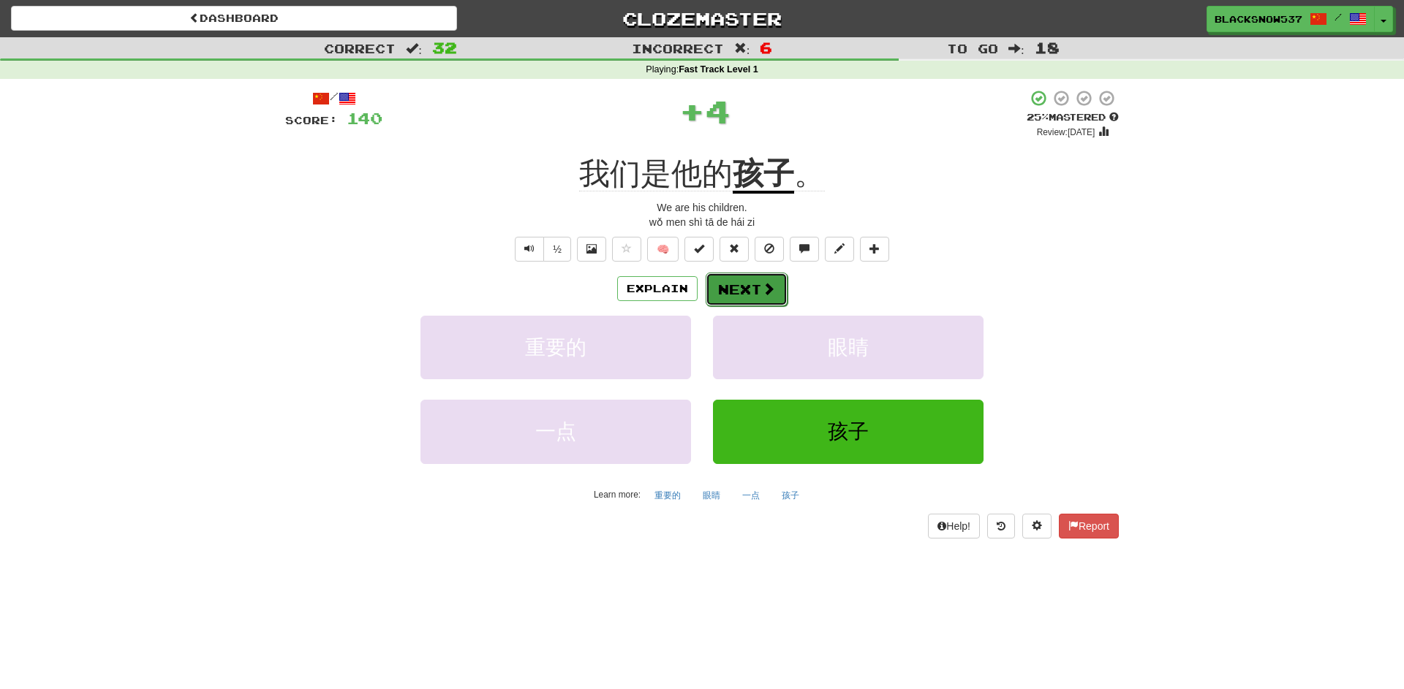
click at [746, 289] on button "Next" at bounding box center [747, 290] width 82 height 34
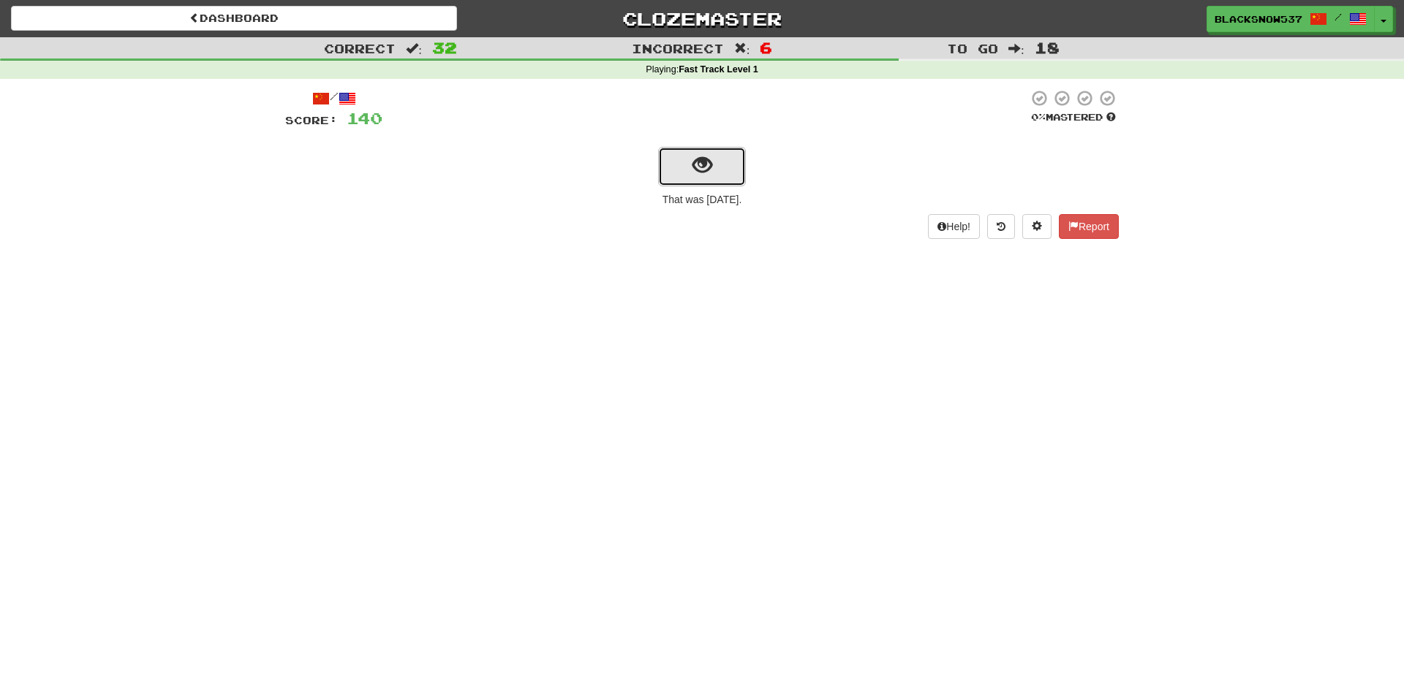
click at [704, 175] on span "show sentence" at bounding box center [702, 166] width 20 height 20
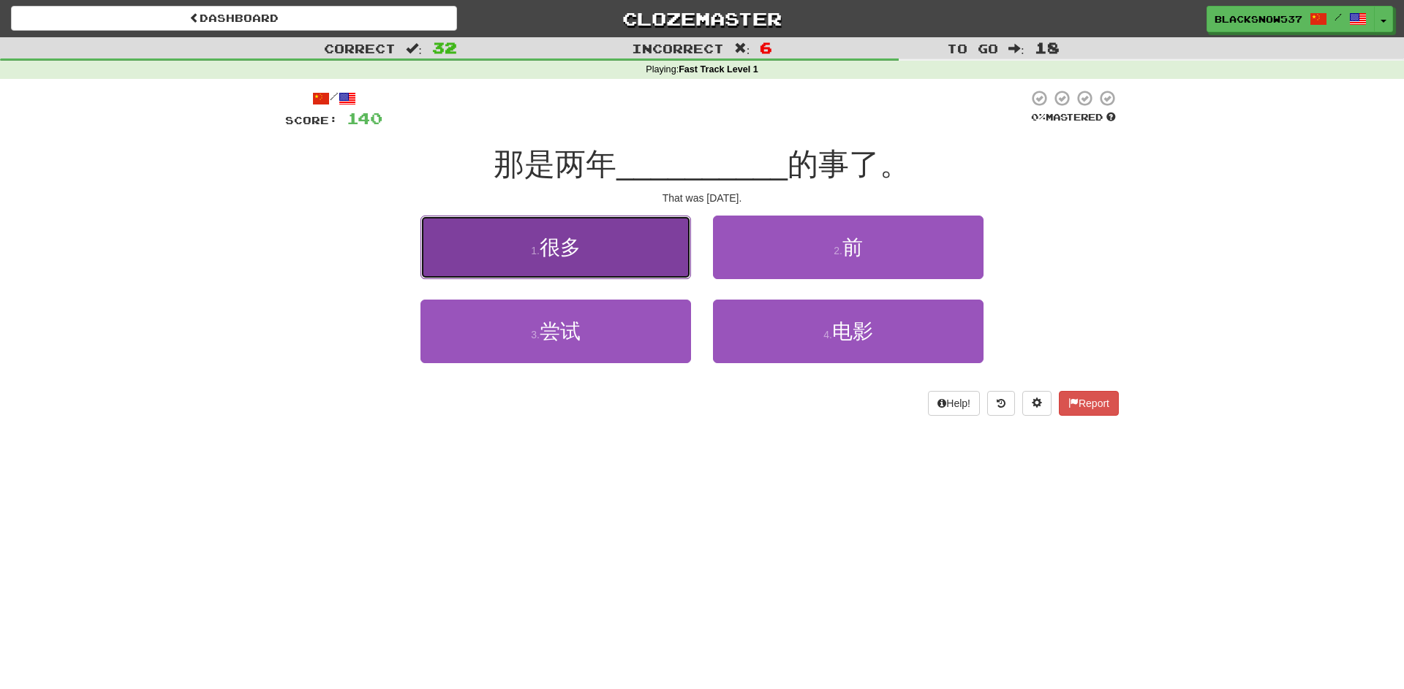
click at [633, 260] on button "1 . 很多" at bounding box center [555, 248] width 271 height 64
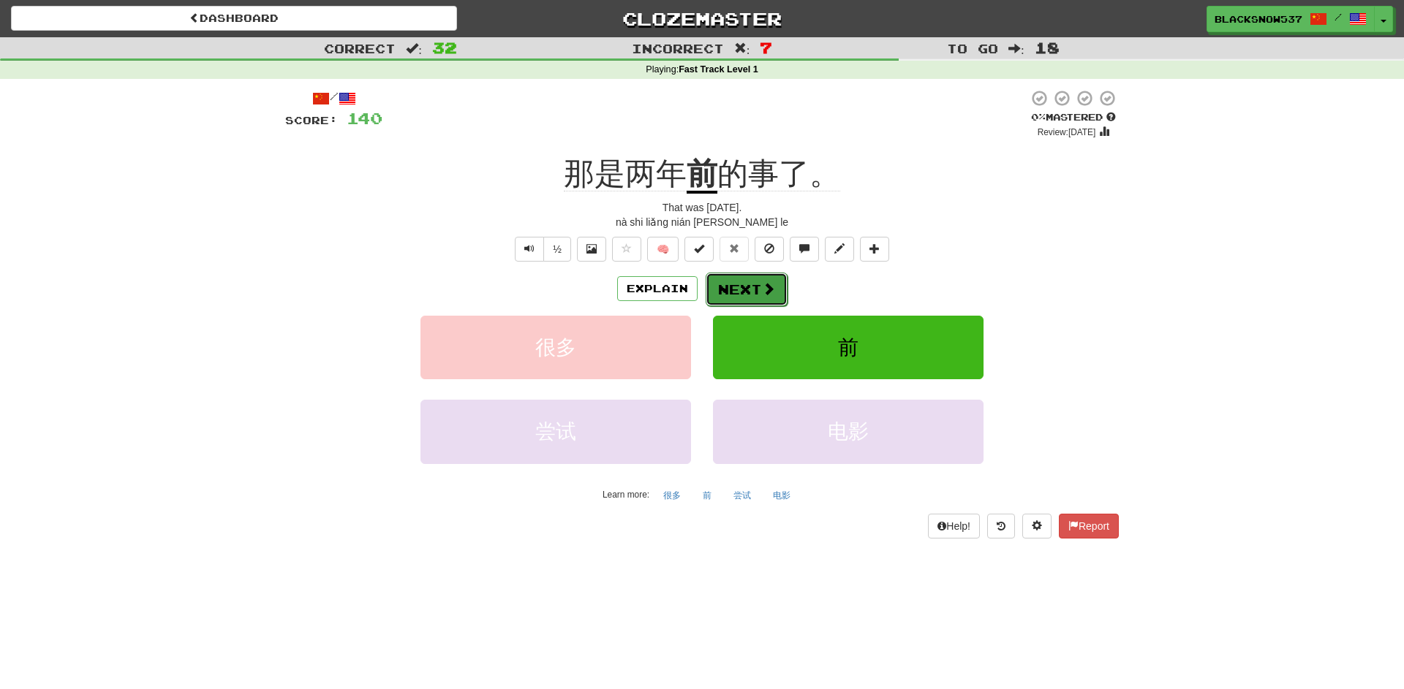
click at [764, 286] on span at bounding box center [768, 288] width 13 height 13
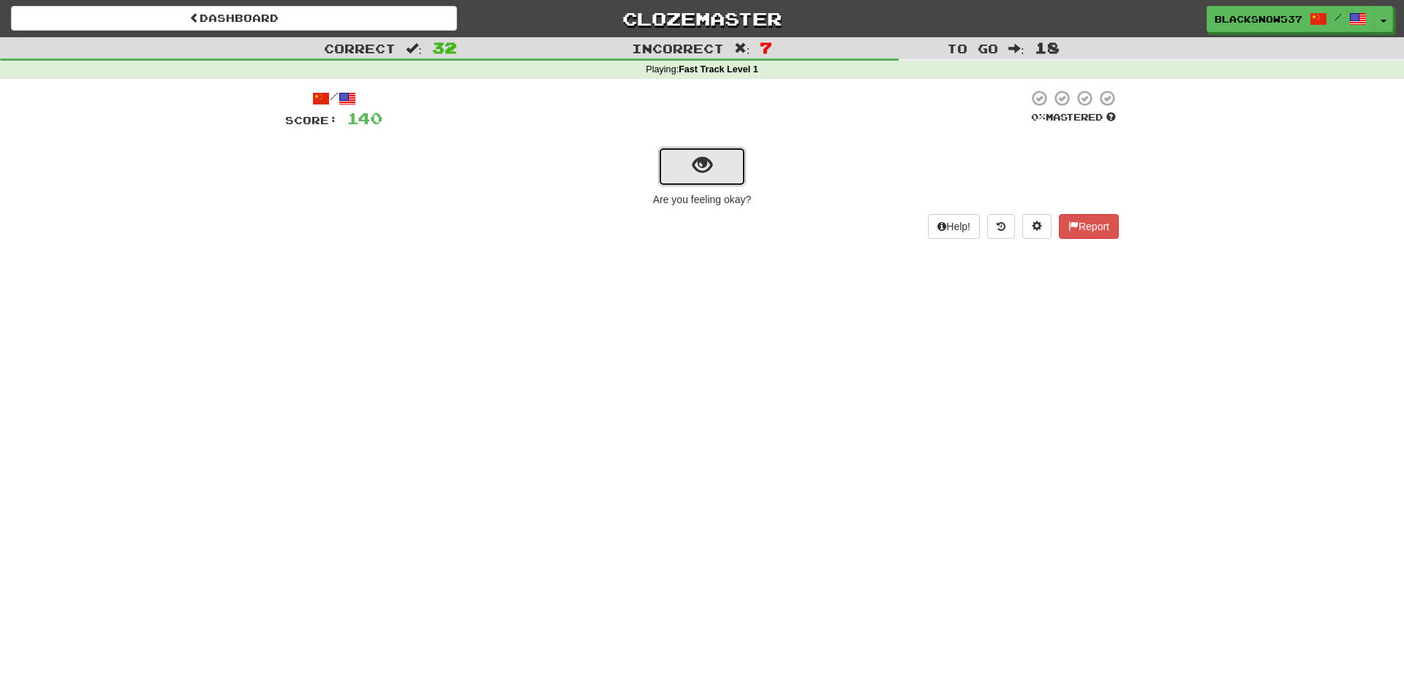
click at [708, 173] on span "show sentence" at bounding box center [702, 166] width 20 height 20
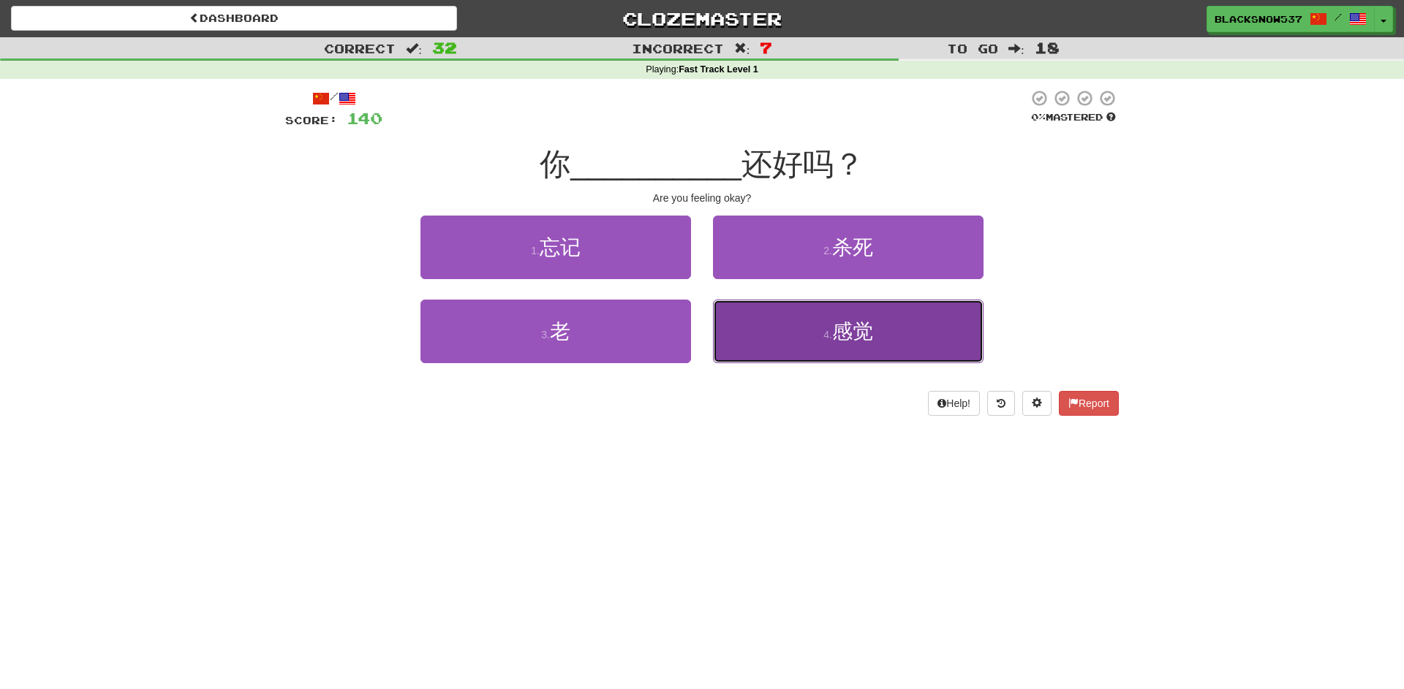
click at [770, 329] on button "4 . 感觉" at bounding box center [848, 332] width 271 height 64
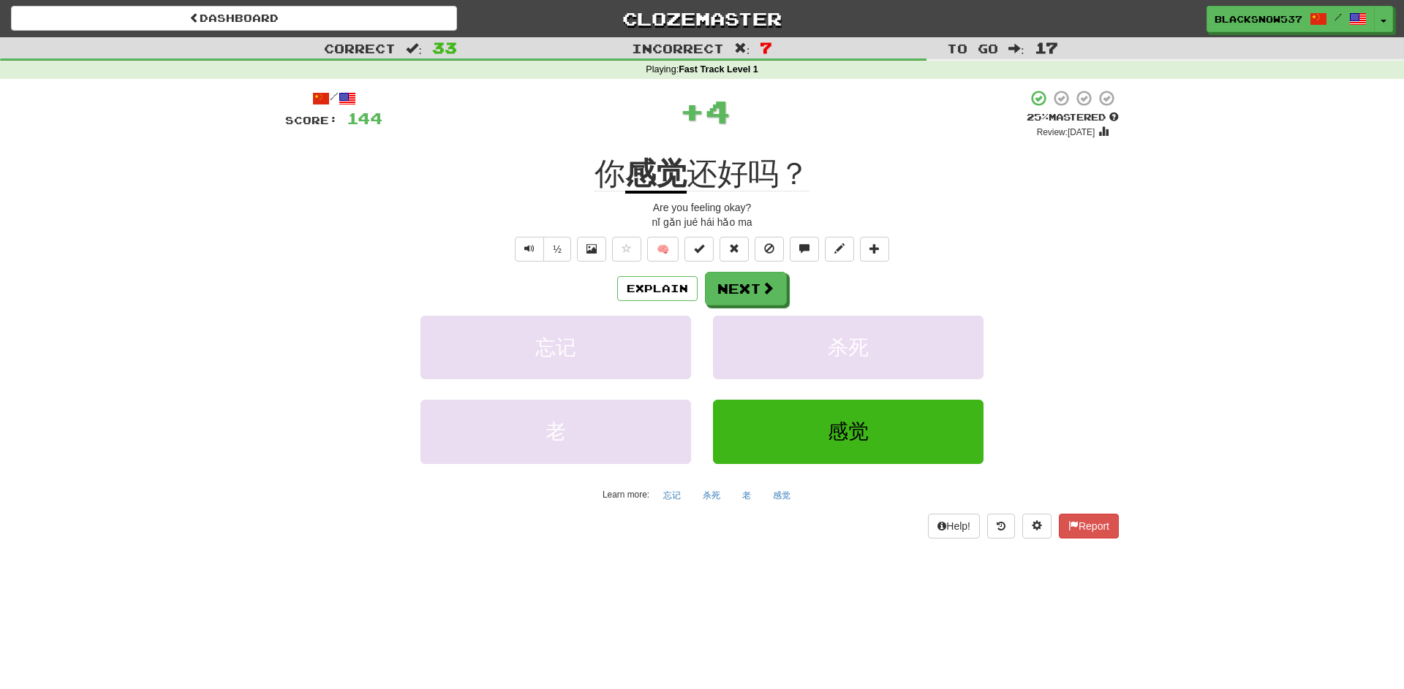
click at [969, 222] on div "nǐ gǎn jué hái hǎo ma" at bounding box center [702, 222] width 834 height 15
click at [765, 284] on span at bounding box center [768, 288] width 13 height 13
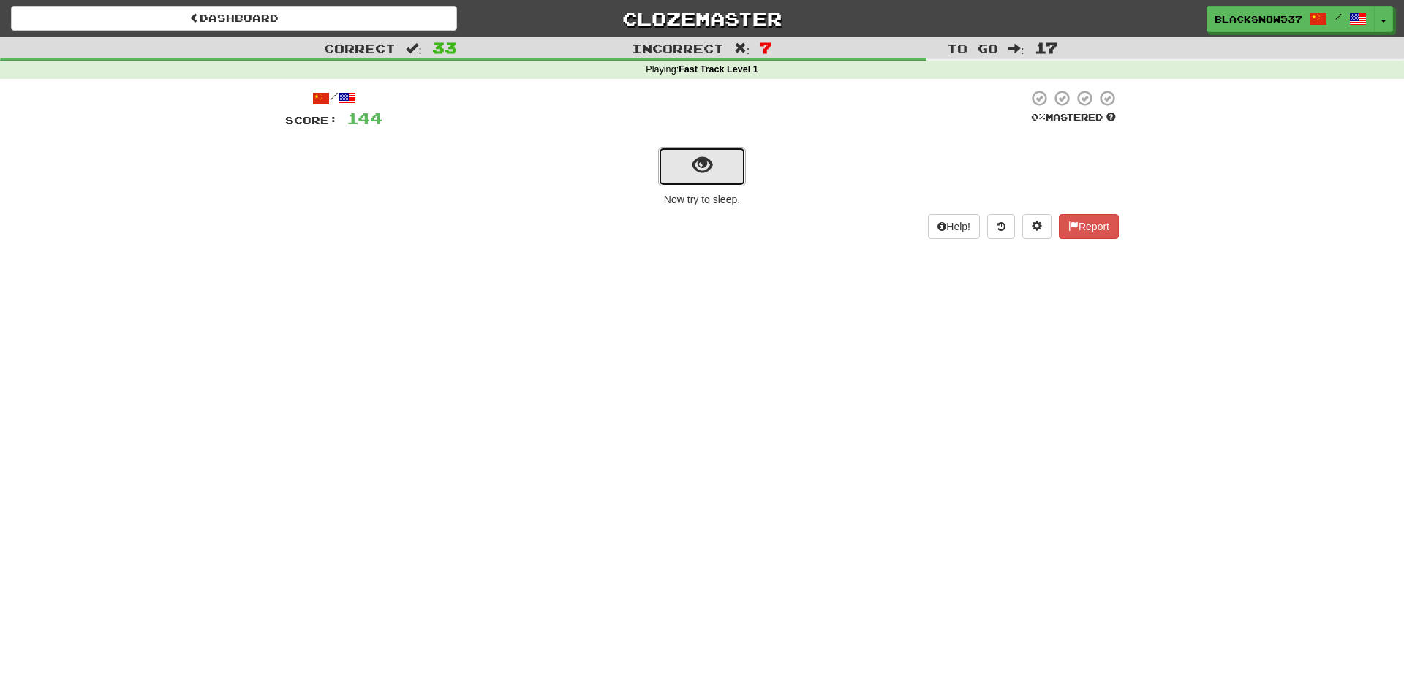
click at [736, 174] on button "show sentence" at bounding box center [702, 166] width 88 height 39
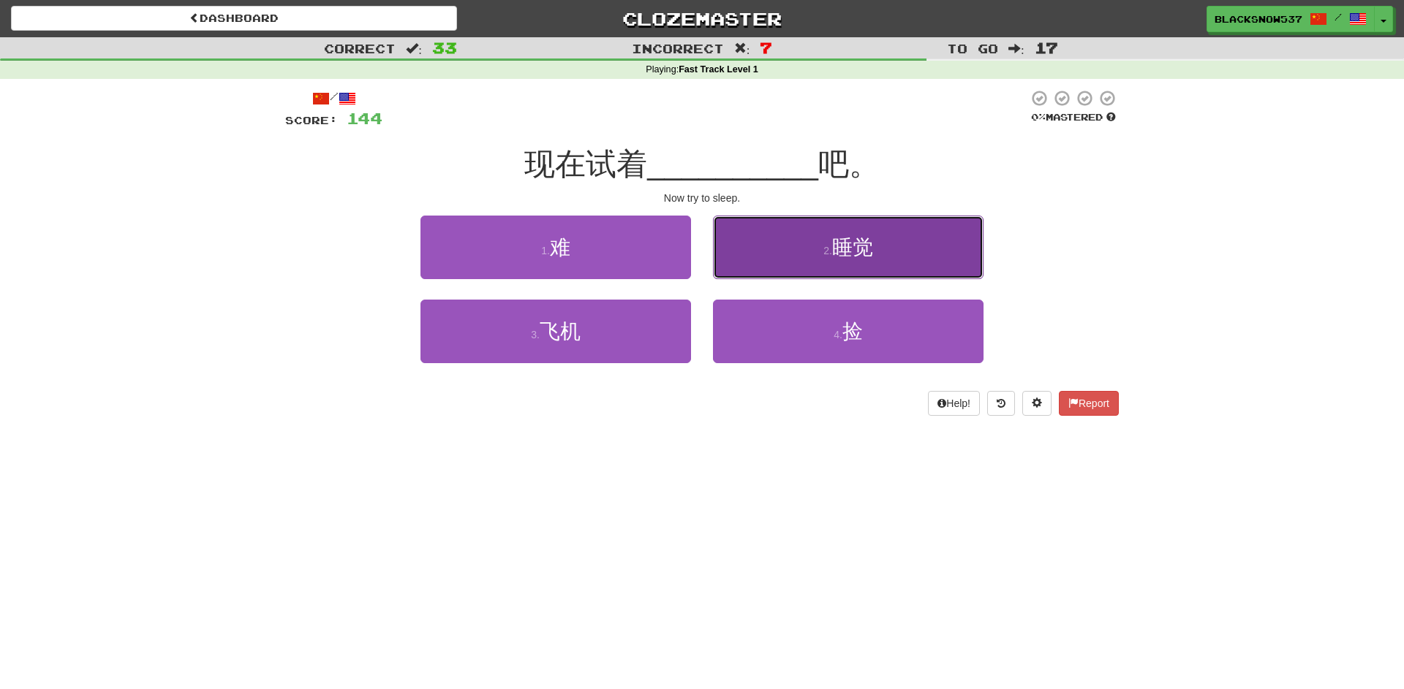
click at [735, 242] on button "2 . 睡觉" at bounding box center [848, 248] width 271 height 64
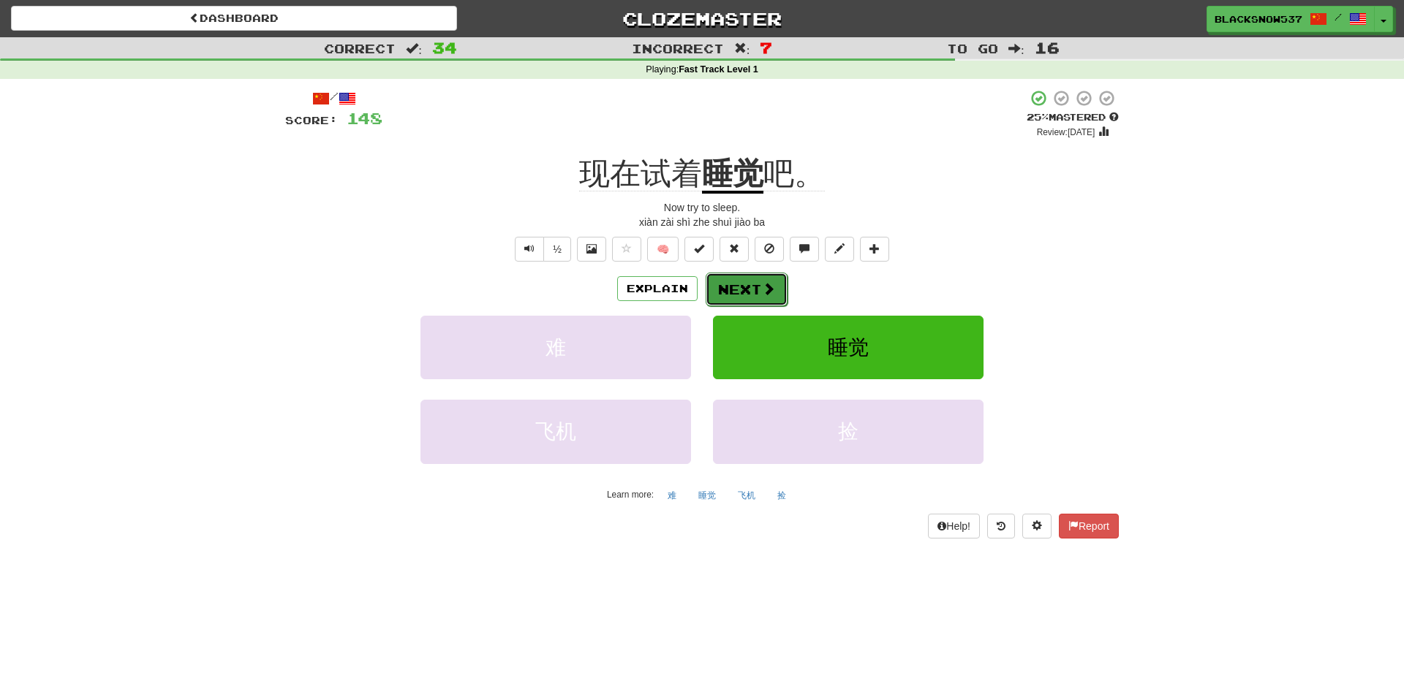
click at [727, 285] on button "Next" at bounding box center [747, 290] width 82 height 34
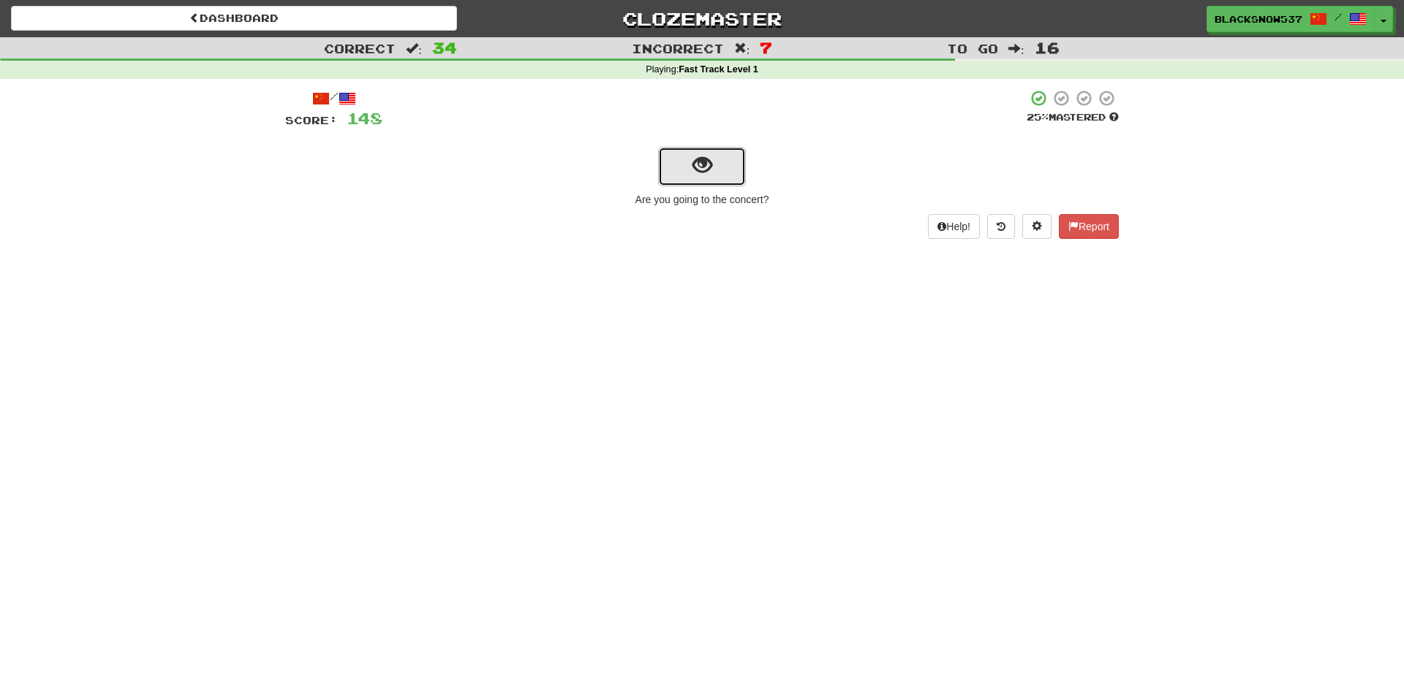
click at [694, 164] on span "show sentence" at bounding box center [702, 166] width 20 height 20
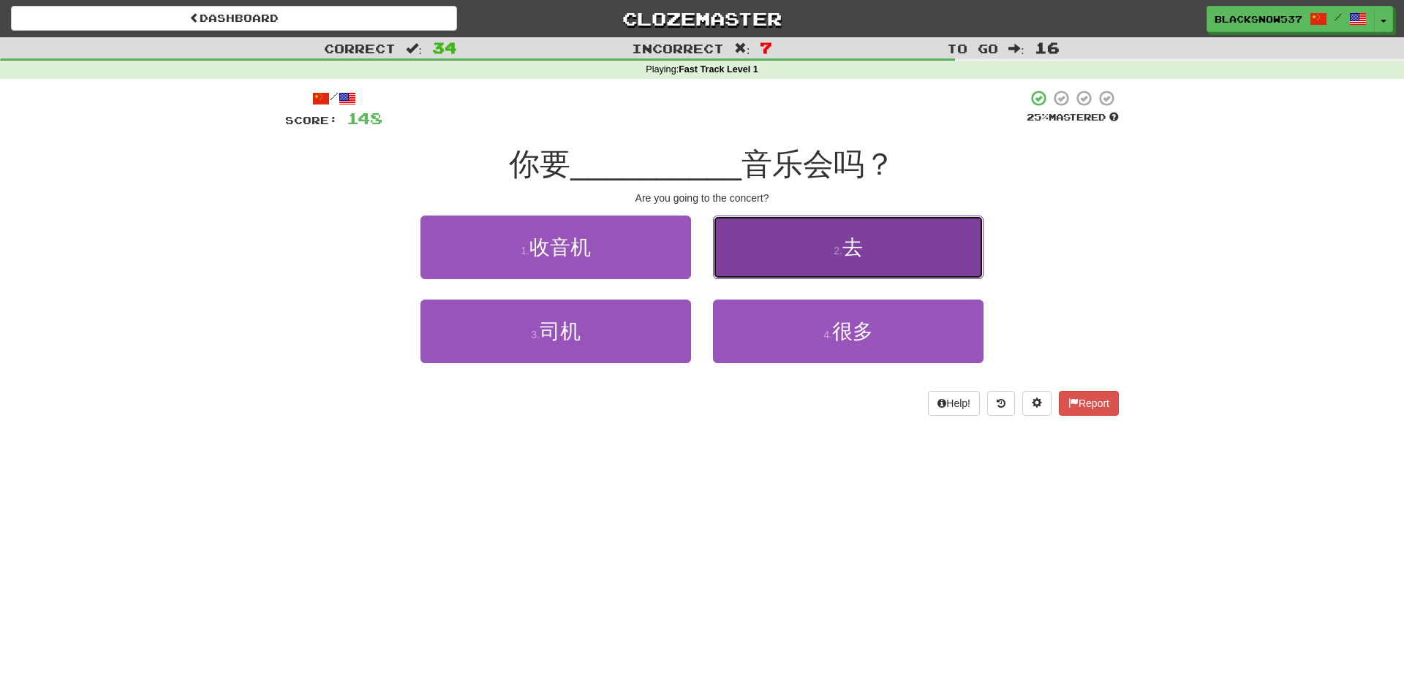
click at [766, 235] on button "2 . 去" at bounding box center [848, 248] width 271 height 64
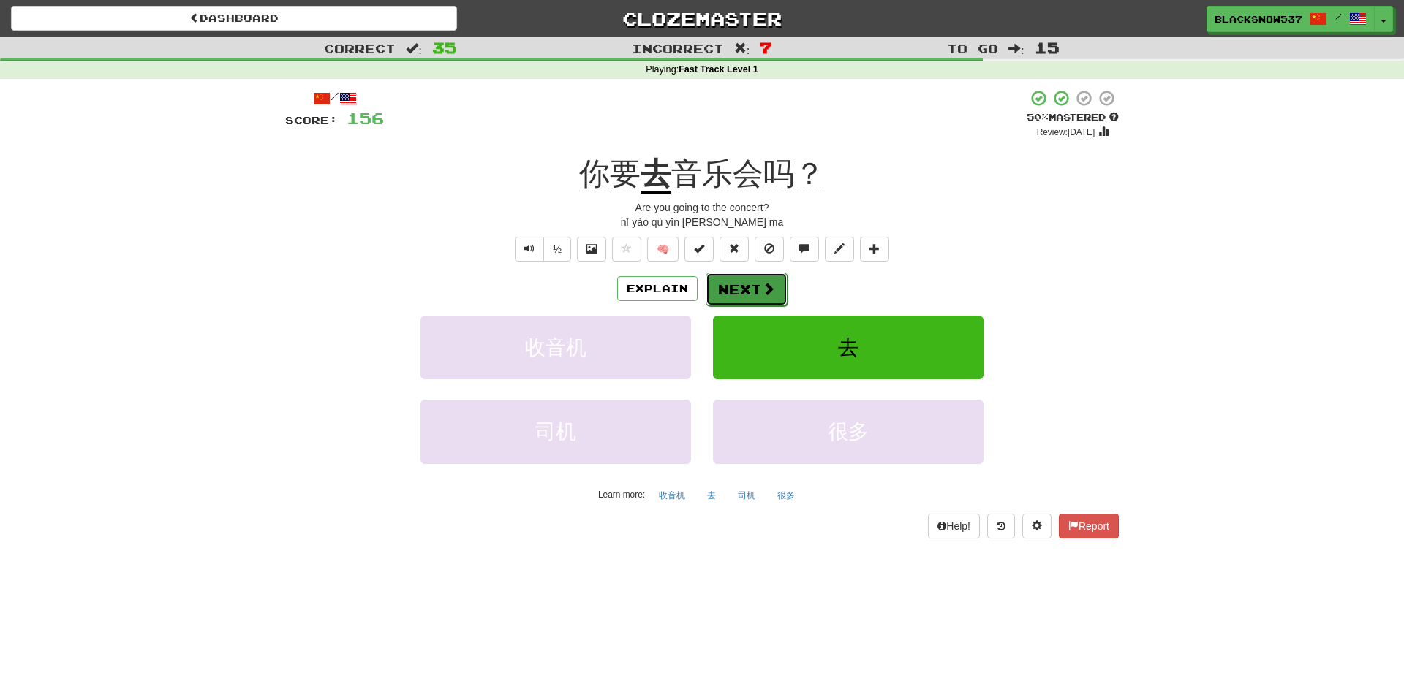
click at [761, 278] on button "Next" at bounding box center [747, 290] width 82 height 34
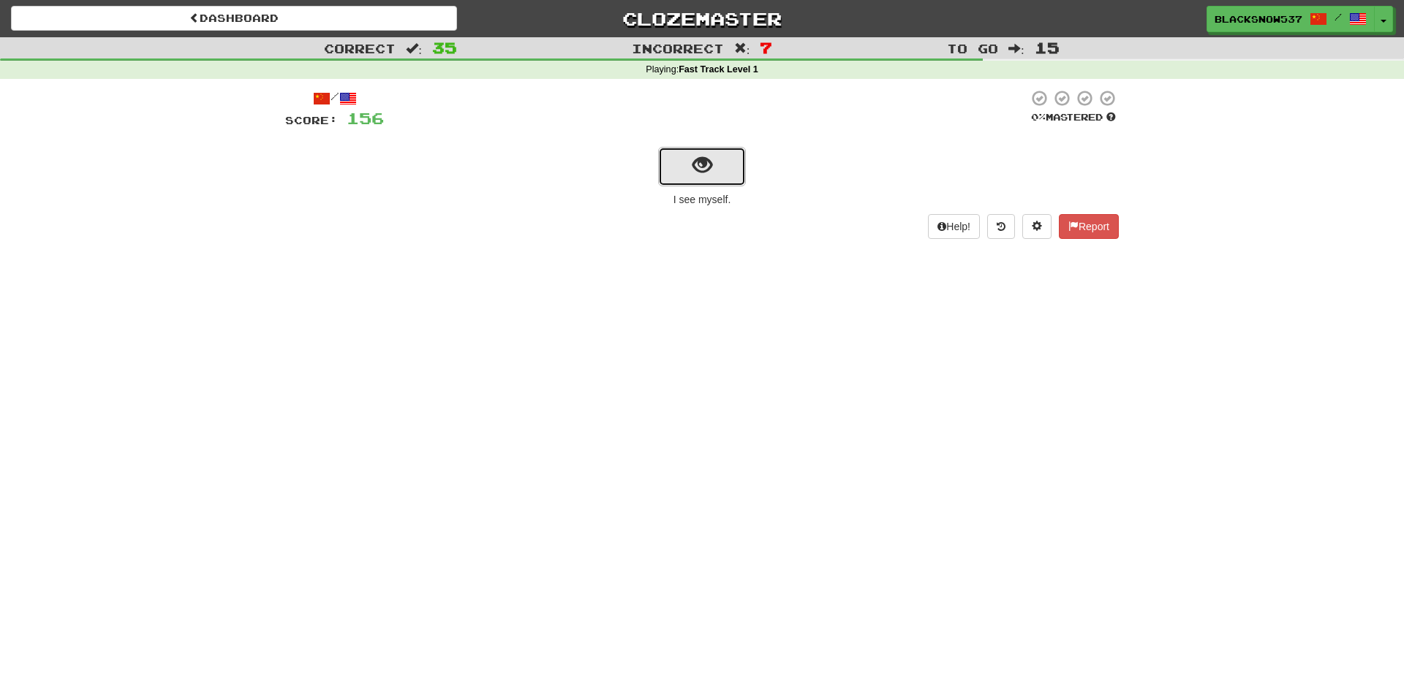
click at [705, 164] on span "show sentence" at bounding box center [702, 166] width 20 height 20
